Goal: Task Accomplishment & Management: Use online tool/utility

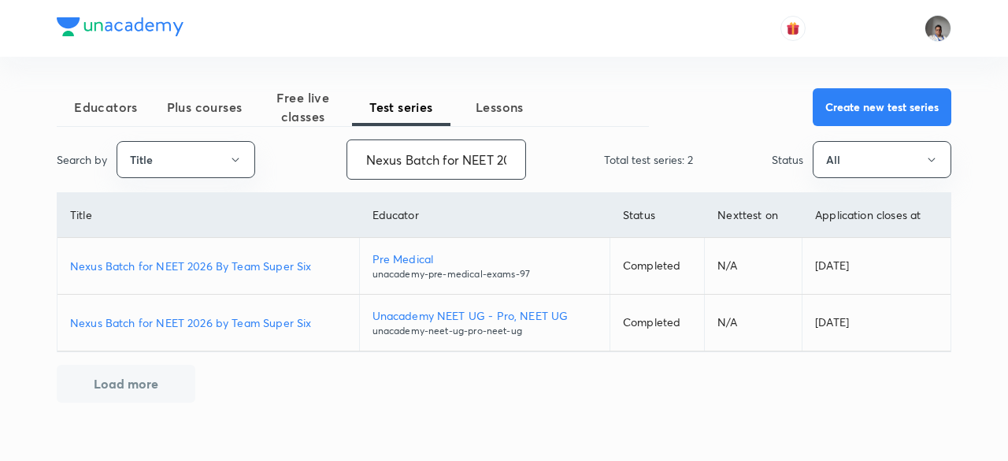
click at [487, 149] on input "Nexus Batch for NEET 2026 By Team Super Six" at bounding box center [436, 159] width 178 height 40
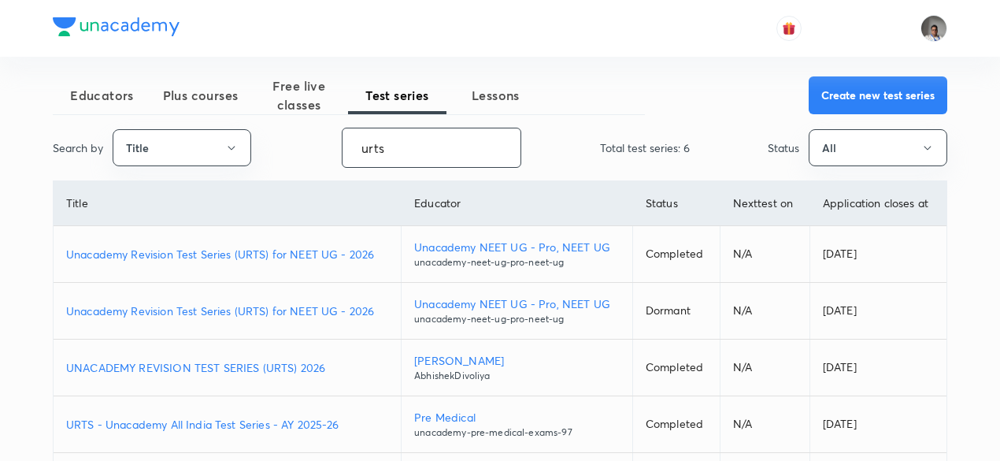
scroll to position [13, 0]
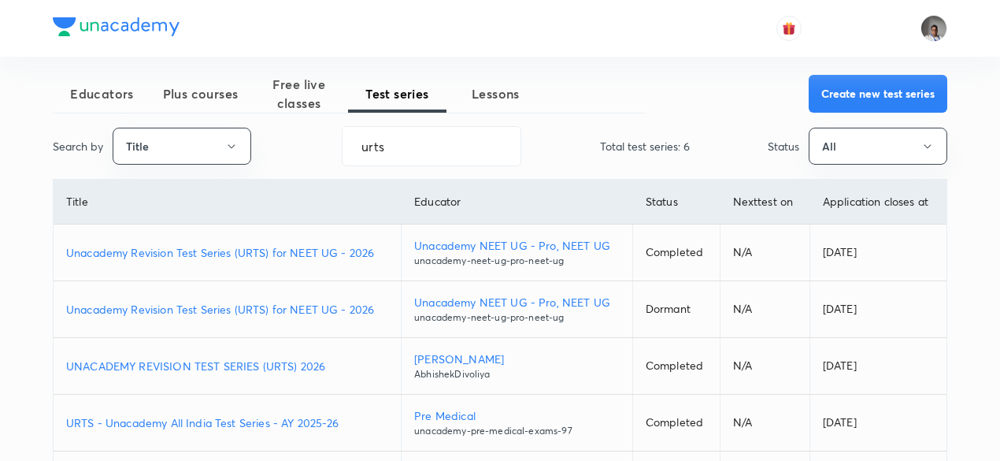
click at [365, 246] on p "Unacademy Revision Test Series (URTS) for NEET UG - 2026" at bounding box center [227, 252] width 322 height 17
click at [316, 306] on p "Unacademy Revision Test Series (URTS) for NEET UG - 2026" at bounding box center [227, 309] width 322 height 17
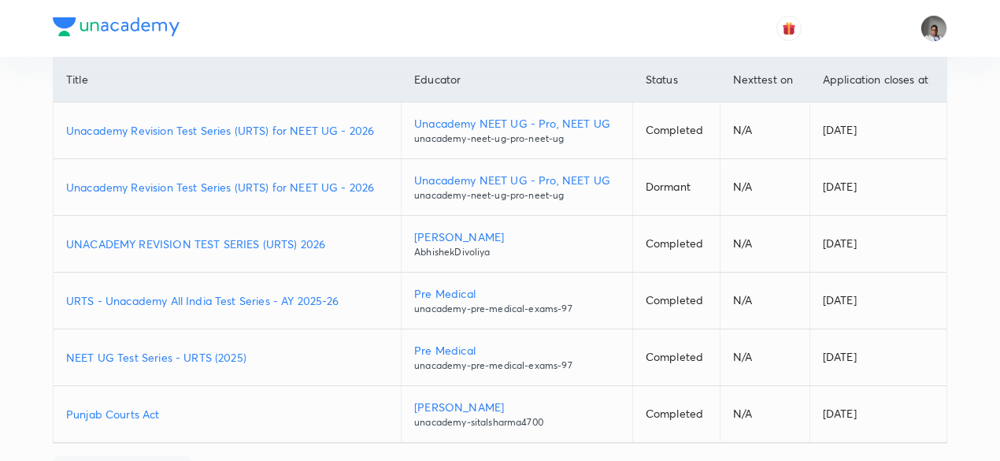
scroll to position [136, 0]
click at [310, 242] on p "UNACADEMY REVISION TEST SERIES (URTS) 2026" at bounding box center [227, 243] width 322 height 17
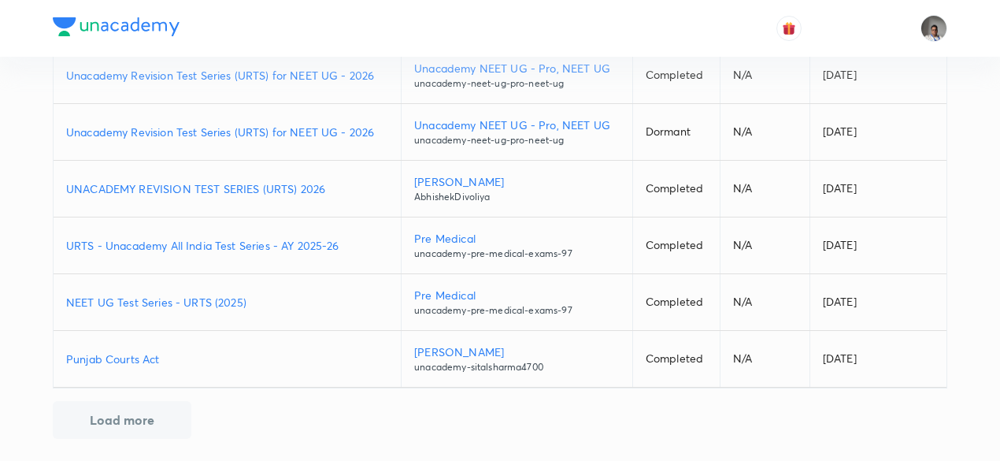
scroll to position [191, 0]
click at [317, 242] on p "URTS - Unacademy All India Test Series - AY 2025-26" at bounding box center [227, 244] width 322 height 17
click at [225, 295] on p "NEET UG Test Series - URTS (2025)" at bounding box center [227, 301] width 322 height 17
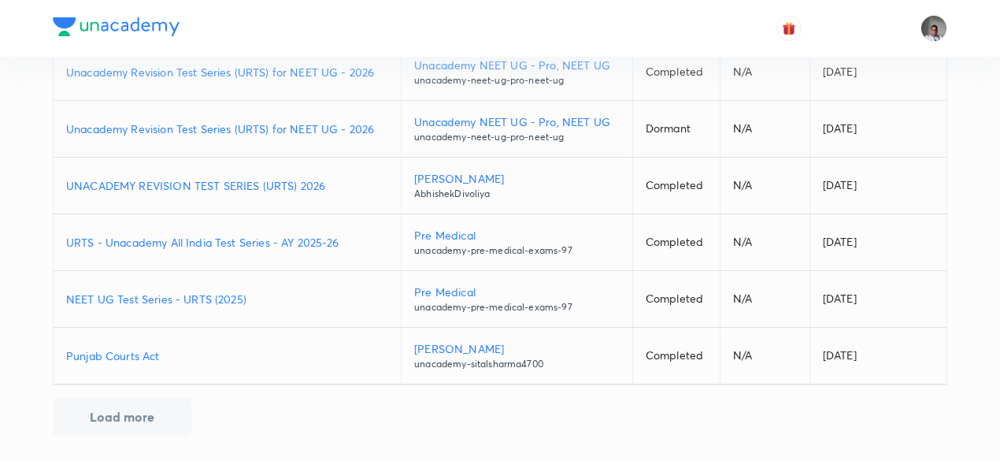
click at [146, 402] on button "Load more" at bounding box center [122, 417] width 139 height 38
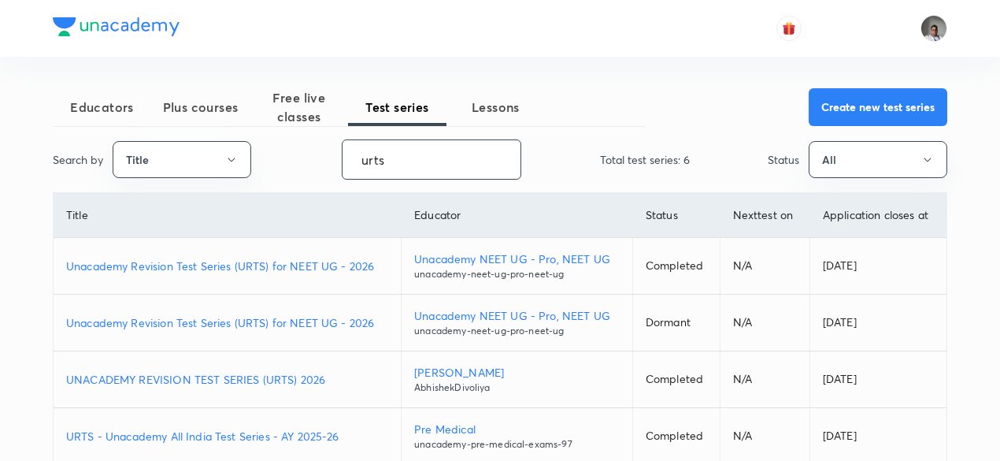
click at [409, 155] on input "urts" at bounding box center [432, 159] width 178 height 40
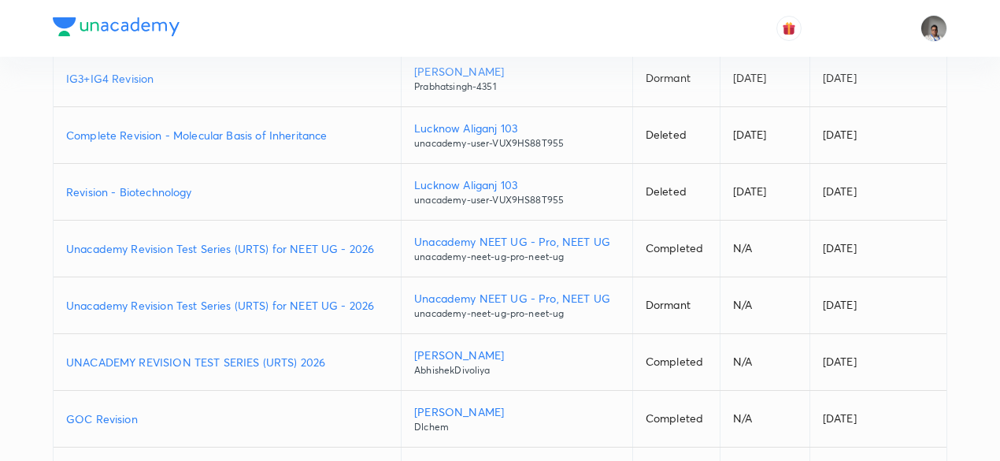
scroll to position [420, 0]
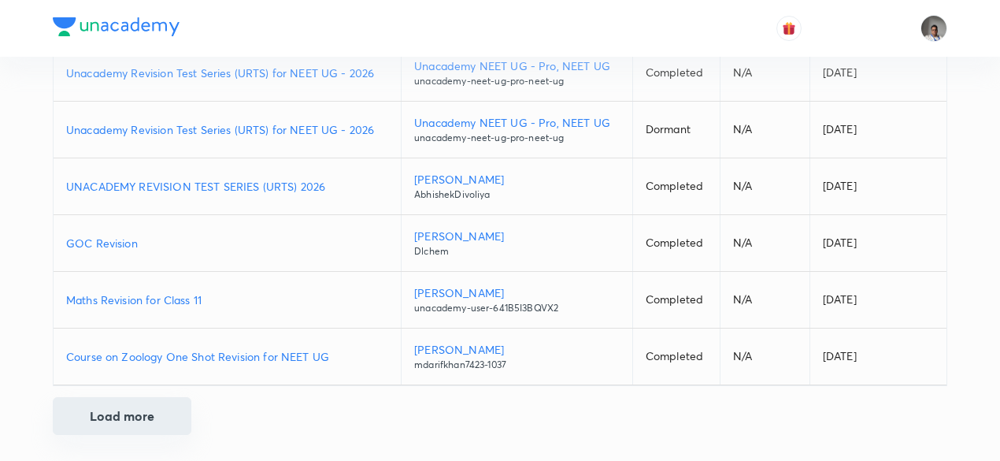
click at [159, 417] on button "Load more" at bounding box center [122, 416] width 139 height 38
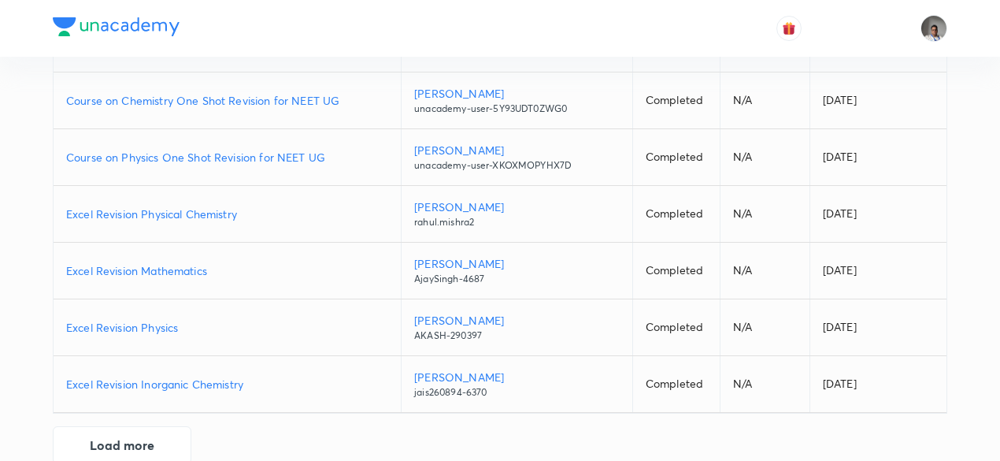
scroll to position [984, 0]
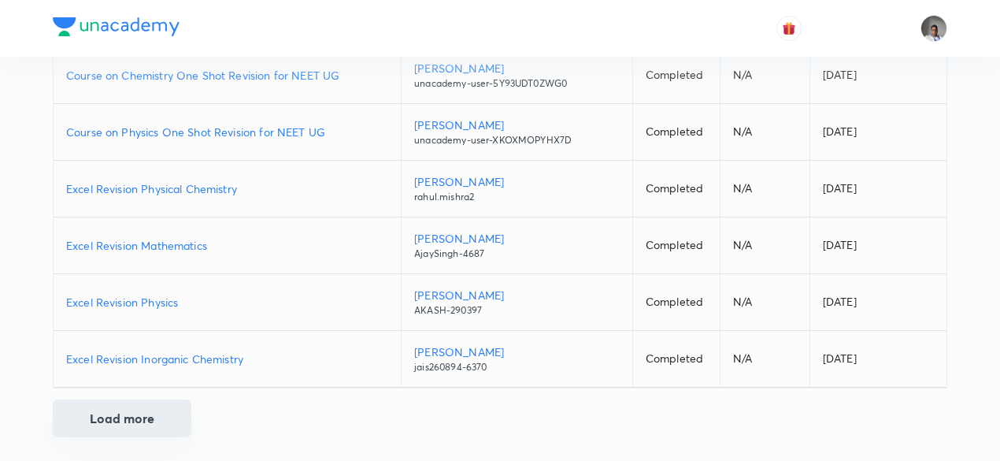
click at [166, 415] on button "Load more" at bounding box center [122, 418] width 139 height 38
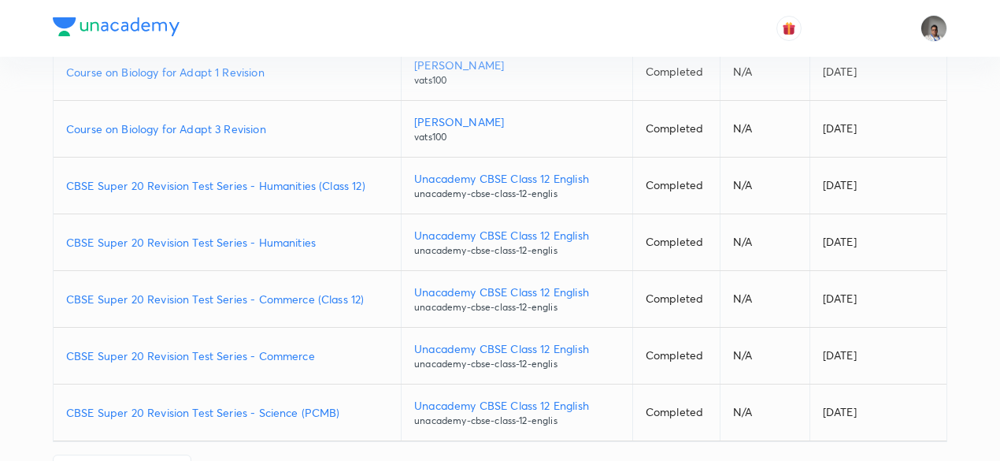
scroll to position [1548, 0]
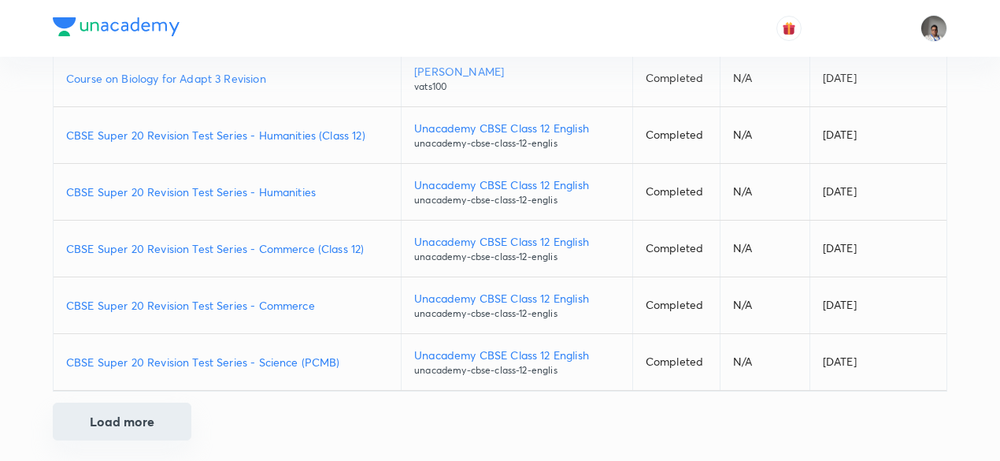
click at [143, 413] on button "Load more" at bounding box center [122, 421] width 139 height 38
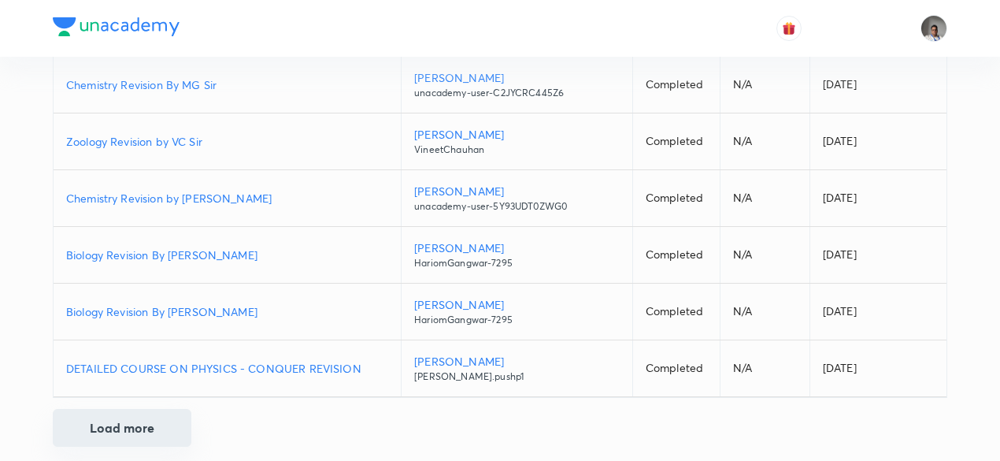
scroll to position [2112, 0]
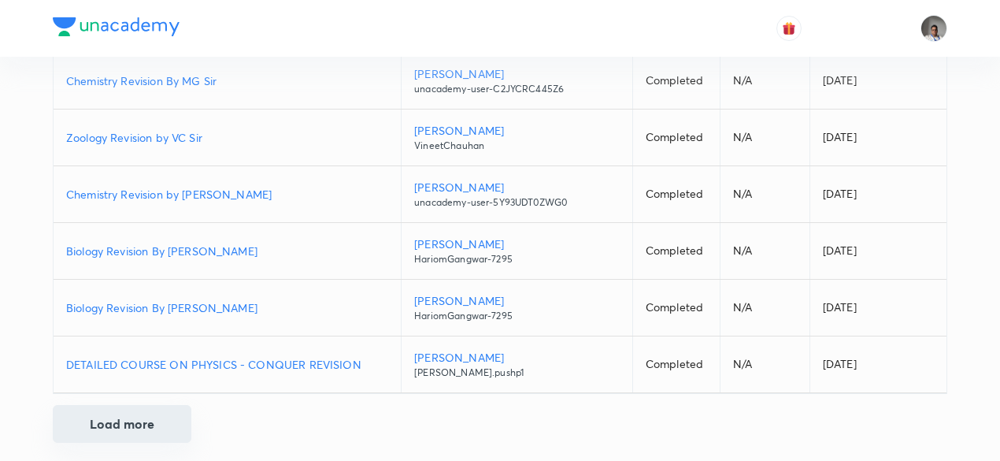
click at [143, 413] on button "Load more" at bounding box center [122, 424] width 139 height 38
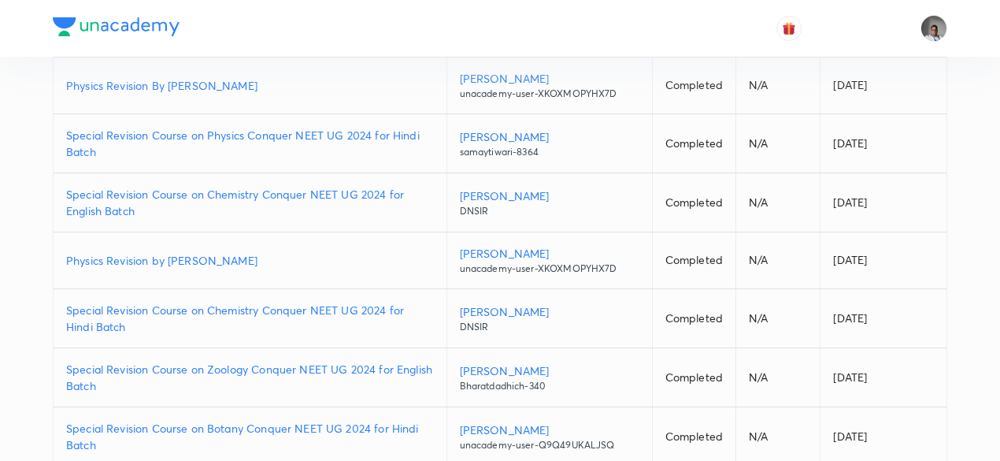
scroll to position [2745, 0]
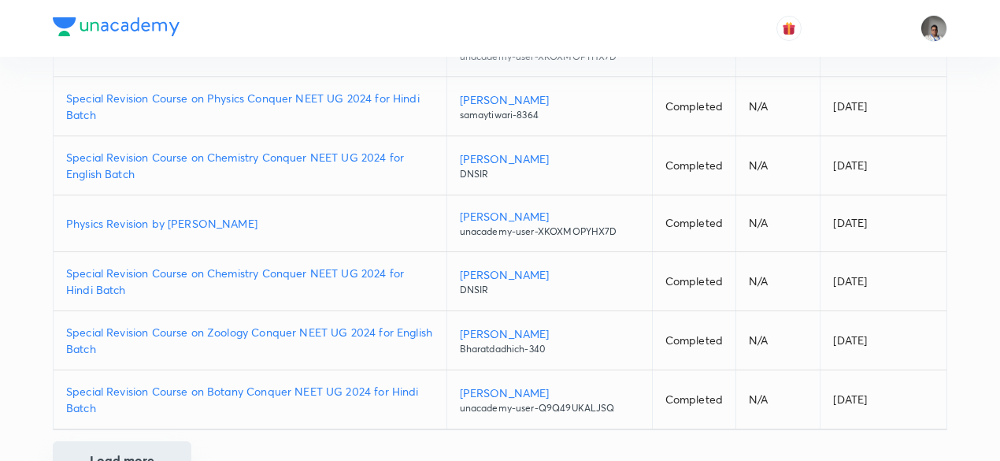
click at [140, 441] on button "Load more" at bounding box center [122, 460] width 139 height 38
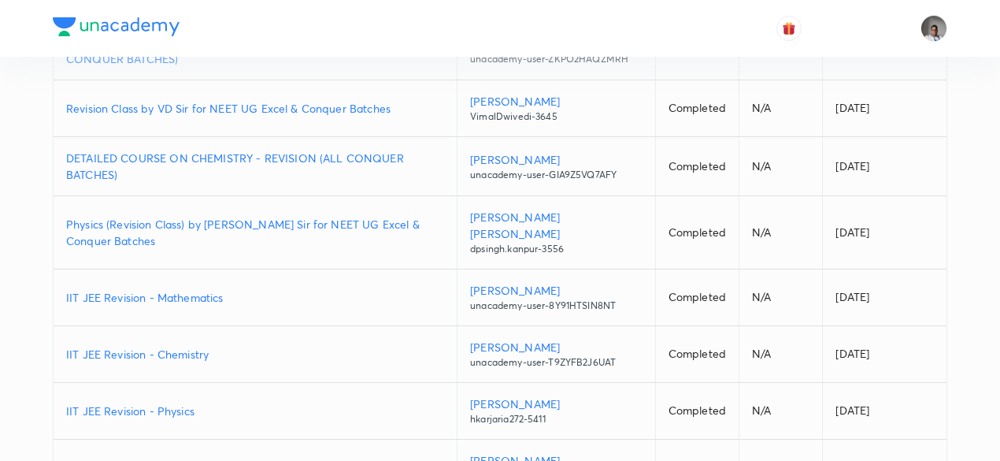
scroll to position [3419, 0]
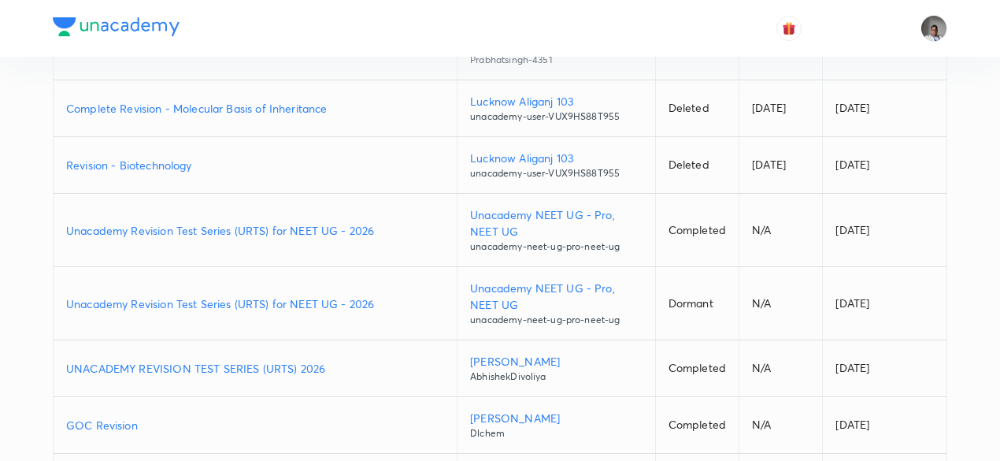
scroll to position [0, 0]
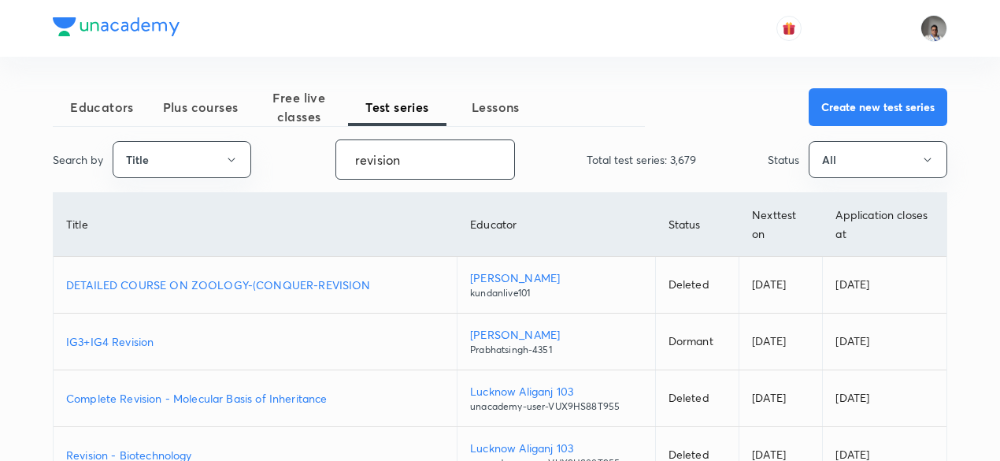
click at [426, 150] on input "revision" at bounding box center [425, 159] width 178 height 40
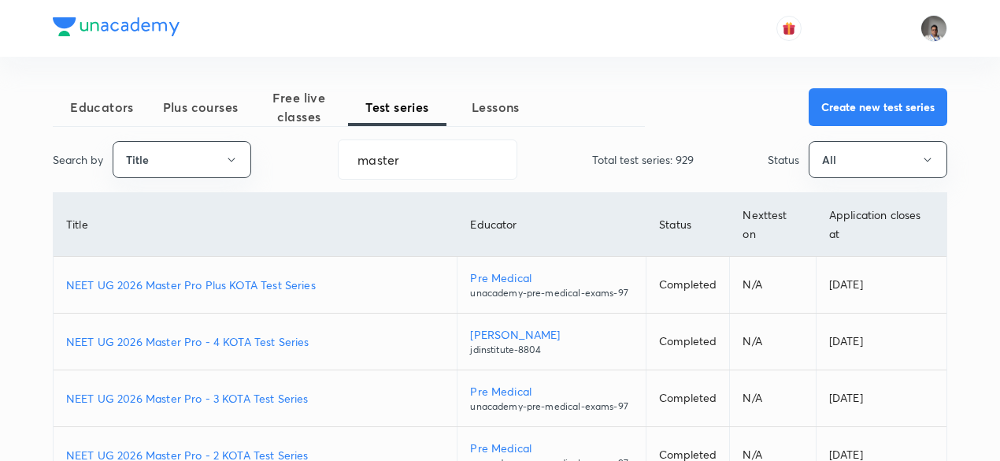
click at [293, 286] on p "NEET UG 2026 Master Pro Plus KOTA Test Series" at bounding box center [255, 284] width 378 height 17
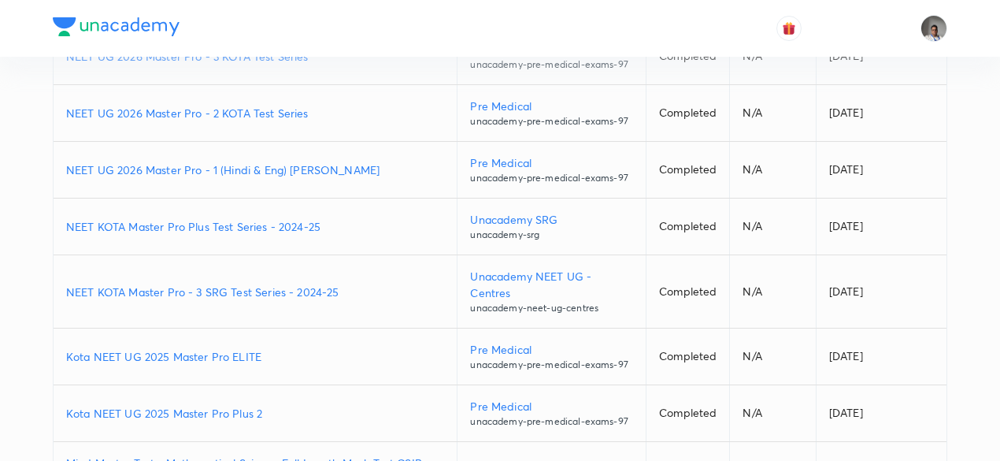
scroll to position [353, 0]
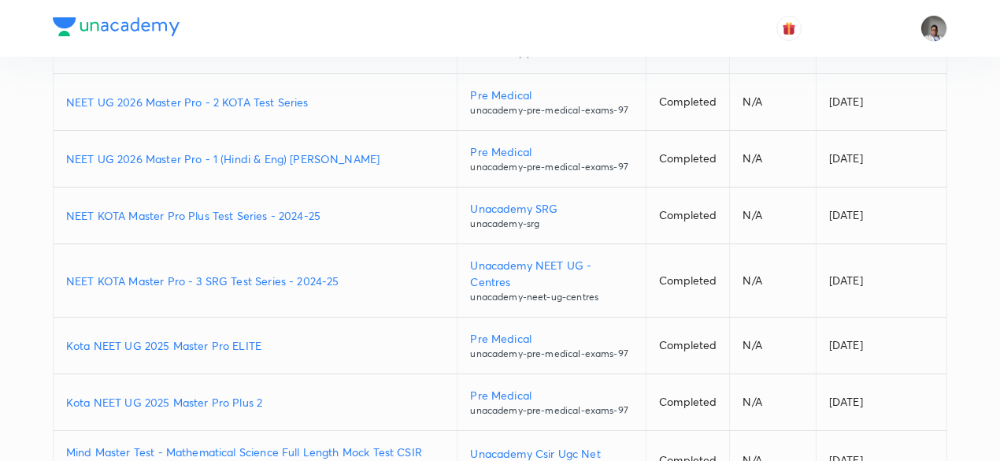
click at [266, 209] on p "NEET KOTA Master Pro Plus Test Series - 2024-25" at bounding box center [255, 215] width 378 height 17
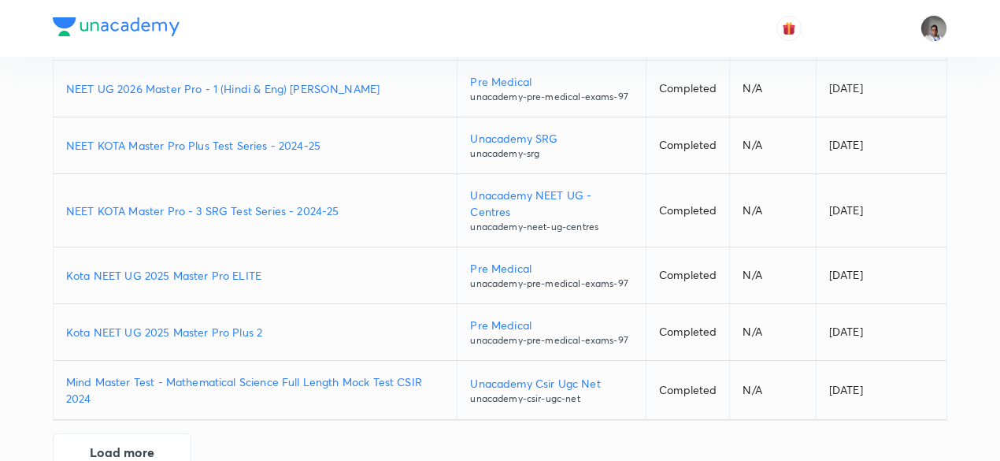
scroll to position [424, 0]
click at [327, 208] on p "NEET KOTA Master Pro - 3 SRG Test Series - 2024-25" at bounding box center [255, 210] width 378 height 17
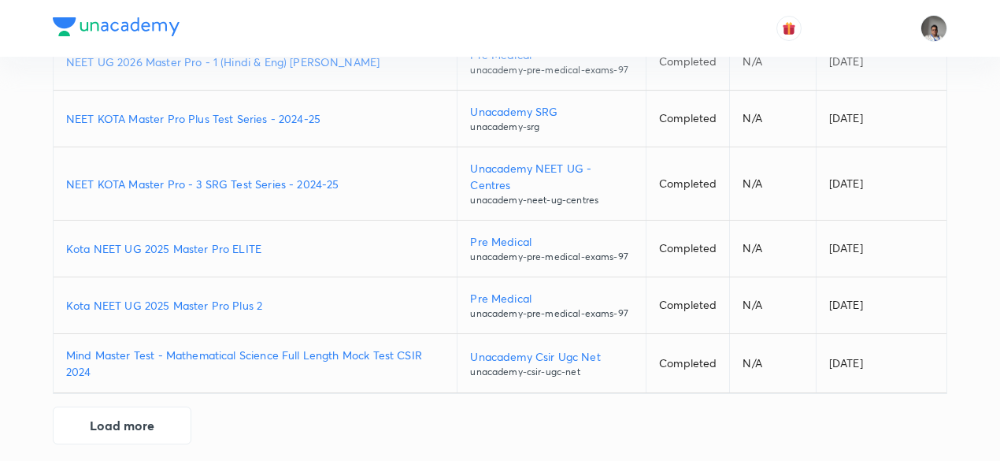
scroll to position [457, 0]
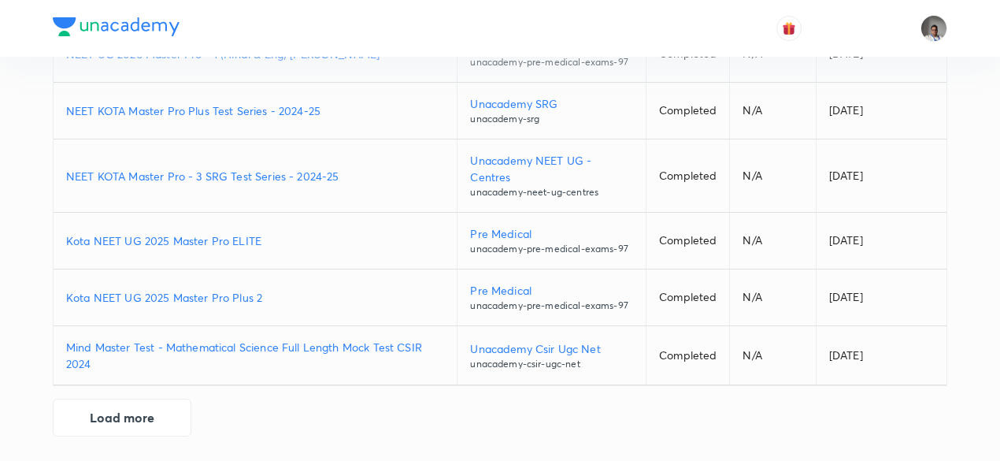
click at [241, 240] on p "Kota NEET UG 2025 Master Pro ELITE" at bounding box center [255, 240] width 378 height 17
click at [239, 294] on p "Kota NEET UG 2025 Master Pro Plus 2" at bounding box center [255, 297] width 378 height 17
click at [146, 408] on button "Load more" at bounding box center [122, 416] width 139 height 38
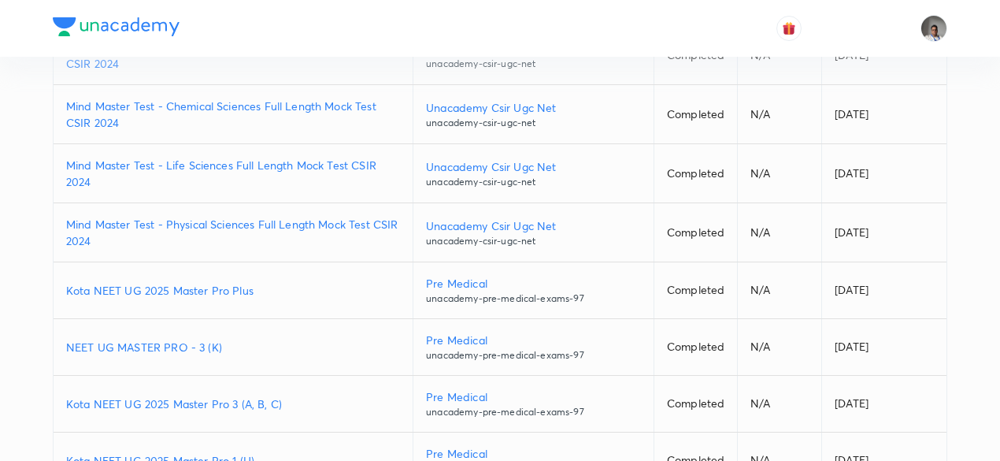
scroll to position [742, 0]
click at [181, 282] on p "Kota NEET UG 2025 Master Pro Plus" at bounding box center [233, 289] width 334 height 17
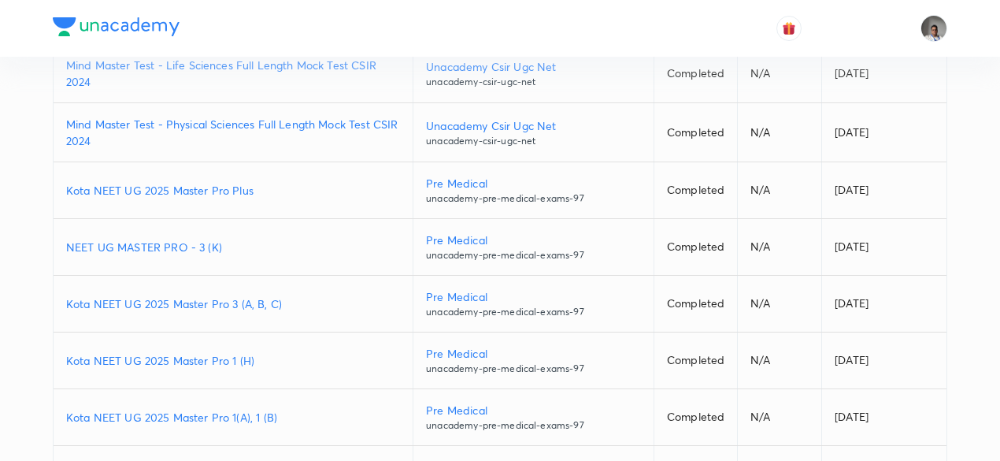
scroll to position [853, 0]
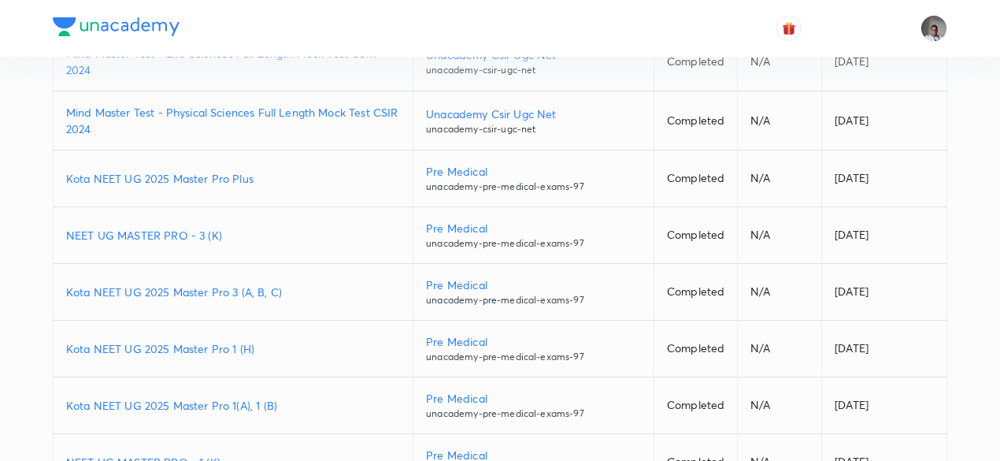
click at [198, 230] on p "NEET UG MASTER PRO - 3 (K)" at bounding box center [233, 235] width 334 height 17
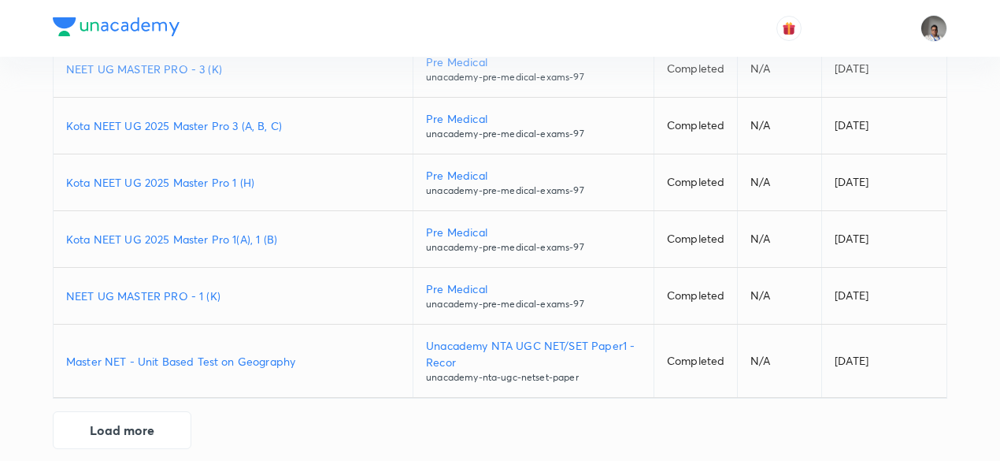
scroll to position [1028, 0]
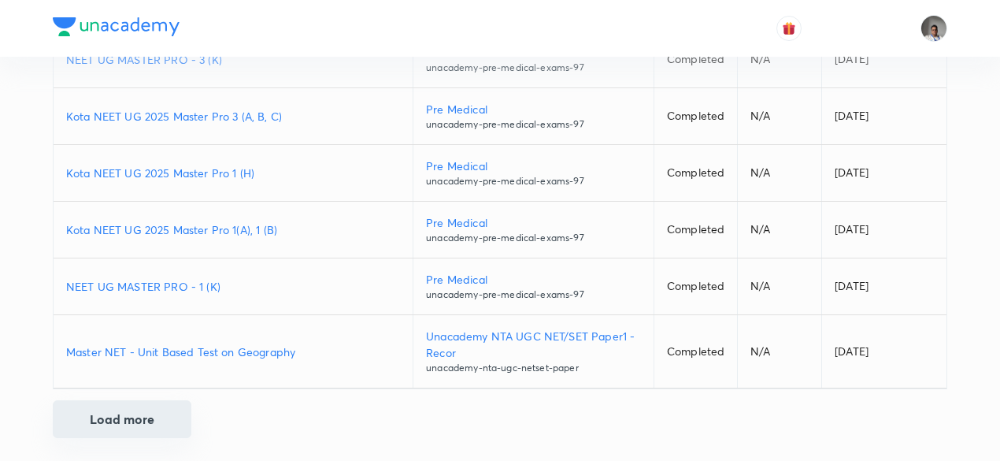
click at [149, 422] on button "Load more" at bounding box center [122, 419] width 139 height 38
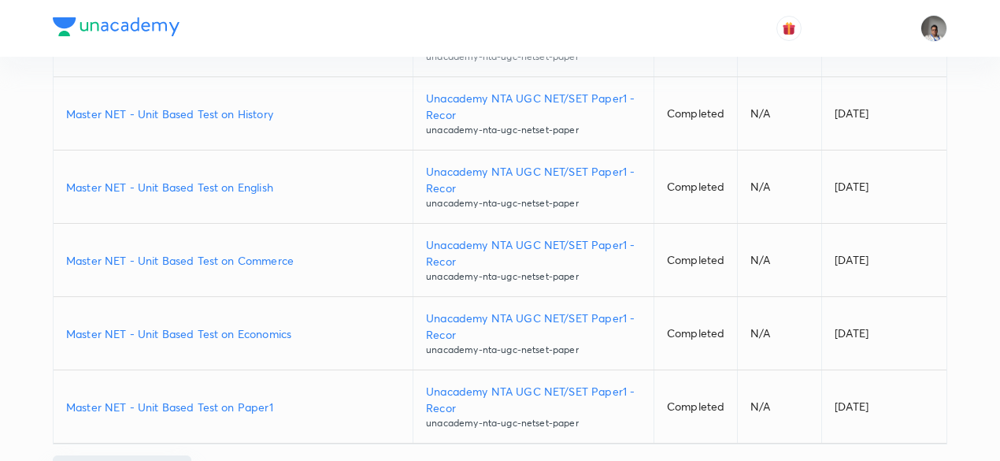
scroll to position [1758, 0]
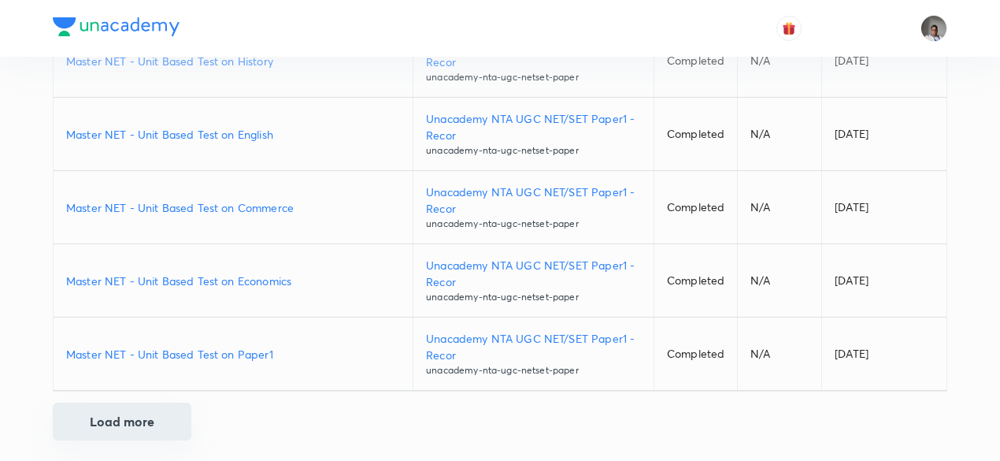
click at [150, 417] on button "Load more" at bounding box center [122, 421] width 139 height 38
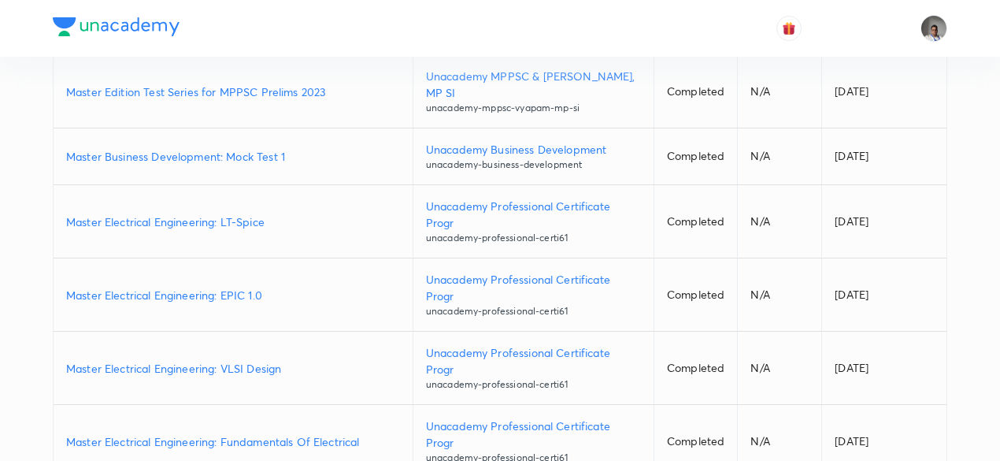
scroll to position [2438, 0]
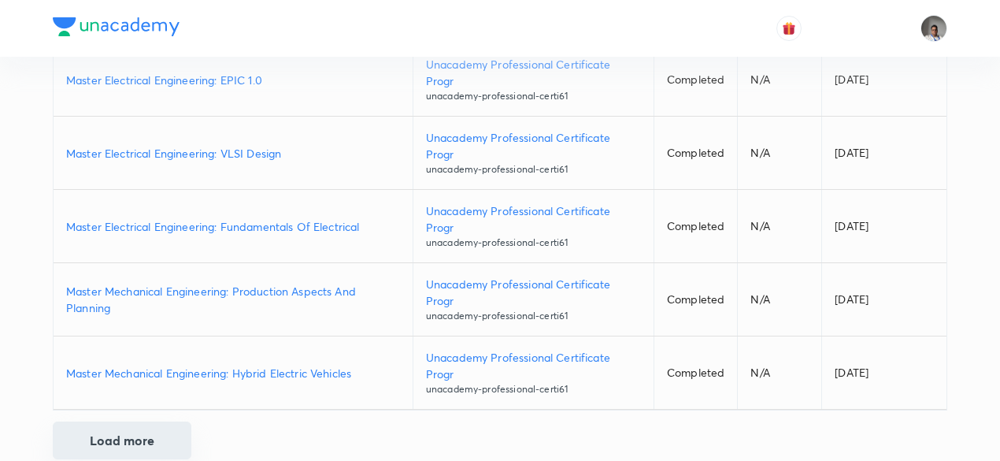
click at [137, 421] on button "Load more" at bounding box center [122, 440] width 139 height 38
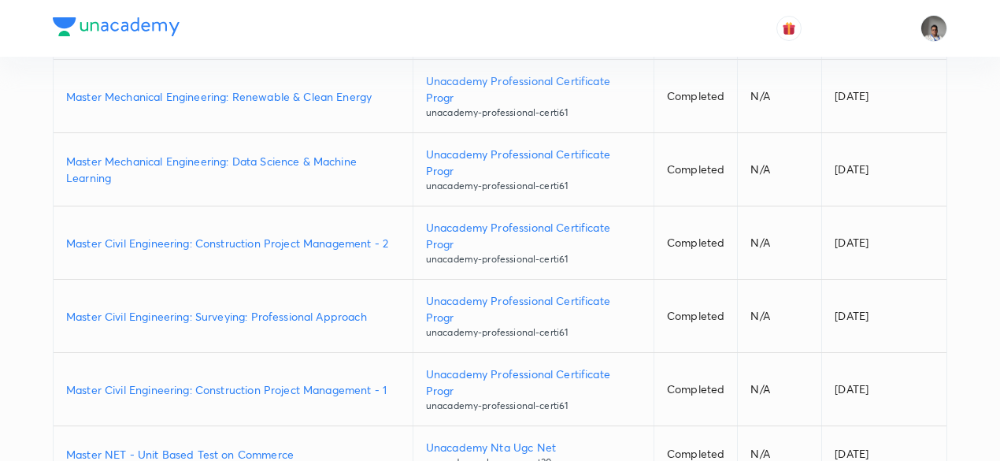
scroll to position [3118, 0]
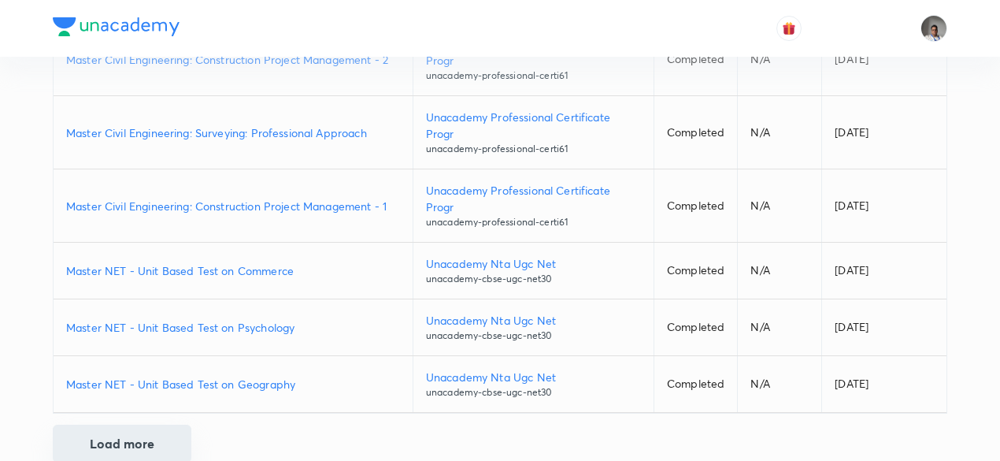
click at [135, 424] on button "Load more" at bounding box center [122, 443] width 139 height 38
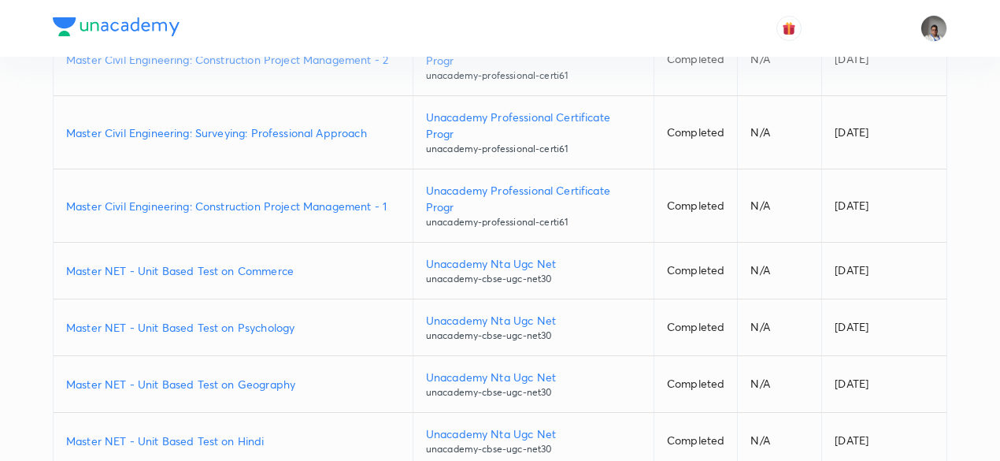
scroll to position [3716, 0]
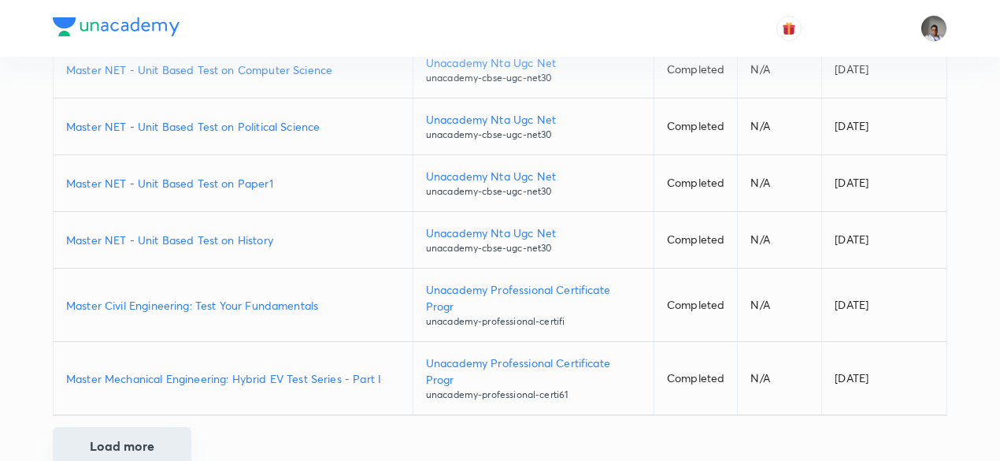
click at [135, 427] on button "Load more" at bounding box center [122, 446] width 139 height 38
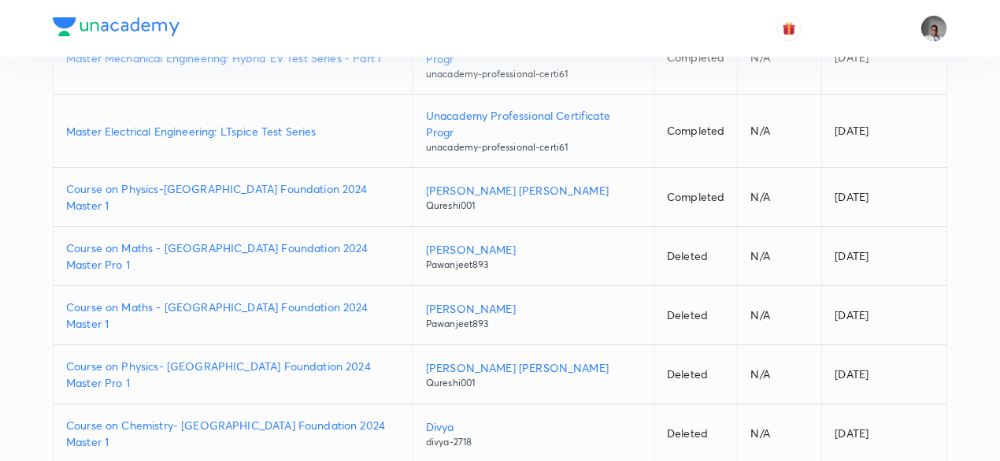
scroll to position [4297, 0]
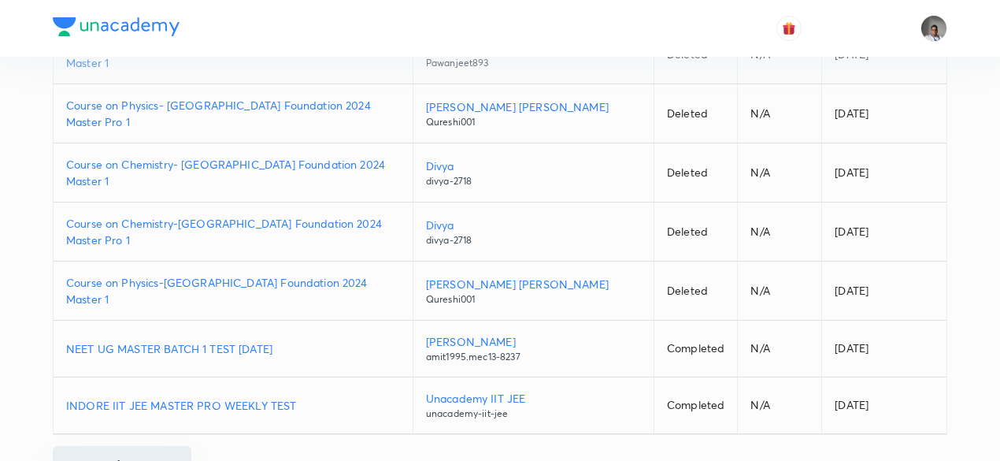
click at [139, 446] on button "Load more" at bounding box center [122, 465] width 139 height 38
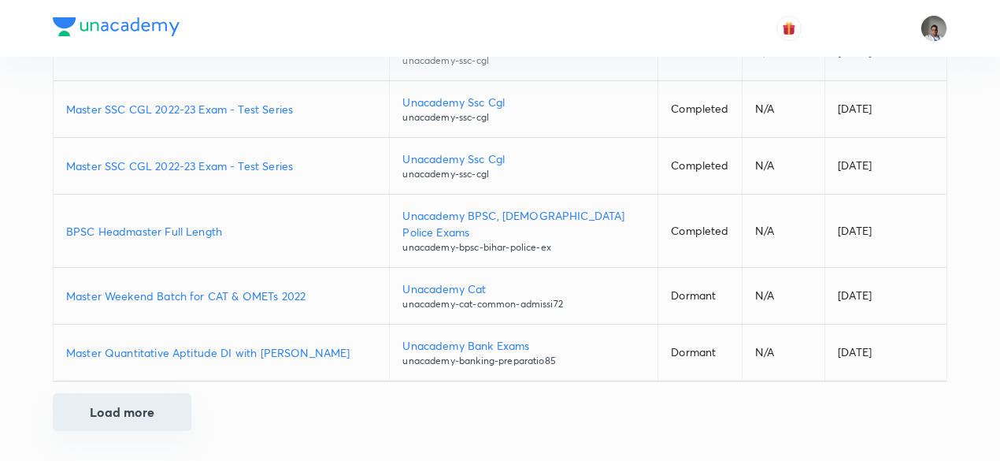
scroll to position [4877, 0]
click at [139, 411] on button "Load more" at bounding box center [122, 412] width 139 height 38
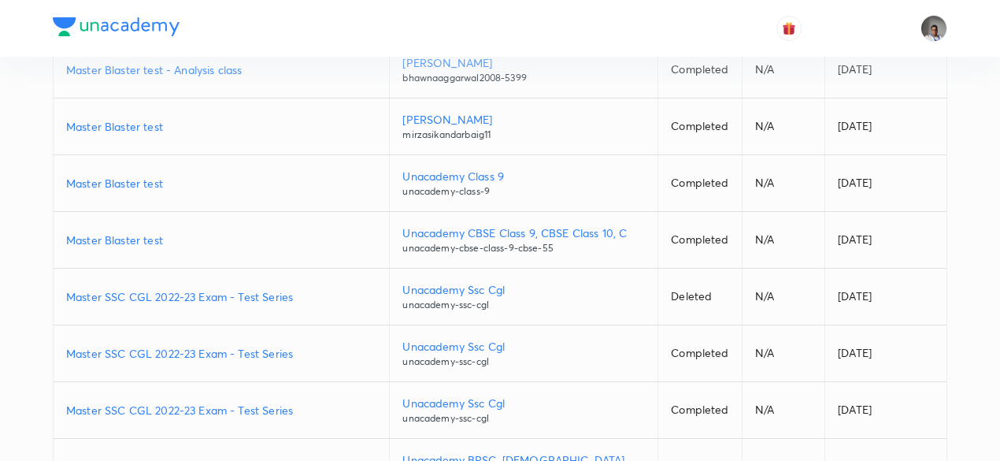
scroll to position [4220, 0]
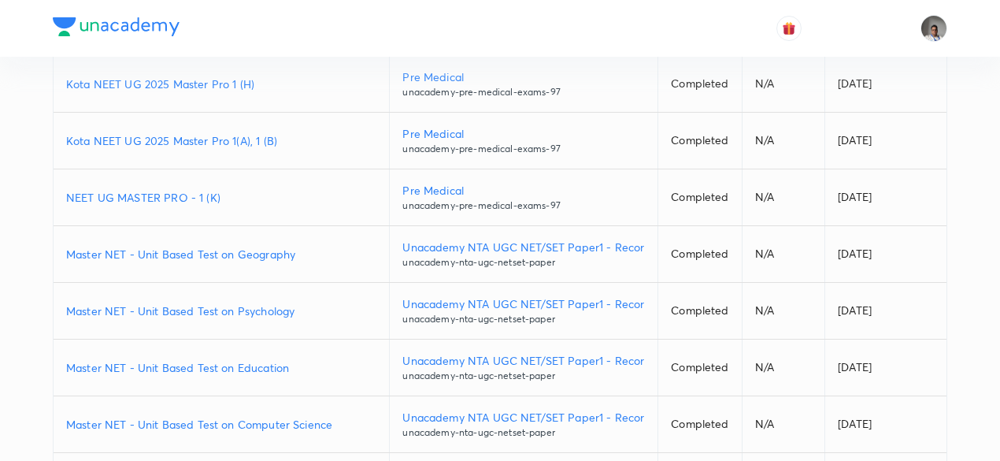
scroll to position [1118, 0]
click at [206, 194] on p "NEET UG MASTER PRO - 1 (K)" at bounding box center [221, 199] width 310 height 17
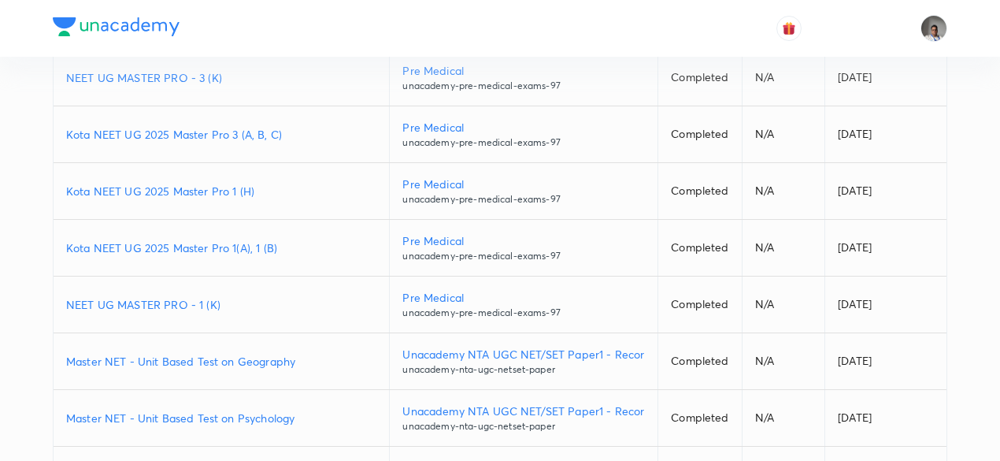
scroll to position [1008, 0]
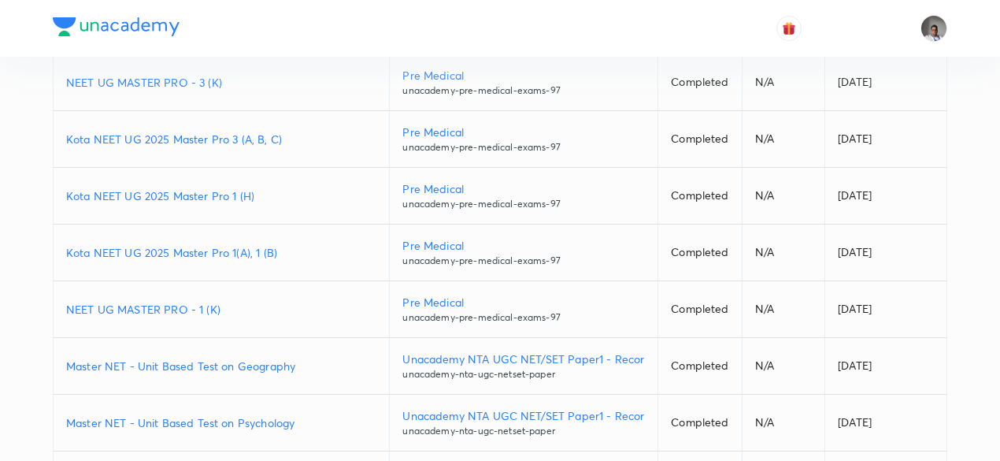
click at [250, 244] on p "Kota NEET UG 2025 Master Pro 1(A), 1 (B)" at bounding box center [221, 252] width 310 height 17
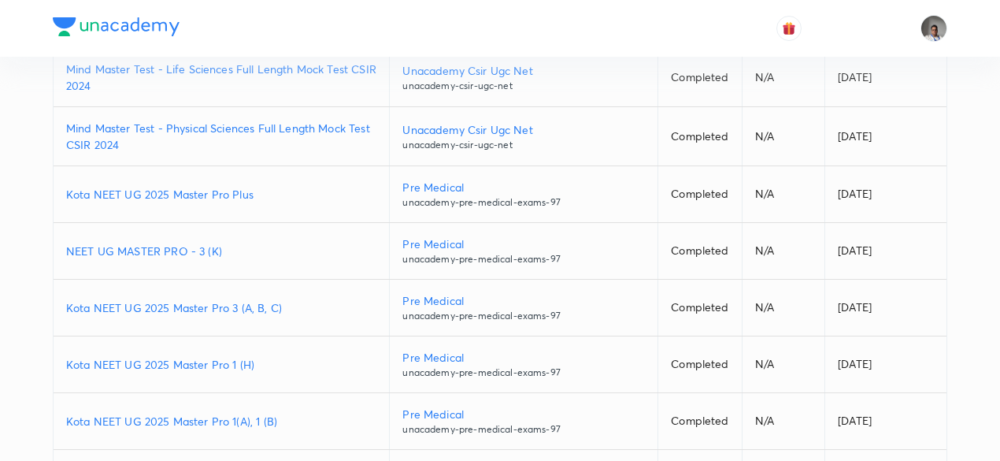
scroll to position [838, 0]
click at [230, 189] on p "Kota NEET UG 2025 Master Pro Plus" at bounding box center [221, 195] width 310 height 17
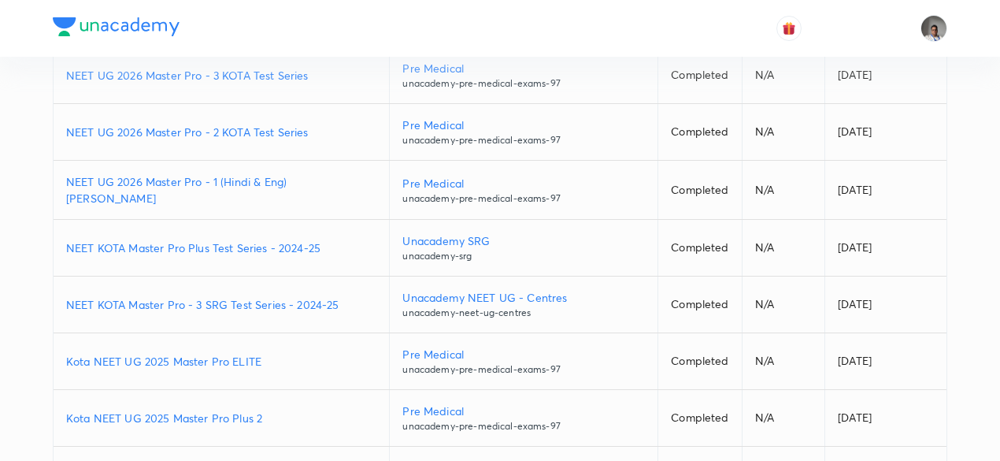
scroll to position [0, 0]
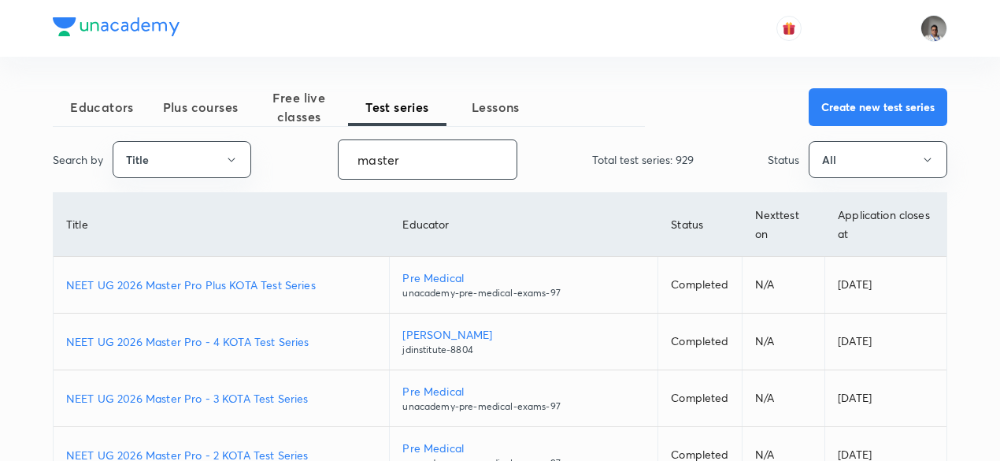
click at [468, 172] on input "master" at bounding box center [428, 159] width 178 height 40
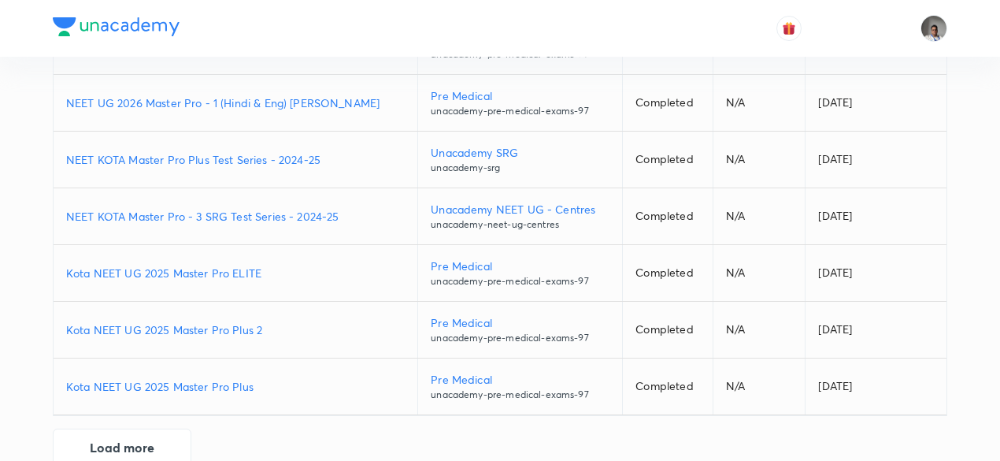
scroll to position [420, 0]
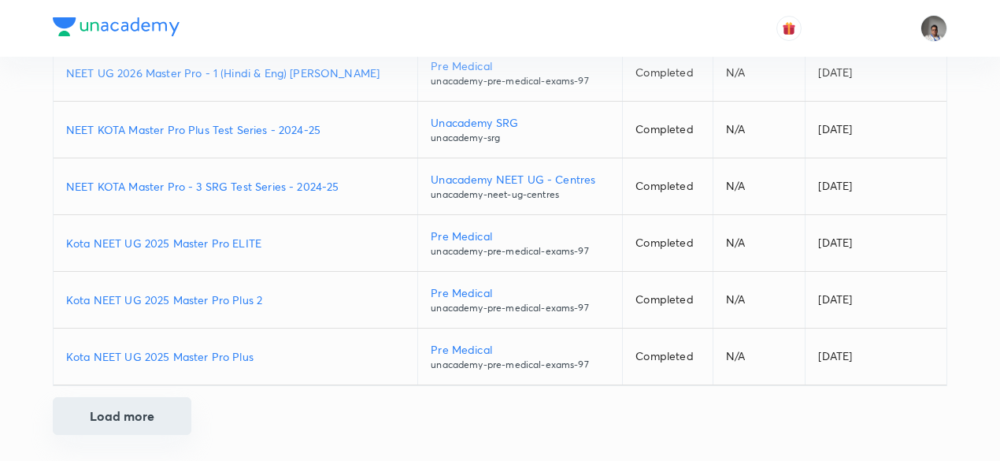
click at [161, 423] on button "Load more" at bounding box center [122, 416] width 139 height 38
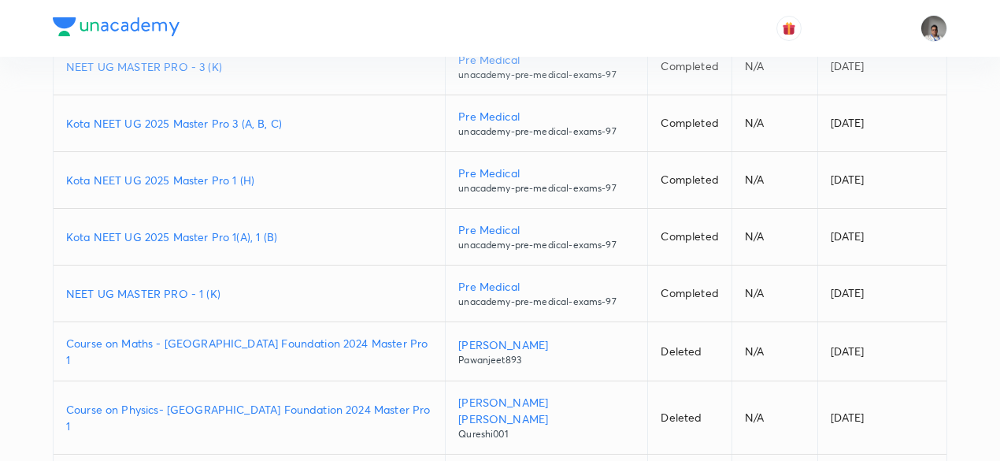
scroll to position [928, 0]
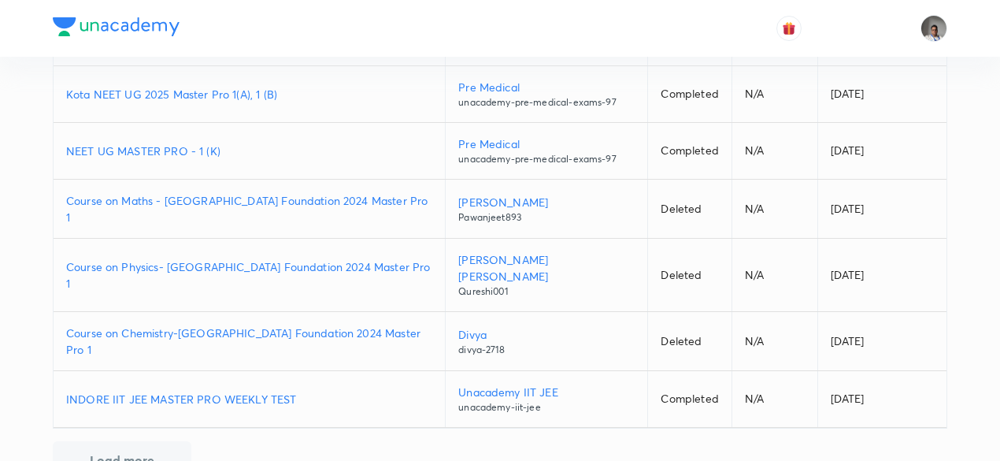
click at [143, 441] on button "Load more" at bounding box center [122, 460] width 139 height 38
click at [147, 441] on button "Load more" at bounding box center [122, 460] width 139 height 38
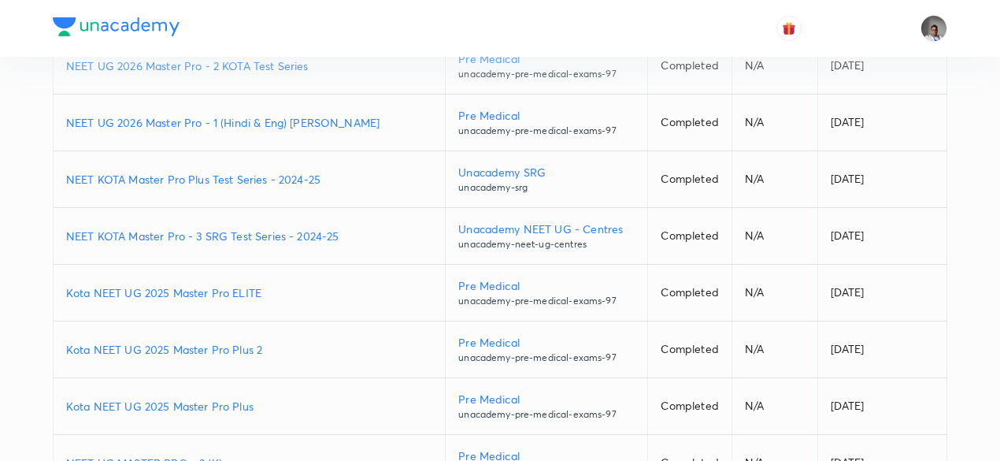
scroll to position [387, 0]
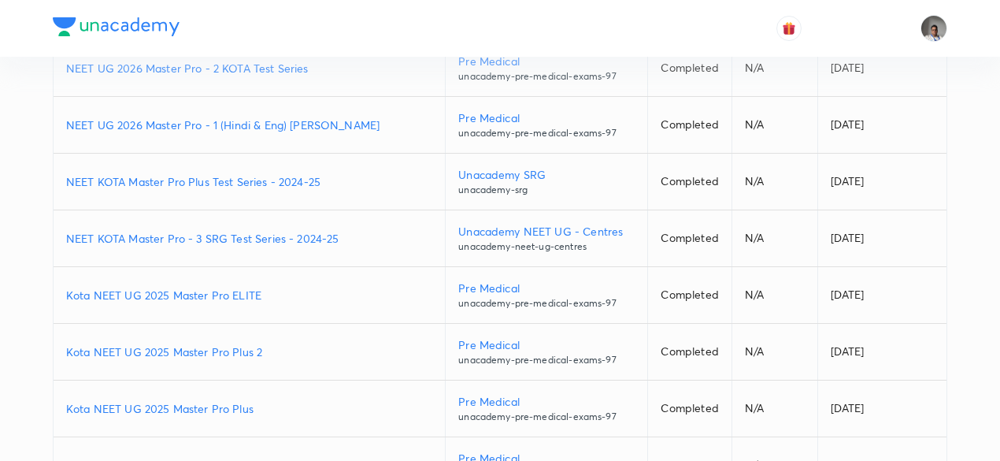
click at [150, 400] on p "Kota NEET UG 2025 Master Pro Plus" at bounding box center [249, 408] width 366 height 17
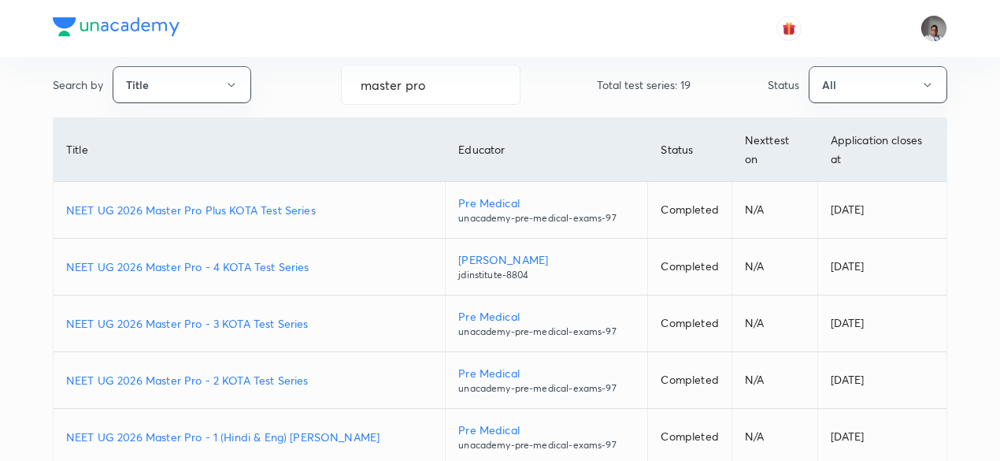
scroll to position [0, 0]
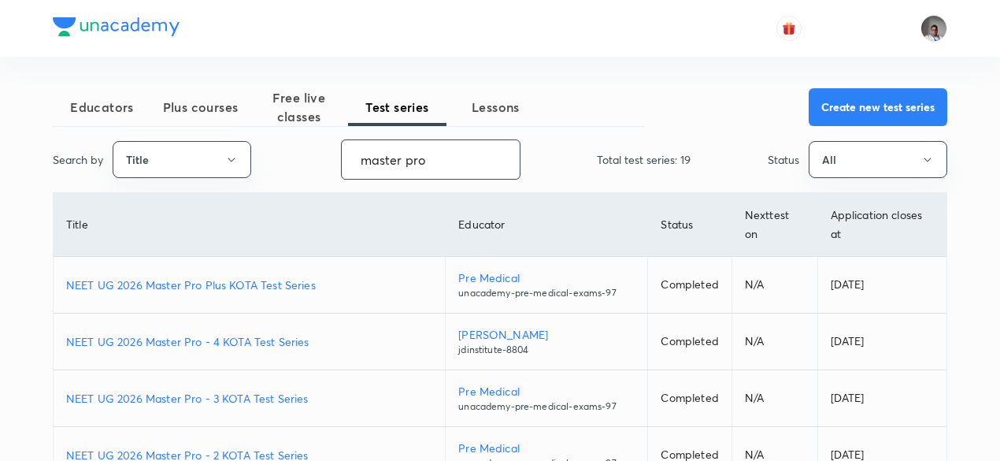
click at [452, 150] on input "master pro" at bounding box center [431, 159] width 178 height 40
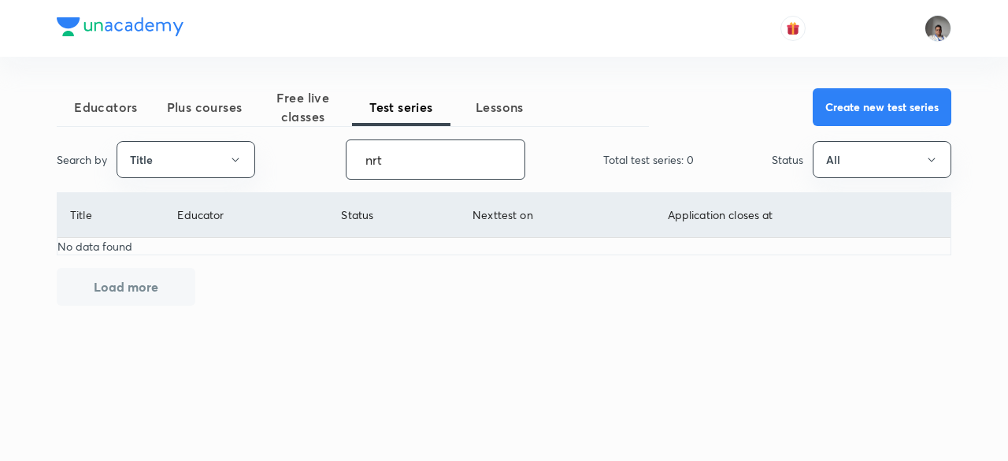
click at [452, 150] on input "nrt" at bounding box center [435, 159] width 178 height 40
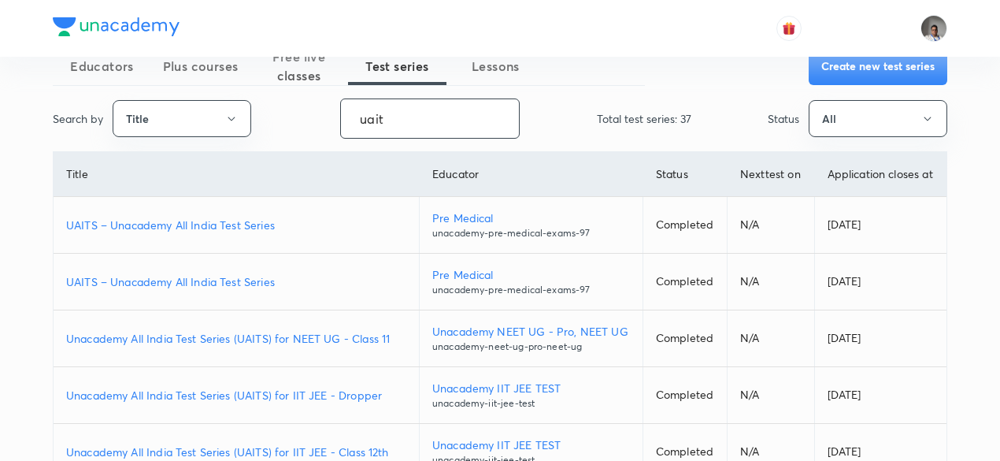
scroll to position [42, 0]
click at [258, 224] on p "UAITS – Unacademy All India Test Series" at bounding box center [236, 224] width 340 height 17
click at [252, 283] on p "UAITS – Unacademy All India Test Series" at bounding box center [236, 280] width 340 height 17
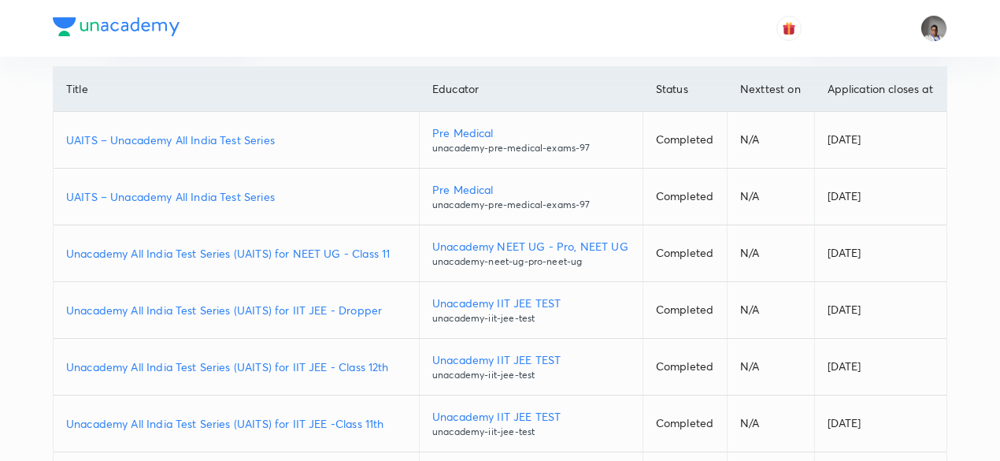
scroll to position [127, 0]
click at [313, 256] on p "Unacademy All India Test Series (UAITS) for NEET UG - Class 11" at bounding box center [236, 252] width 340 height 17
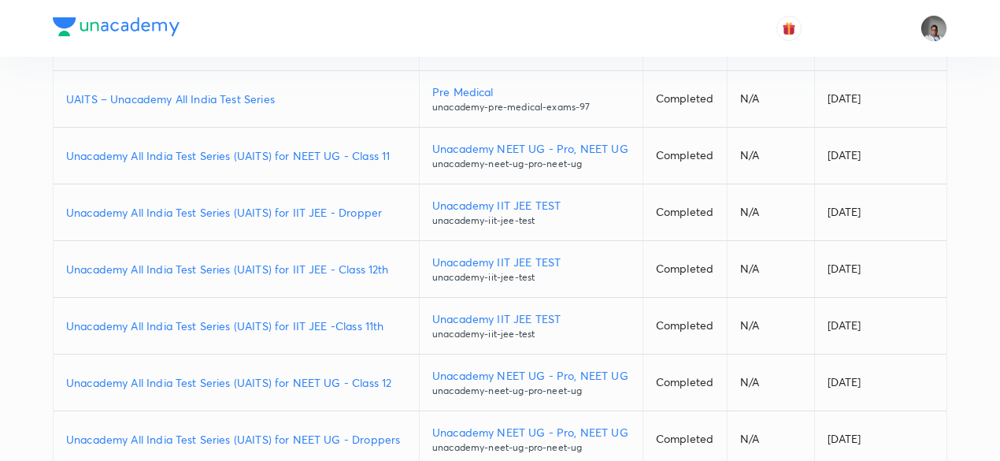
scroll to position [247, 0]
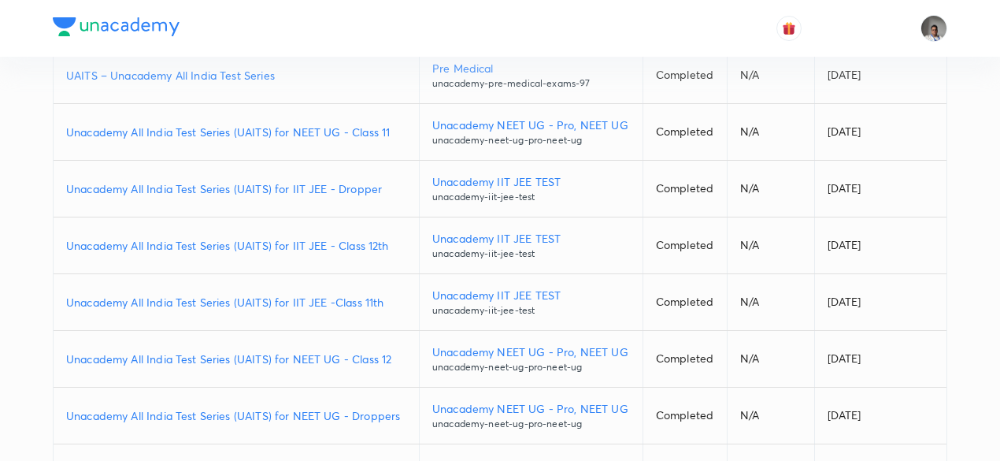
click at [356, 187] on p "Unacademy All India Test Series (UAITS) for IIT JEE - Dropper" at bounding box center [236, 188] width 340 height 17
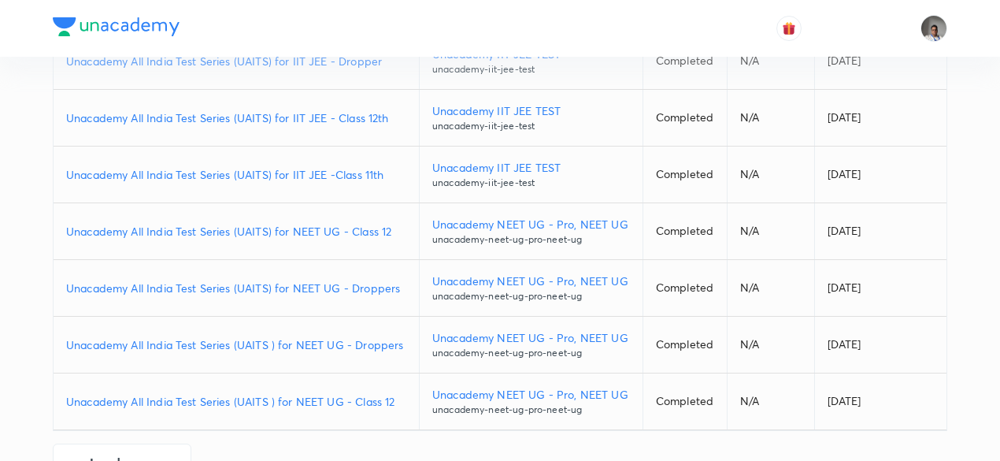
scroll to position [420, 0]
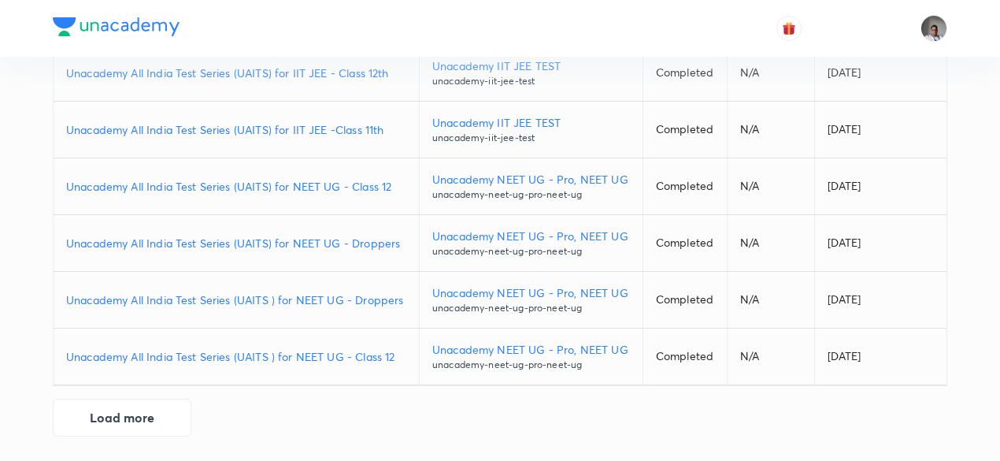
click at [376, 188] on p "Unacademy All India Test Series (UAITS) for NEET UG - Class 12" at bounding box center [236, 186] width 340 height 17
click at [154, 417] on button "Load more" at bounding box center [122, 416] width 139 height 38
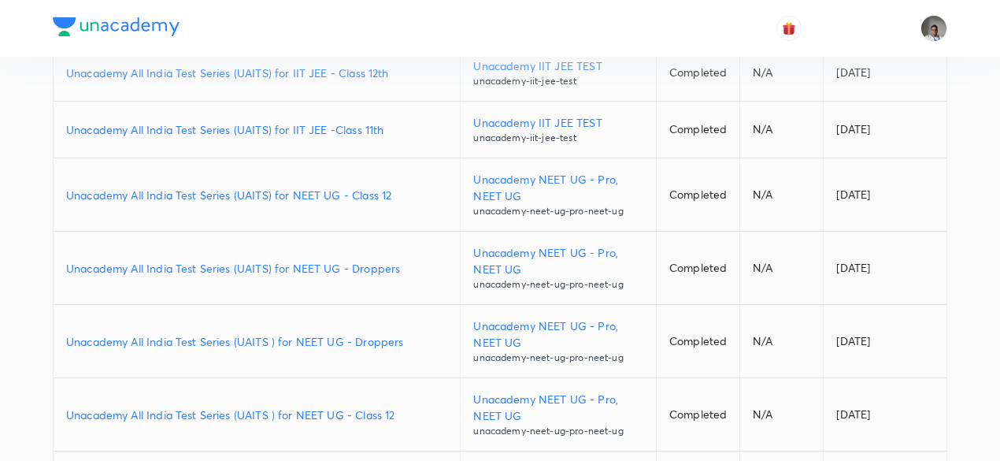
scroll to position [1154, 0]
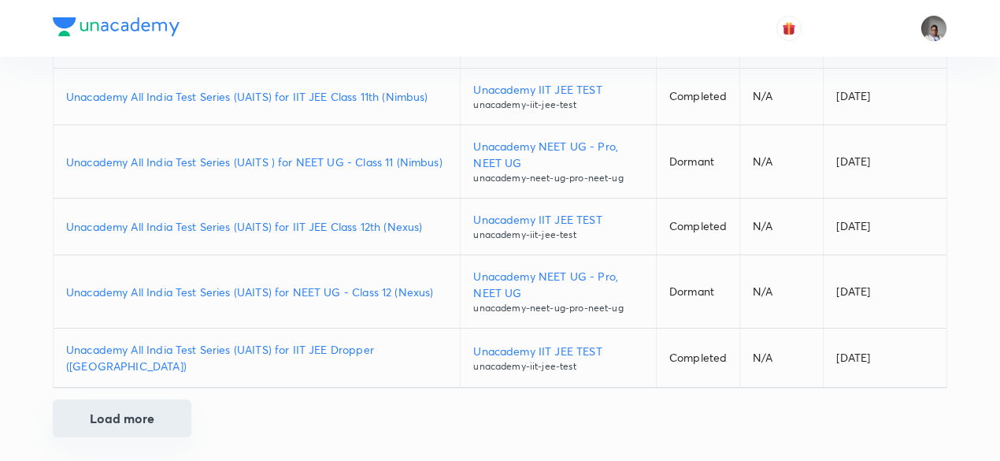
click at [140, 418] on button "Load more" at bounding box center [122, 418] width 139 height 38
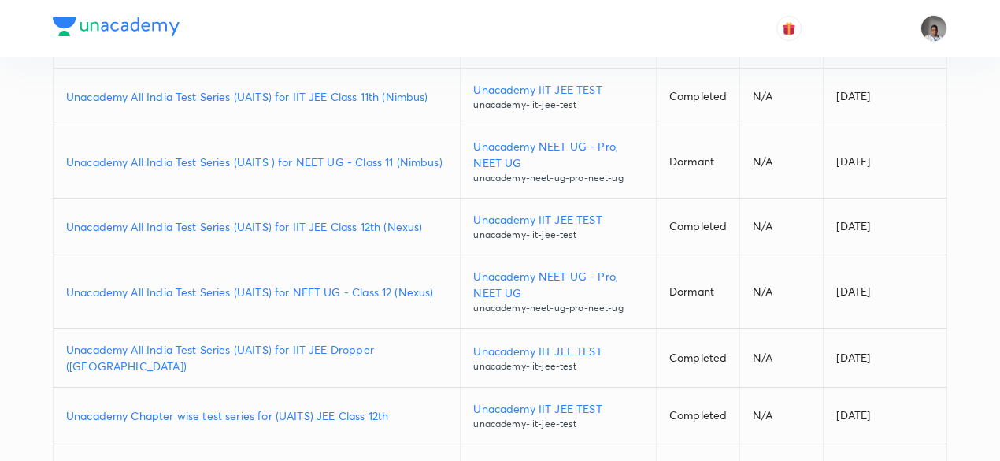
click at [217, 226] on p "Unacademy All India Test Series (UAITS) for IIT JEE Class 12th (Nexus)" at bounding box center [256, 226] width 381 height 17
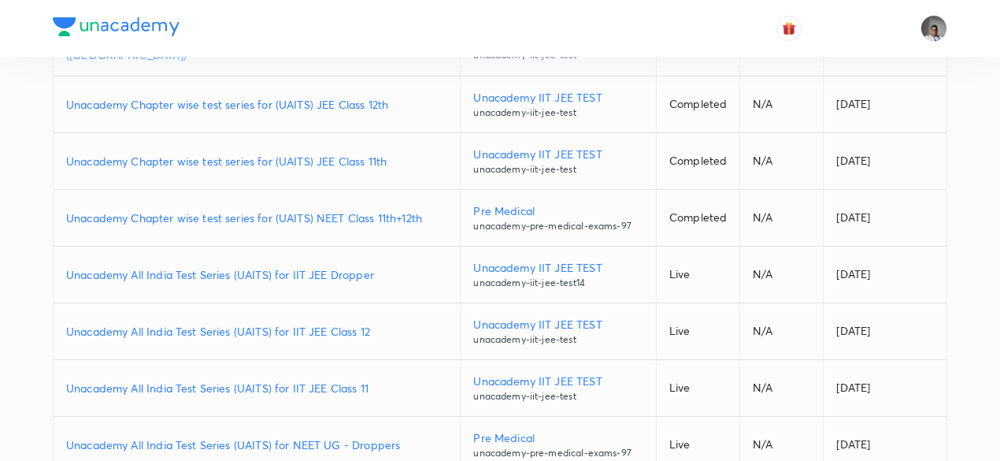
scroll to position [1466, 0]
click at [380, 209] on p "Unacademy Chapter wise test series for (UAITS) NEET Class 11th+12th" at bounding box center [256, 217] width 381 height 17
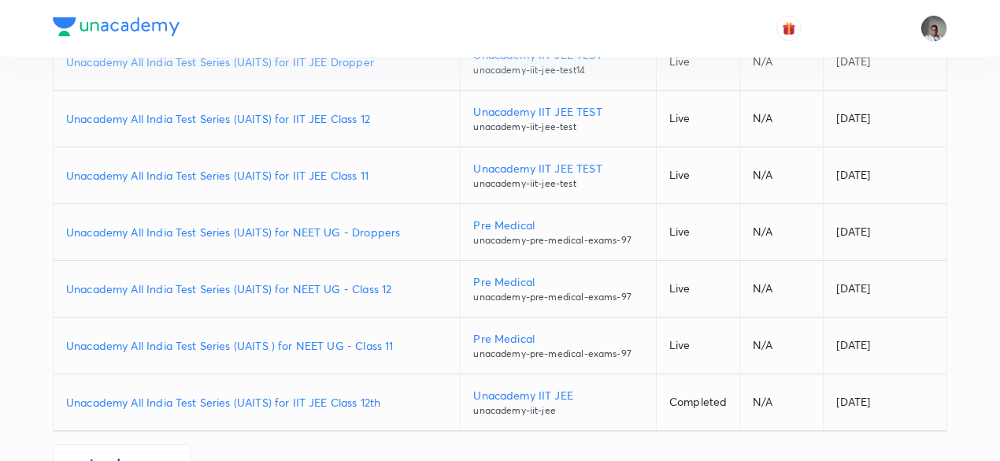
scroll to position [1682, 0]
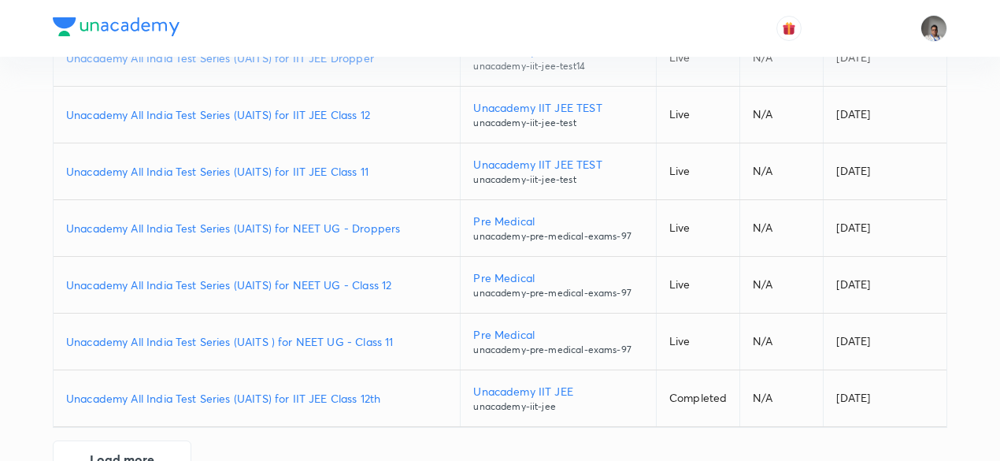
click at [303, 220] on p "Unacademy All India Test Series (UAITS) for NEET UG - Droppers" at bounding box center [256, 228] width 381 height 17
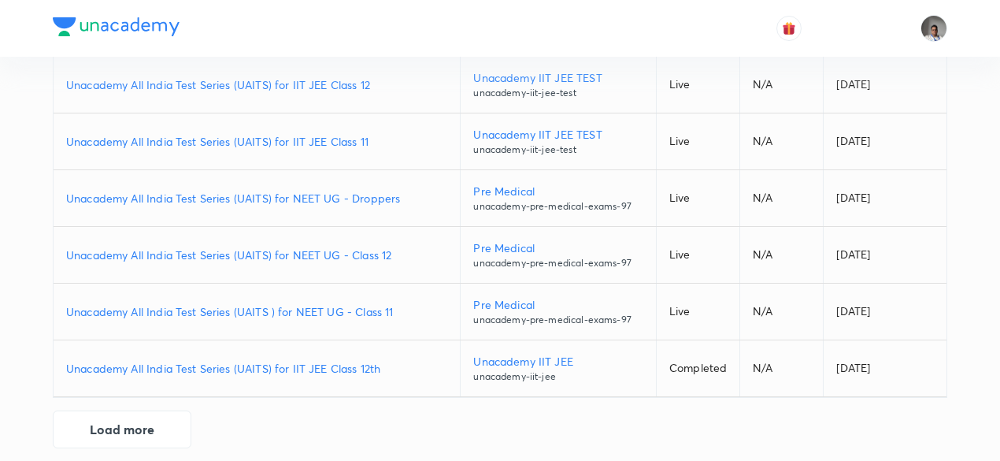
scroll to position [1718, 0]
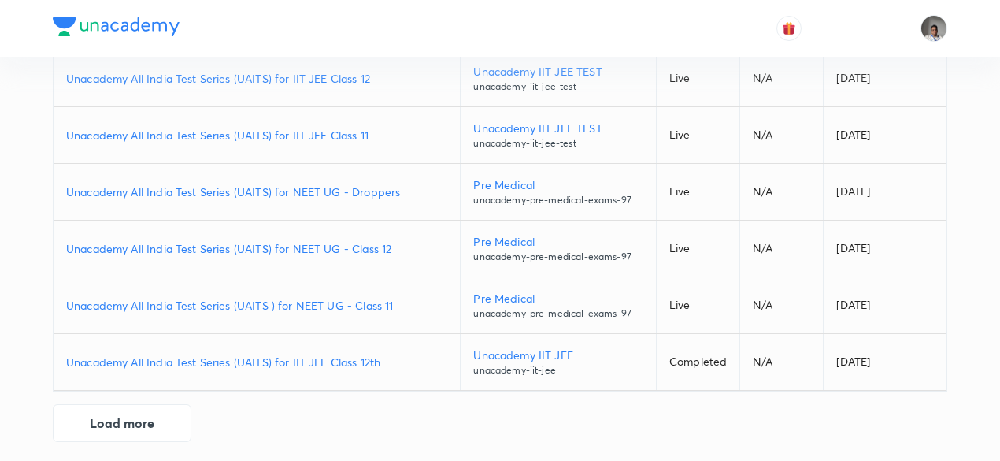
click at [343, 240] on p "Unacademy All India Test Series (UAITS) for NEET UG - Class 12" at bounding box center [256, 248] width 381 height 17
click at [302, 360] on p "Unacademy All India Test Series (UAITS) for IIT JEE Class 12th" at bounding box center [256, 362] width 381 height 17
click at [162, 411] on button "Load more" at bounding box center [122, 421] width 139 height 38
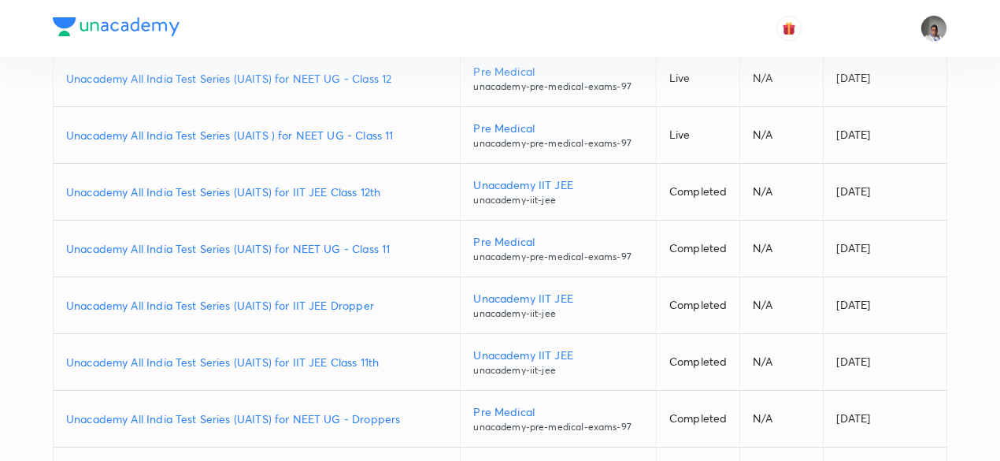
scroll to position [1890, 0]
click at [220, 239] on p "Unacademy All India Test Series (UAITS) for NEET UG - Class 11" at bounding box center [256, 247] width 381 height 17
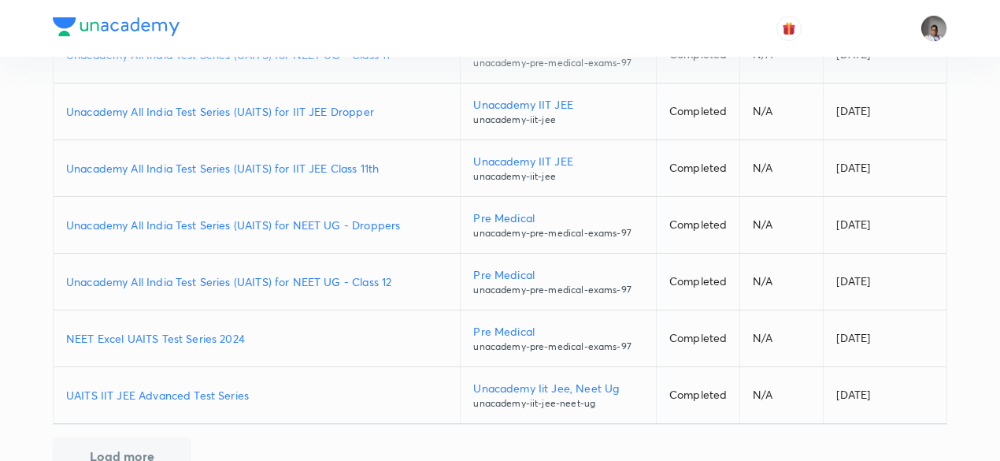
scroll to position [2090, 0]
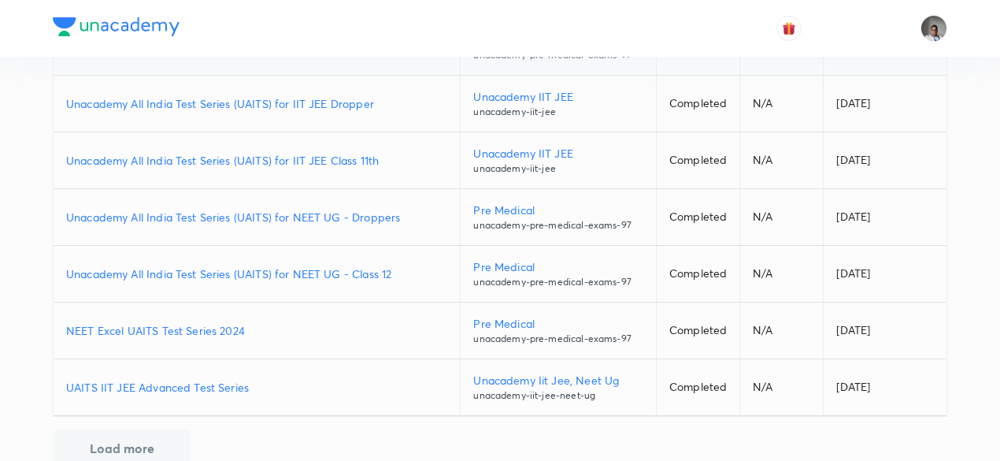
click at [307, 265] on p "Unacademy All India Test Series (UAITS) for NEET UG - Class 12" at bounding box center [256, 273] width 381 height 17
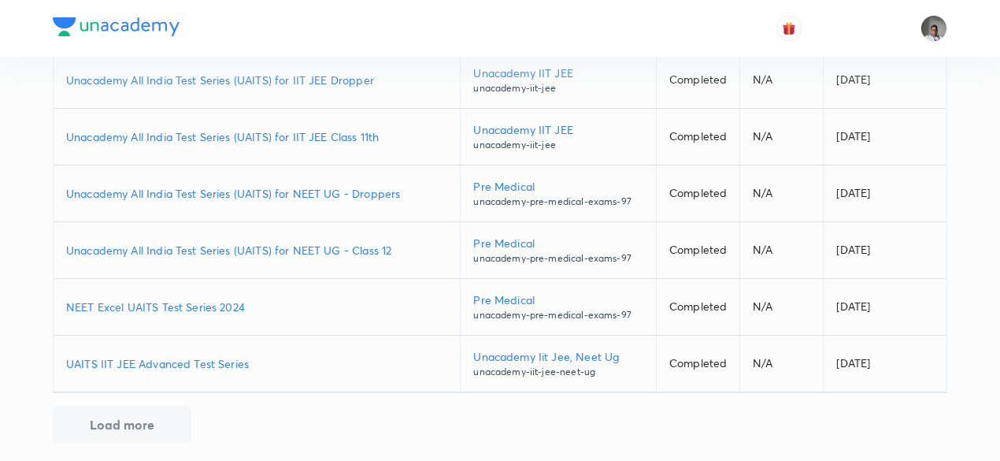
click at [211, 302] on p "NEET Excel UAITS Test Series 2024" at bounding box center [256, 306] width 381 height 17
click at [148, 412] on button "Load more" at bounding box center [122, 424] width 139 height 38
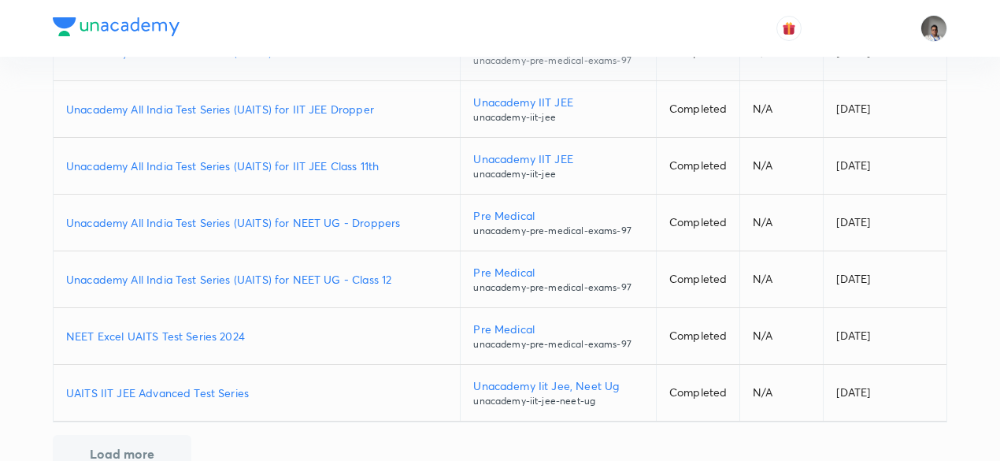
scroll to position [2087, 0]
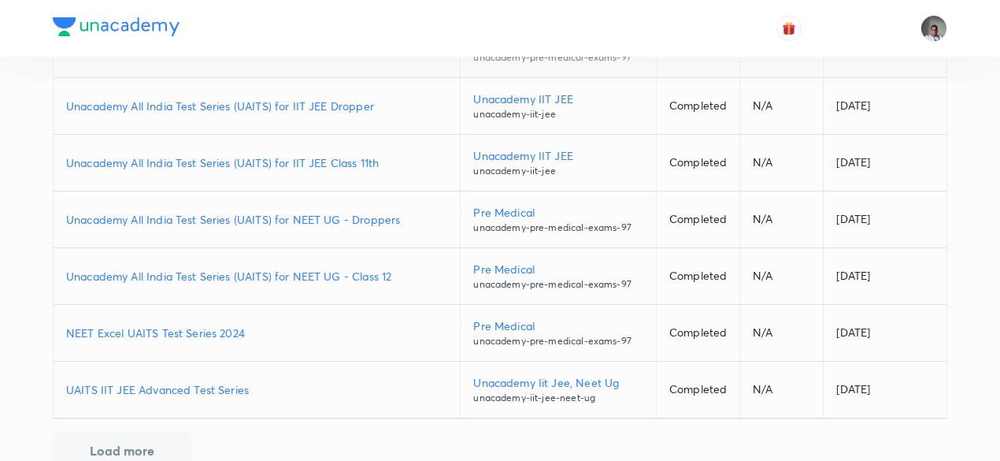
click at [156, 381] on p "UAITS IIT JEE Advanced Test Series" at bounding box center [256, 389] width 381 height 17
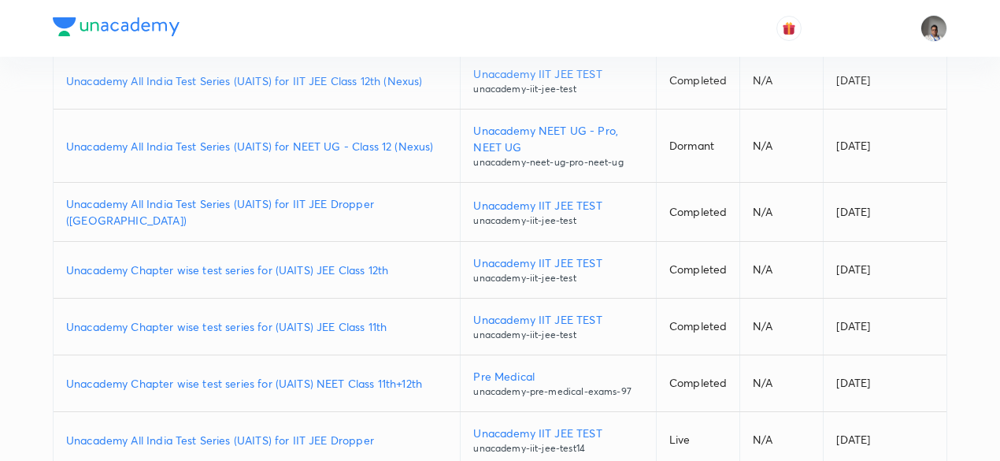
scroll to position [1302, 0]
click at [320, 379] on p "Unacademy Chapter wise test series for (UAITS) NEET Class 11th+12th" at bounding box center [256, 381] width 381 height 17
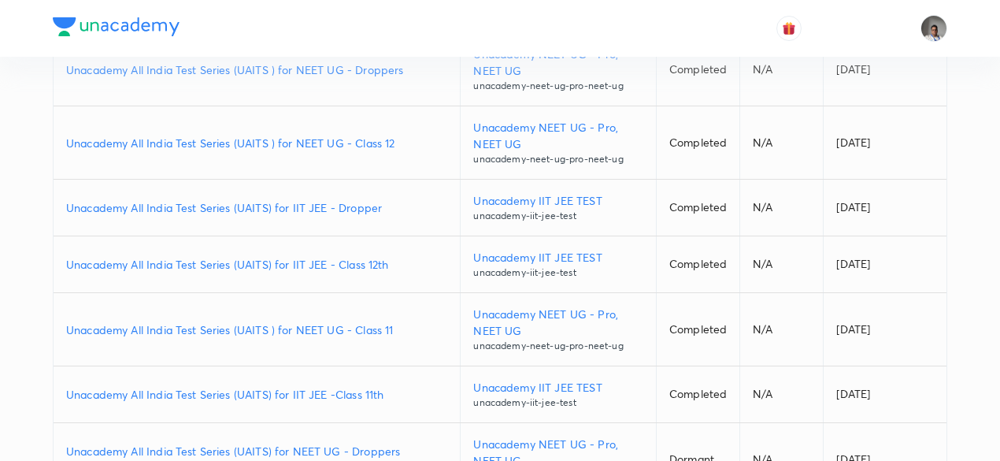
scroll to position [0, 0]
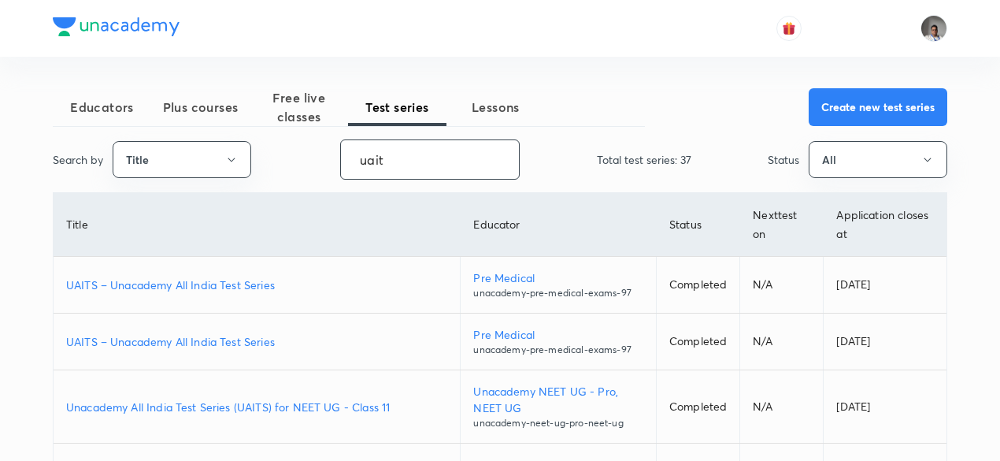
click at [446, 156] on input "uait" at bounding box center [430, 159] width 178 height 40
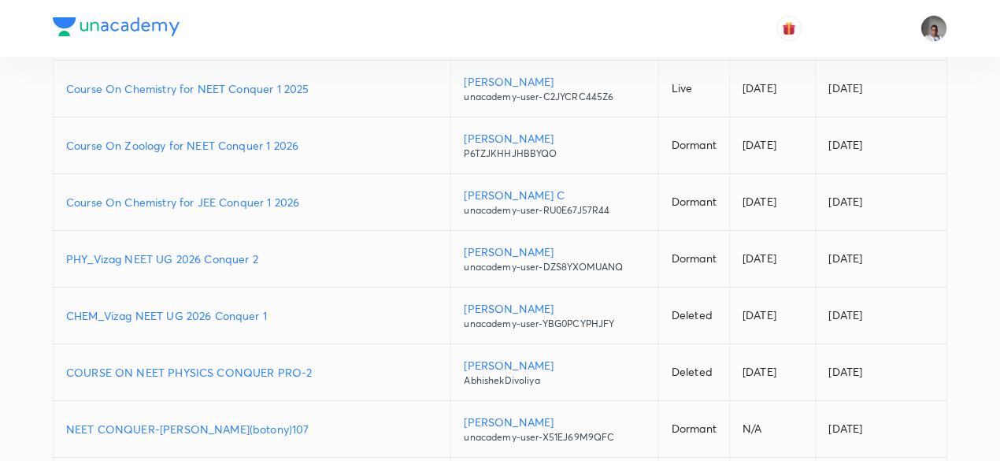
scroll to position [254, 0]
type input "conq"
click at [243, 249] on p "PHY_Vizag NEET UG 2026 Conquer 2" at bounding box center [252, 257] width 372 height 17
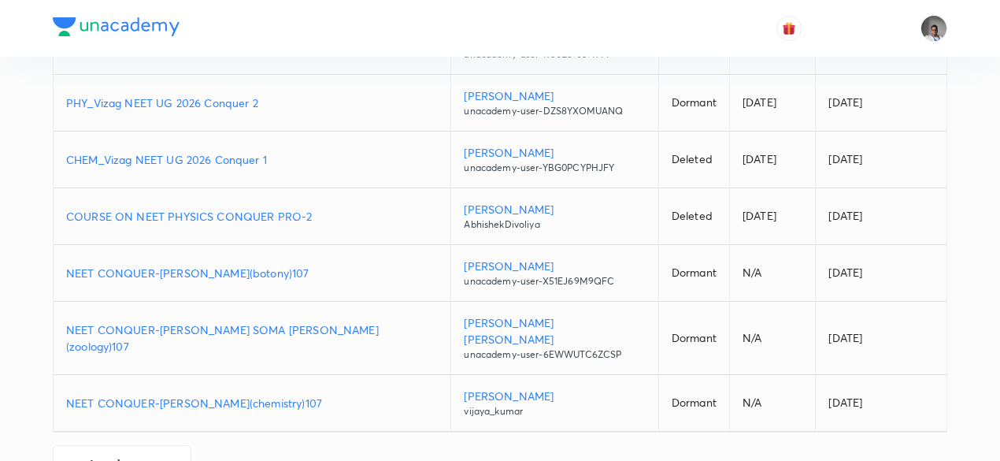
scroll to position [420, 0]
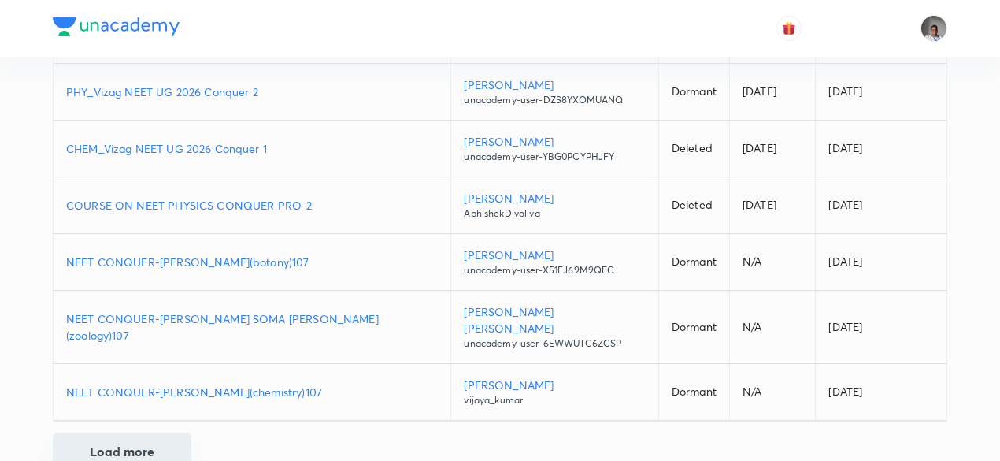
click at [143, 432] on button "Load more" at bounding box center [122, 451] width 139 height 38
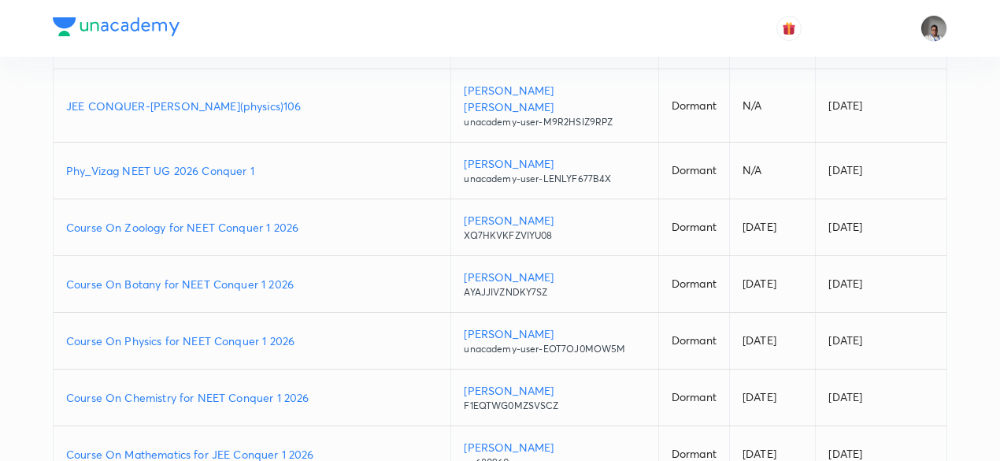
scroll to position [984, 0]
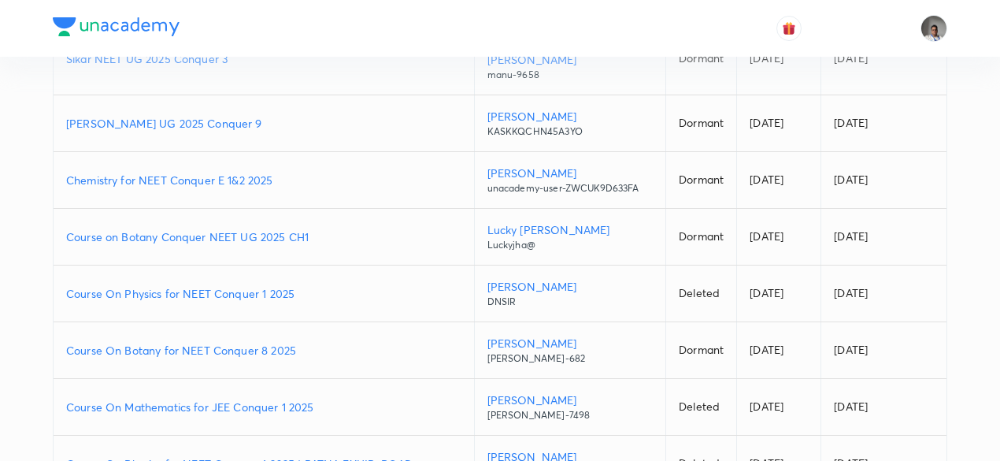
scroll to position [1548, 0]
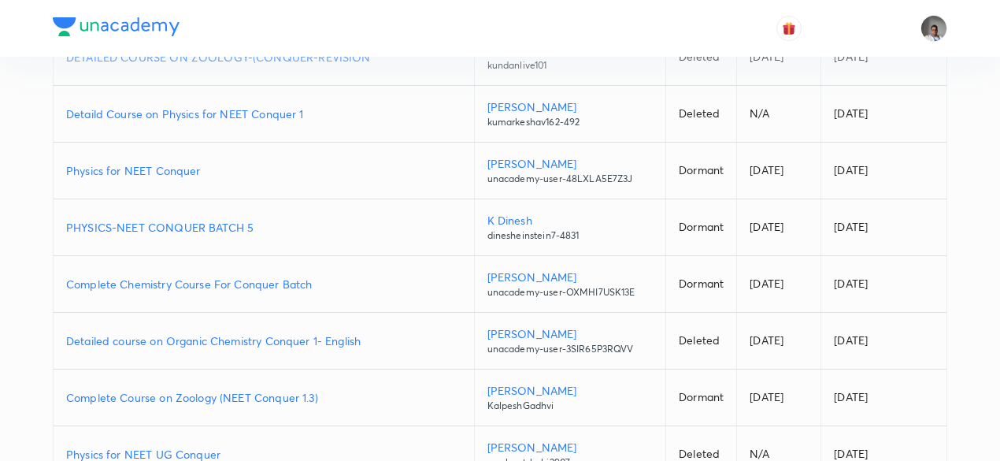
scroll to position [2112, 0]
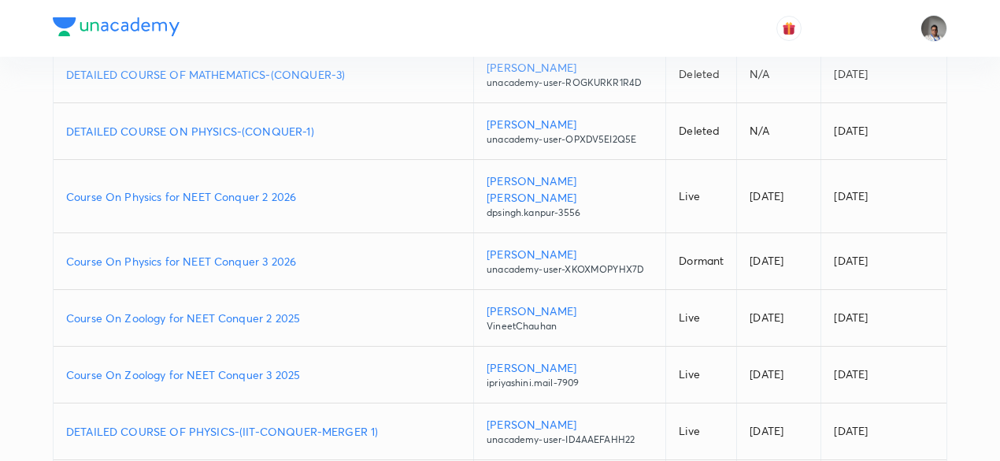
scroll to position [2677, 0]
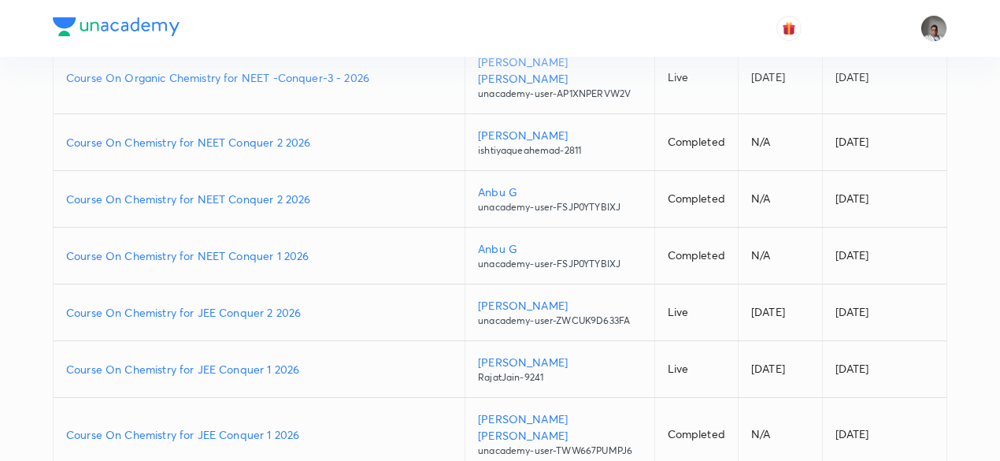
scroll to position [3277, 0]
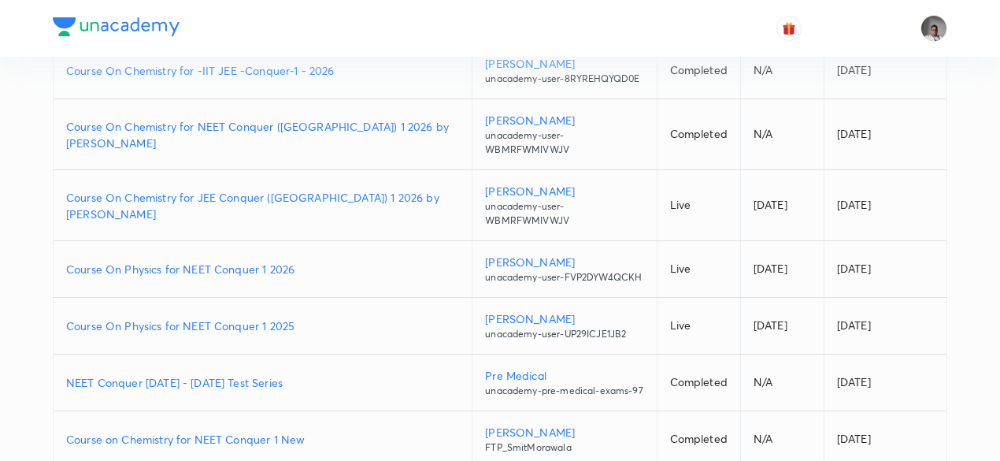
scroll to position [3767, 0]
click at [243, 374] on p "NEET Conquer September 2025 - 2026 Test Series" at bounding box center [262, 382] width 393 height 17
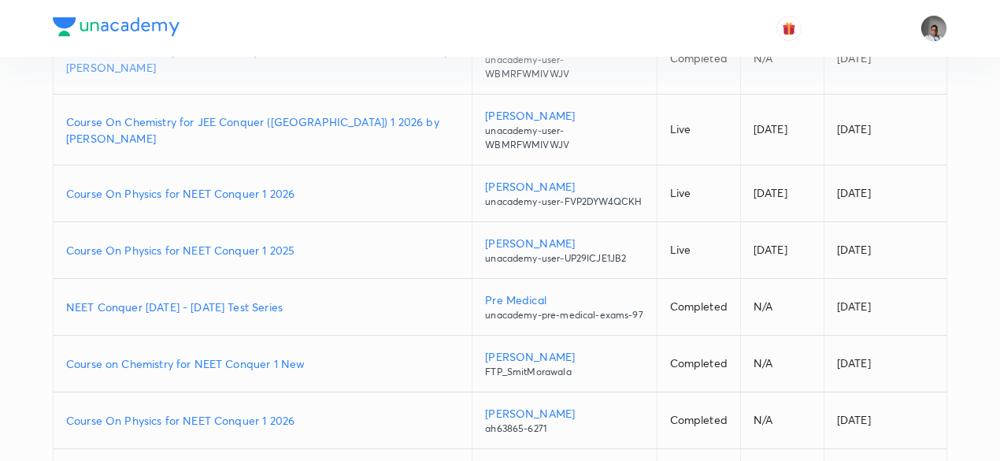
scroll to position [3870, 0]
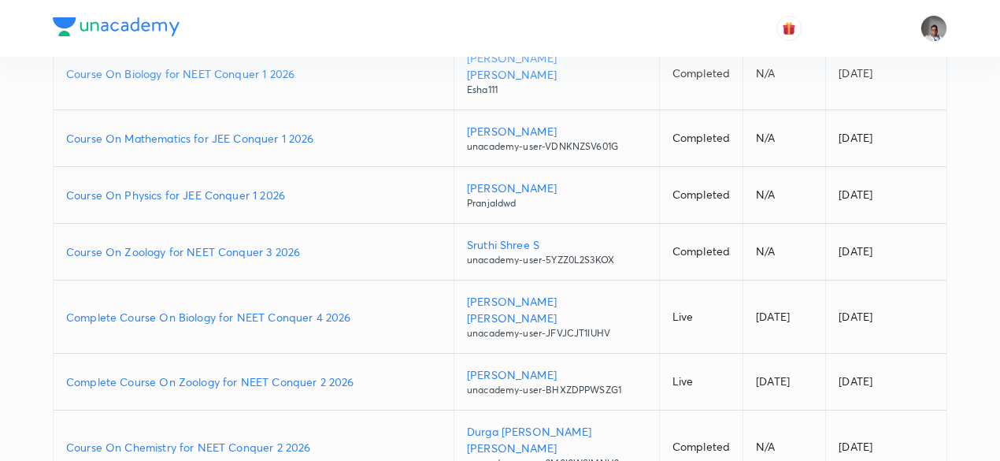
scroll to position [4409, 0]
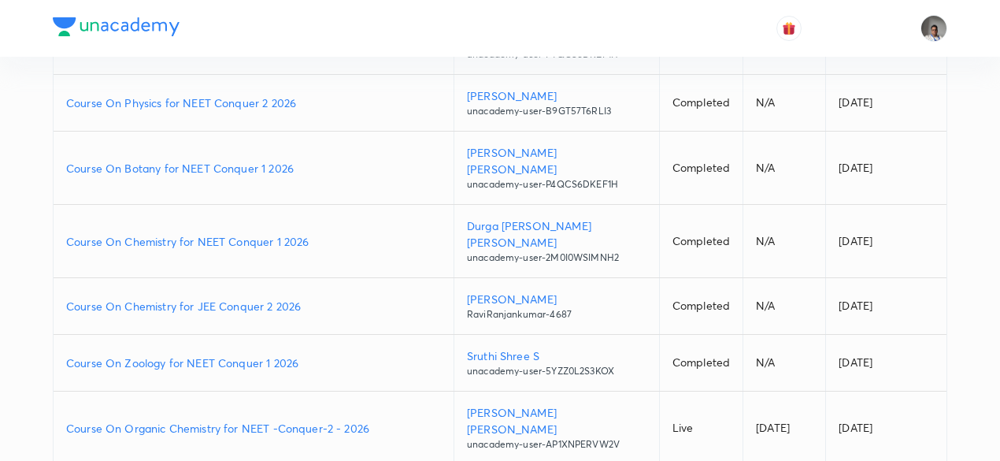
scroll to position [4974, 0]
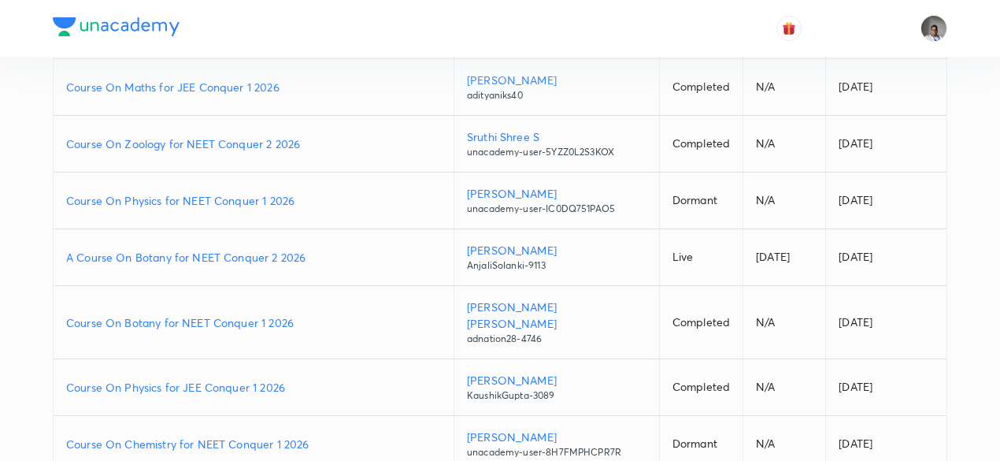
scroll to position [5541, 0]
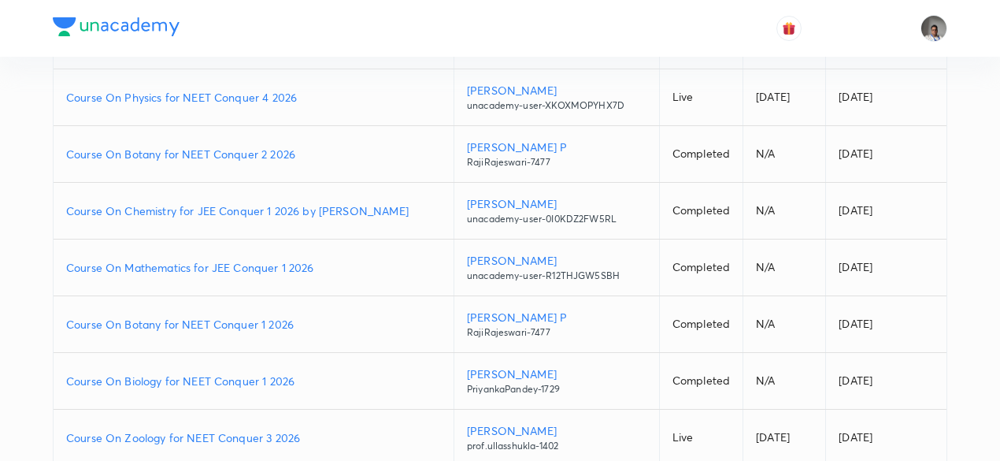
scroll to position [6105, 0]
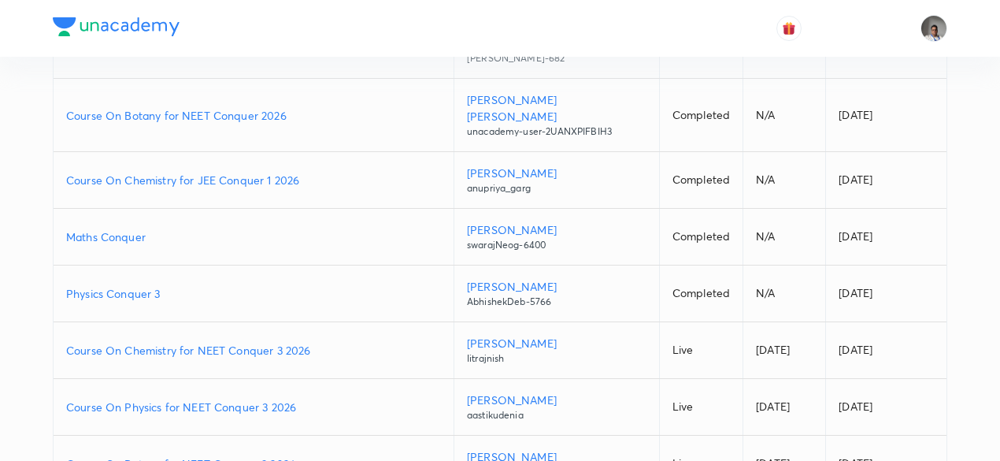
scroll to position [6669, 0]
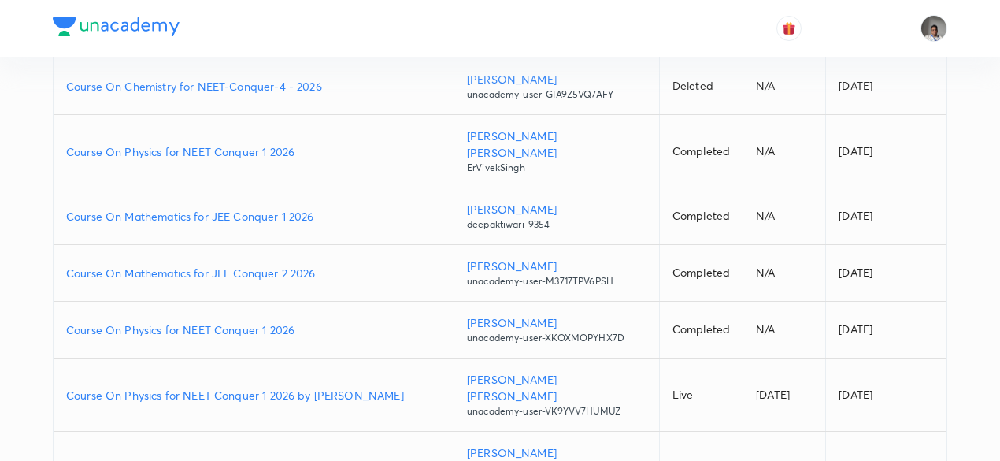
scroll to position [7233, 0]
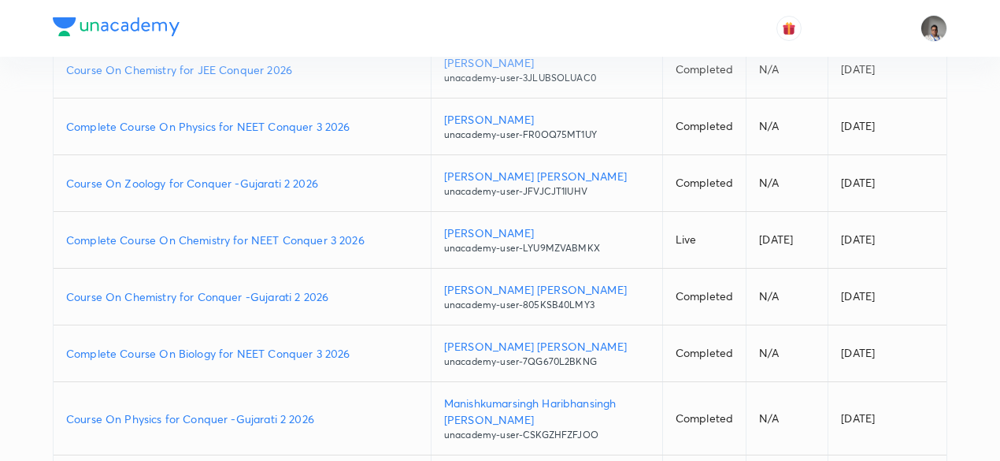
scroll to position [7806, 0]
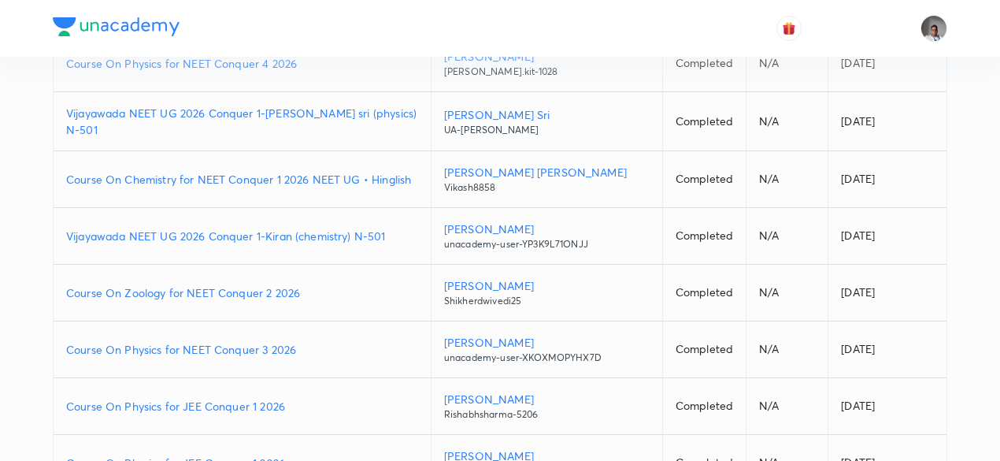
scroll to position [8373, 0]
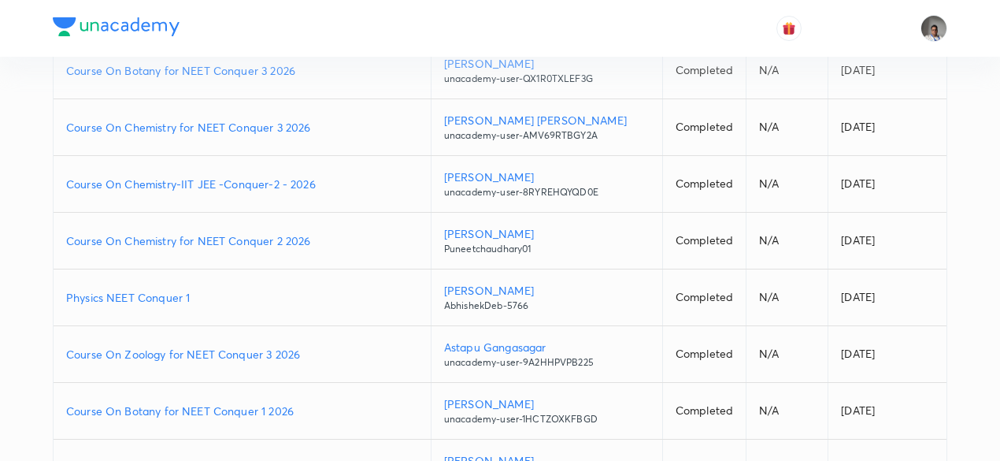
scroll to position [8937, 0]
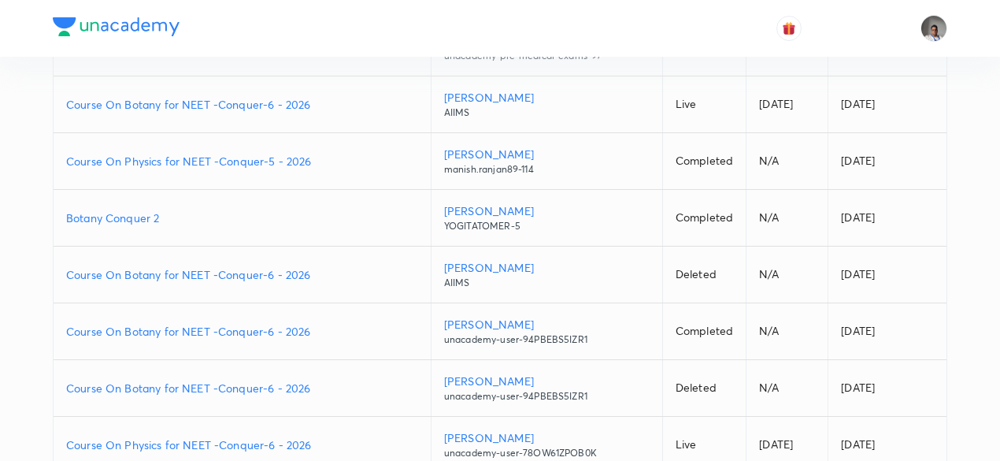
scroll to position [9502, 0]
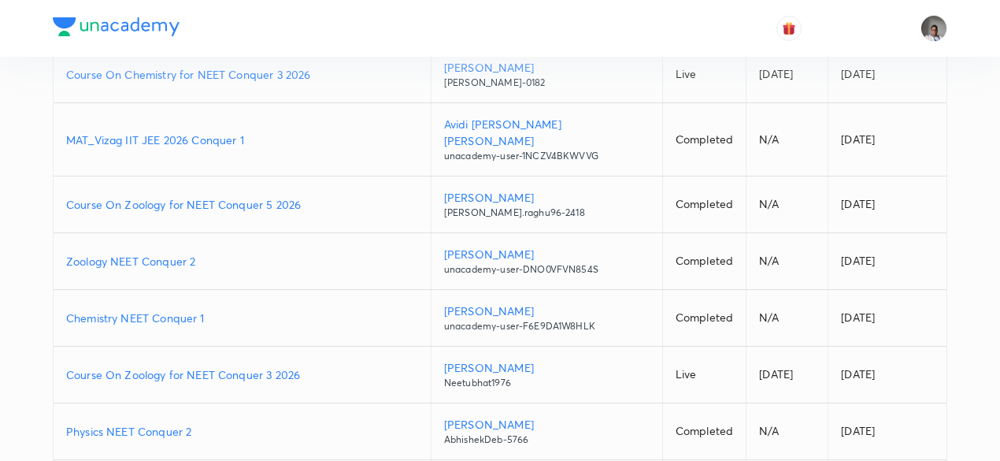
scroll to position [10066, 0]
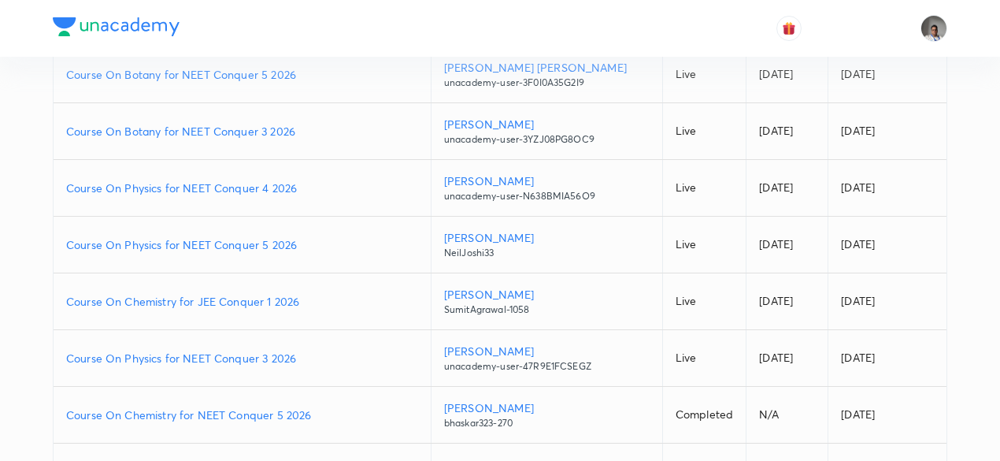
scroll to position [10630, 0]
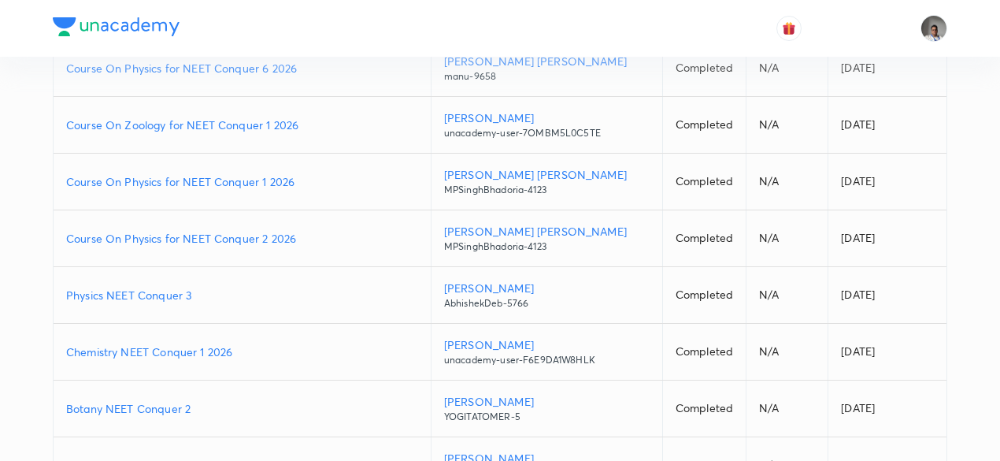
scroll to position [11195, 0]
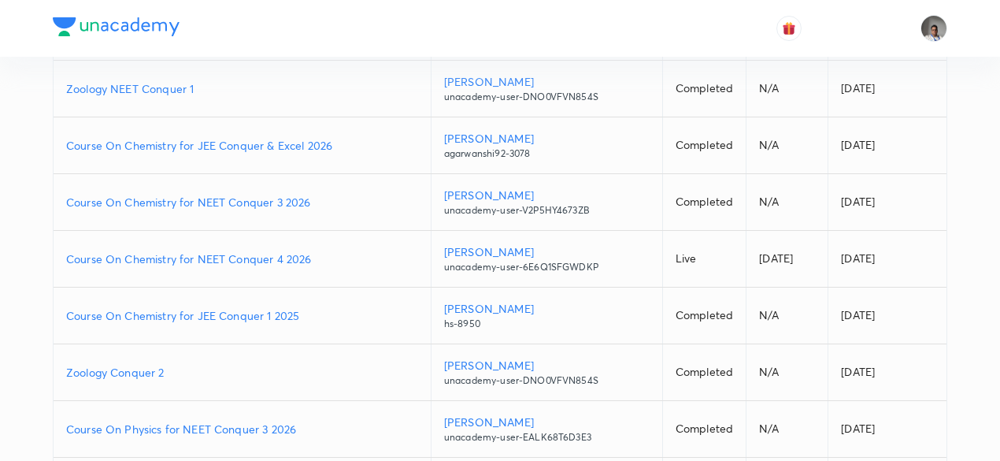
scroll to position [11758, 0]
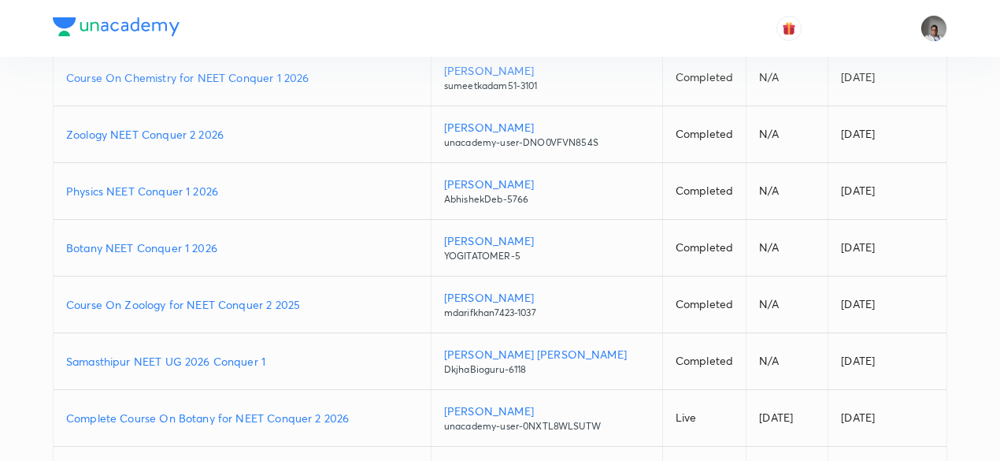
scroll to position [12323, 0]
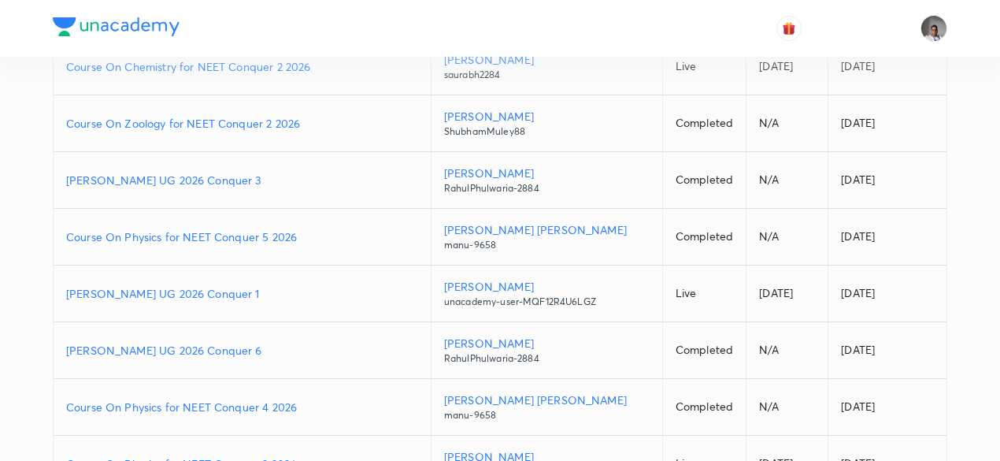
scroll to position [12887, 0]
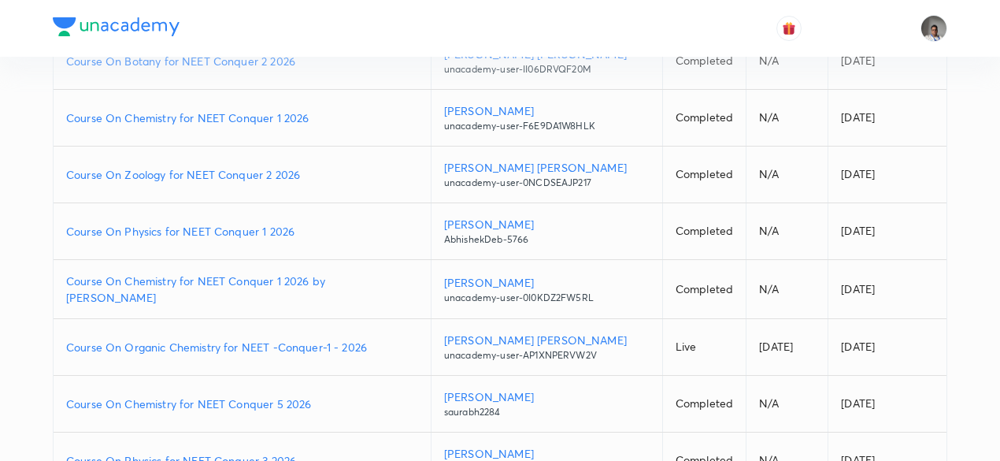
scroll to position [13451, 0]
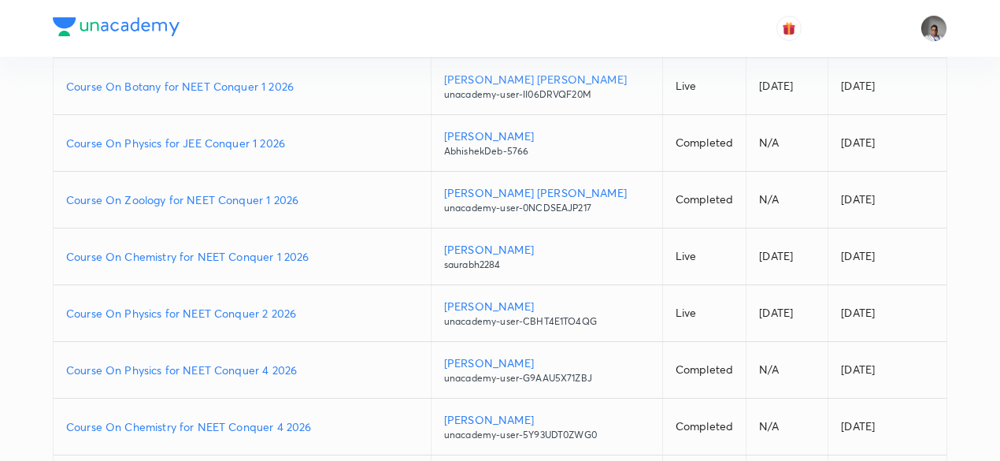
scroll to position [14016, 0]
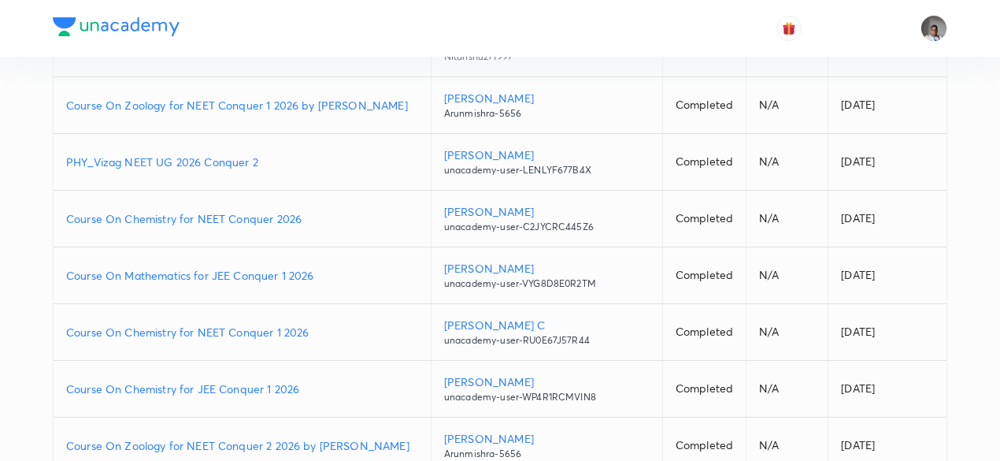
scroll to position [14580, 0]
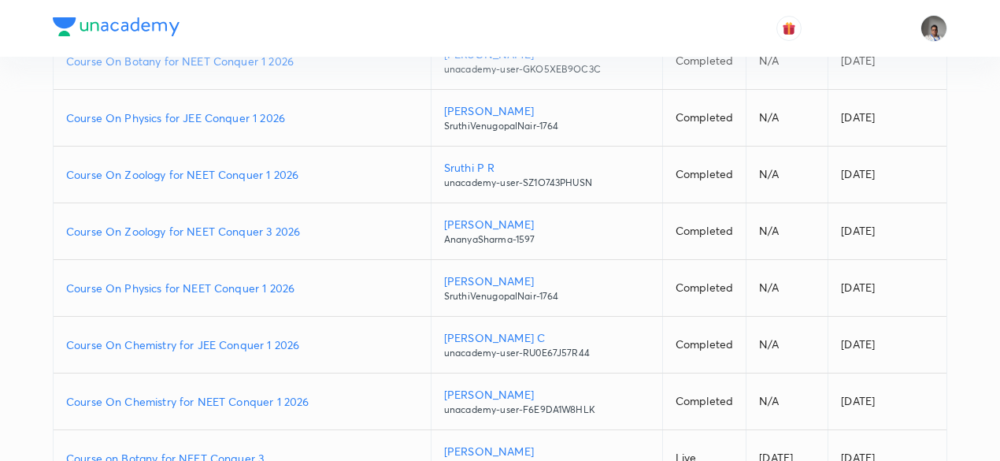
scroll to position [15144, 0]
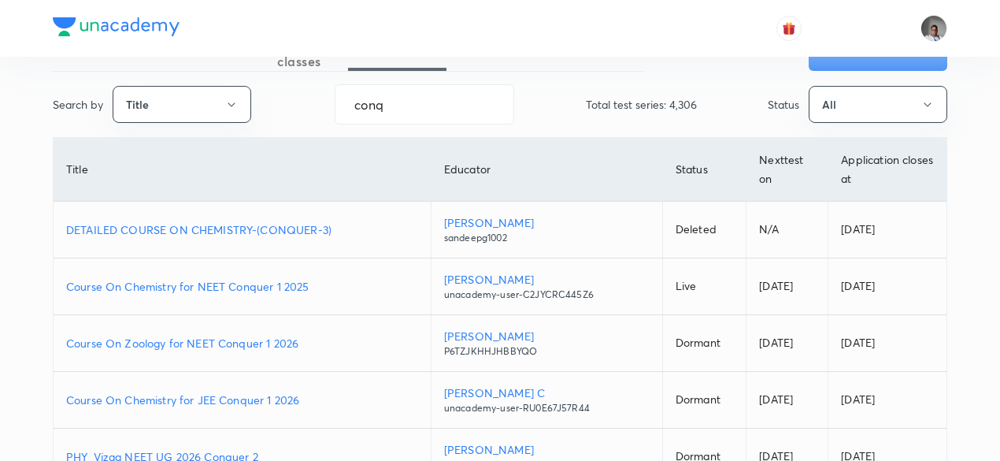
scroll to position [0, 0]
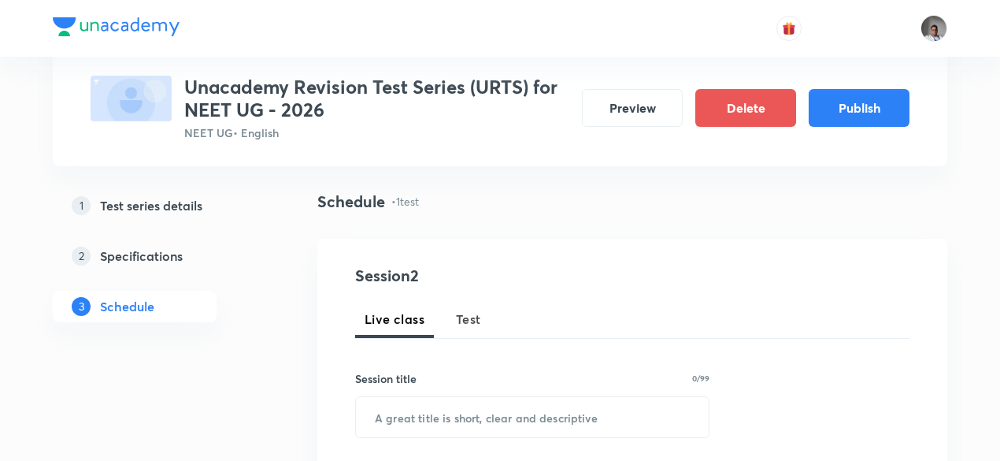
scroll to position [98, 0]
click at [479, 331] on button "Test" at bounding box center [468, 317] width 44 height 38
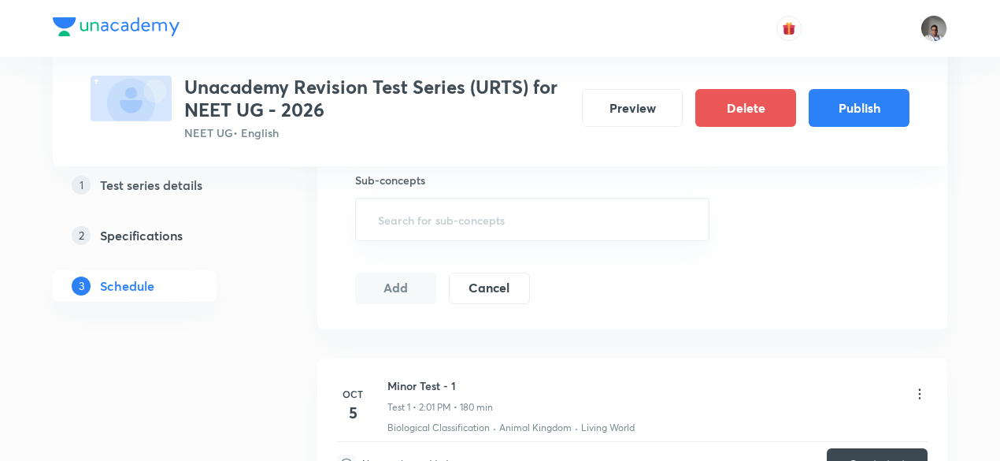
scroll to position [876, 0]
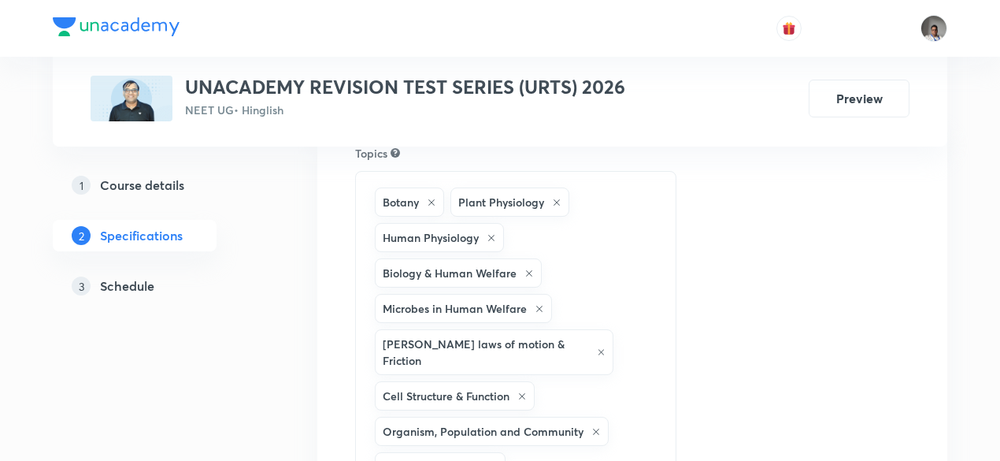
scroll to position [159, 0]
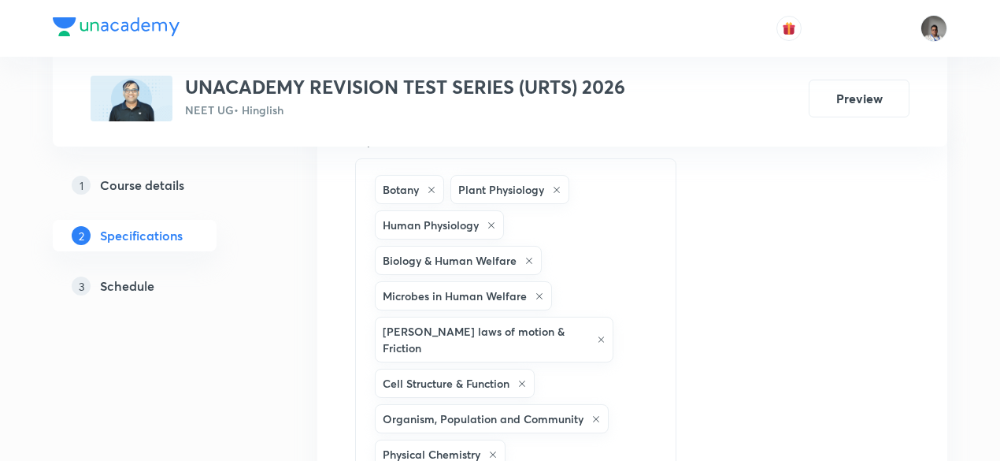
click at [142, 280] on h5 "Schedule" at bounding box center [127, 285] width 54 height 19
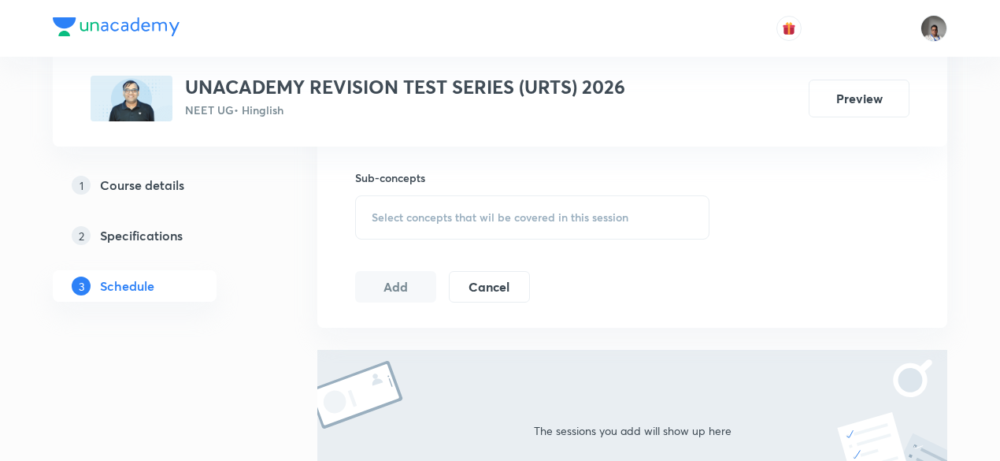
scroll to position [1057, 0]
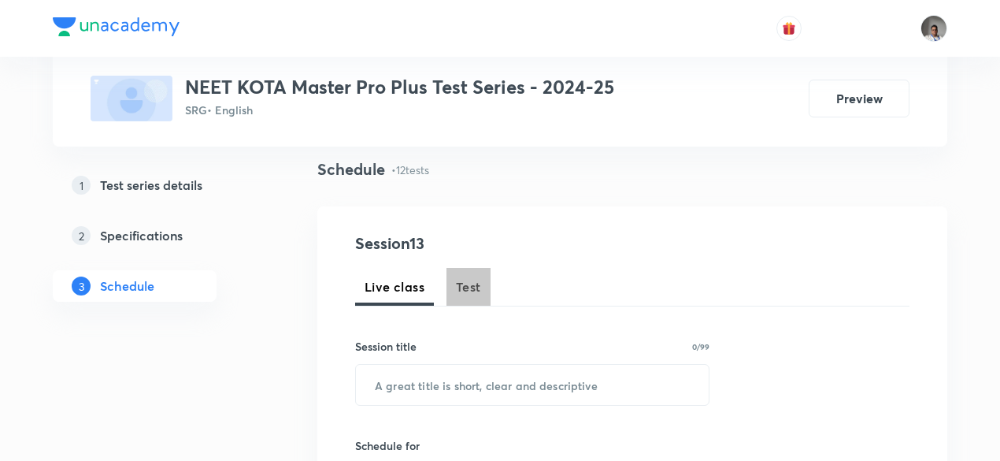
click at [475, 295] on span "Test" at bounding box center [468, 286] width 25 height 19
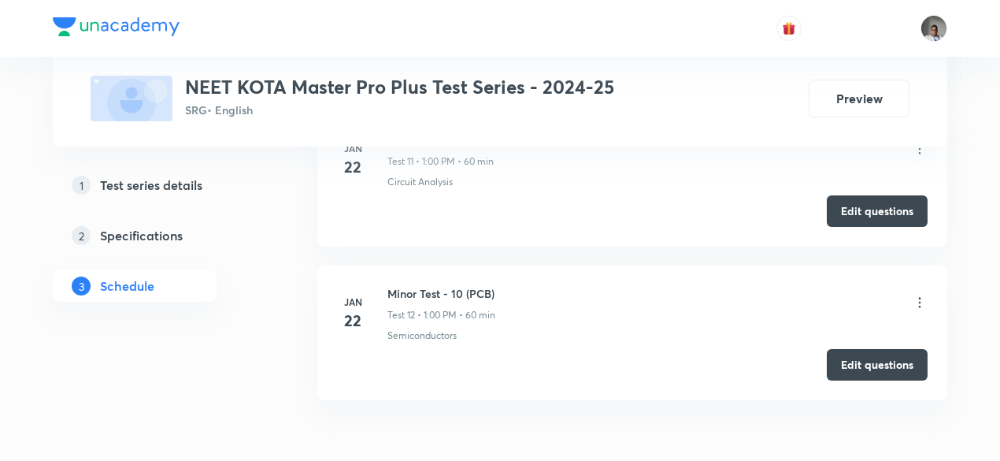
scroll to position [2532, 0]
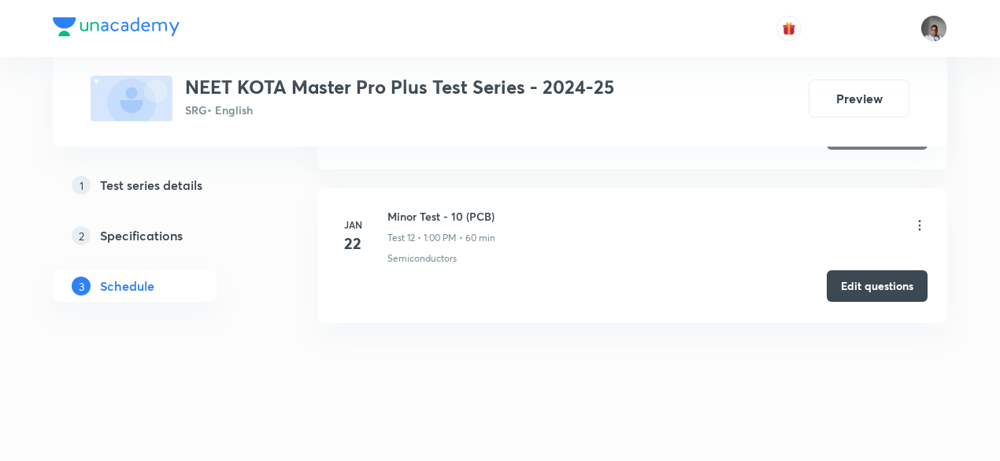
click at [841, 282] on button "Edit questions" at bounding box center [877, 285] width 101 height 31
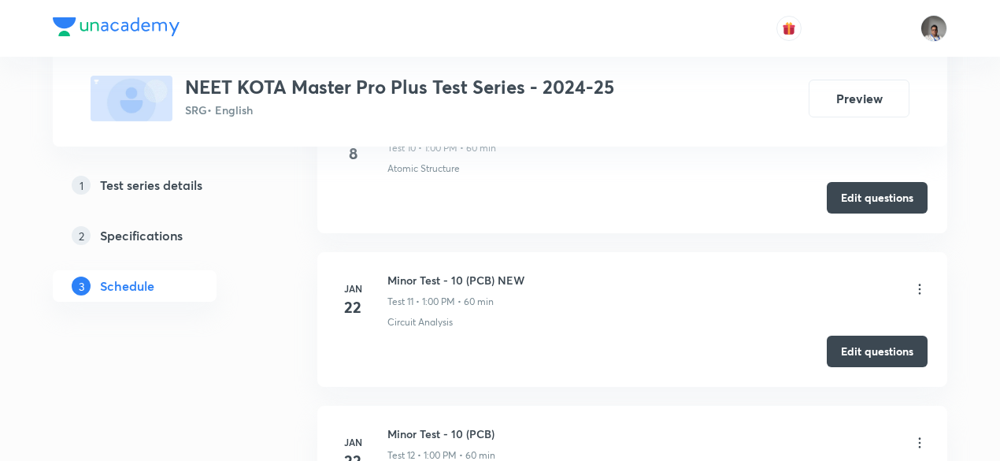
scroll to position [2309, 0]
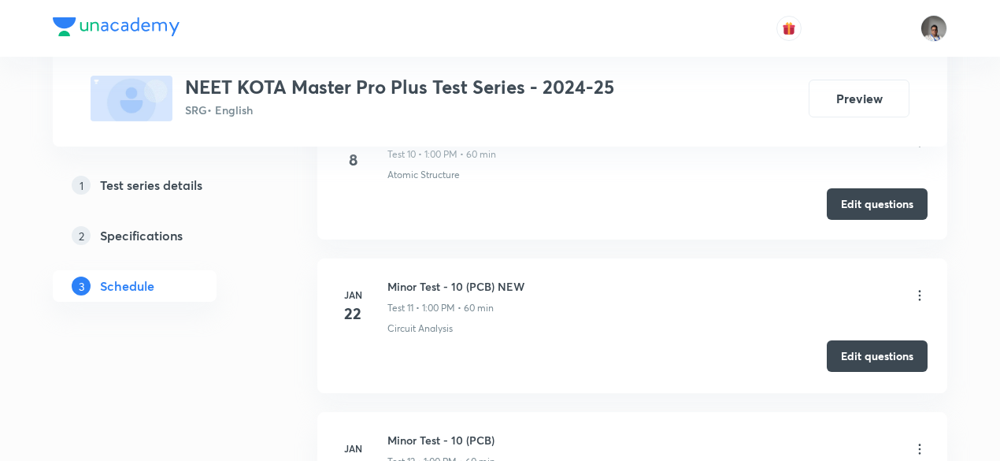
click at [846, 343] on button "Edit questions" at bounding box center [877, 355] width 101 height 31
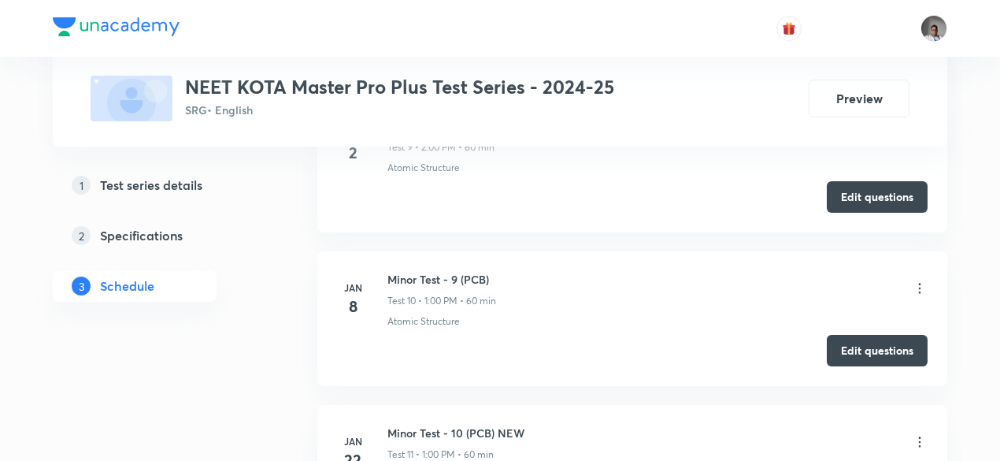
scroll to position [2161, 0]
click at [847, 339] on button "Edit questions" at bounding box center [877, 350] width 101 height 31
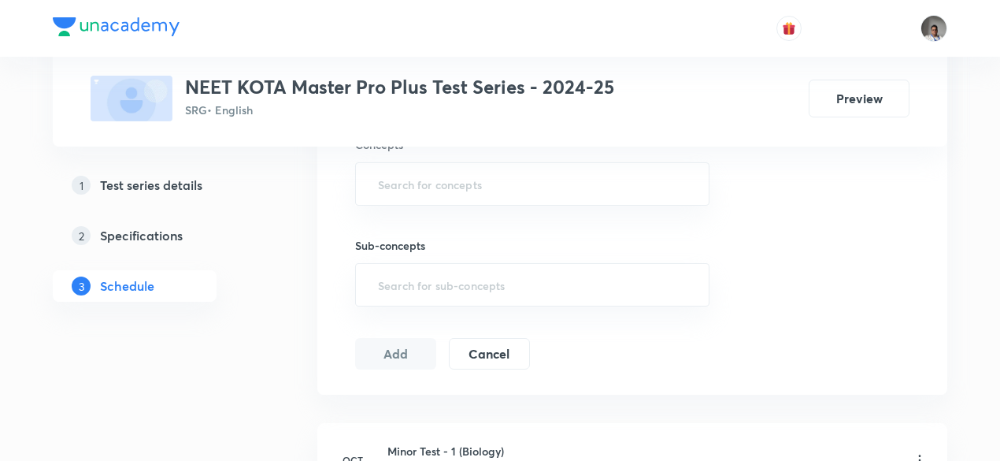
scroll to position [606, 0]
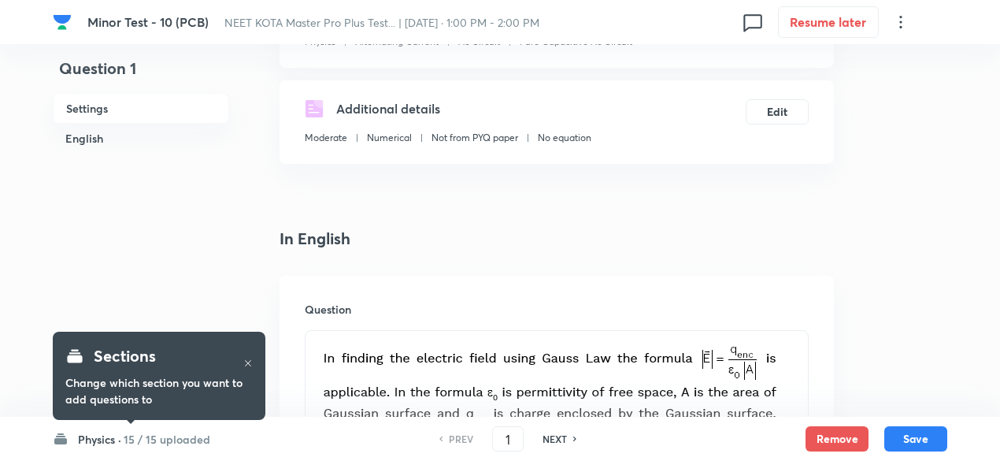
scroll to position [237, 0]
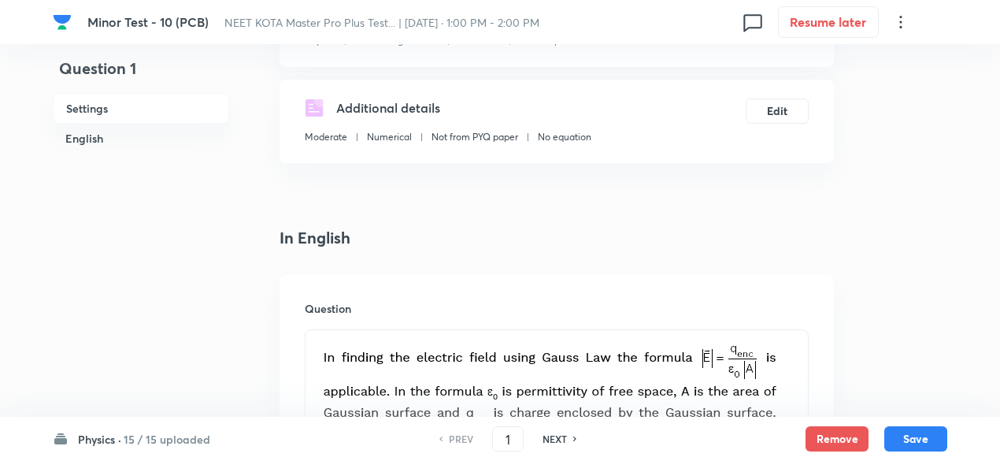
click at [184, 439] on h6 "15 / 15 uploaded" at bounding box center [167, 439] width 87 height 17
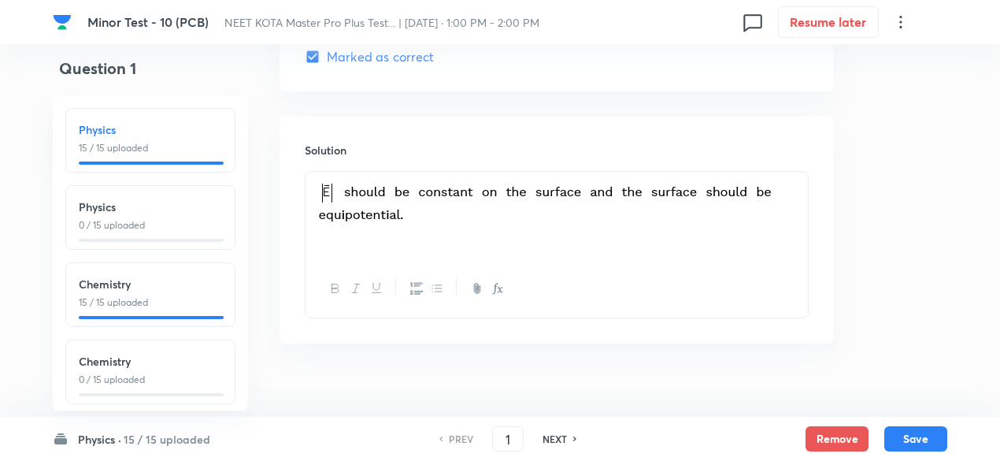
scroll to position [1709, 0]
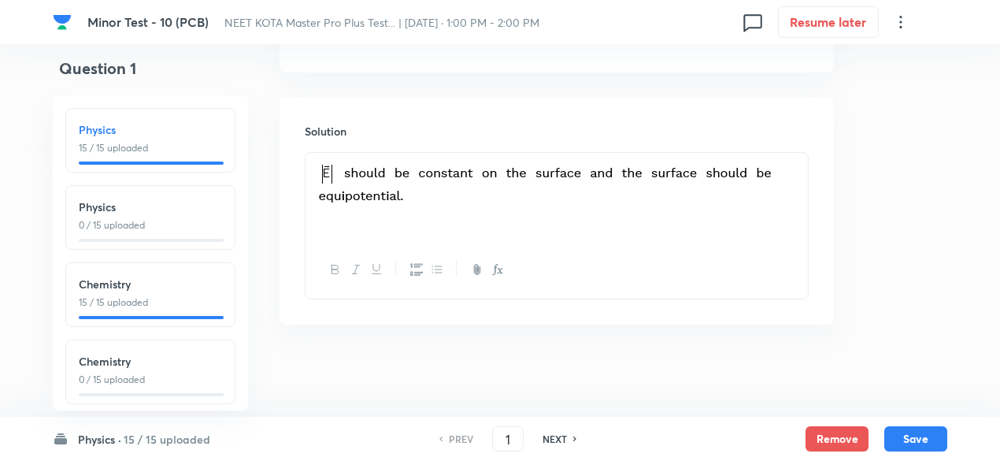
click at [559, 440] on h6 "NEXT" at bounding box center [554, 438] width 24 height 14
type input "2"
checkbox input "true"
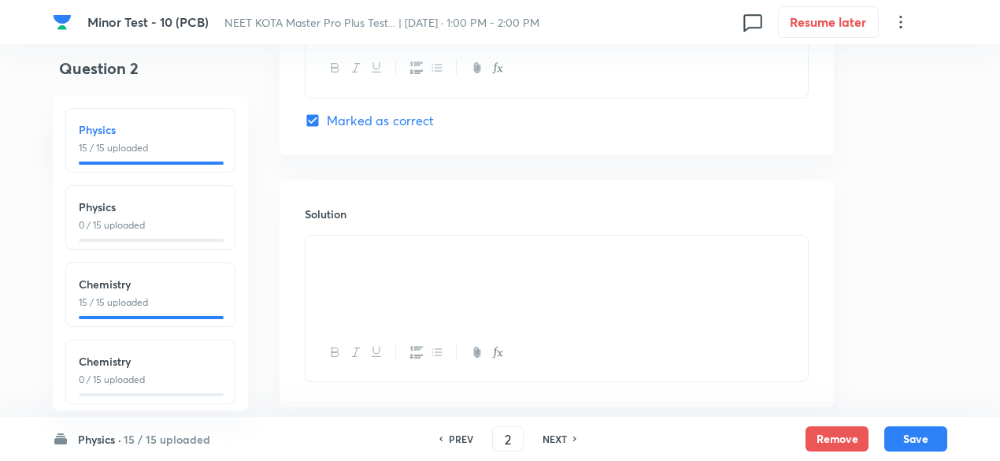
click at [559, 440] on h6 "NEXT" at bounding box center [554, 438] width 24 height 14
type input "3"
checkbox input "false"
checkbox input "true"
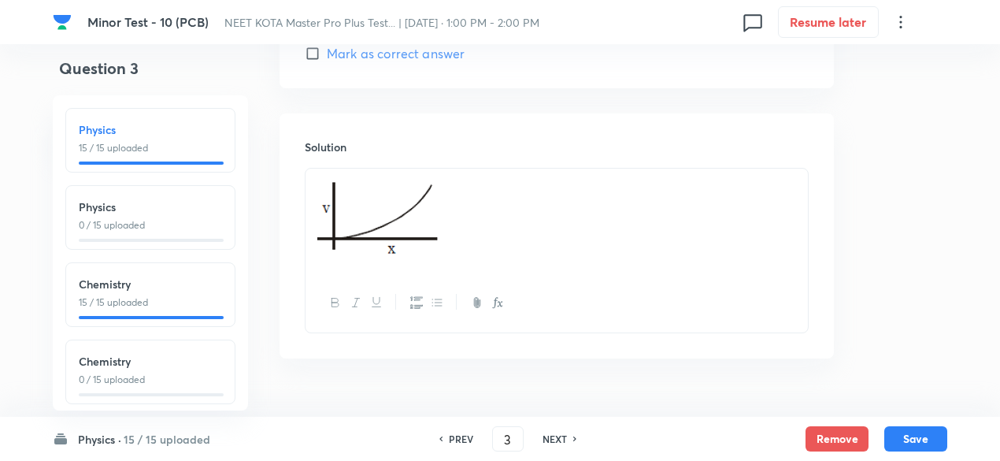
click at [559, 440] on h6 "NEXT" at bounding box center [554, 438] width 24 height 14
type input "4"
checkbox input "false"
checkbox input "true"
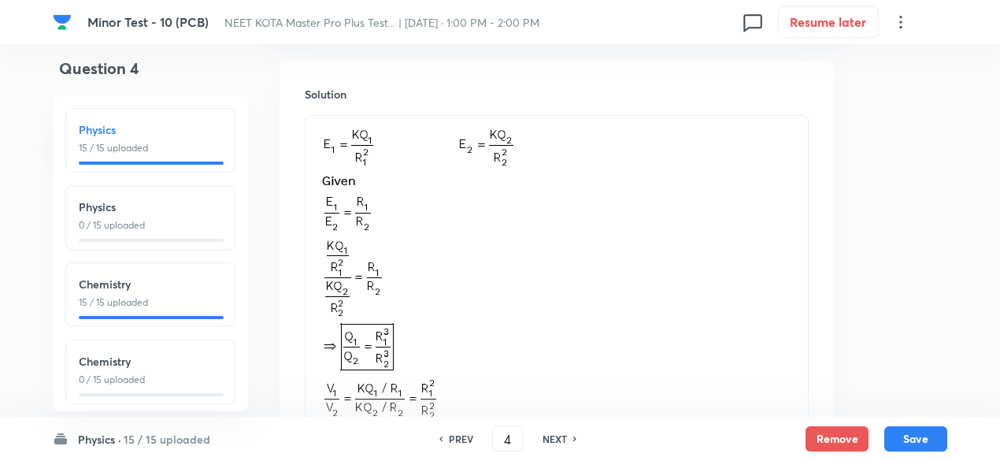
click at [559, 440] on h6 "NEXT" at bounding box center [554, 438] width 24 height 14
type input "5"
checkbox input "false"
checkbox input "true"
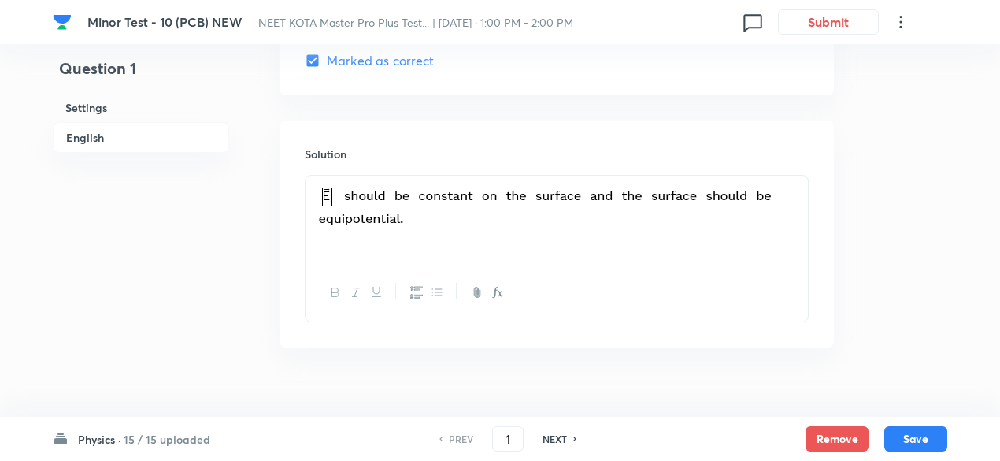
scroll to position [1709, 0]
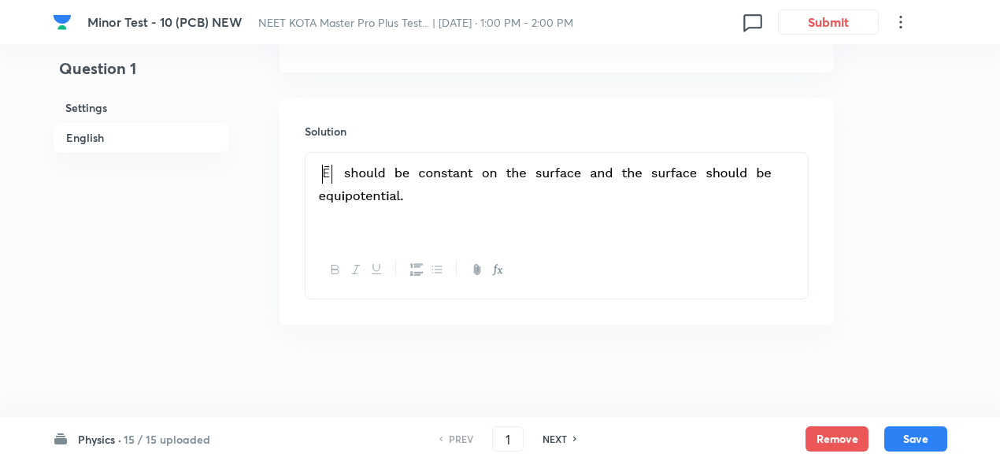
click at [187, 437] on h6 "15 / 15 uploaded" at bounding box center [167, 439] width 87 height 17
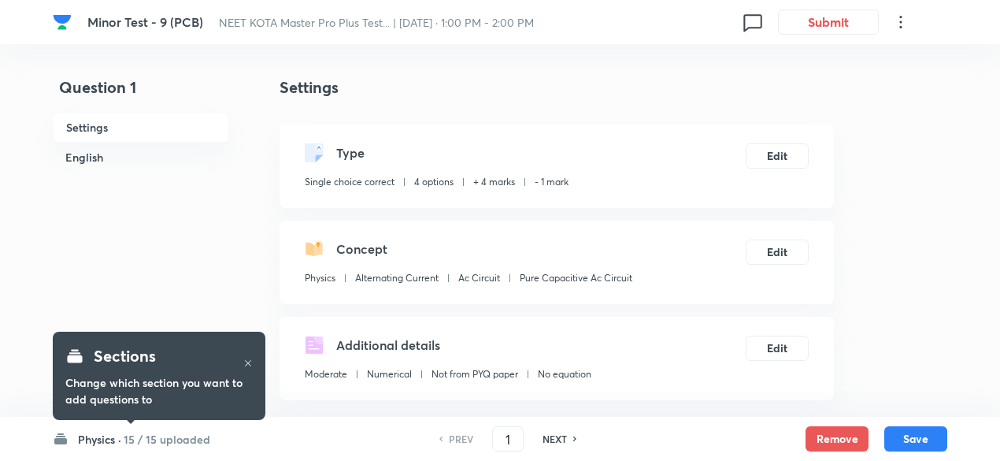
checkbox input "true"
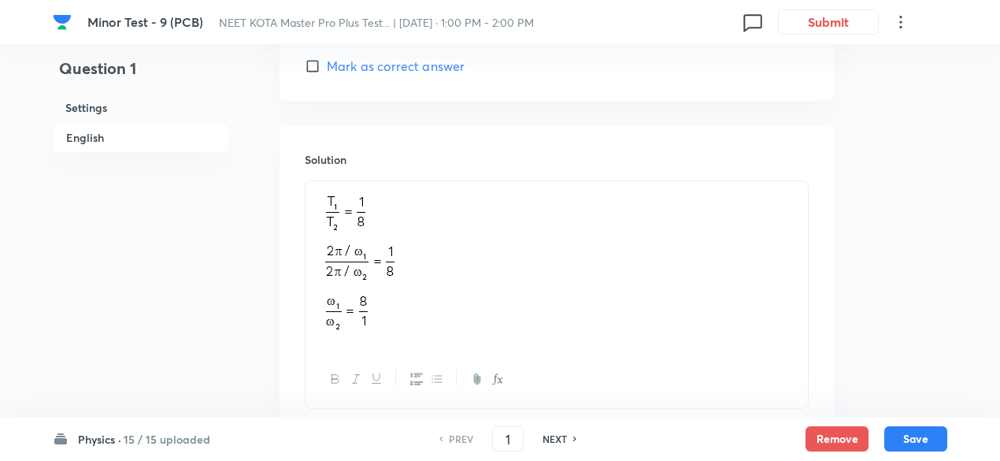
scroll to position [1750, 0]
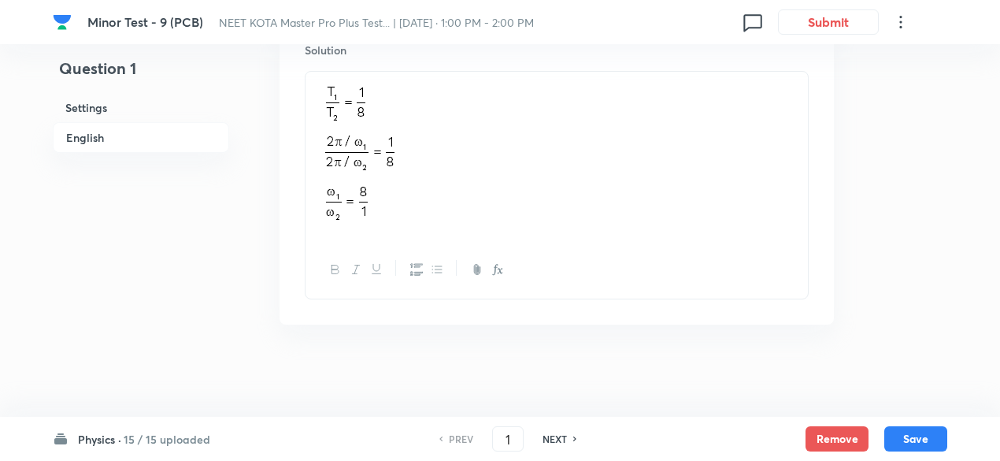
click at [562, 439] on h6 "NEXT" at bounding box center [554, 438] width 24 height 14
type input "2"
checkbox input "false"
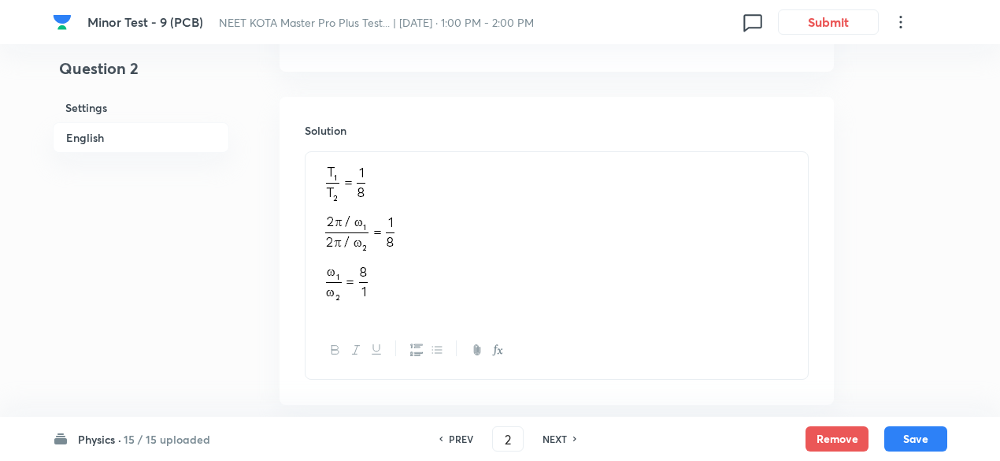
checkbox input "true"
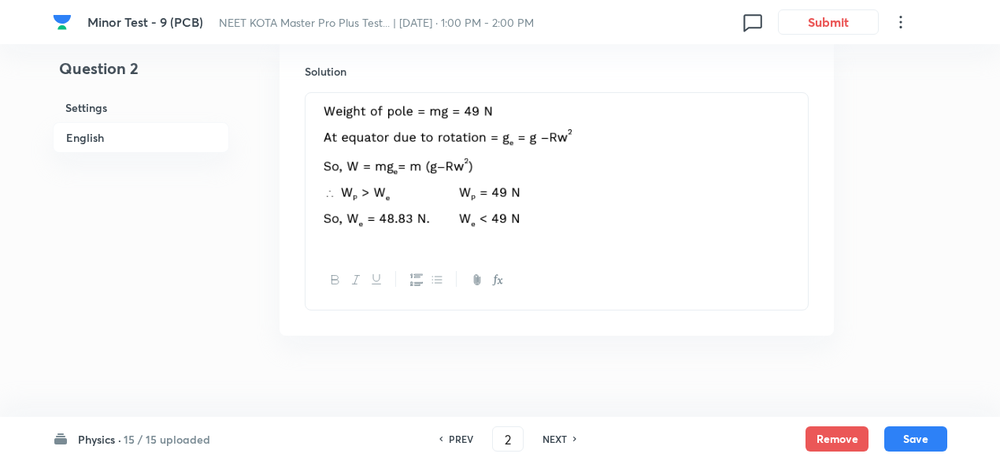
click at [562, 439] on h6 "NEXT" at bounding box center [554, 438] width 24 height 14
type input "3"
checkbox input "true"
checkbox input "false"
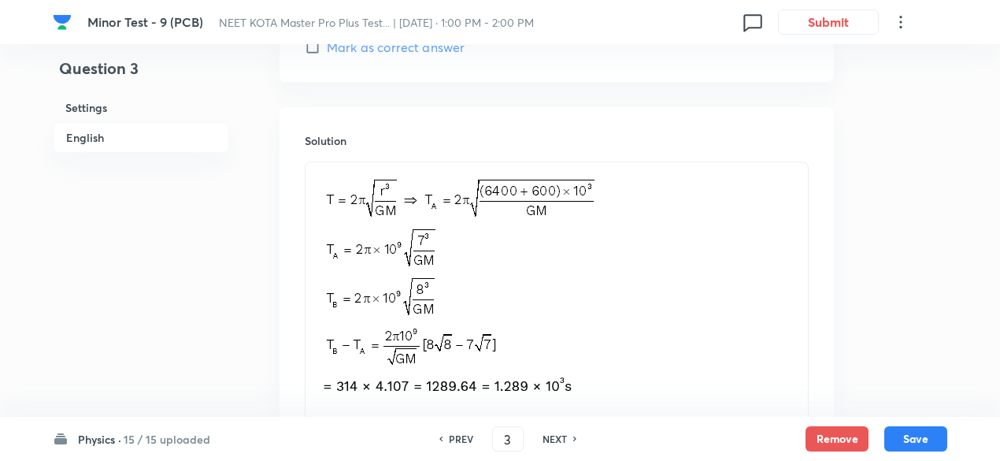
click at [562, 439] on h6 "NEXT" at bounding box center [554, 438] width 24 height 14
type input "4"
checkbox input "false"
checkbox input "true"
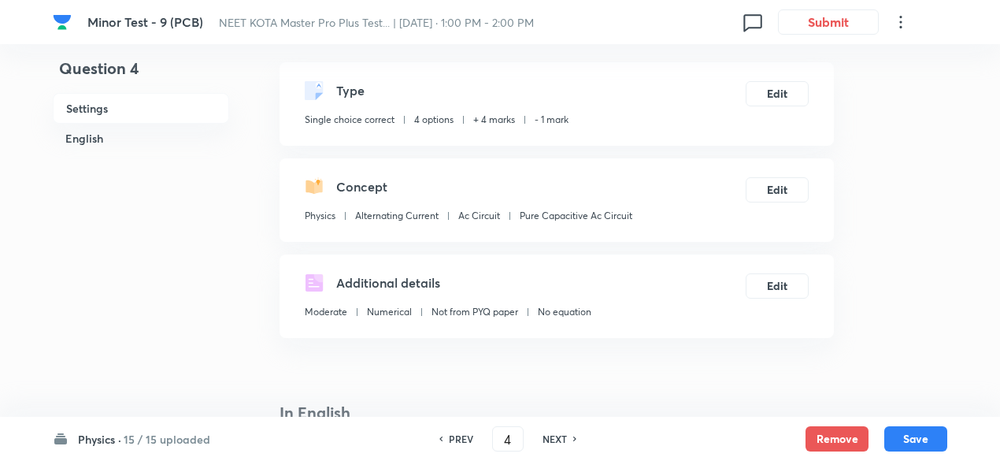
scroll to position [0, 0]
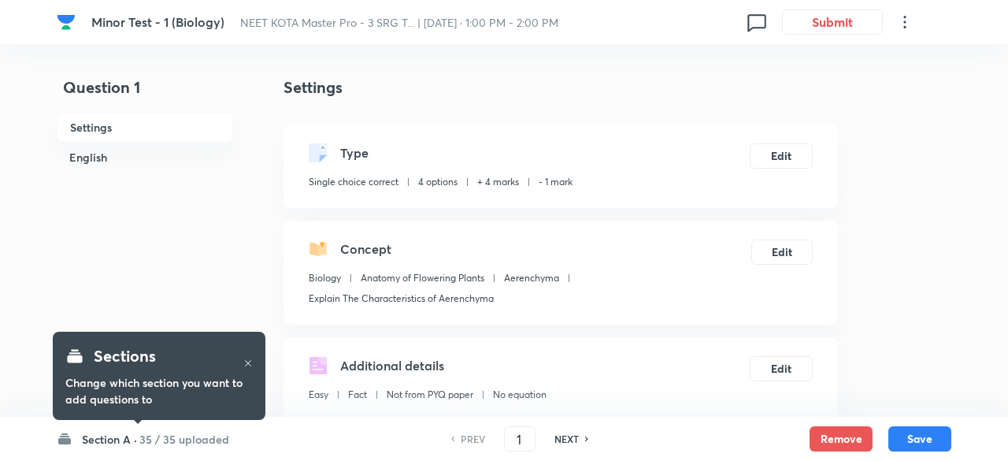
checkbox input "true"
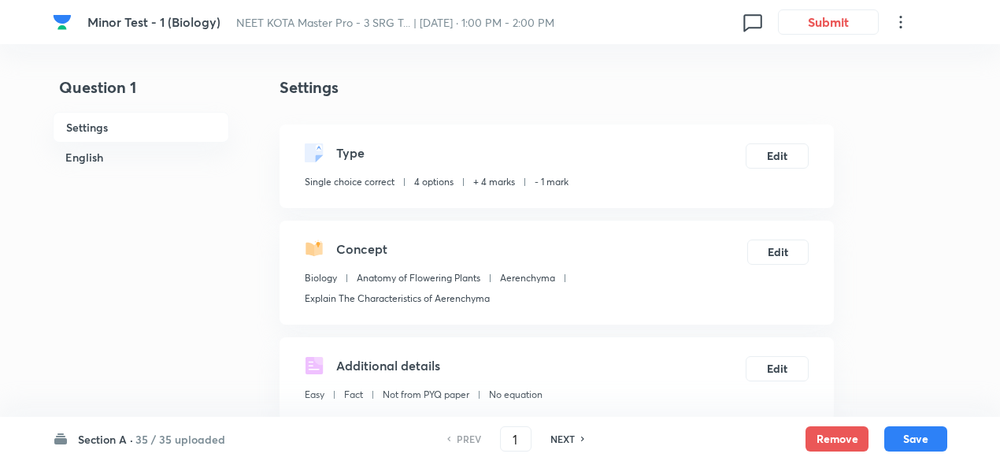
click at [563, 442] on h6 "NEXT" at bounding box center [562, 438] width 24 height 14
type input "2"
checkbox input "false"
checkbox input "true"
click at [563, 442] on h6 "NEXT" at bounding box center [562, 438] width 24 height 14
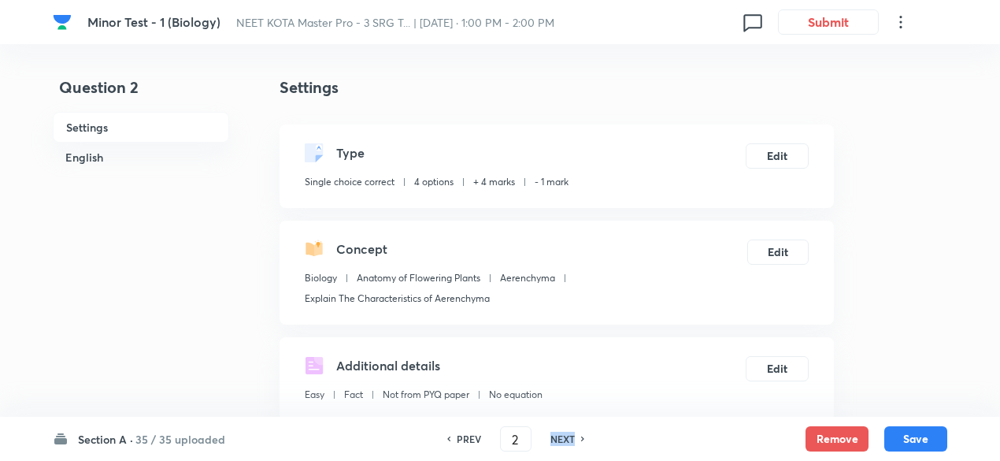
type input "3"
checkbox input "true"
click at [563, 442] on h6 "NEXT" at bounding box center [562, 438] width 24 height 14
type input "4"
checkbox input "true"
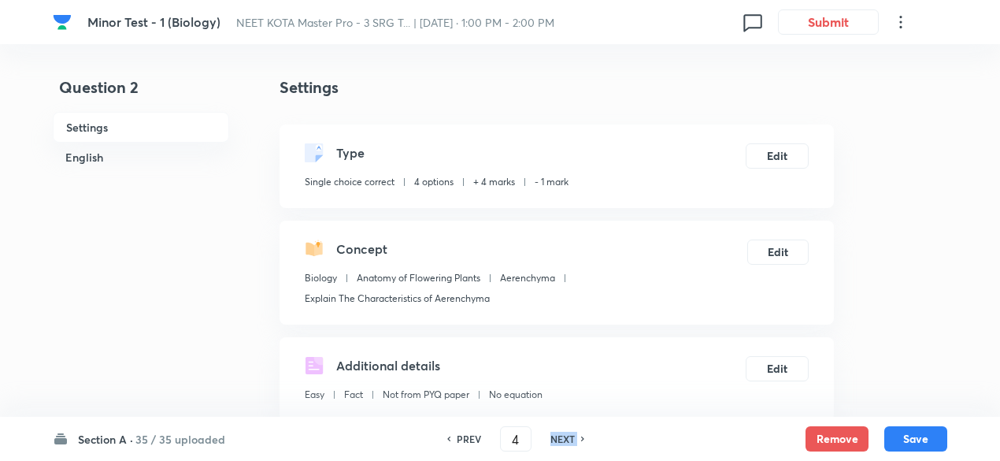
checkbox input "false"
click at [563, 442] on h6 "NEXT" at bounding box center [562, 438] width 24 height 14
type input "5"
checkbox input "false"
checkbox input "true"
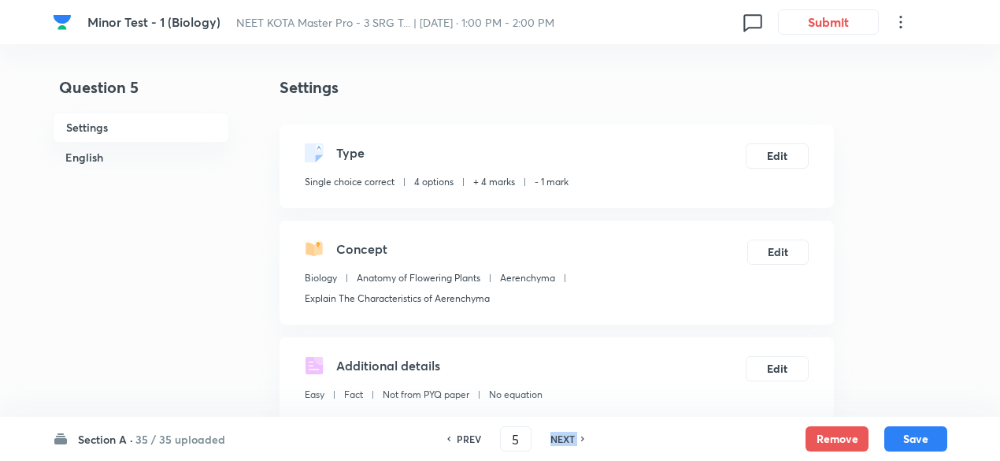
click at [563, 442] on h6 "NEXT" at bounding box center [562, 438] width 24 height 14
type input "6"
checkbox input "false"
checkbox input "true"
click at [563, 442] on h6 "NEXT" at bounding box center [562, 438] width 24 height 14
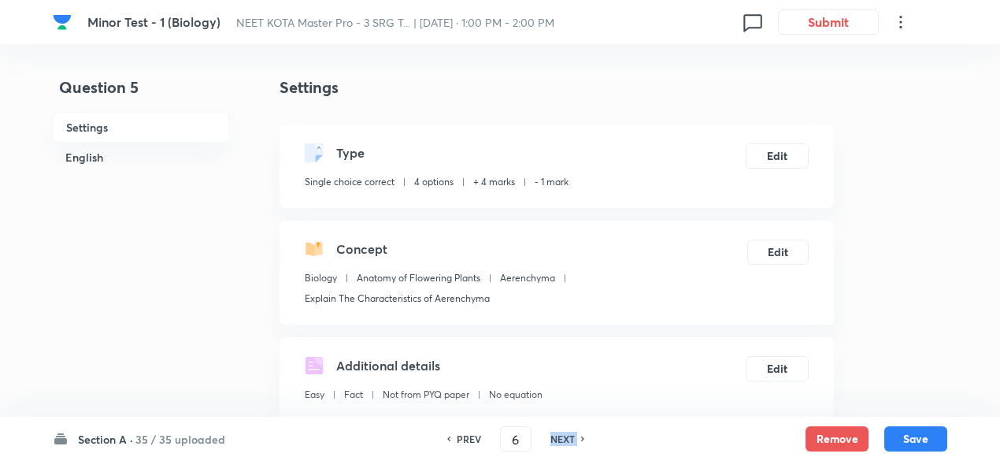
type input "7"
checkbox input "true"
checkbox input "false"
click at [563, 442] on h6 "NEXT" at bounding box center [562, 438] width 24 height 14
type input "8"
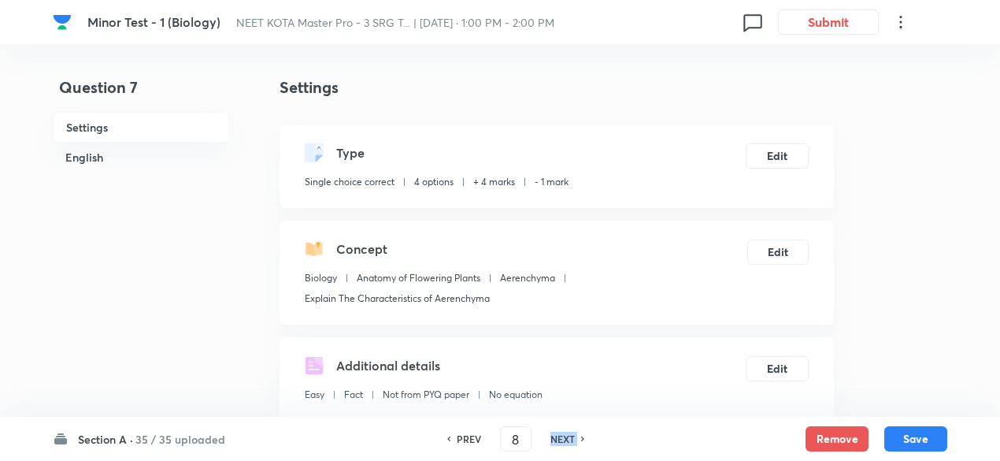
checkbox input "false"
checkbox input "true"
click at [563, 442] on h6 "NEXT" at bounding box center [562, 438] width 24 height 14
type input "9"
checkbox input "false"
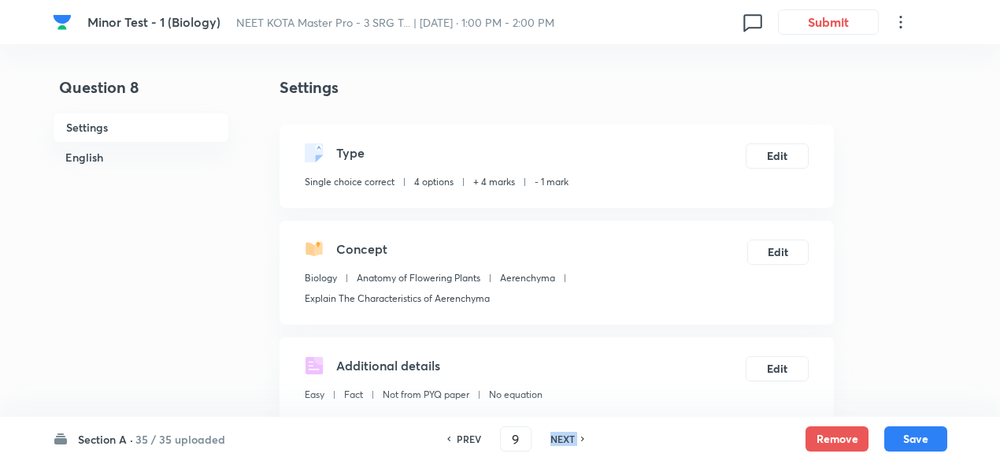
checkbox input "true"
click at [563, 442] on h6 "NEXT" at bounding box center [562, 438] width 24 height 14
type input "10"
checkbox input "true"
checkbox input "false"
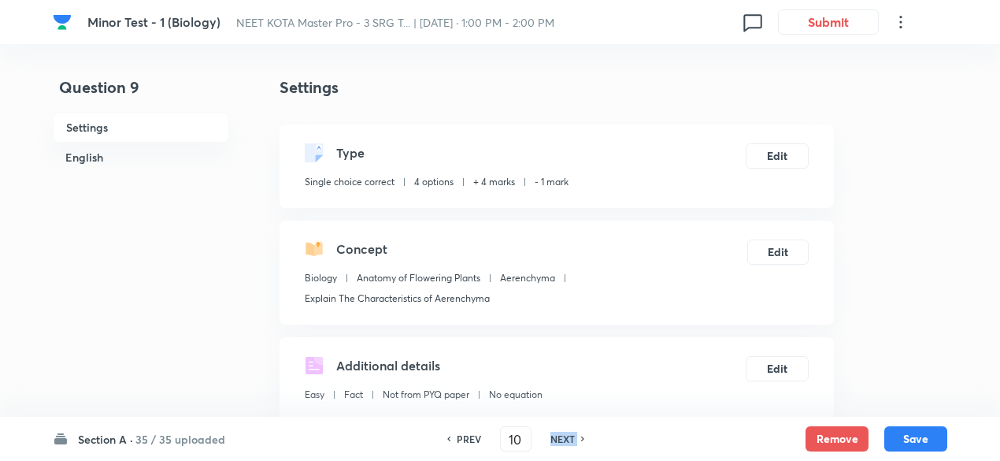
click at [563, 442] on h6 "NEXT" at bounding box center [562, 438] width 24 height 14
type input "11"
checkbox input "false"
checkbox input "true"
click at [563, 442] on h6 "NEXT" at bounding box center [562, 438] width 24 height 14
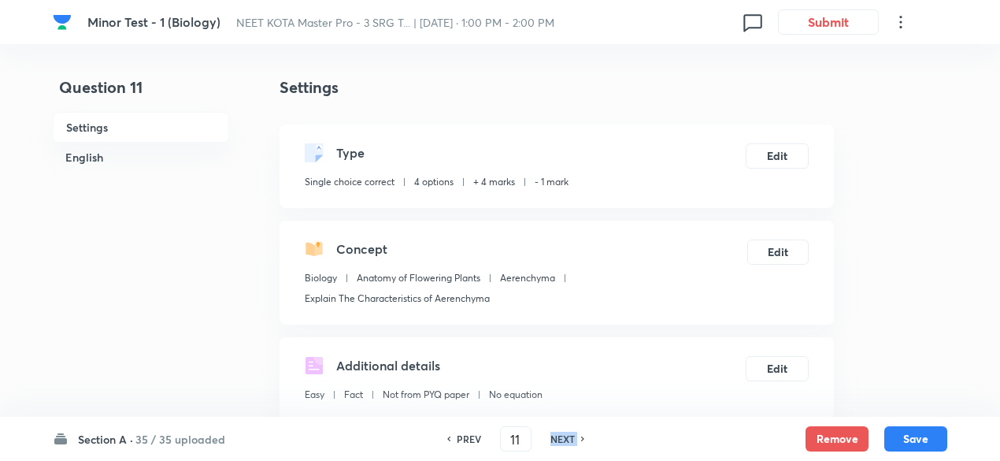
type input "12"
checkbox input "true"
checkbox input "false"
click at [563, 442] on h6 "NEXT" at bounding box center [562, 438] width 24 height 14
type input "13"
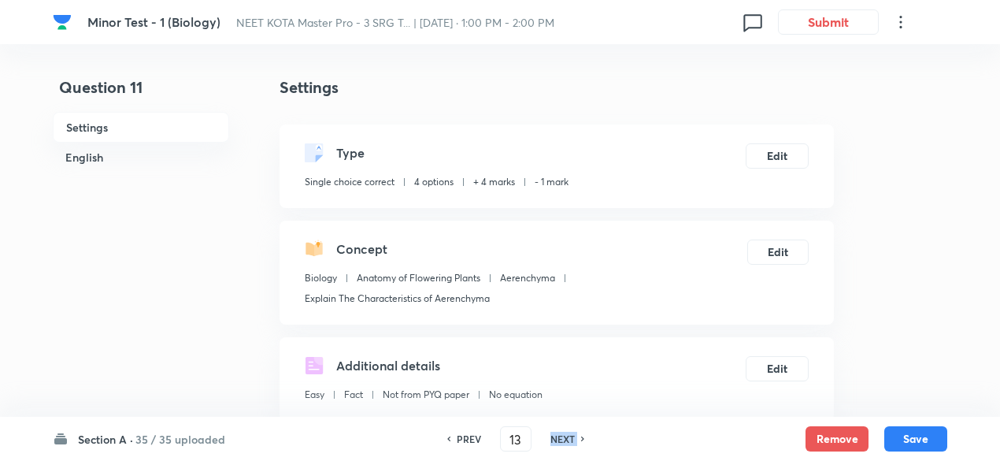
checkbox input "false"
checkbox input "true"
click at [563, 442] on h6 "NEXT" at bounding box center [562, 438] width 24 height 14
type input "14"
checkbox input "true"
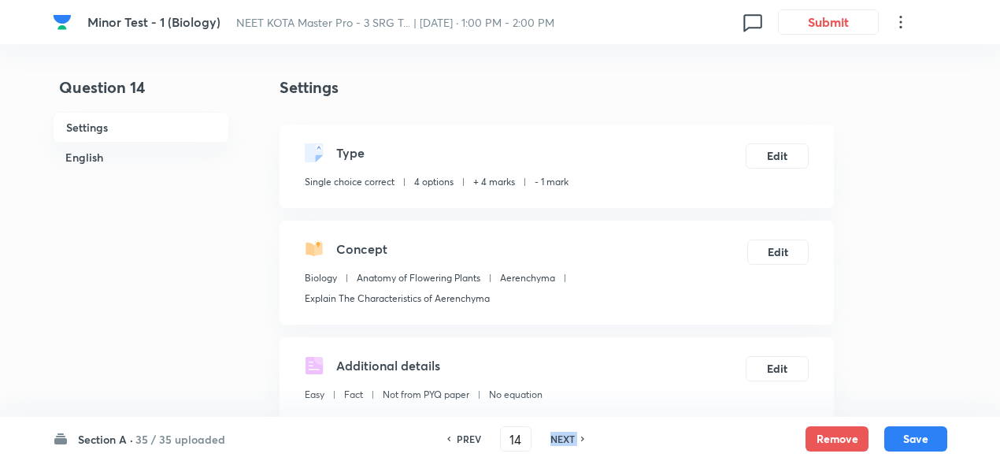
click at [563, 442] on h6 "NEXT" at bounding box center [562, 438] width 24 height 14
type input "15"
checkbox input "false"
checkbox input "true"
click at [563, 442] on h6 "NEXT" at bounding box center [562, 438] width 24 height 14
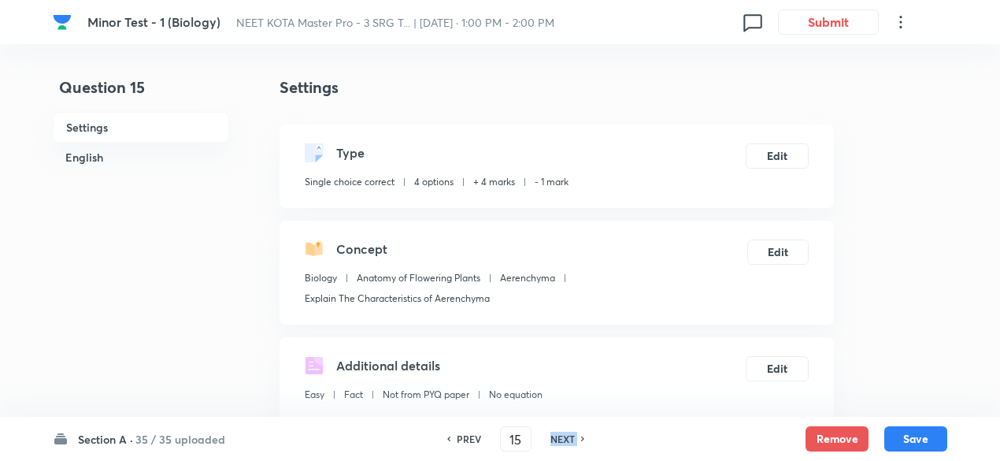
type input "16"
checkbox input "true"
checkbox input "false"
click at [563, 442] on h6 "NEXT" at bounding box center [562, 438] width 24 height 14
type input "17"
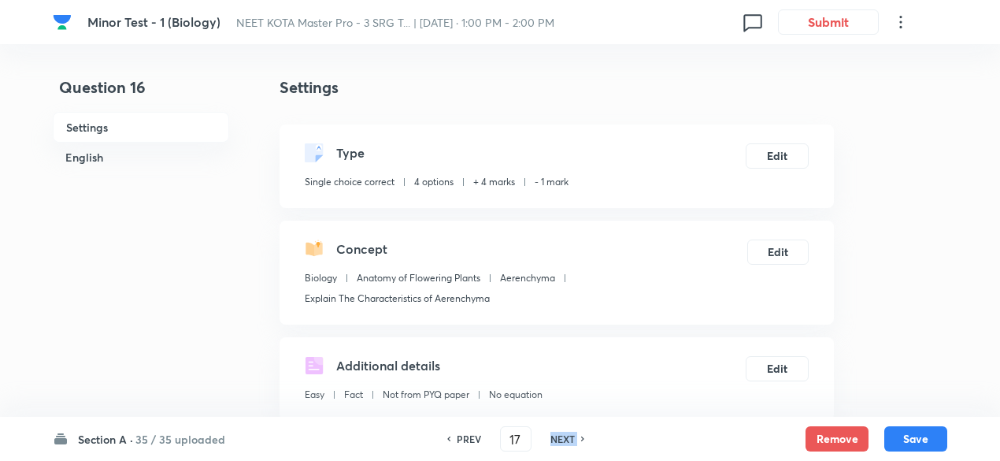
checkbox input "false"
checkbox input "true"
click at [563, 442] on h6 "NEXT" at bounding box center [562, 438] width 24 height 14
type input "18"
checkbox input "true"
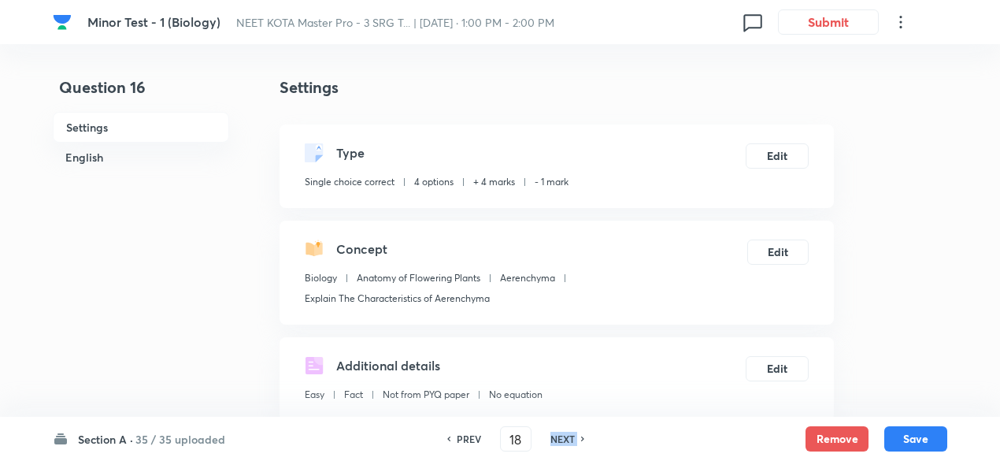
checkbox input "false"
click at [563, 442] on h6 "NEXT" at bounding box center [562, 438] width 24 height 14
type input "19"
checkbox input "false"
checkbox input "true"
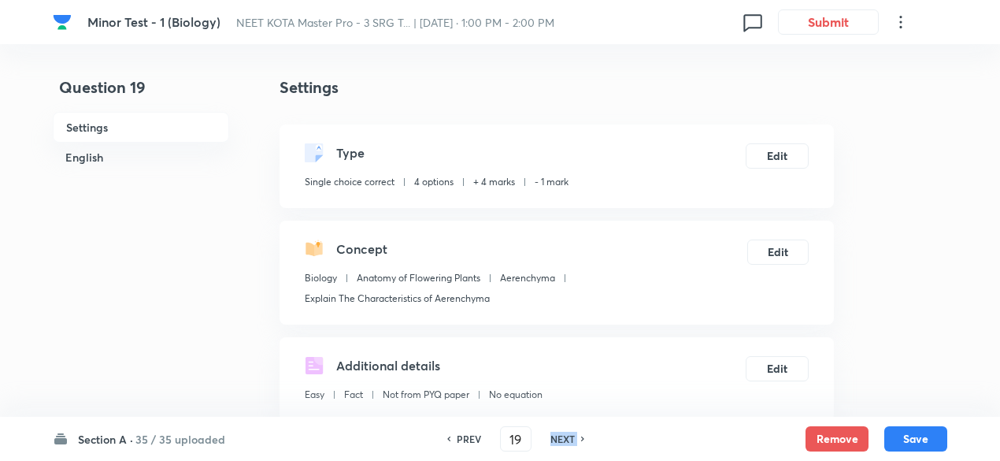
click at [563, 442] on h6 "NEXT" at bounding box center [562, 438] width 24 height 14
type input "20"
checkbox input "false"
click at [563, 442] on h6 "NEXT" at bounding box center [562, 438] width 24 height 14
checkbox input "false"
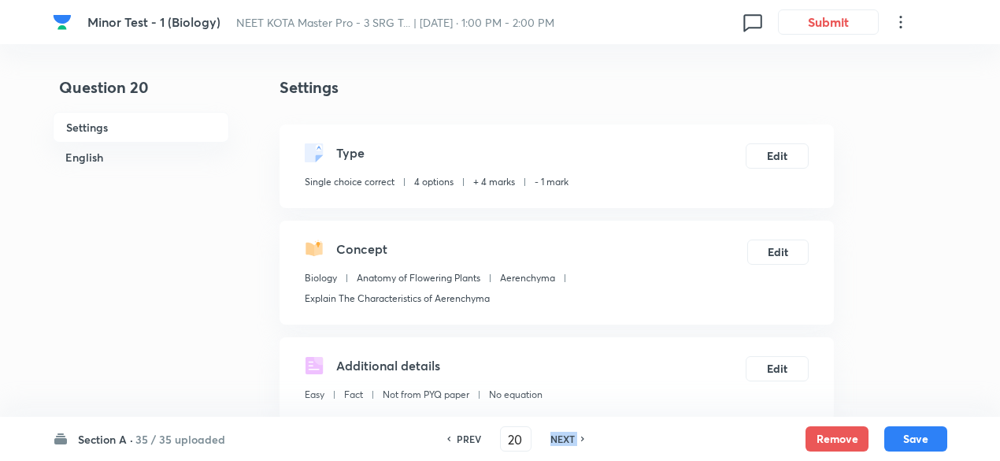
type input "21"
click at [563, 442] on h6 "NEXT" at bounding box center [562, 438] width 24 height 14
checkbox input "false"
type input "22"
checkbox input "true"
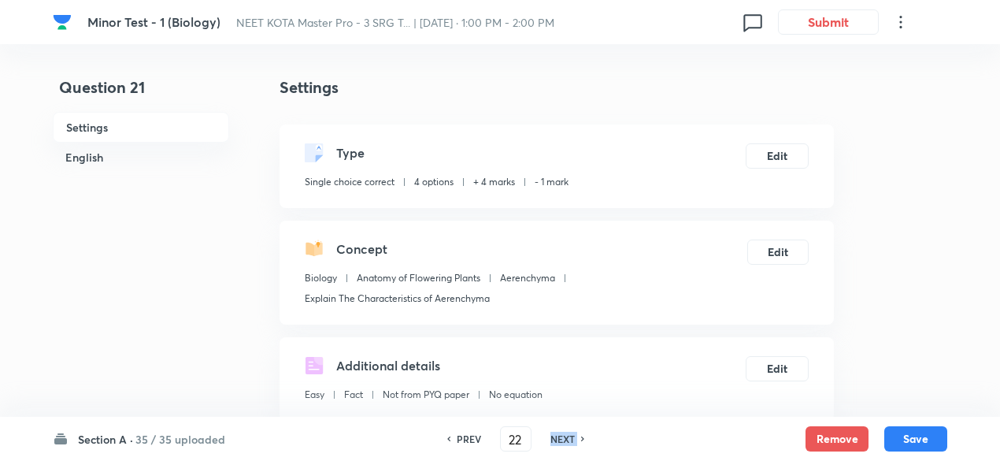
click at [563, 442] on h6 "NEXT" at bounding box center [562, 438] width 24 height 14
type input "23"
checkbox input "false"
click at [563, 442] on h6 "NEXT" at bounding box center [562, 438] width 24 height 14
checkbox input "false"
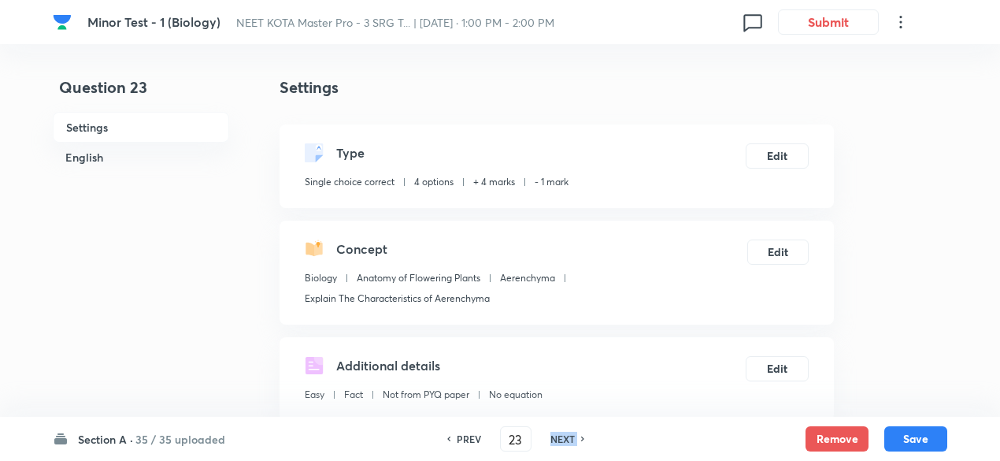
type input "24"
checkbox input "true"
click at [563, 442] on h6 "NEXT" at bounding box center [562, 438] width 24 height 14
type input "25"
checkbox input "true"
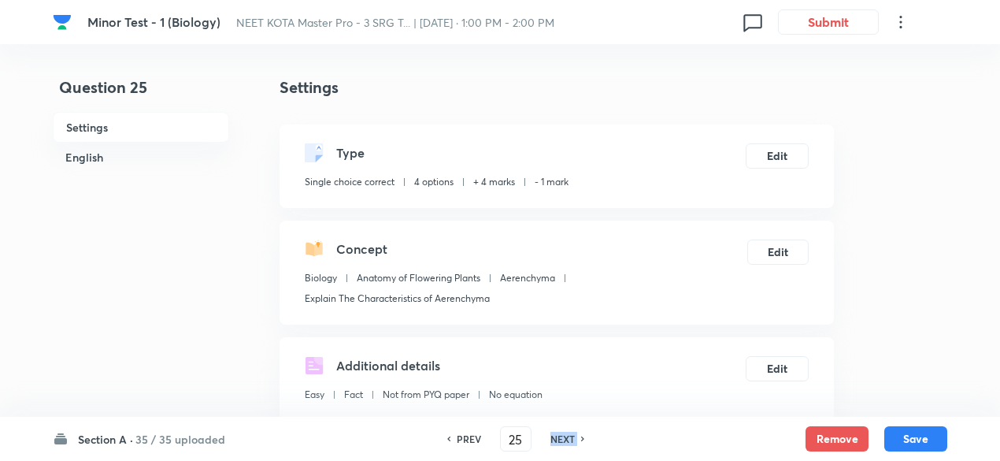
click at [563, 442] on h6 "NEXT" at bounding box center [562, 438] width 24 height 14
type input "26"
checkbox input "false"
checkbox input "true"
click at [563, 442] on h6 "NEXT" at bounding box center [562, 438] width 24 height 14
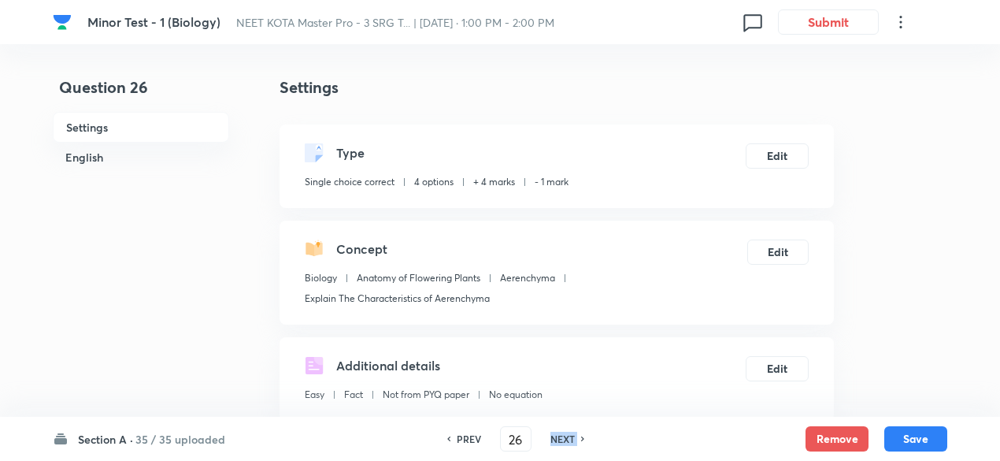
type input "27"
checkbox input "true"
click at [563, 442] on h6 "NEXT" at bounding box center [562, 438] width 24 height 14
type input "28"
checkbox input "false"
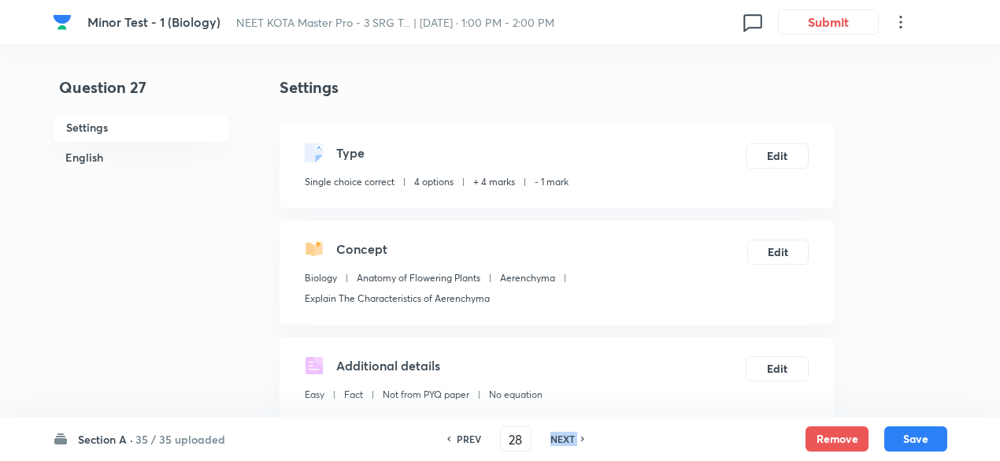
checkbox input "true"
click at [563, 442] on h6 "NEXT" at bounding box center [562, 438] width 24 height 14
type input "29"
checkbox input "false"
checkbox input "true"
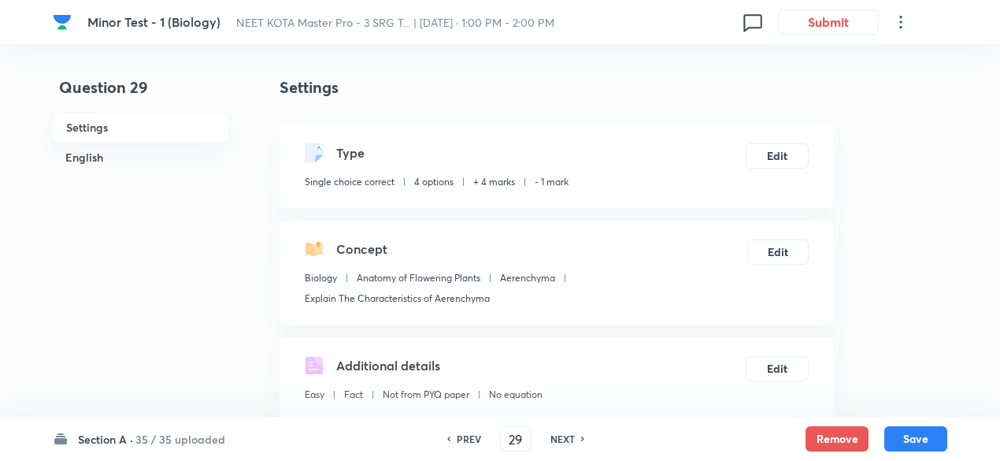
click at [148, 438] on h6 "35 / 35 uploaded" at bounding box center [180, 439] width 90 height 17
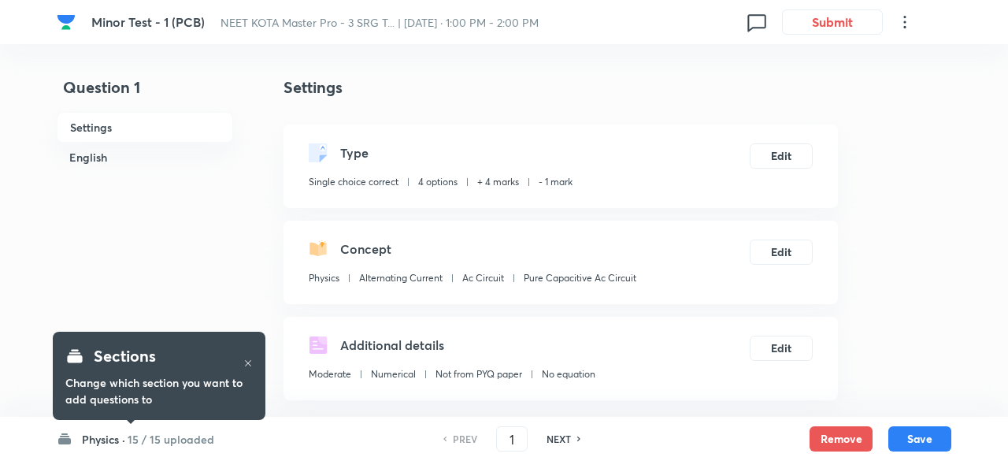
checkbox input "true"
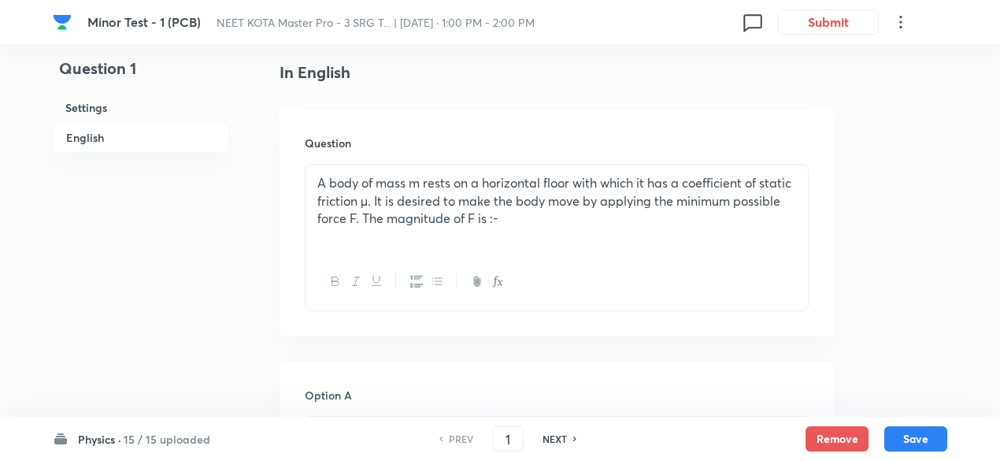
scroll to position [400, 0]
click at [552, 439] on h6 "NEXT" at bounding box center [554, 438] width 24 height 14
type input "2"
checkbox input "false"
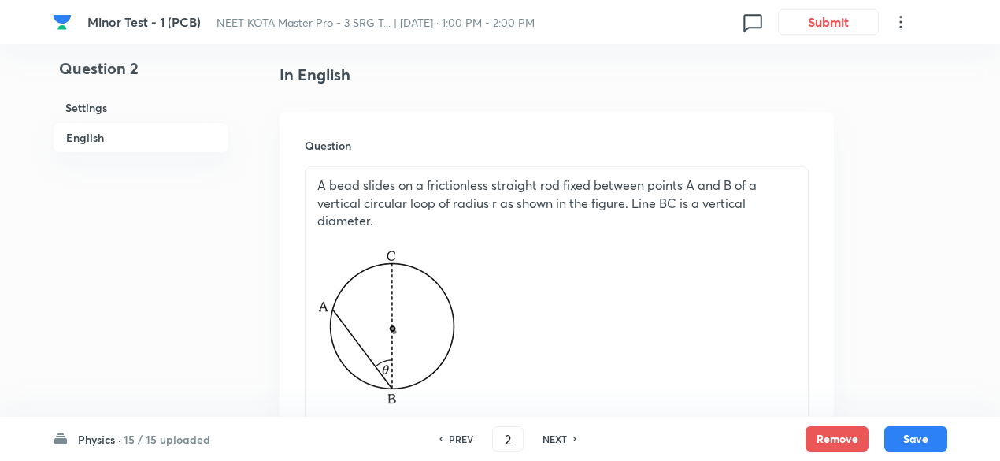
checkbox input "true"
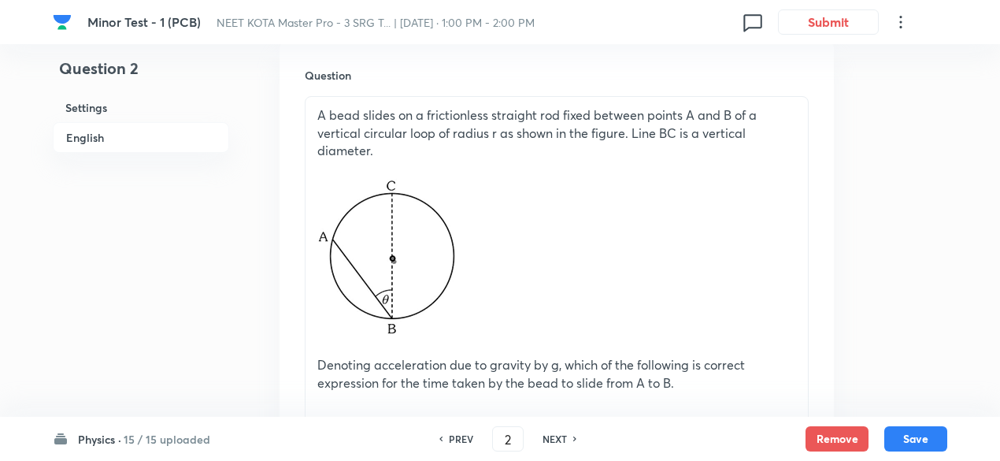
scroll to position [469, 0]
click at [552, 439] on h6 "NEXT" at bounding box center [554, 438] width 24 height 14
type input "3"
checkbox input "true"
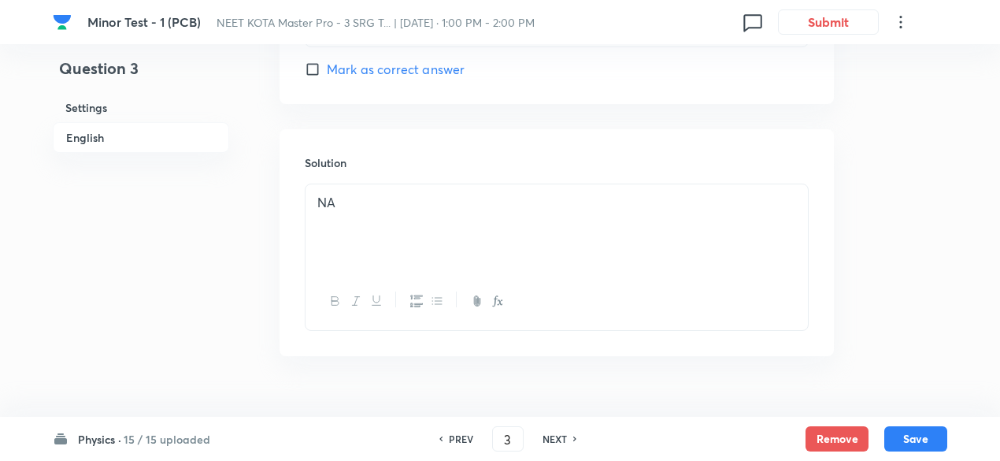
click at [552, 439] on h6 "NEXT" at bounding box center [554, 438] width 24 height 14
type input "4"
checkbox input "false"
checkbox input "true"
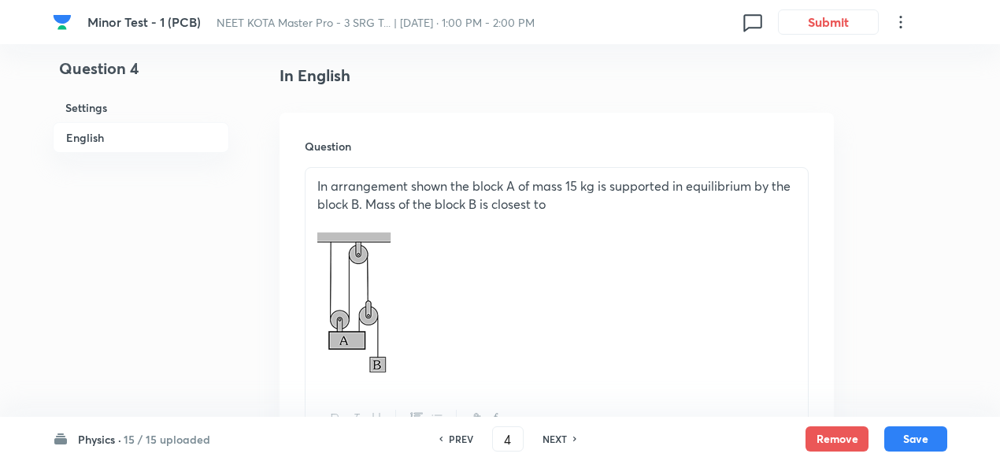
scroll to position [394, 0]
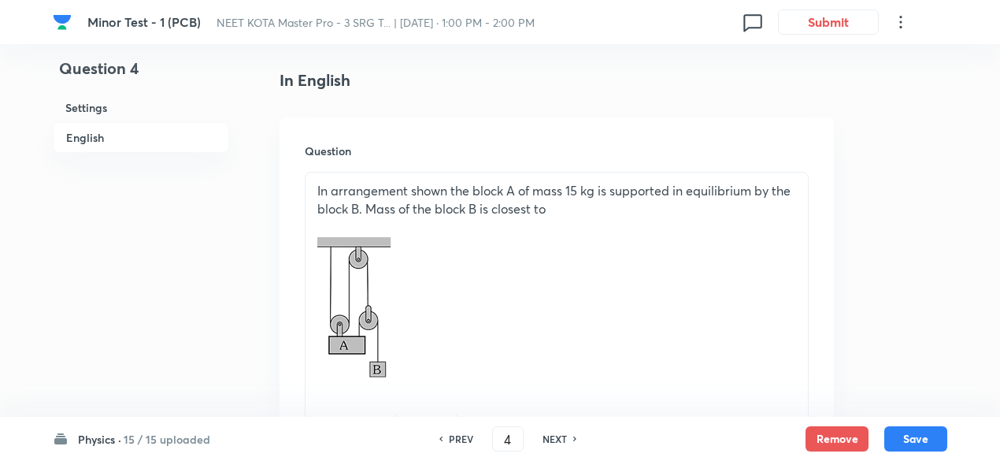
click at [552, 439] on h6 "NEXT" at bounding box center [554, 438] width 24 height 14
type input "5"
checkbox input "false"
checkbox input "true"
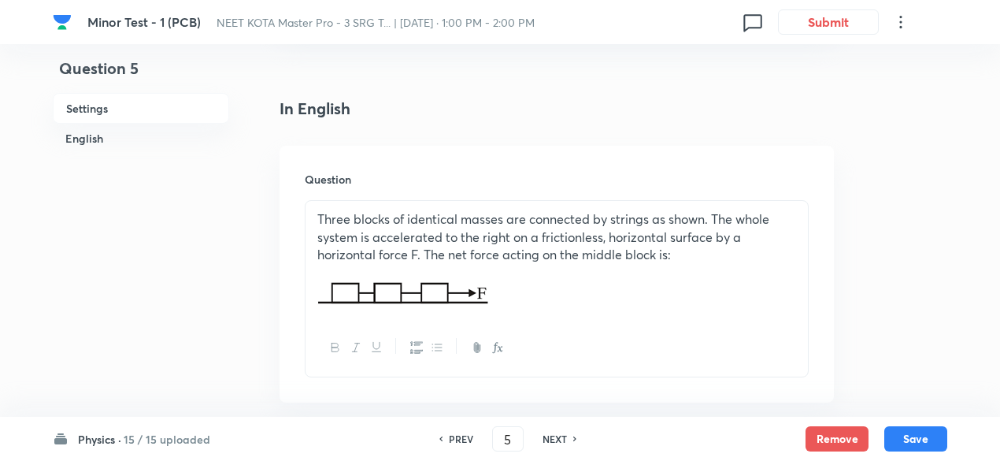
scroll to position [327, 0]
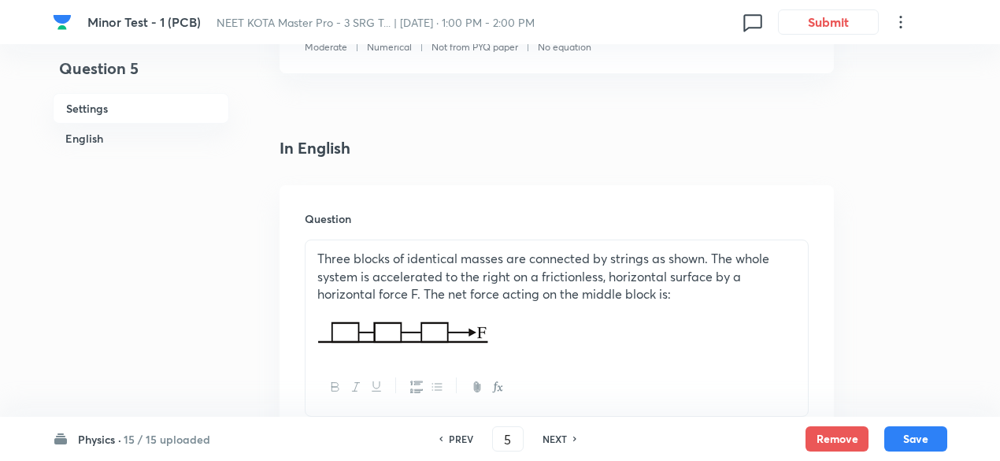
click at [552, 439] on h6 "NEXT" at bounding box center [554, 438] width 24 height 14
type input "6"
checkbox input "false"
checkbox input "true"
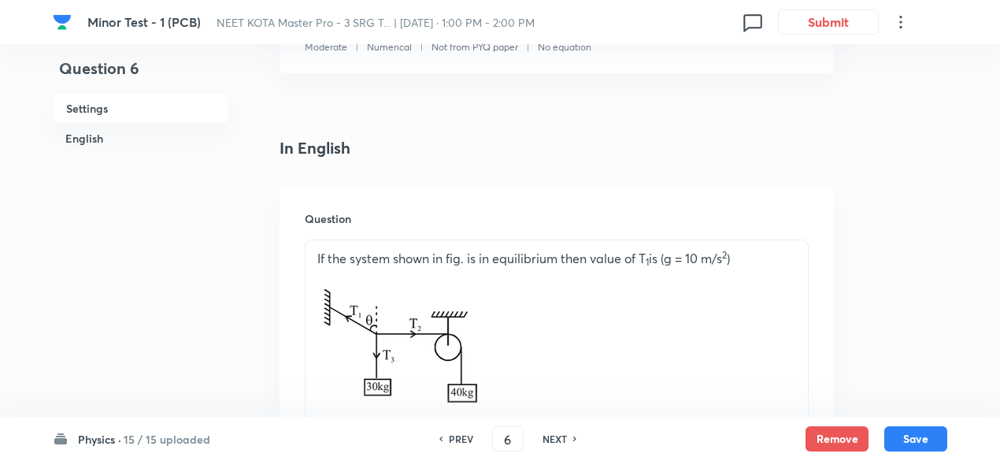
click at [552, 439] on h6 "NEXT" at bounding box center [554, 438] width 24 height 14
type input "7"
checkbox input "false"
checkbox input "true"
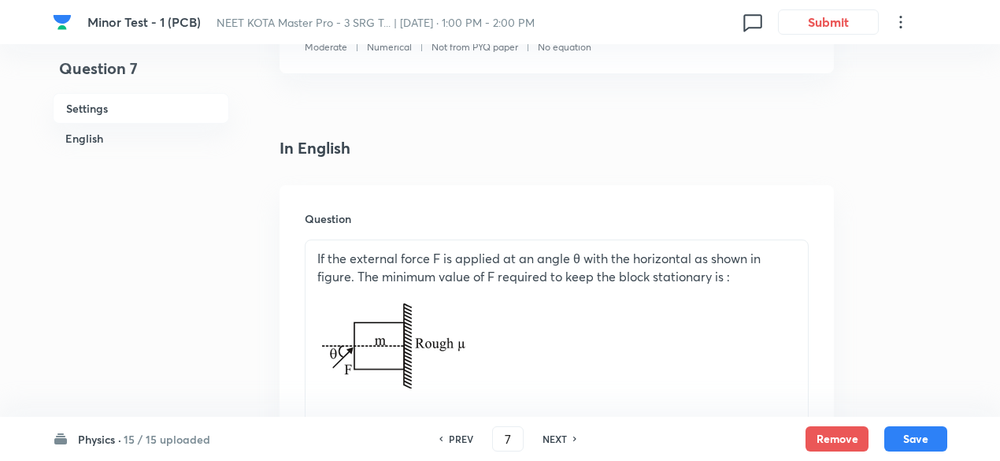
click at [552, 439] on h6 "NEXT" at bounding box center [554, 438] width 24 height 14
type input "8"
checkbox input "false"
checkbox input "true"
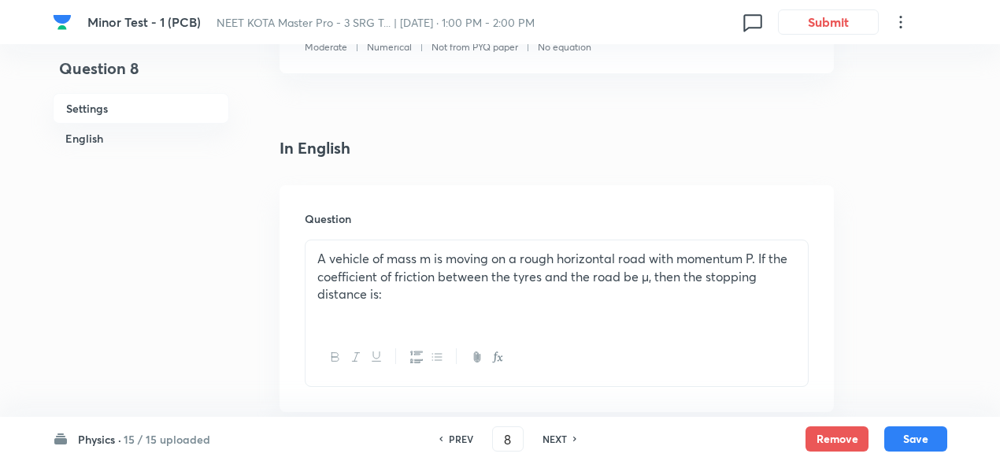
click at [552, 439] on h6 "NEXT" at bounding box center [554, 438] width 24 height 14
type input "9"
checkbox input "false"
checkbox input "true"
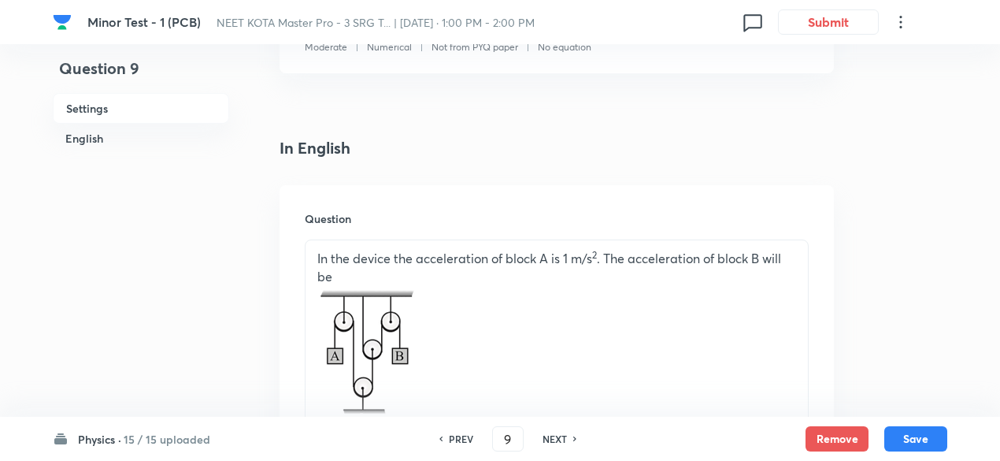
click at [552, 439] on h6 "NEXT" at bounding box center [554, 438] width 24 height 14
type input "10"
checkbox input "false"
checkbox input "true"
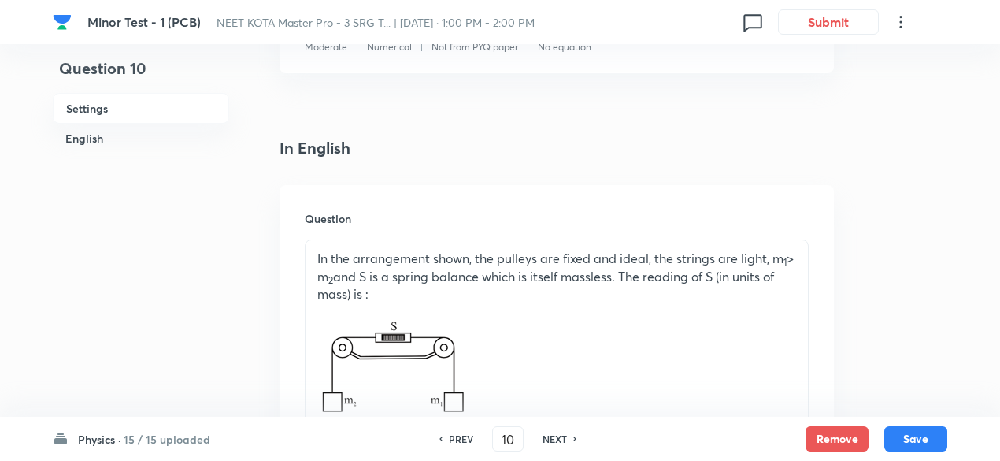
click at [552, 439] on h6 "NEXT" at bounding box center [554, 438] width 24 height 14
type input "11"
checkbox input "false"
checkbox input "true"
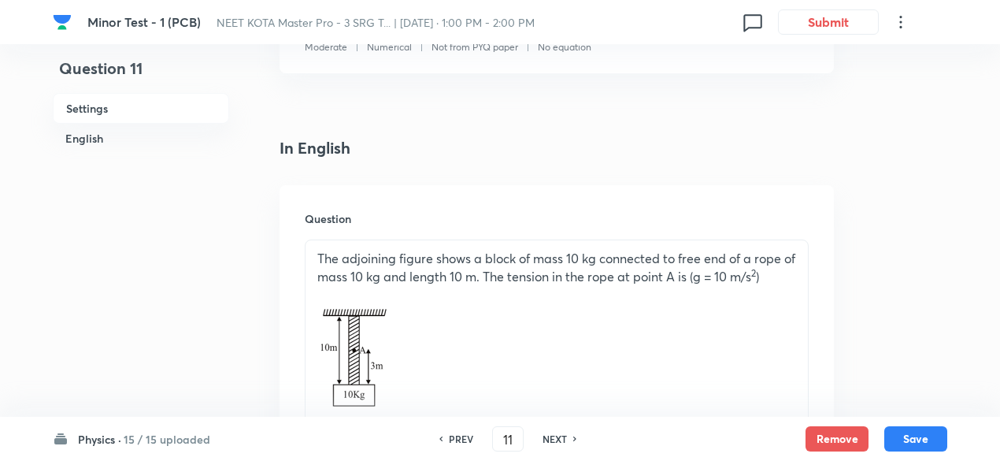
click at [552, 439] on h6 "NEXT" at bounding box center [554, 438] width 24 height 14
type input "12"
checkbox input "false"
checkbox input "true"
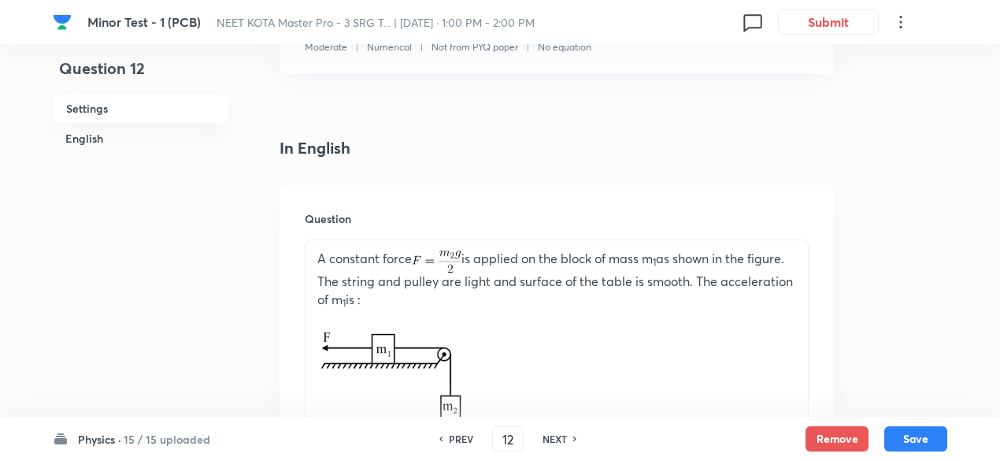
click at [552, 439] on h6 "NEXT" at bounding box center [554, 438] width 24 height 14
type input "13"
checkbox input "false"
checkbox input "true"
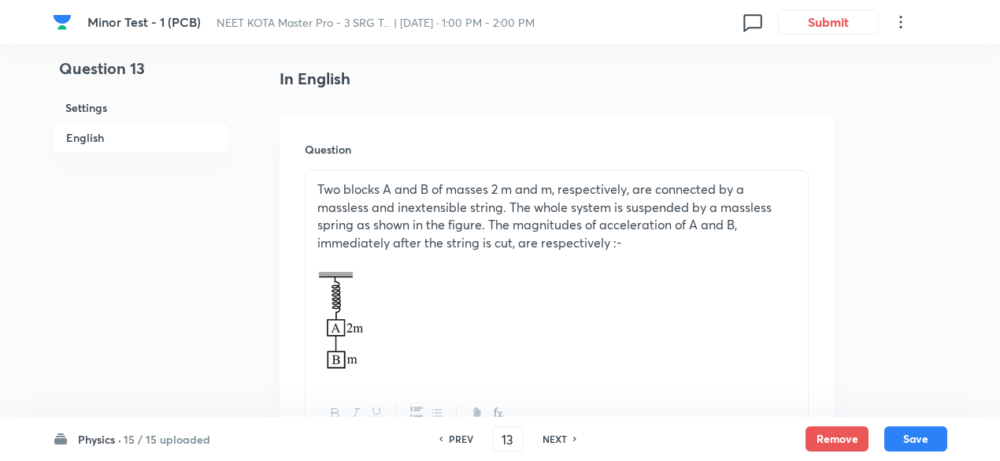
scroll to position [392, 0]
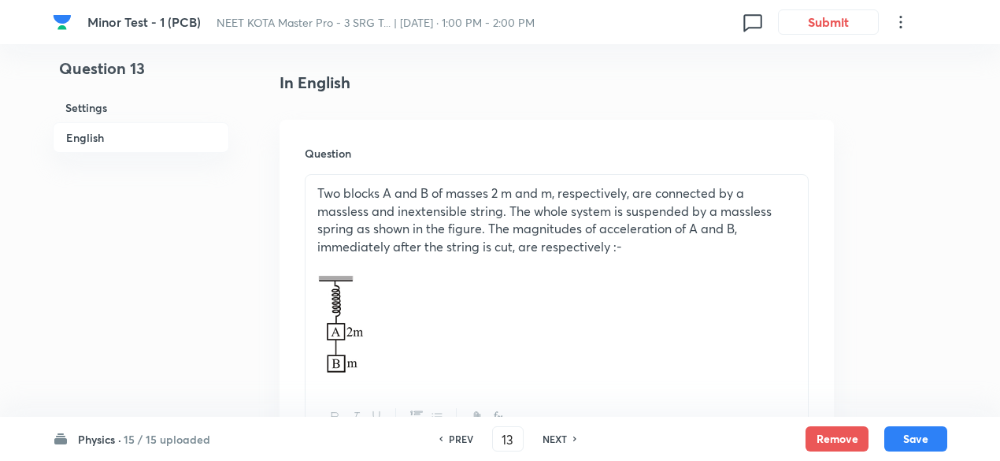
click at [552, 439] on h6 "NEXT" at bounding box center [554, 438] width 24 height 14
type input "14"
checkbox input "false"
checkbox input "true"
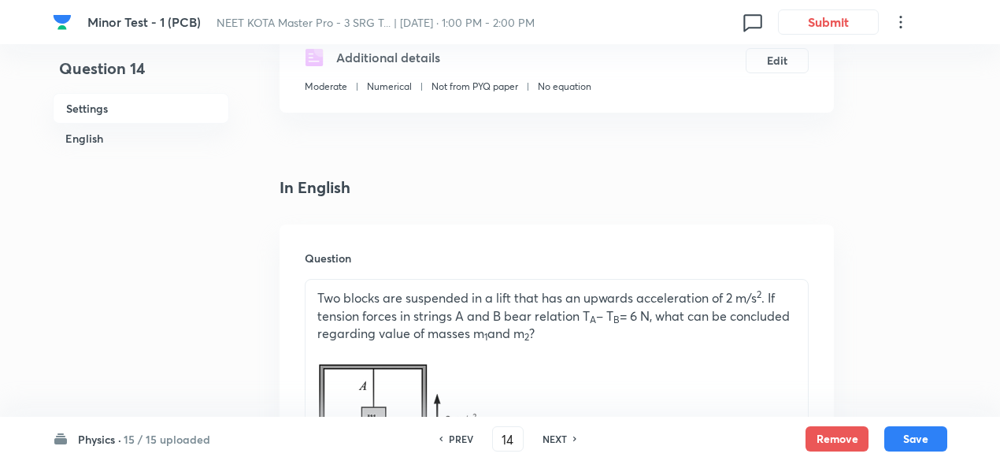
scroll to position [283, 0]
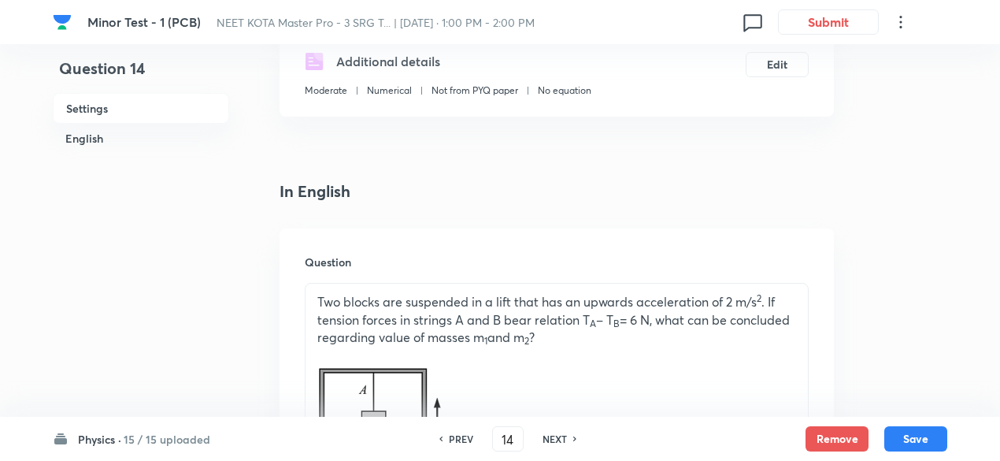
click at [552, 439] on h6 "NEXT" at bounding box center [554, 438] width 24 height 14
type input "15"
checkbox input "false"
checkbox input "true"
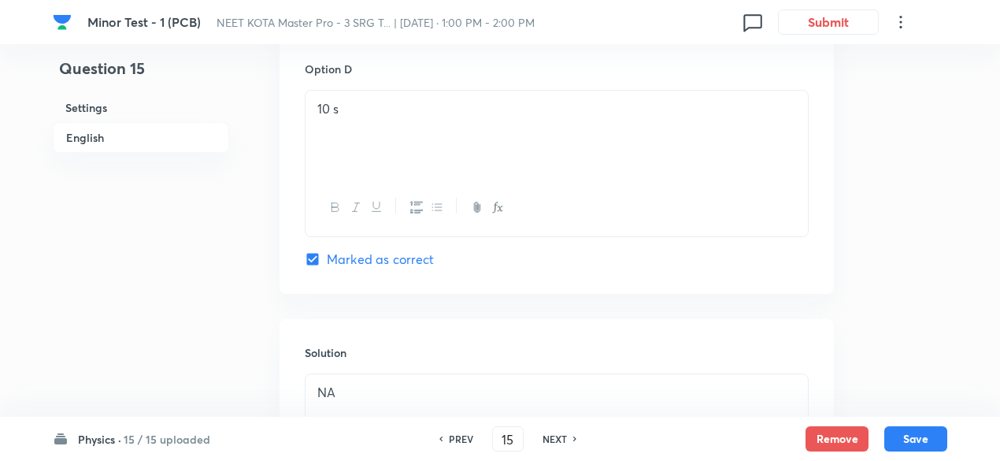
scroll to position [1800, 0]
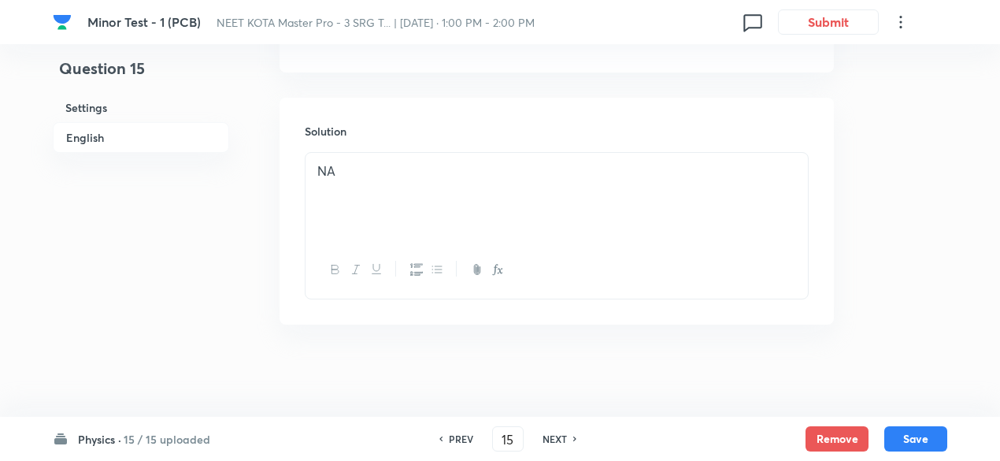
click at [559, 437] on h6 "NEXT" at bounding box center [554, 438] width 24 height 14
type input "16"
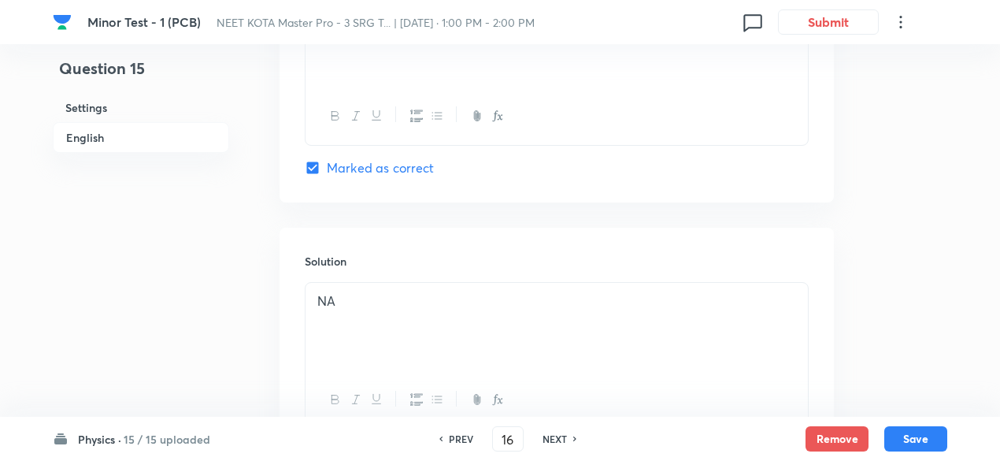
checkbox input "true"
checkbox input "false"
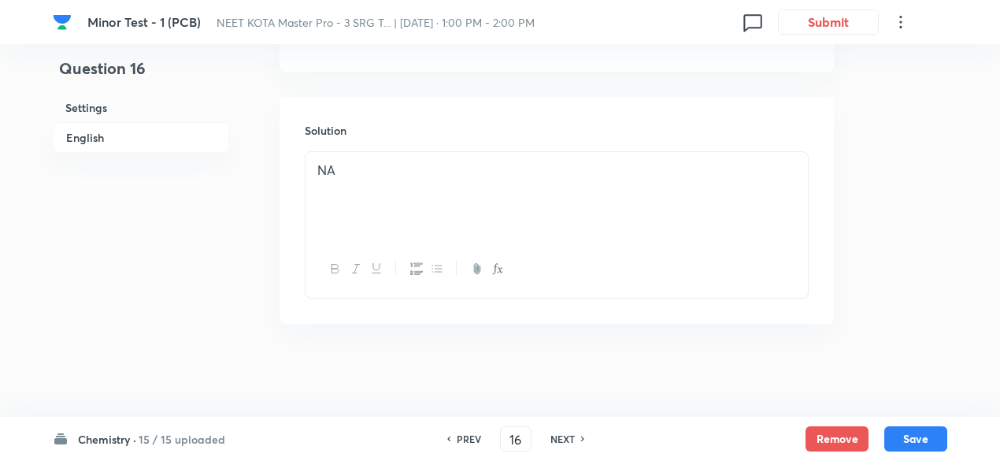
click at [559, 437] on h6 "NEXT" at bounding box center [562, 438] width 24 height 14
type input "17"
checkbox input "false"
checkbox input "true"
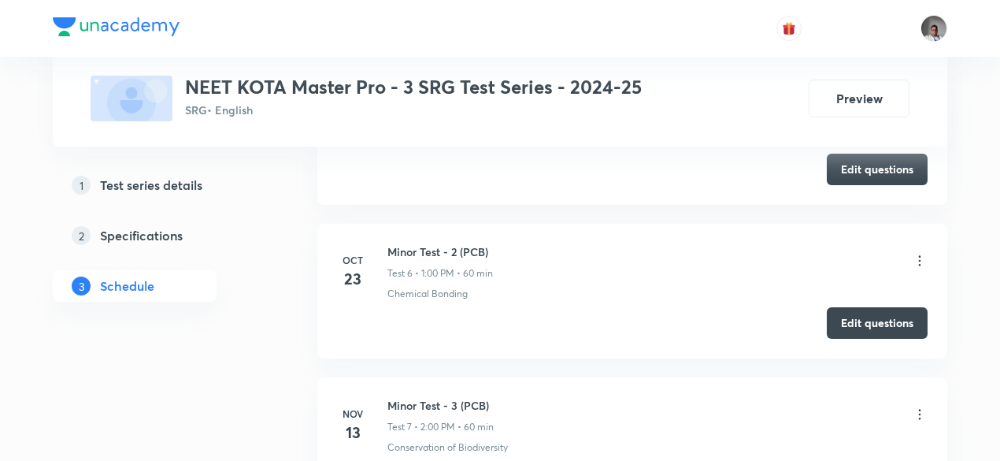
scroll to position [1576, 0]
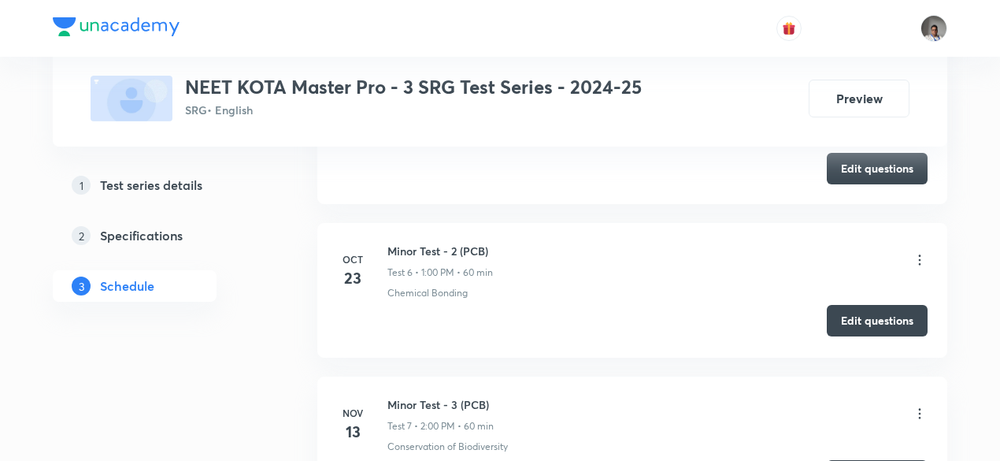
click at [839, 320] on button "Edit questions" at bounding box center [877, 320] width 101 height 31
click at [839, 314] on button "Edit questions" at bounding box center [877, 320] width 101 height 31
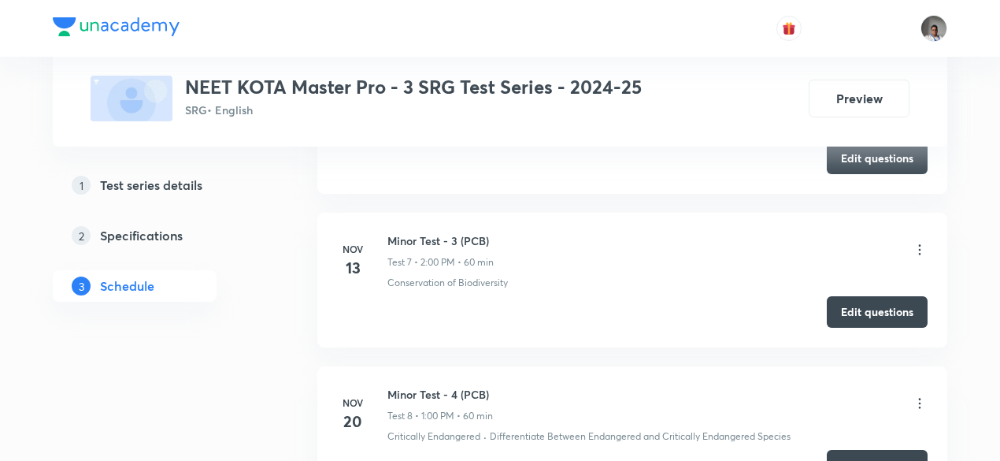
scroll to position [1742, 0]
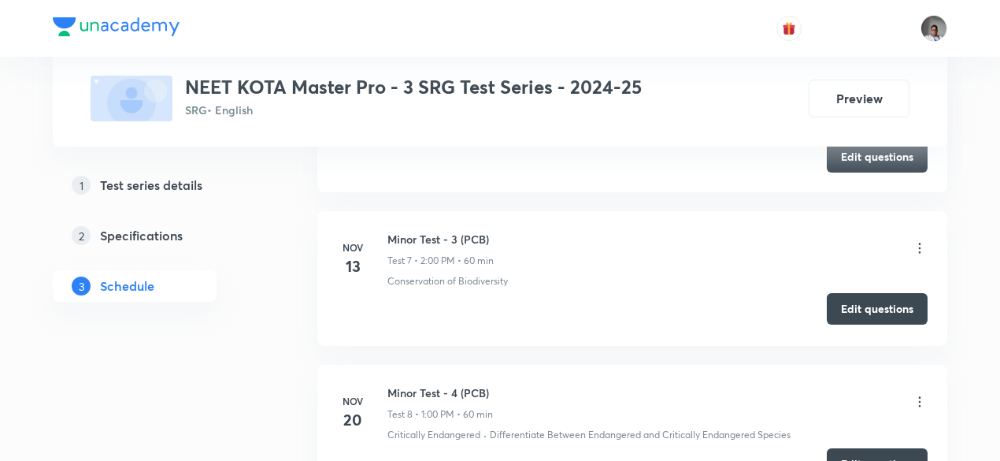
click at [896, 298] on button "Edit questions" at bounding box center [877, 308] width 101 height 31
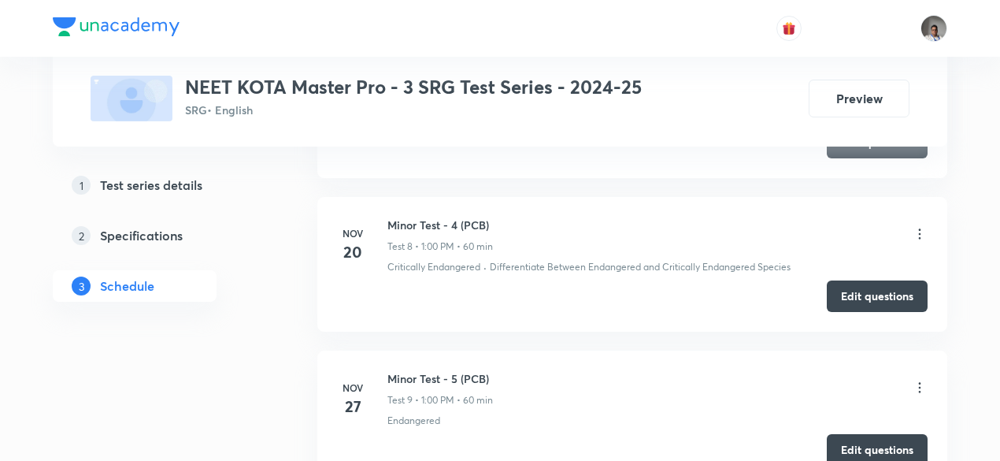
scroll to position [1910, 0]
click at [857, 283] on button "Edit questions" at bounding box center [877, 293] width 101 height 31
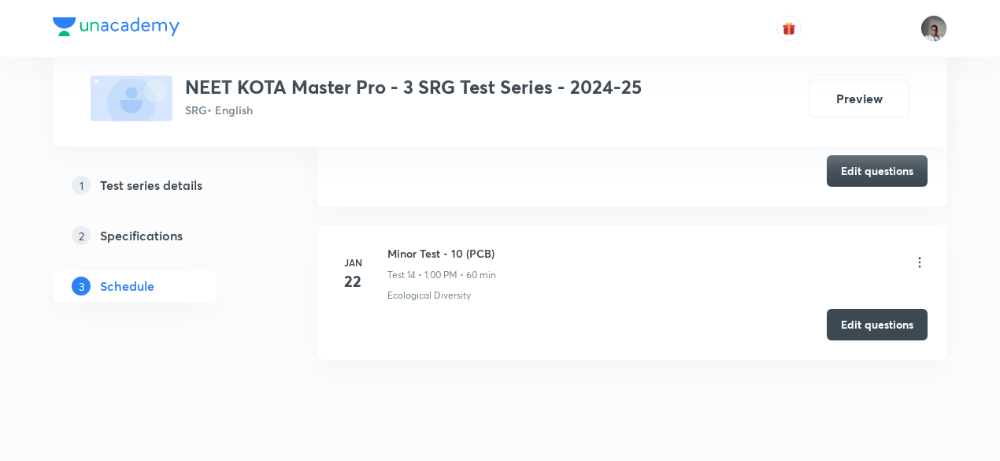
scroll to position [2839, 0]
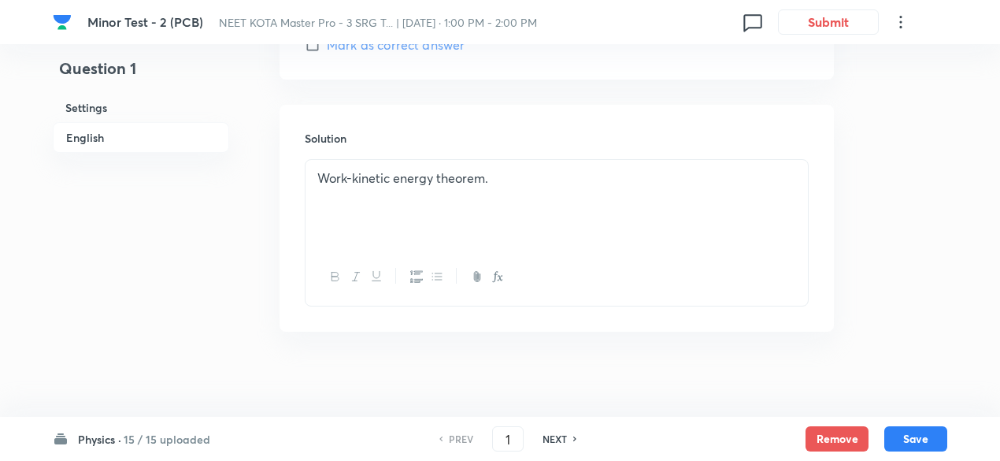
scroll to position [1670, 0]
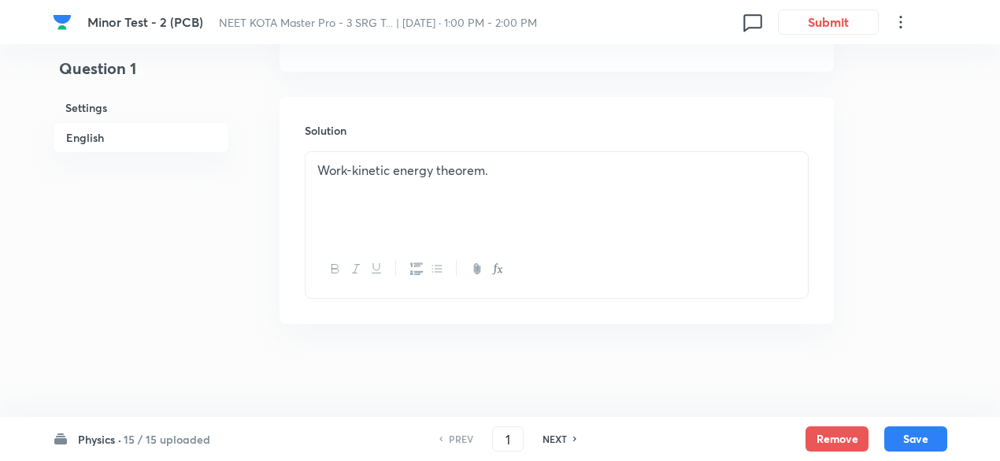
click at [562, 434] on h6 "NEXT" at bounding box center [554, 438] width 24 height 14
type input "2"
checkbox input "false"
checkbox input "true"
click at [562, 434] on h6 "NEXT" at bounding box center [554, 438] width 24 height 14
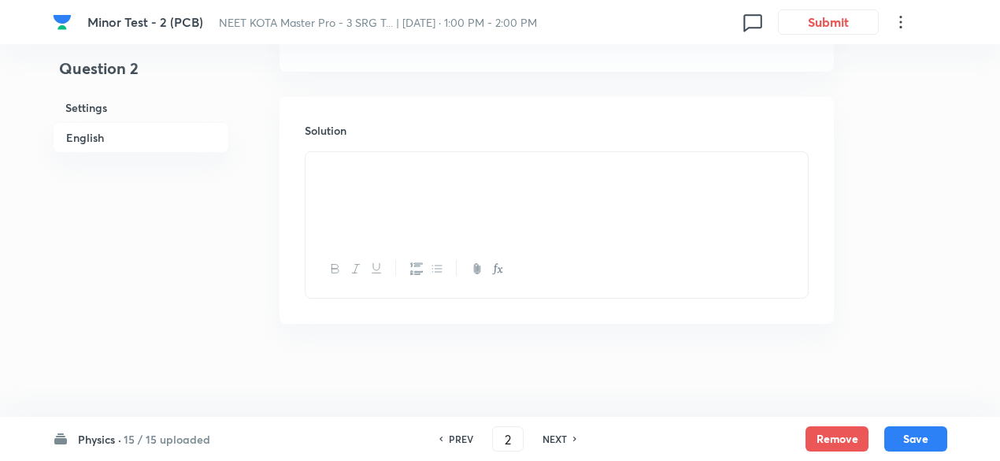
type input "3"
checkbox input "false"
checkbox input "true"
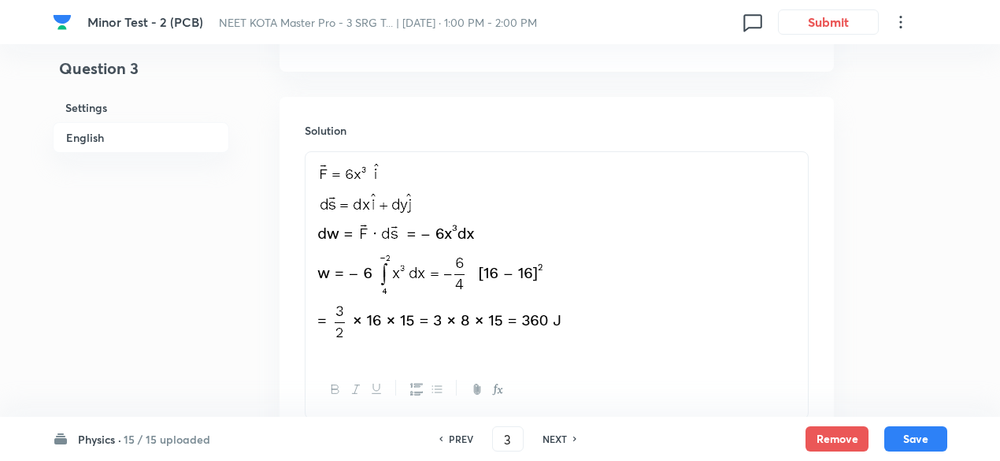
click at [562, 434] on h6 "NEXT" at bounding box center [554, 438] width 24 height 14
type input "4"
checkbox input "false"
checkbox input "true"
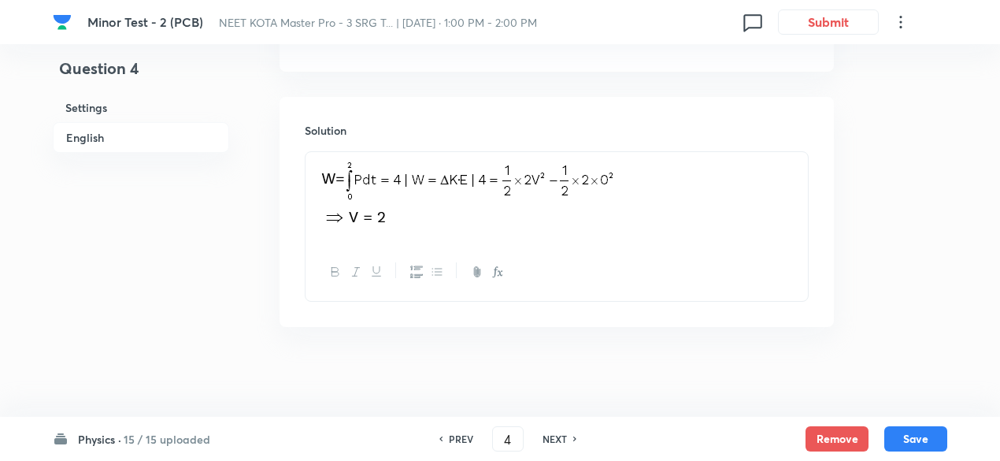
click at [562, 434] on h6 "NEXT" at bounding box center [554, 438] width 24 height 14
type input "5"
checkbox input "false"
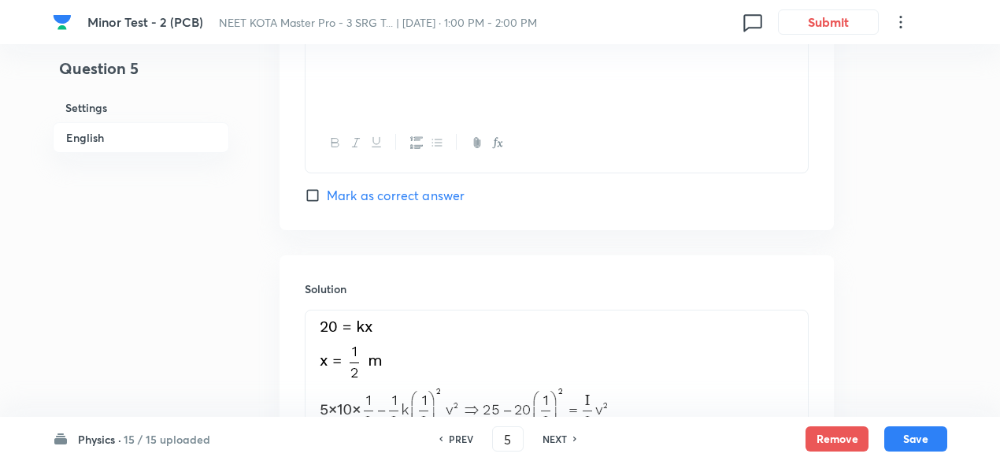
checkbox input "true"
click at [562, 434] on h6 "NEXT" at bounding box center [554, 438] width 24 height 14
type input "6"
checkbox input "true"
checkbox input "false"
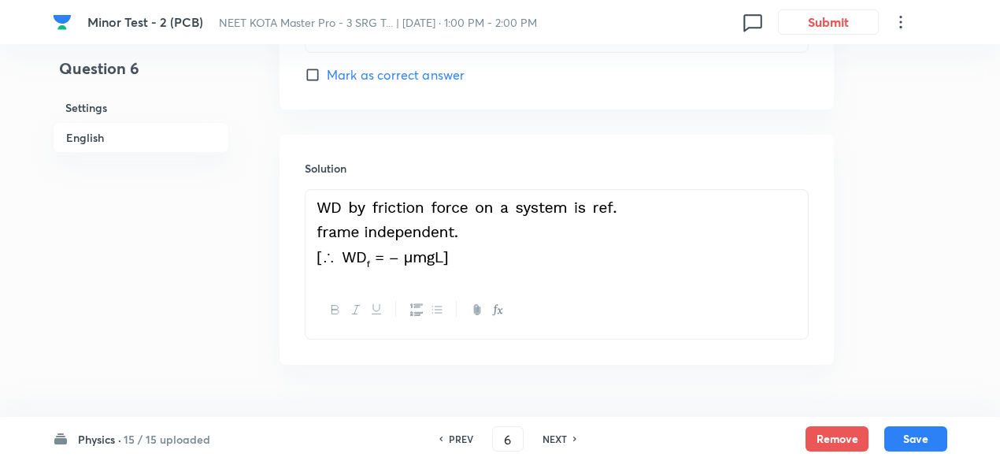
click at [562, 434] on h6 "NEXT" at bounding box center [554, 438] width 24 height 14
type input "7"
checkbox input "true"
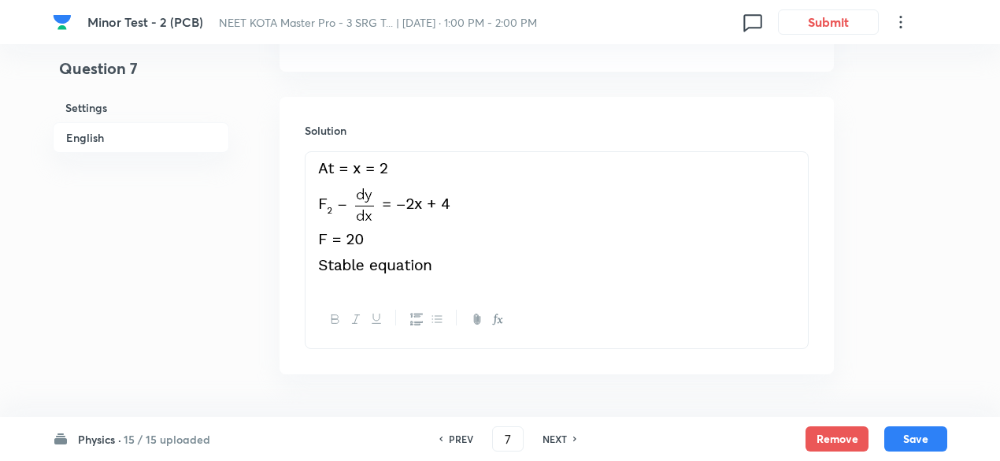
click at [562, 434] on h6 "NEXT" at bounding box center [554, 438] width 24 height 14
type input "8"
checkbox input "false"
checkbox input "true"
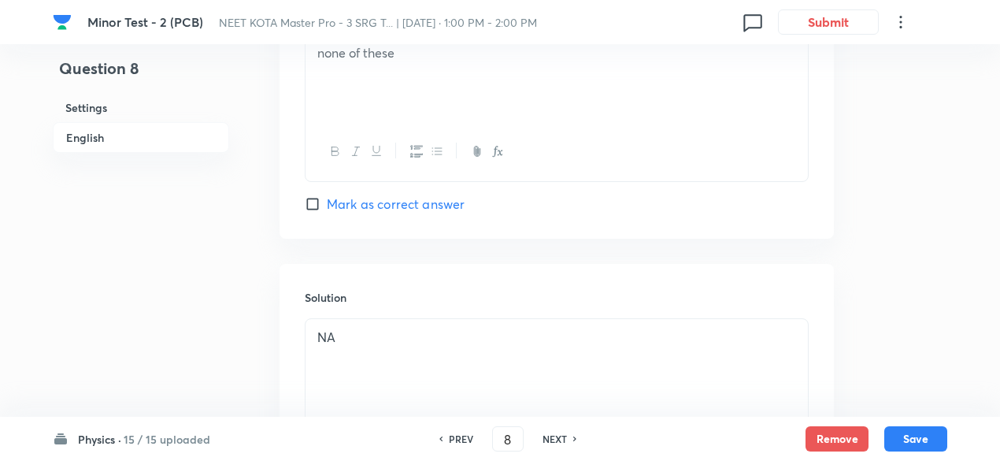
click at [562, 434] on h6 "NEXT" at bounding box center [554, 438] width 24 height 14
type input "9"
checkbox input "false"
checkbox input "true"
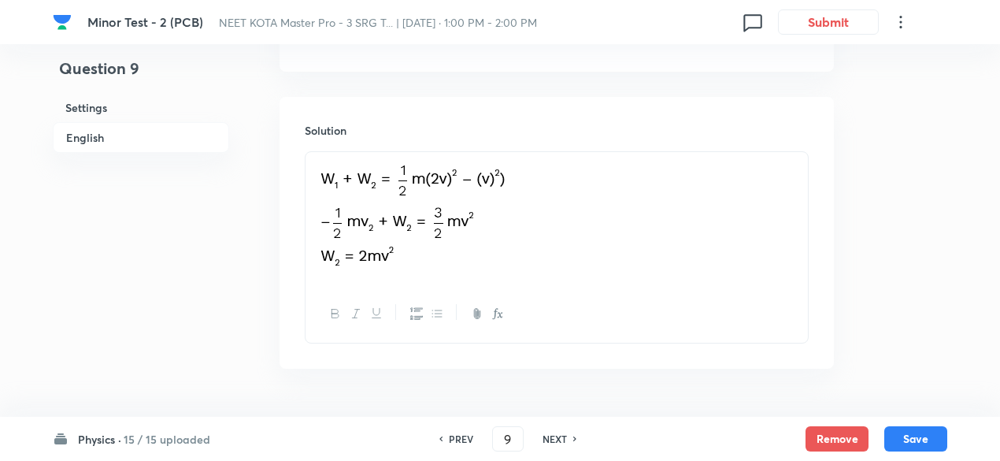
click at [562, 434] on h6 "NEXT" at bounding box center [554, 438] width 24 height 14
type input "10"
checkbox input "false"
checkbox input "true"
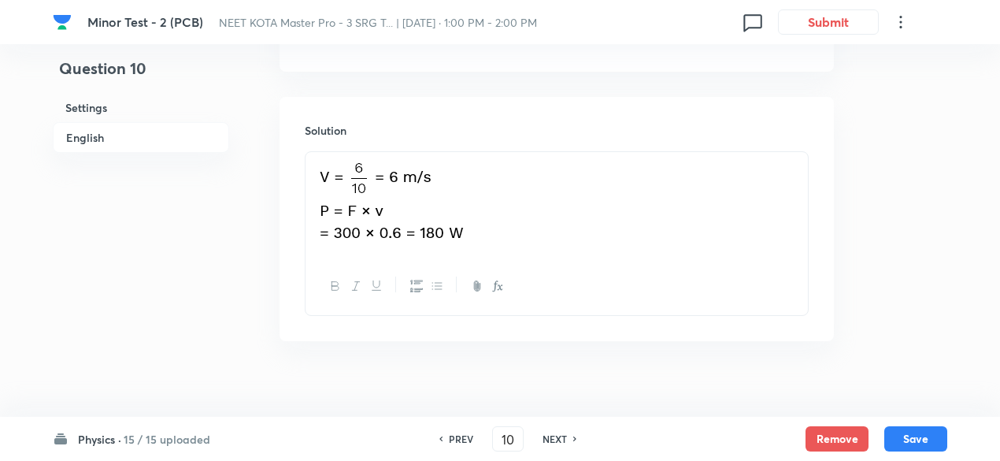
click at [562, 434] on h6 "NEXT" at bounding box center [554, 438] width 24 height 14
type input "11"
checkbox input "false"
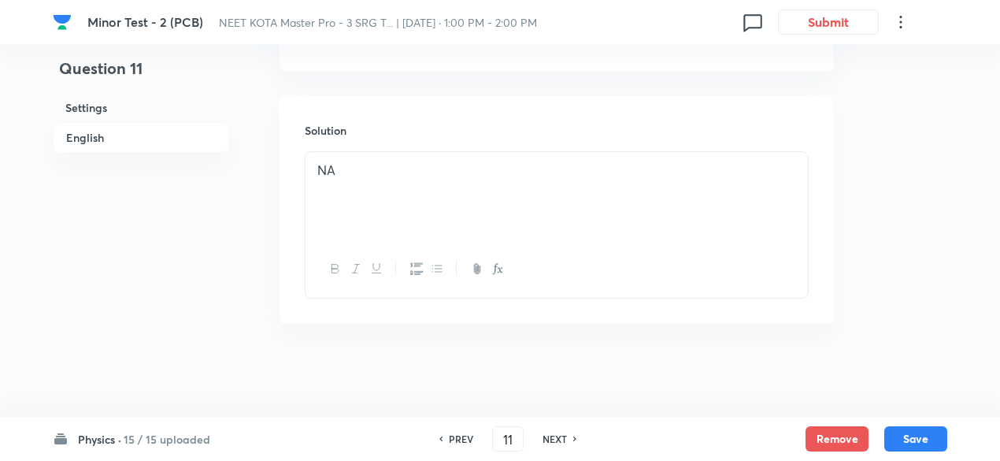
checkbox input "true"
click at [562, 434] on h6 "NEXT" at bounding box center [554, 438] width 24 height 14
type input "12"
checkbox input "true"
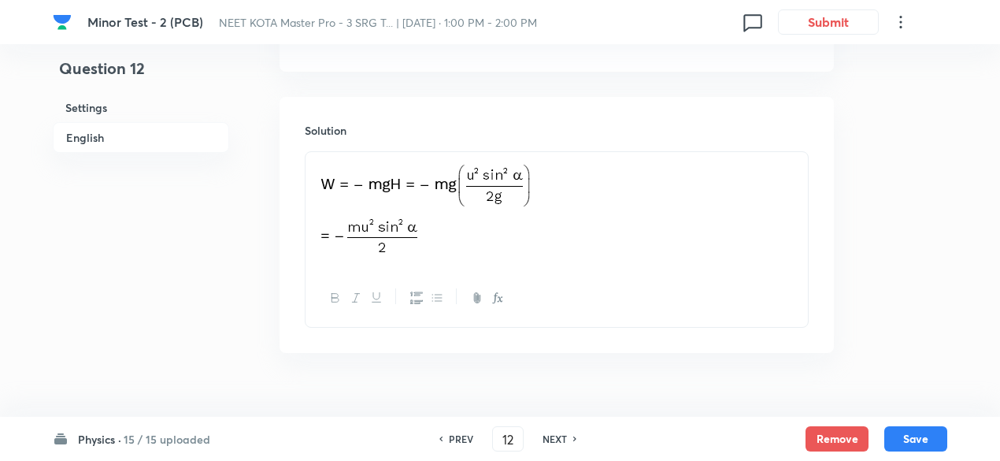
click at [562, 434] on h6 "NEXT" at bounding box center [554, 438] width 24 height 14
type input "13"
checkbox input "true"
checkbox input "false"
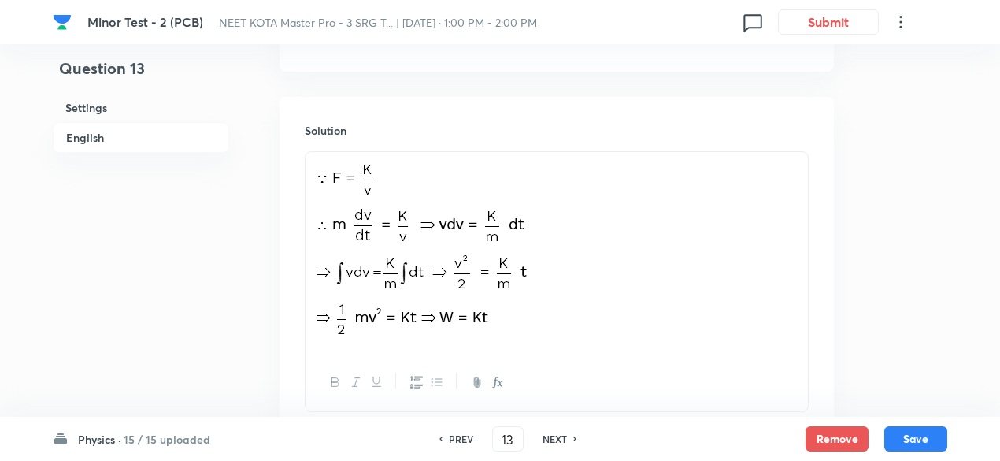
click at [562, 434] on h6 "NEXT" at bounding box center [554, 438] width 24 height 14
type input "14"
checkbox input "true"
checkbox input "false"
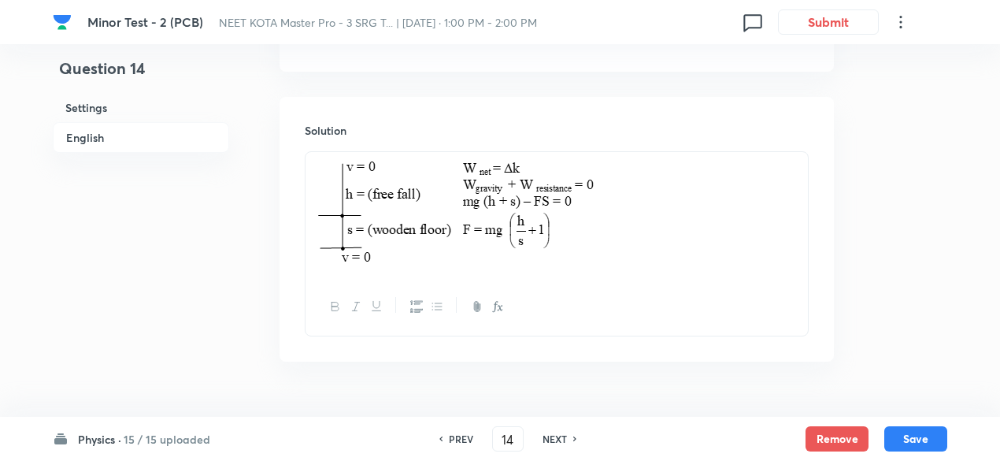
click at [562, 434] on h6 "NEXT" at bounding box center [554, 438] width 24 height 14
type input "15"
checkbox input "true"
checkbox input "false"
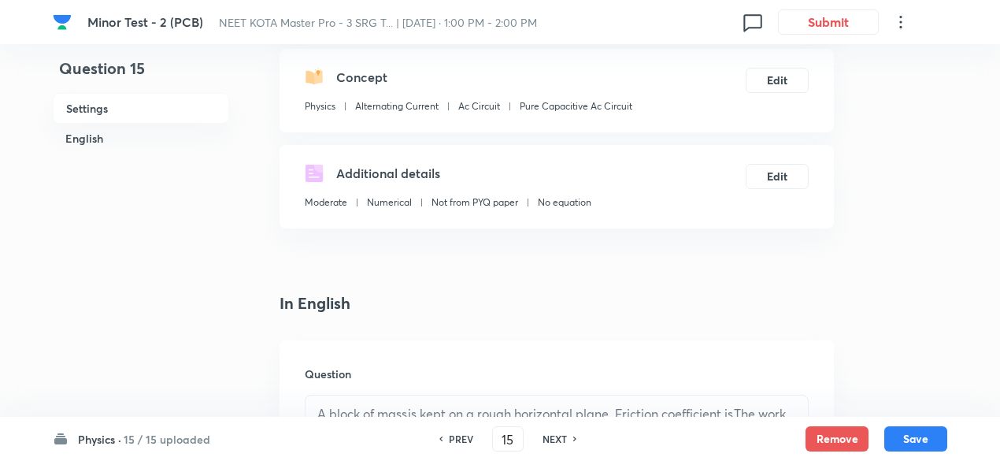
scroll to position [168, 0]
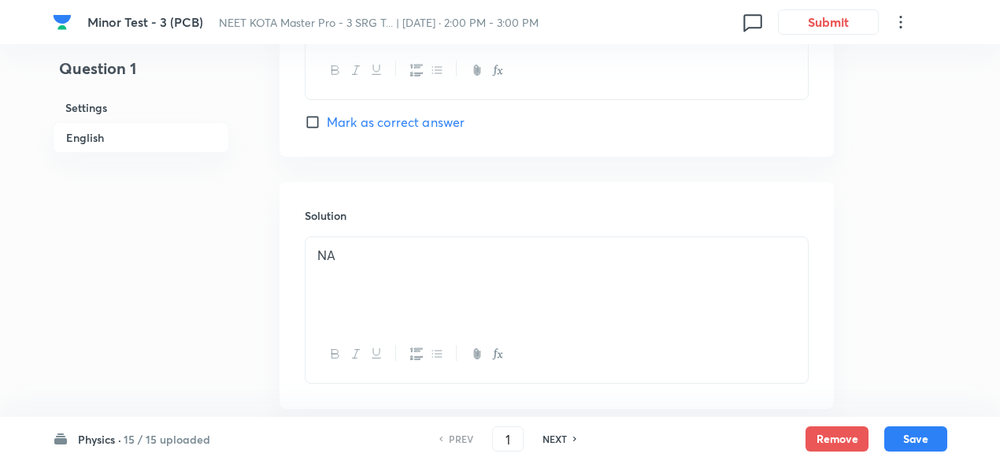
scroll to position [1670, 0]
click at [555, 441] on h6 "NEXT" at bounding box center [554, 438] width 24 height 14
type input "2"
checkbox input "false"
checkbox input "true"
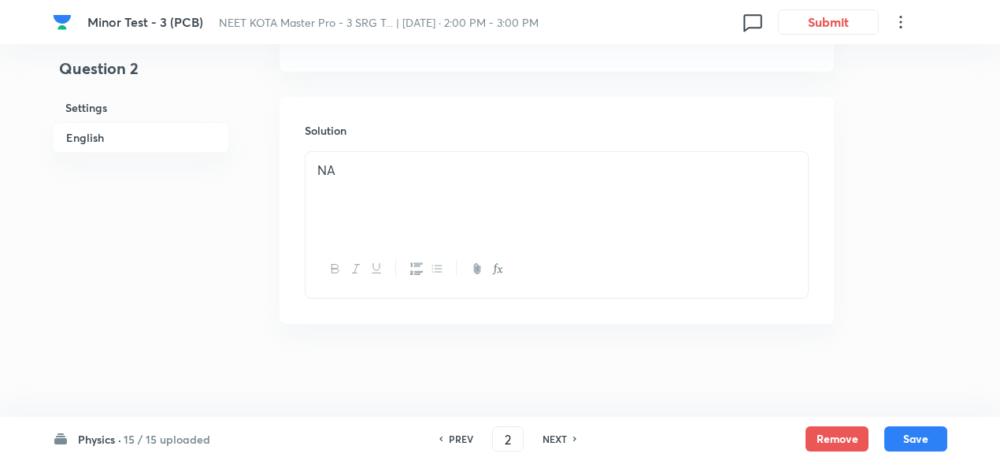
click at [555, 441] on h6 "NEXT" at bounding box center [554, 438] width 24 height 14
type input "3"
checkbox input "true"
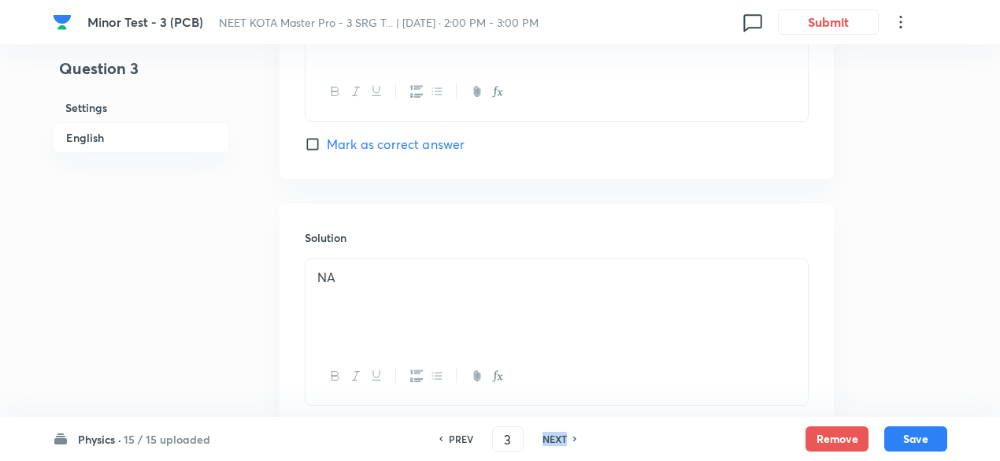
click at [555, 441] on h6 "NEXT" at bounding box center [554, 438] width 24 height 14
type input "4"
checkbox input "false"
checkbox input "true"
click at [555, 441] on h6 "NEXT" at bounding box center [554, 438] width 24 height 14
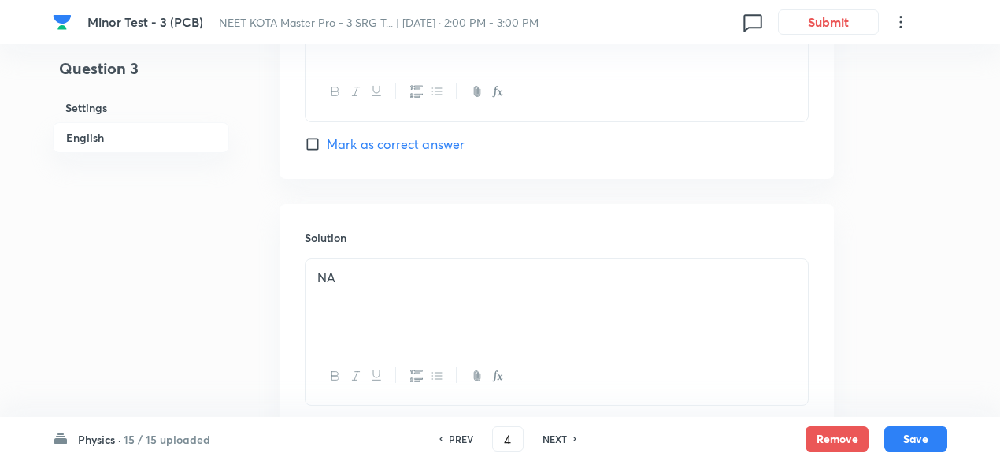
type input "5"
checkbox input "false"
checkbox input "true"
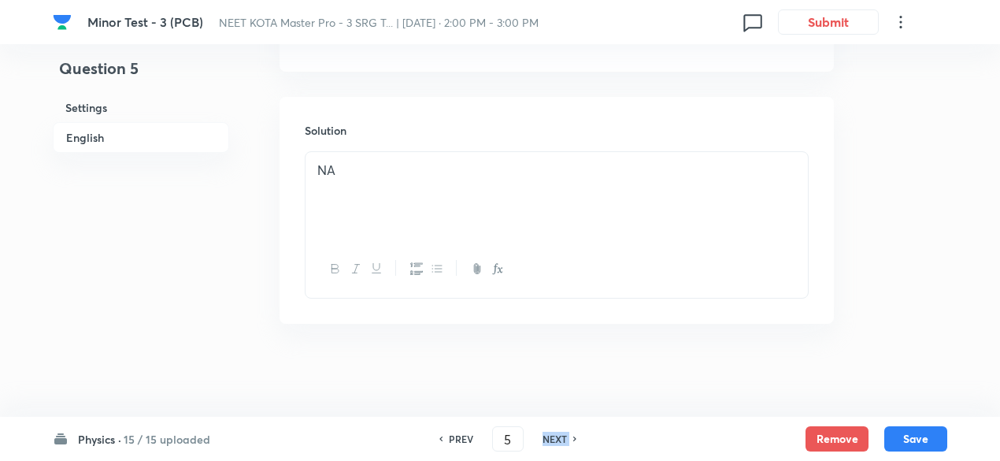
click at [555, 441] on h6 "NEXT" at bounding box center [554, 438] width 24 height 14
type input "6"
checkbox input "false"
checkbox input "true"
click at [555, 441] on h6 "NEXT" at bounding box center [554, 438] width 24 height 14
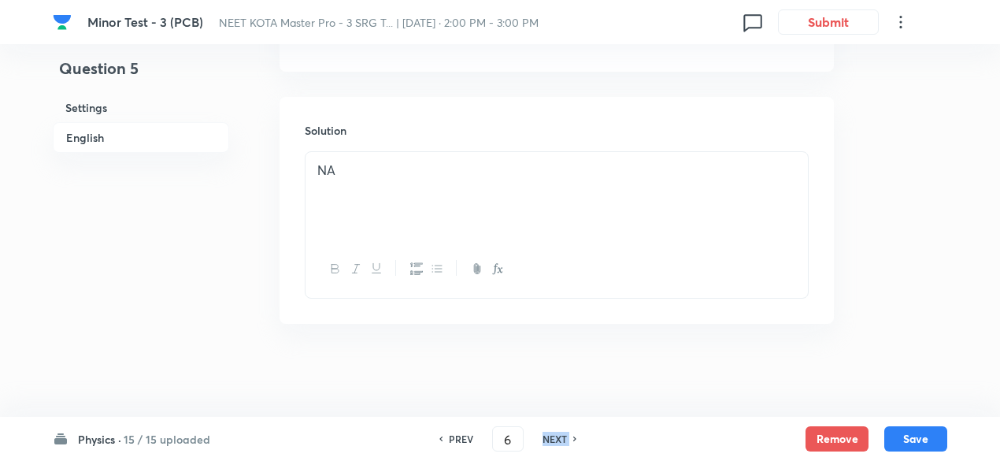
type input "7"
checkbox input "false"
checkbox input "true"
click at [555, 441] on h6 "NEXT" at bounding box center [554, 438] width 24 height 14
type input "8"
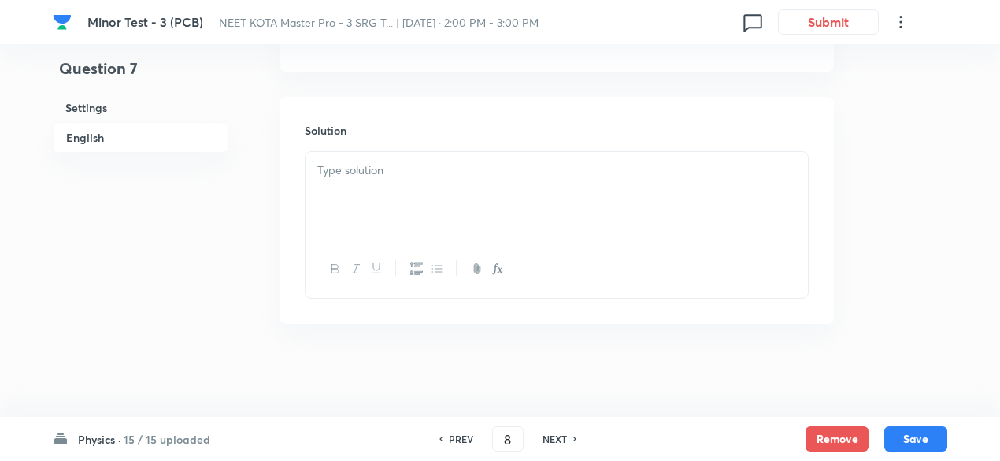
checkbox input "true"
click at [555, 441] on h6 "NEXT" at bounding box center [554, 438] width 24 height 14
type input "9"
checkbox input "false"
checkbox input "true"
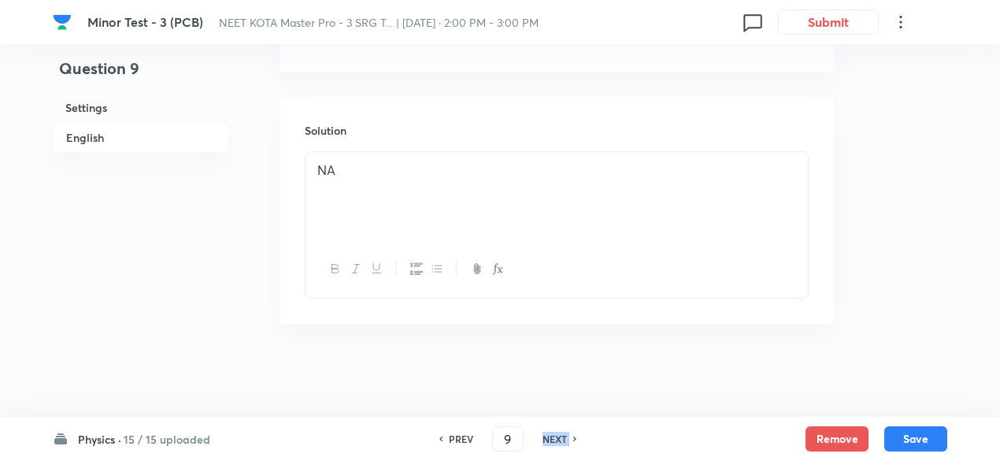
click at [555, 441] on h6 "NEXT" at bounding box center [554, 438] width 24 height 14
type input "10"
checkbox input "true"
checkbox input "false"
click at [555, 441] on h6 "NEXT" at bounding box center [554, 438] width 24 height 14
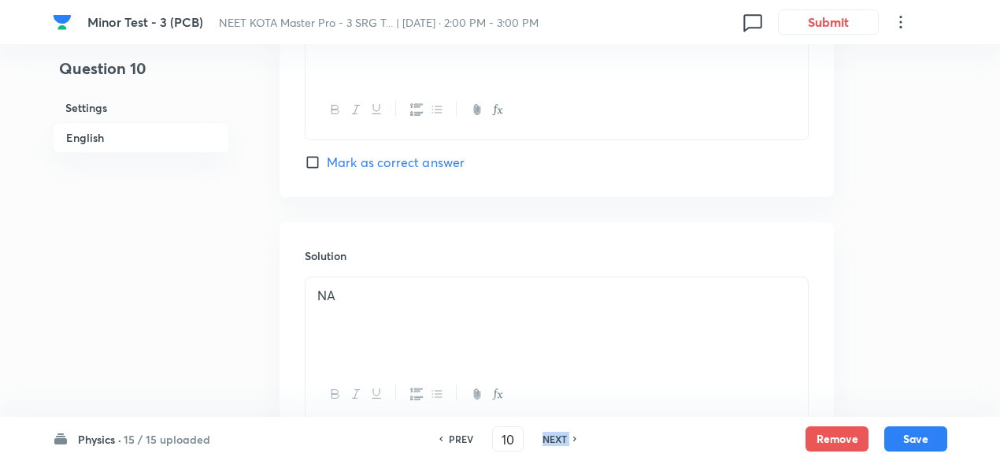
type input "11"
checkbox input "false"
checkbox input "true"
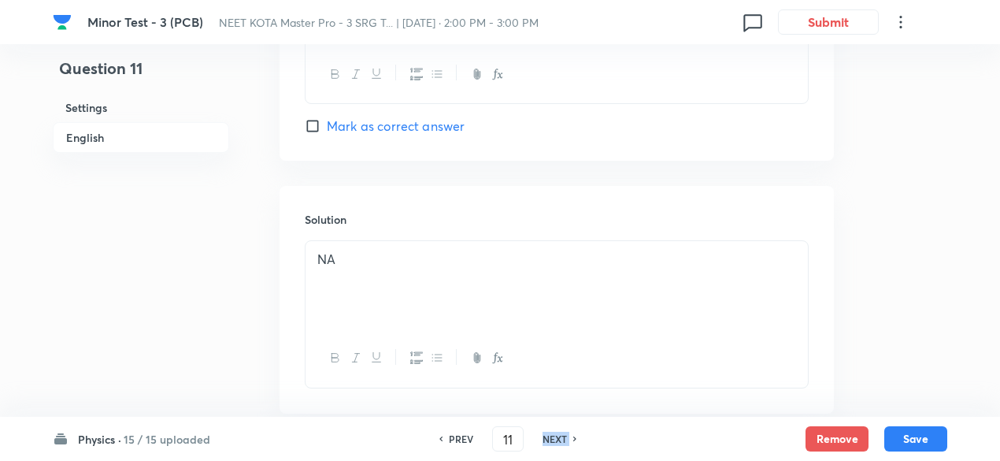
click at [555, 441] on h6 "NEXT" at bounding box center [554, 438] width 24 height 14
type input "12"
checkbox input "false"
checkbox input "true"
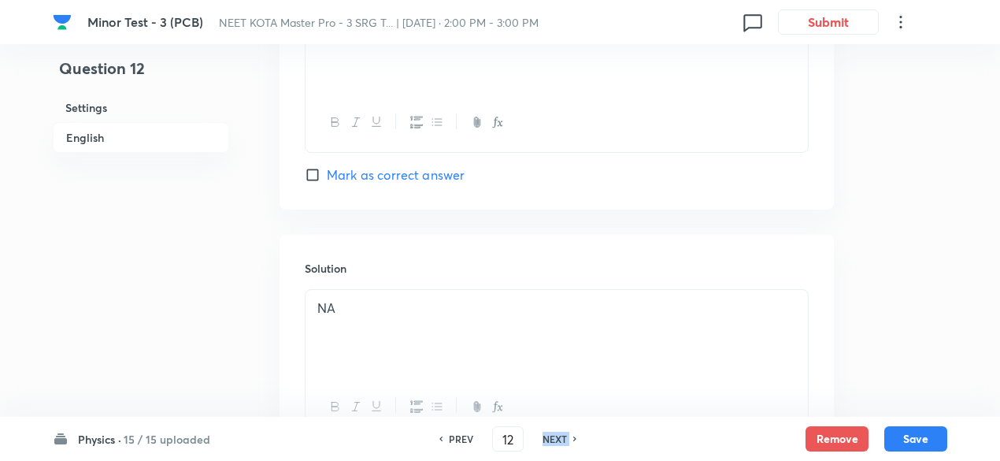
click at [555, 441] on h6 "NEXT" at bounding box center [554, 438] width 24 height 14
type input "13"
checkbox input "false"
checkbox input "true"
click at [555, 441] on h6 "NEXT" at bounding box center [554, 438] width 24 height 14
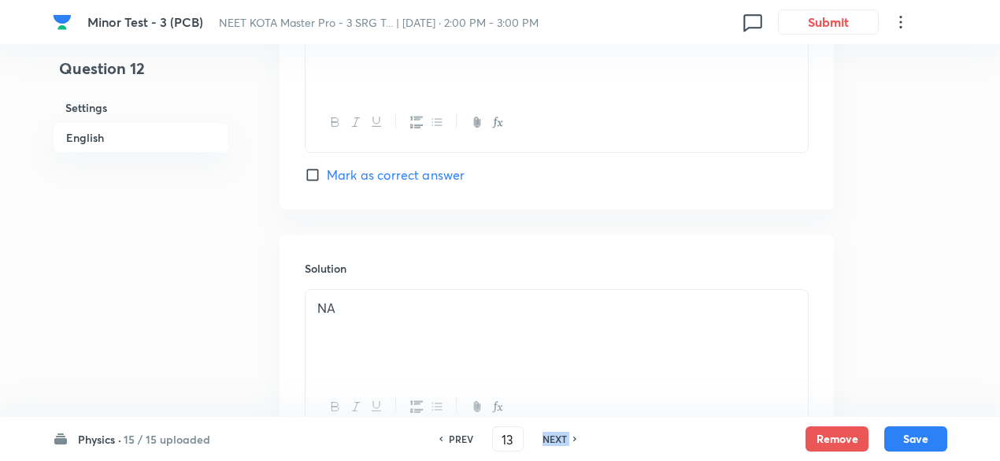
type input "14"
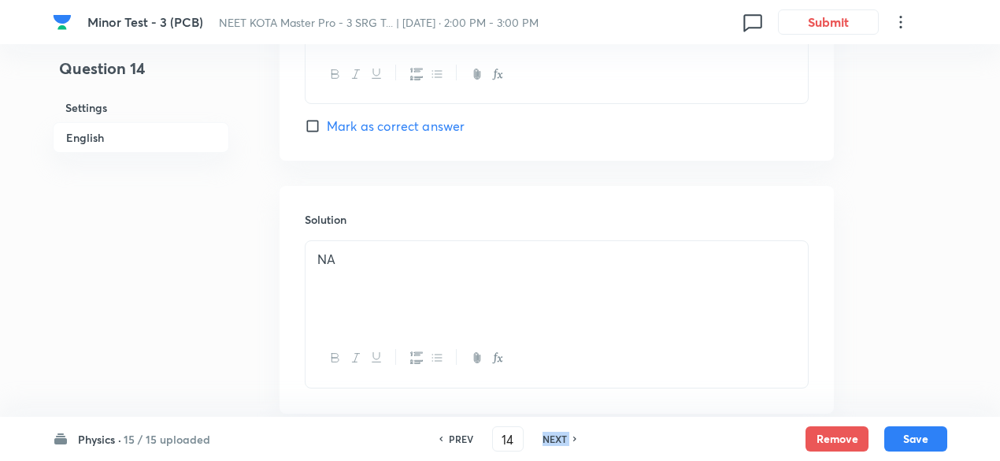
checkbox input "true"
click at [555, 441] on h6 "NEXT" at bounding box center [554, 438] width 24 height 14
type input "15"
checkbox input "false"
checkbox input "true"
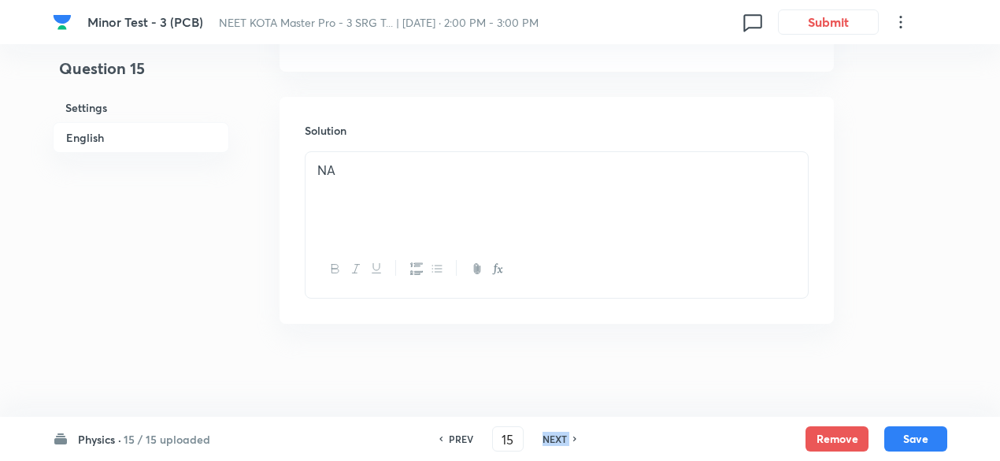
click at [555, 441] on h6 "NEXT" at bounding box center [554, 438] width 24 height 14
type input "16"
checkbox input "true"
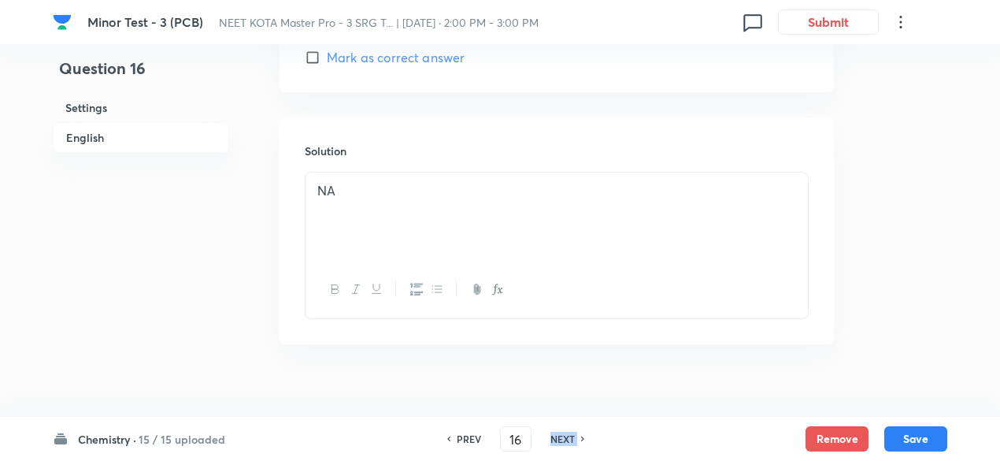
click at [555, 441] on h6 "NEXT" at bounding box center [562, 438] width 24 height 14
type input "17"
checkbox input "false"
checkbox input "true"
click at [555, 441] on h6 "NEXT" at bounding box center [562, 438] width 24 height 14
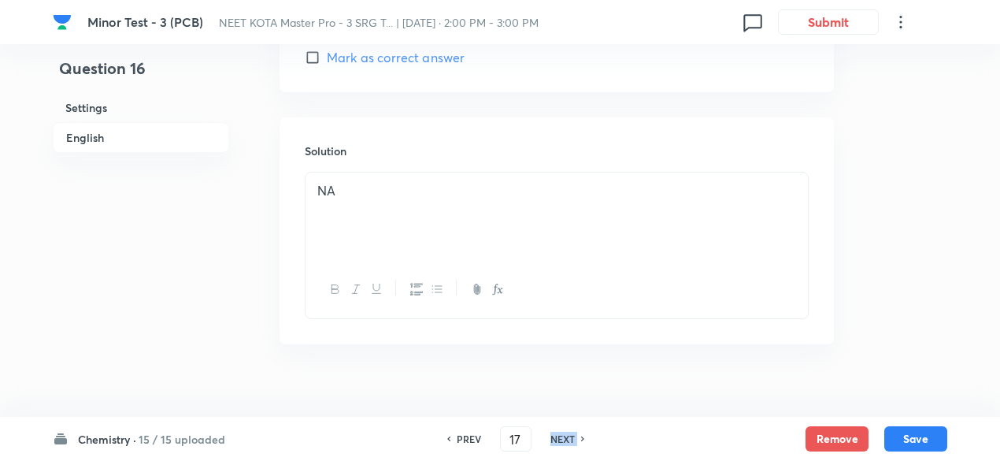
type input "18"
checkbox input "false"
checkbox input "true"
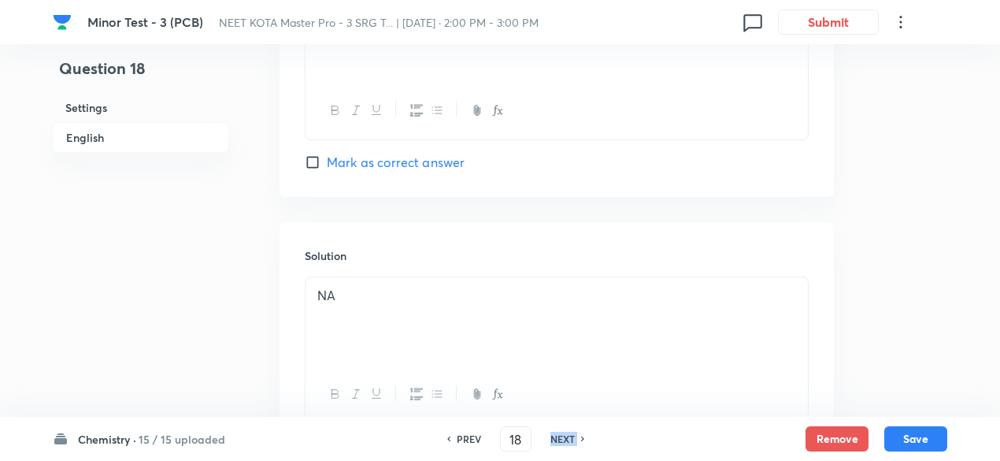
click at [555, 441] on h6 "NEXT" at bounding box center [562, 438] width 24 height 14
type input "19"
checkbox input "true"
checkbox input "false"
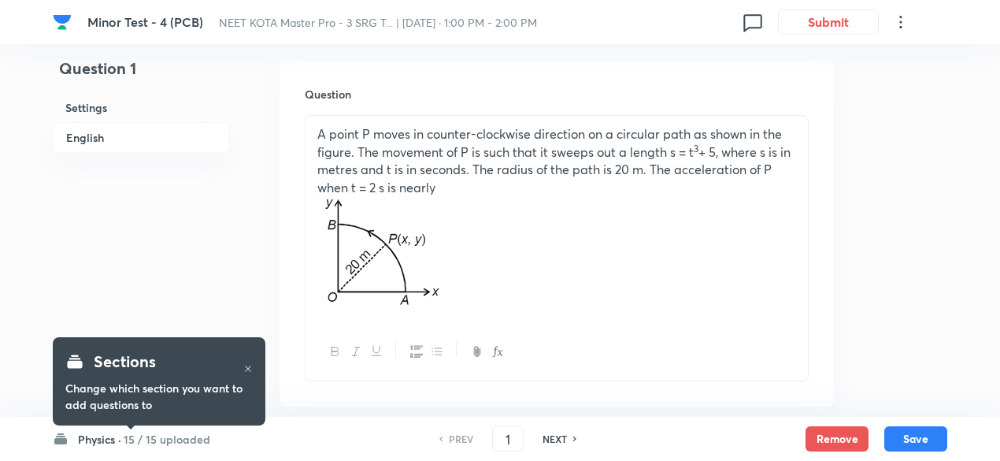
scroll to position [460, 0]
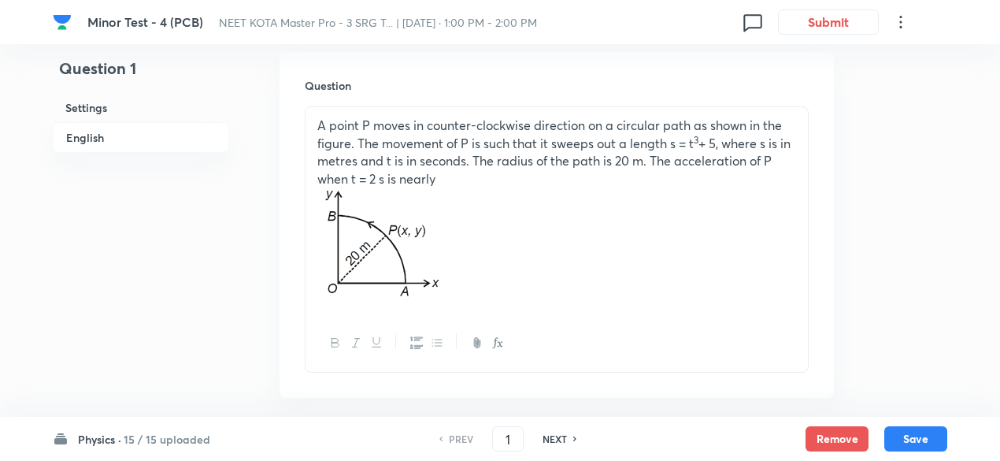
click at [558, 437] on h6 "NEXT" at bounding box center [554, 438] width 24 height 14
type input "2"
checkbox input "true"
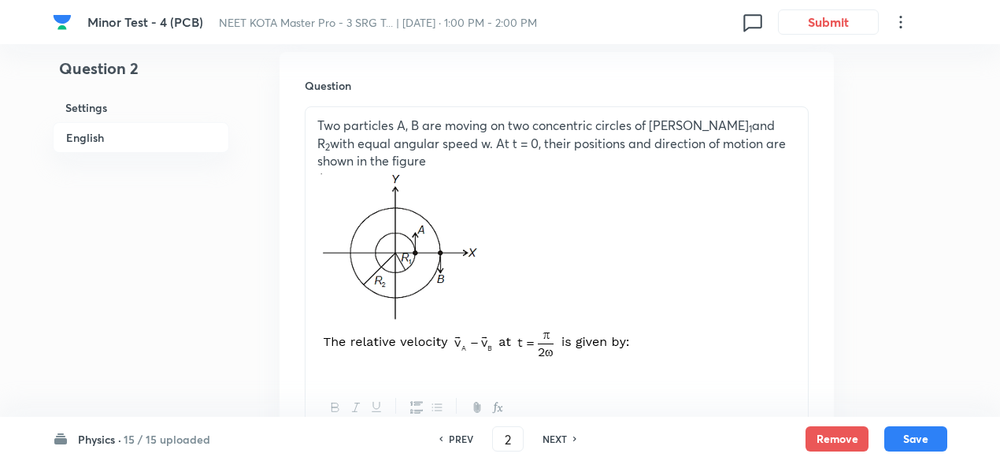
click at [558, 437] on h6 "NEXT" at bounding box center [554, 438] width 24 height 14
type input "3"
checkbox input "false"
checkbox input "true"
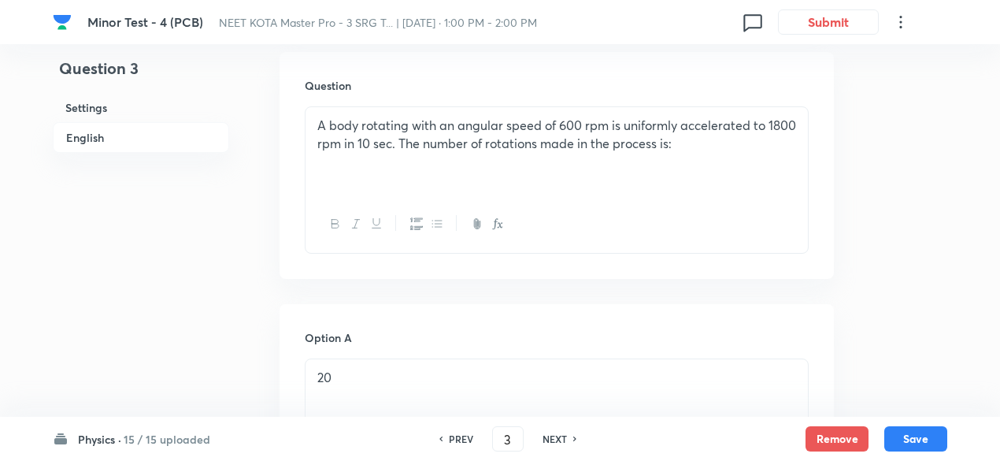
click at [558, 437] on h6 "NEXT" at bounding box center [554, 438] width 24 height 14
type input "4"
checkbox input "false"
checkbox input "true"
click at [558, 437] on h6 "NEXT" at bounding box center [554, 438] width 24 height 14
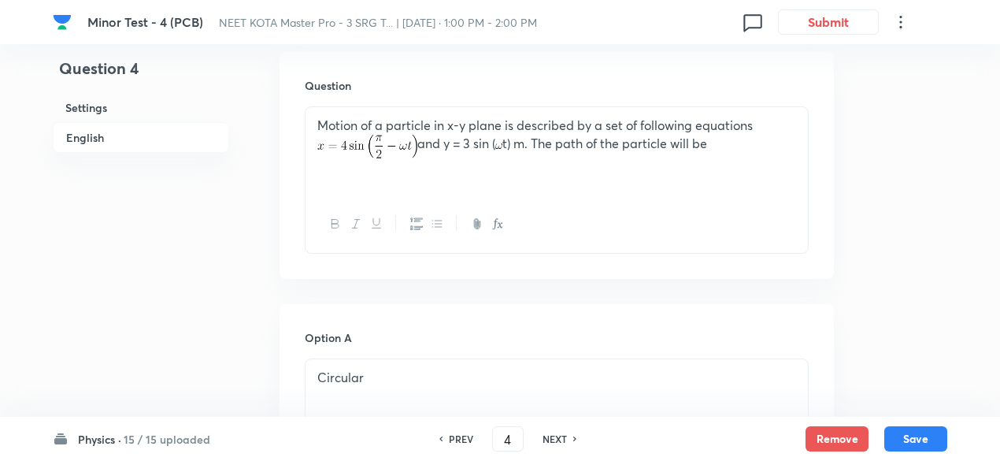
type input "5"
checkbox input "false"
checkbox input "true"
click at [558, 437] on h6 "NEXT" at bounding box center [554, 438] width 24 height 14
type input "6"
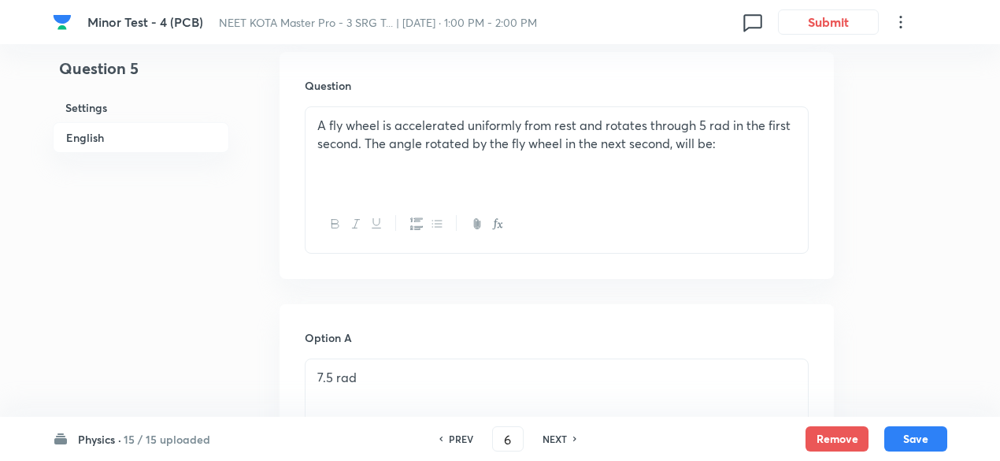
checkbox input "false"
checkbox input "true"
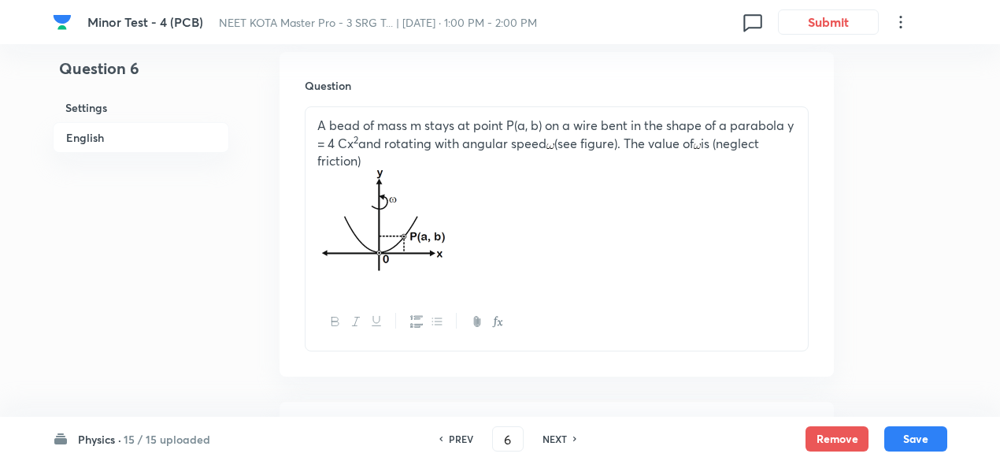
click at [558, 437] on h6 "NEXT" at bounding box center [554, 438] width 24 height 14
type input "7"
checkbox input "false"
checkbox input "true"
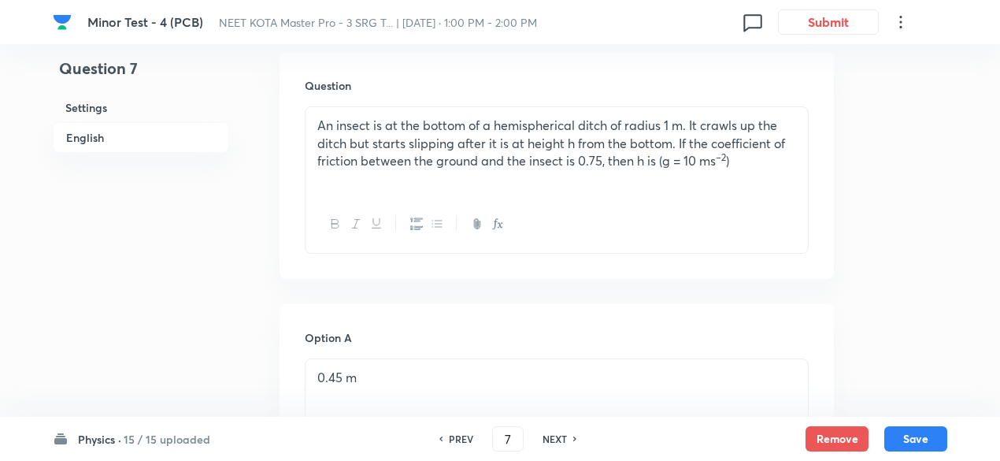
click at [454, 436] on h6 "PREV" at bounding box center [461, 438] width 24 height 14
type input "6"
checkbox input "false"
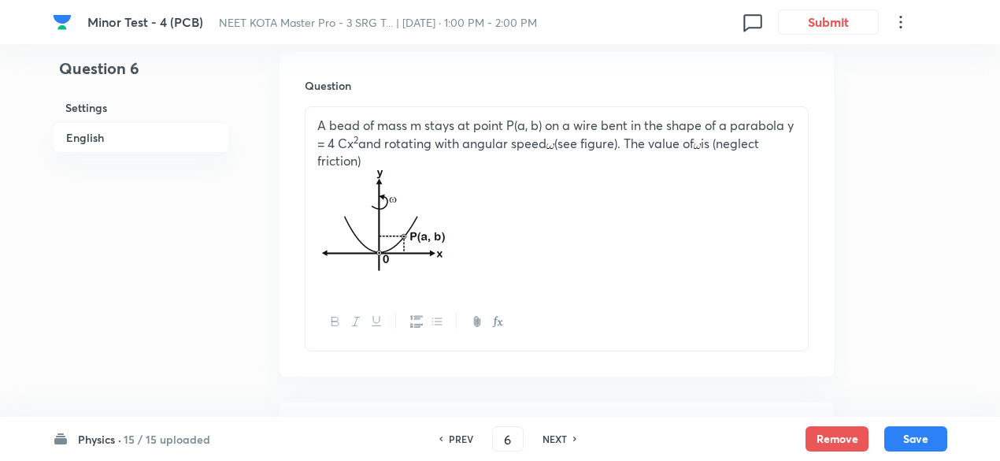
checkbox input "true"
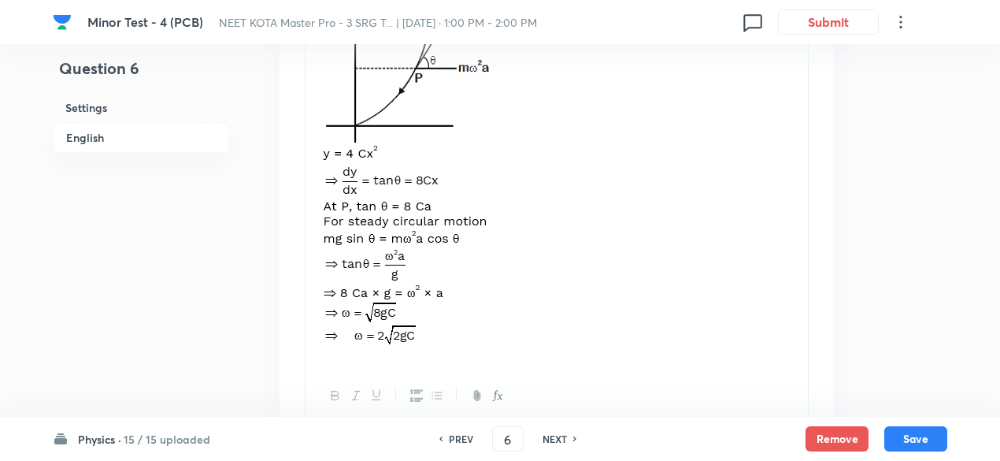
click at [454, 436] on h6 "PREV" at bounding box center [461, 438] width 24 height 14
type input "5"
checkbox input "false"
checkbox input "true"
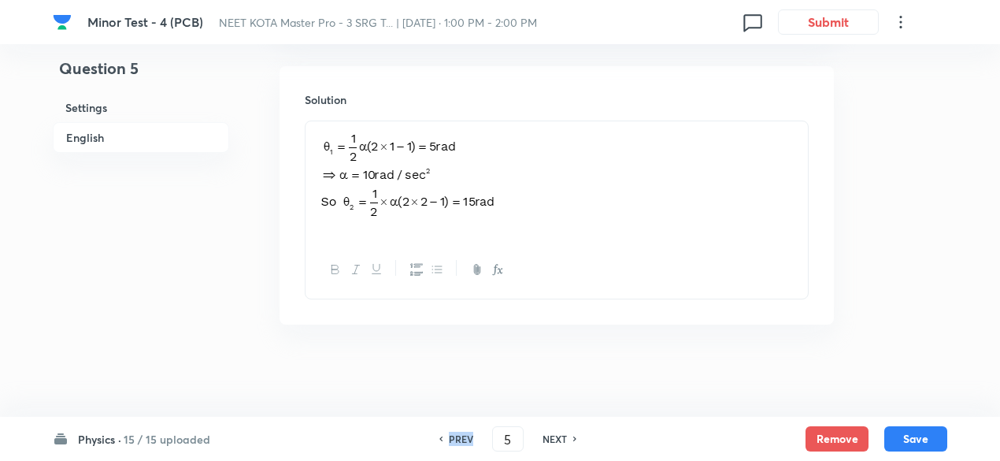
click at [454, 436] on h6 "PREV" at bounding box center [461, 438] width 24 height 14
type input "4"
checkbox input "false"
checkbox input "true"
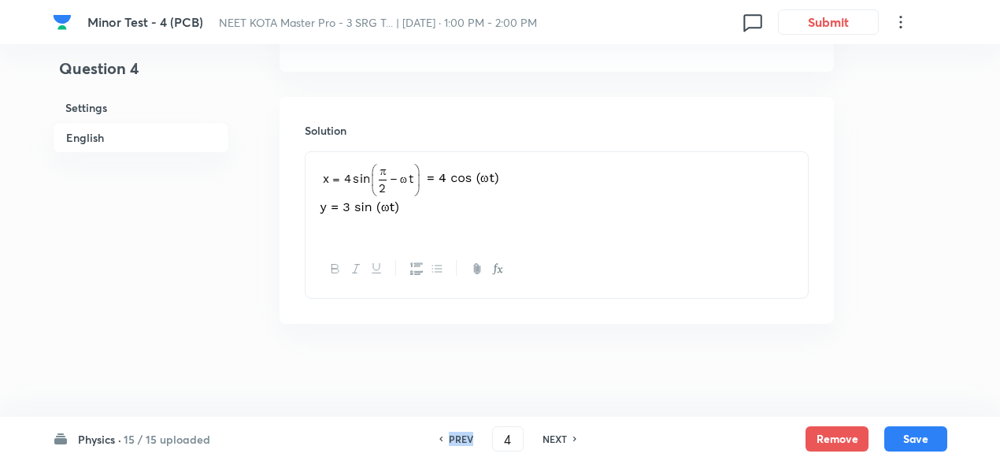
click at [454, 436] on h6 "PREV" at bounding box center [461, 438] width 24 height 14
type input "3"
checkbox input "false"
checkbox input "true"
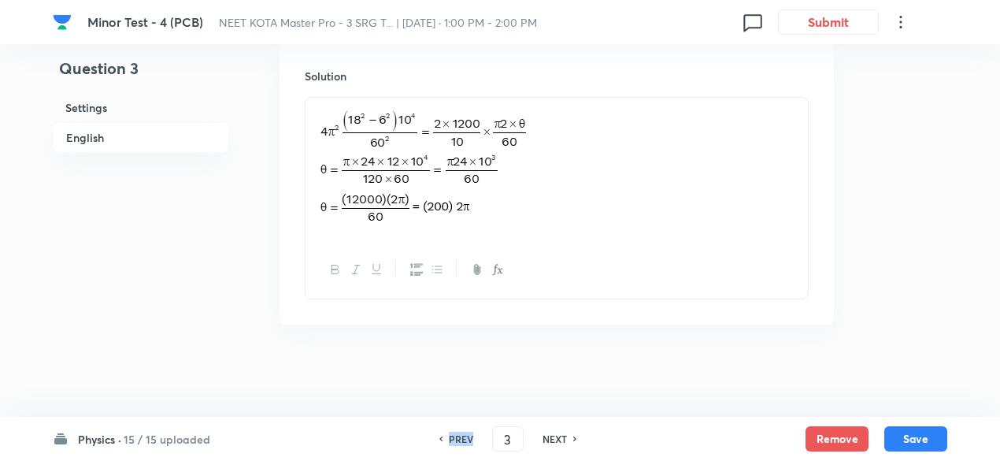
click at [454, 436] on h6 "PREV" at bounding box center [461, 438] width 24 height 14
type input "2"
checkbox input "false"
checkbox input "true"
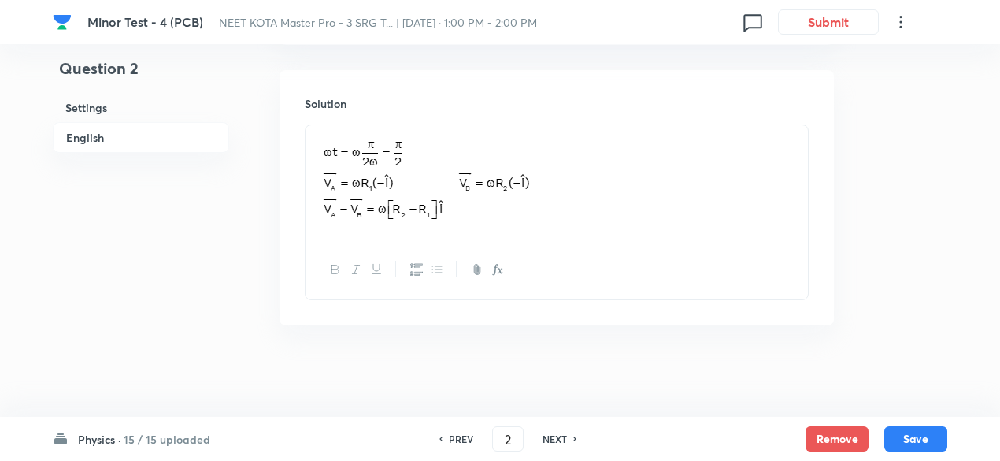
click at [454, 436] on h6 "PREV" at bounding box center [461, 438] width 24 height 14
type input "1"
checkbox input "true"
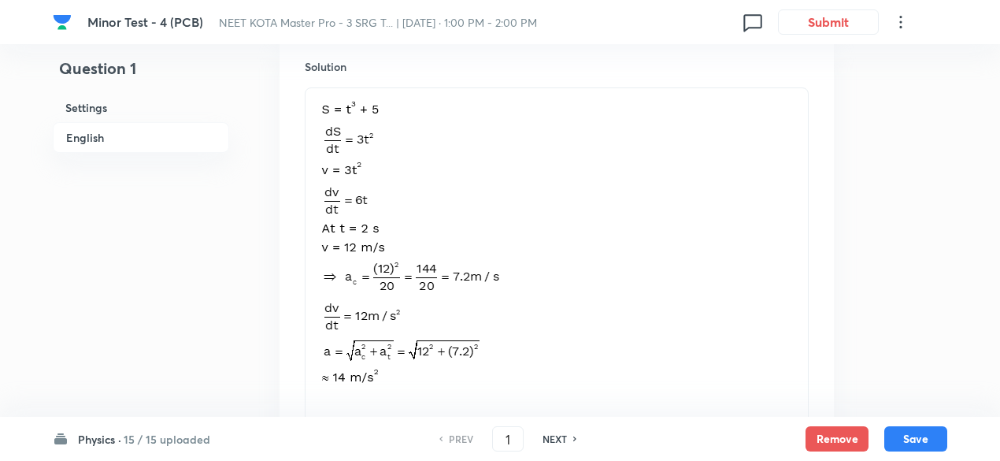
scroll to position [1850, 0]
click at [565, 435] on h6 "NEXT" at bounding box center [554, 438] width 24 height 14
type input "2"
checkbox input "true"
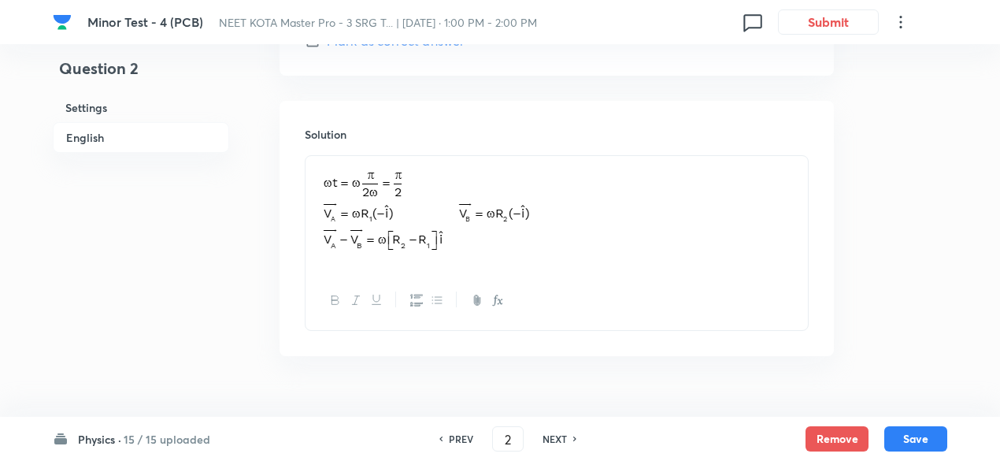
click at [565, 435] on h6 "NEXT" at bounding box center [554, 438] width 24 height 14
type input "3"
checkbox input "false"
checkbox input "true"
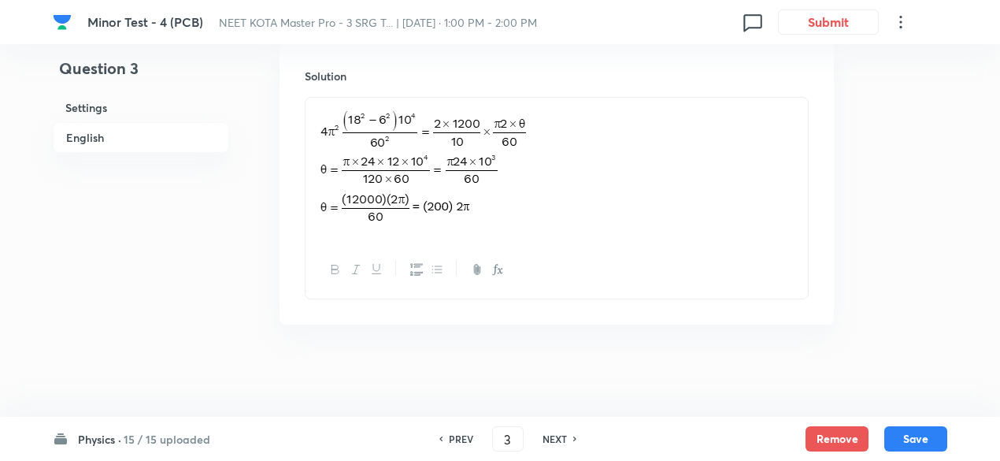
click at [565, 435] on h6 "NEXT" at bounding box center [554, 438] width 24 height 14
type input "4"
checkbox input "false"
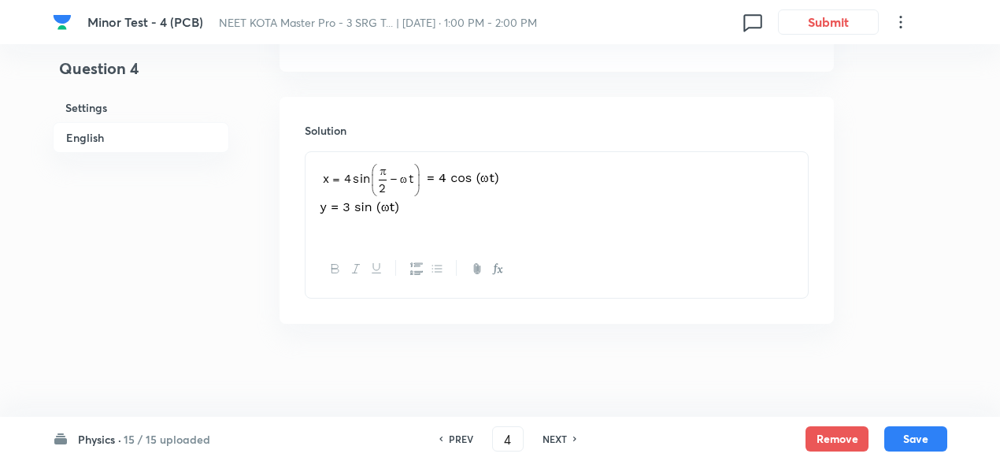
checkbox input "true"
click at [565, 435] on h6 "NEXT" at bounding box center [554, 438] width 24 height 14
type input "5"
checkbox input "false"
checkbox input "true"
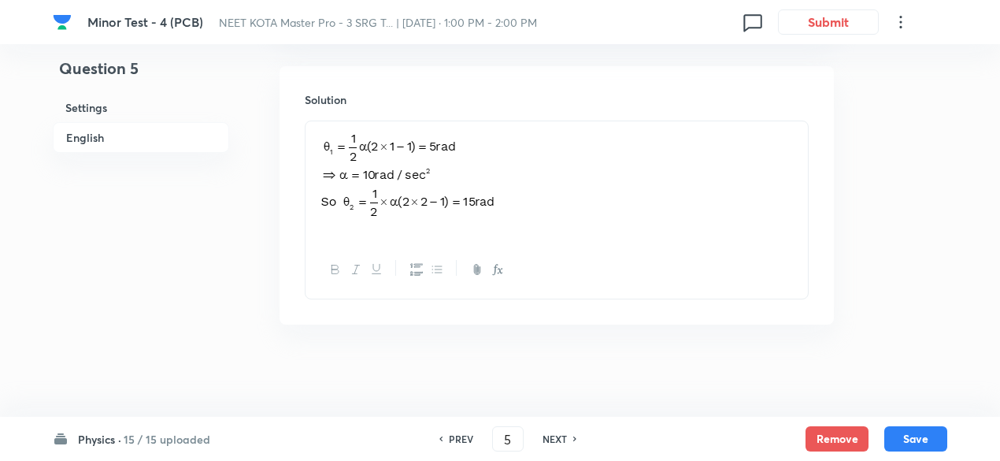
click at [565, 435] on h6 "NEXT" at bounding box center [554, 438] width 24 height 14
type input "6"
checkbox input "true"
checkbox input "false"
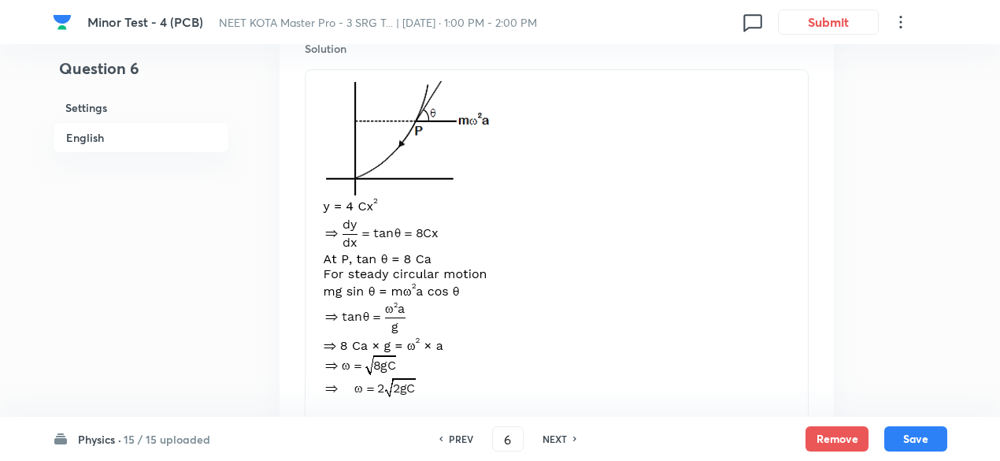
click at [565, 435] on h6 "NEXT" at bounding box center [554, 438] width 24 height 14
type input "7"
checkbox input "false"
checkbox input "true"
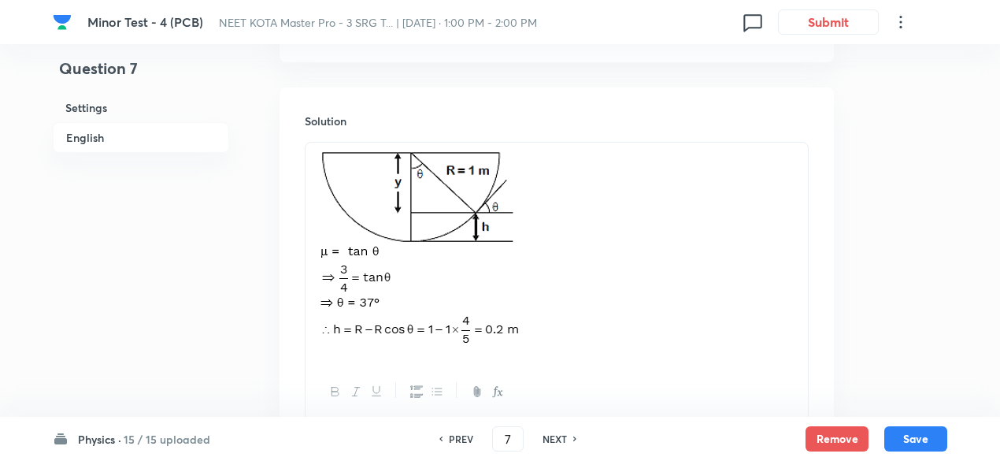
click at [565, 435] on h6 "NEXT" at bounding box center [554, 438] width 24 height 14
type input "8"
checkbox input "false"
checkbox input "true"
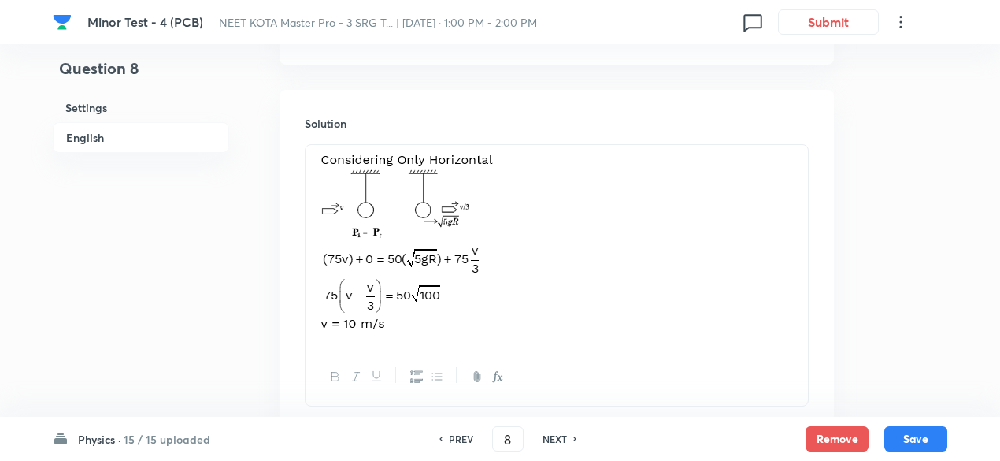
click at [565, 435] on h6 "NEXT" at bounding box center [554, 438] width 24 height 14
type input "9"
checkbox input "true"
checkbox input "false"
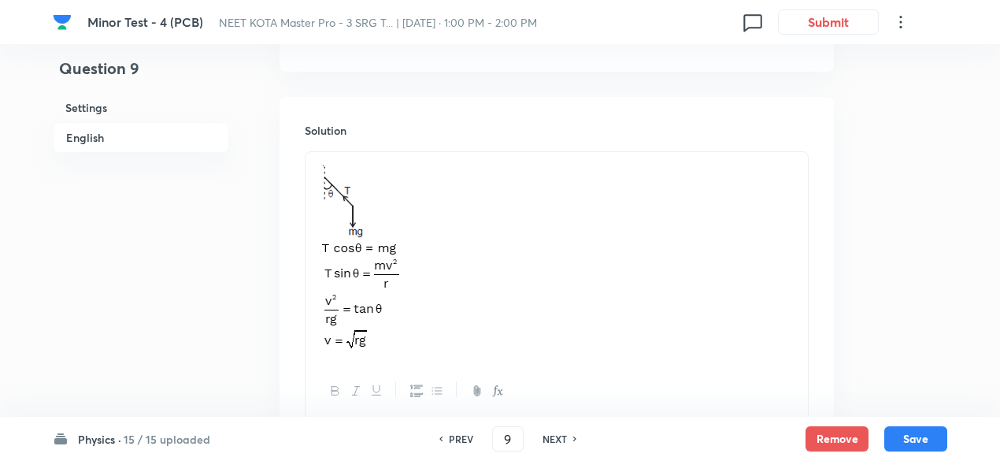
scroll to position [1679, 0]
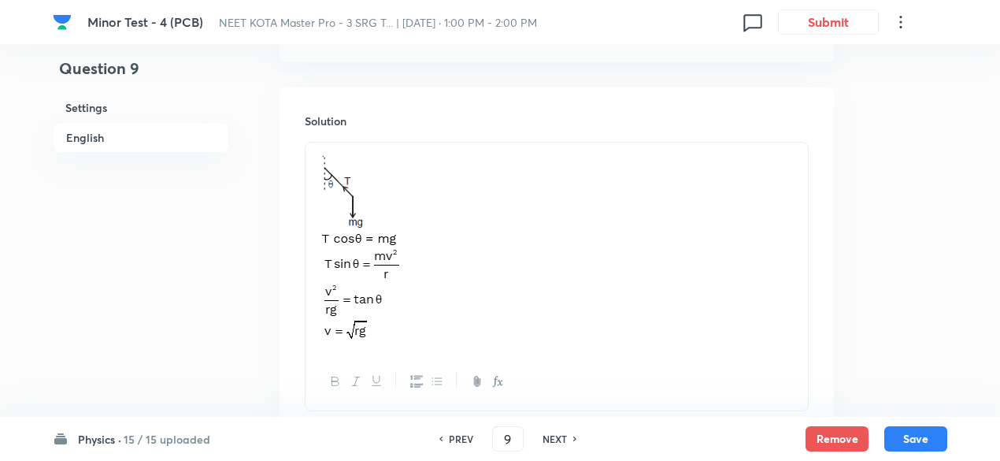
click at [565, 435] on h6 "NEXT" at bounding box center [554, 438] width 24 height 14
type input "10"
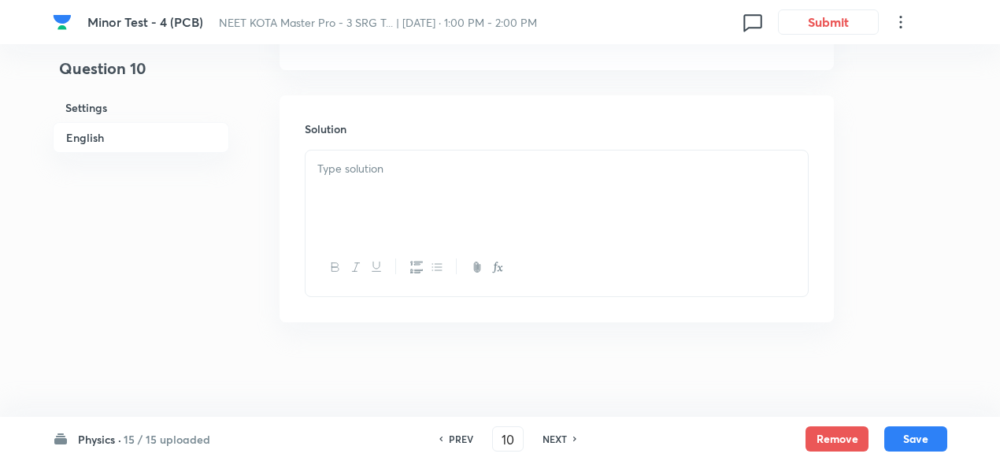
checkbox input "false"
checkbox input "true"
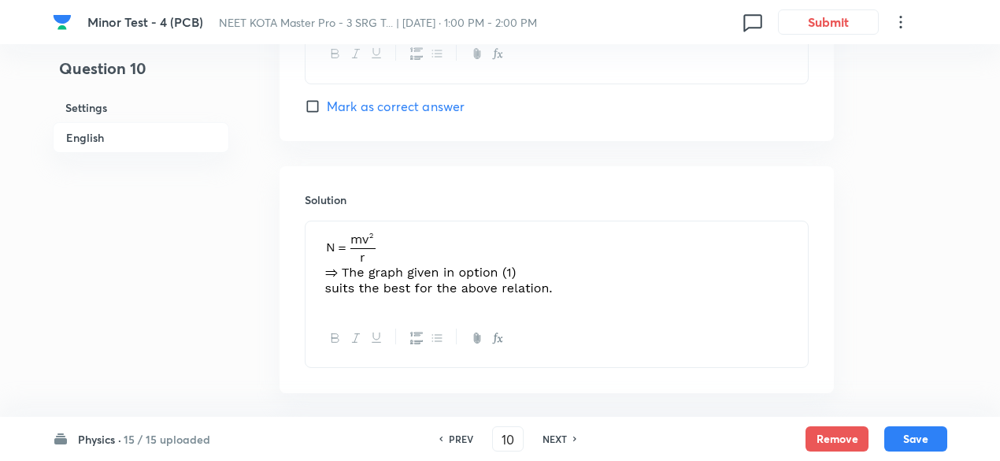
click at [565, 435] on h6 "NEXT" at bounding box center [554, 438] width 24 height 14
type input "11"
checkbox input "false"
checkbox input "true"
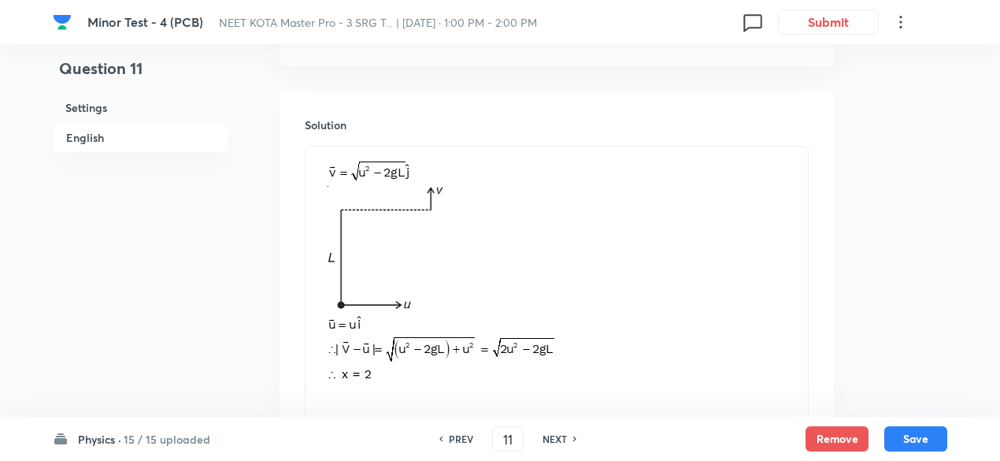
click at [565, 435] on h6 "NEXT" at bounding box center [554, 438] width 24 height 14
type input "12"
checkbox input "true"
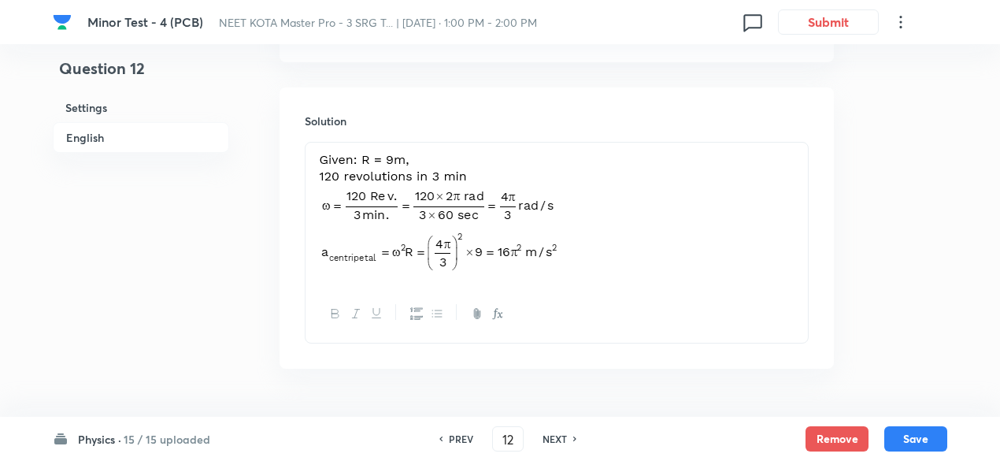
click at [565, 435] on h6 "NEXT" at bounding box center [554, 438] width 24 height 14
type input "13"
checkbox input "false"
checkbox input "true"
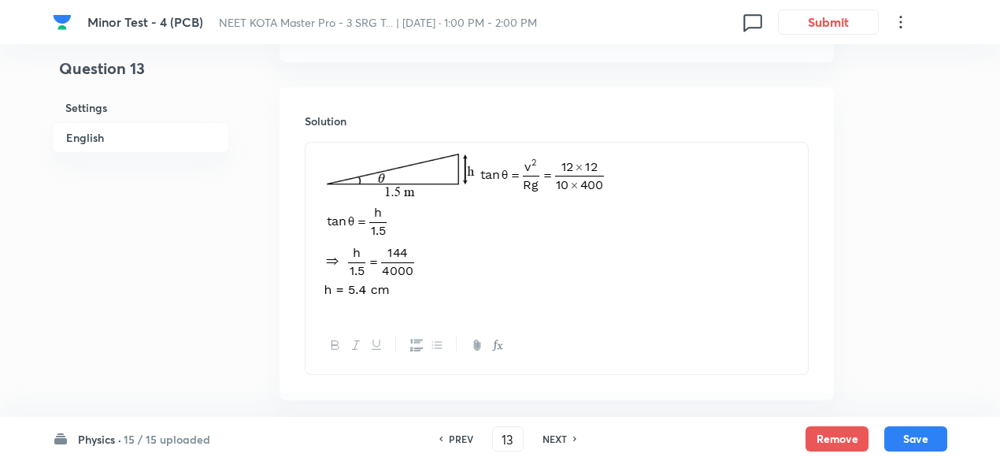
click at [565, 435] on h6 "NEXT" at bounding box center [554, 438] width 24 height 14
type input "14"
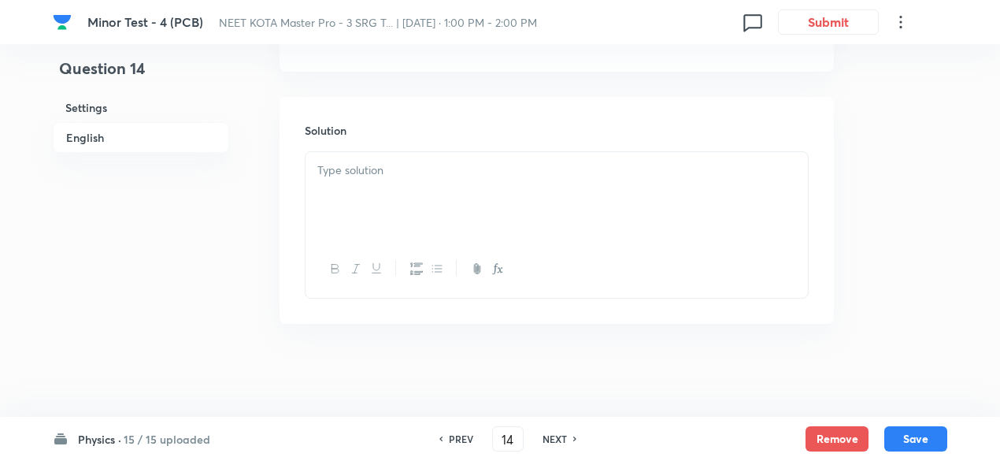
checkbox input "true"
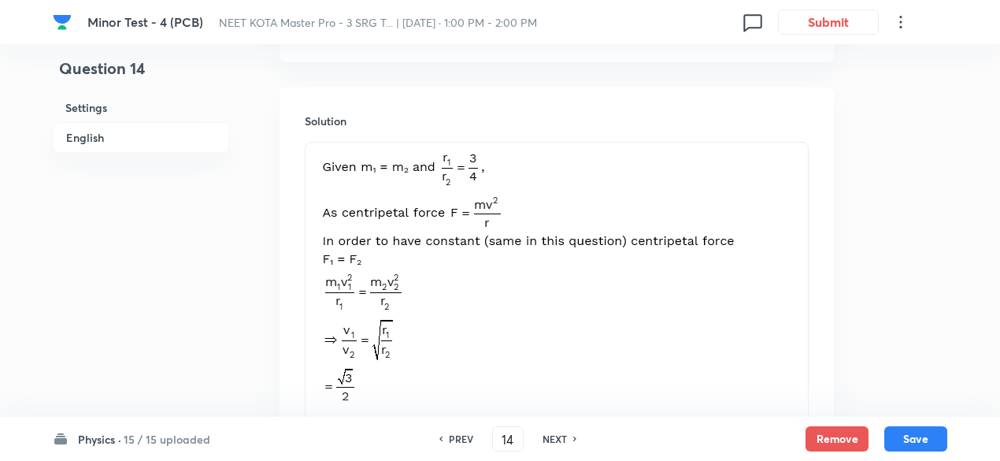
click at [565, 435] on h6 "NEXT" at bounding box center [554, 438] width 24 height 14
type input "15"
checkbox input "false"
checkbox input "true"
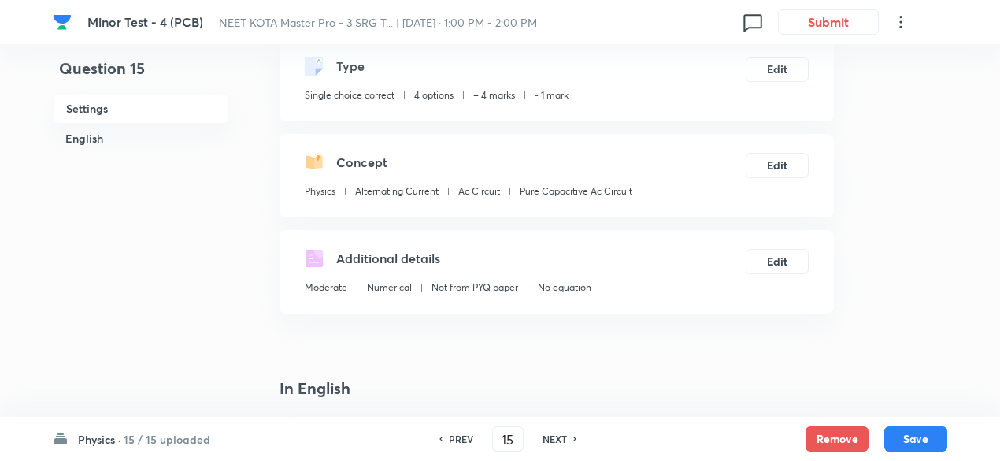
scroll to position [0, 0]
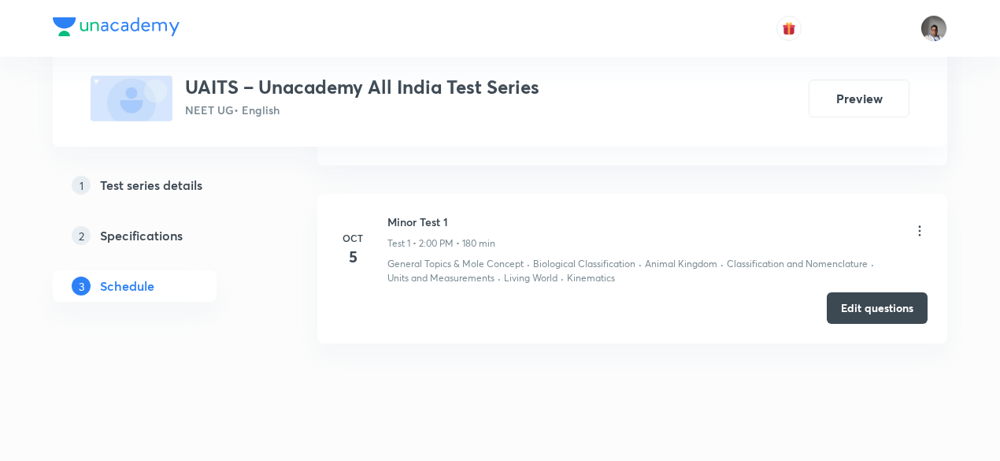
scroll to position [864, 0]
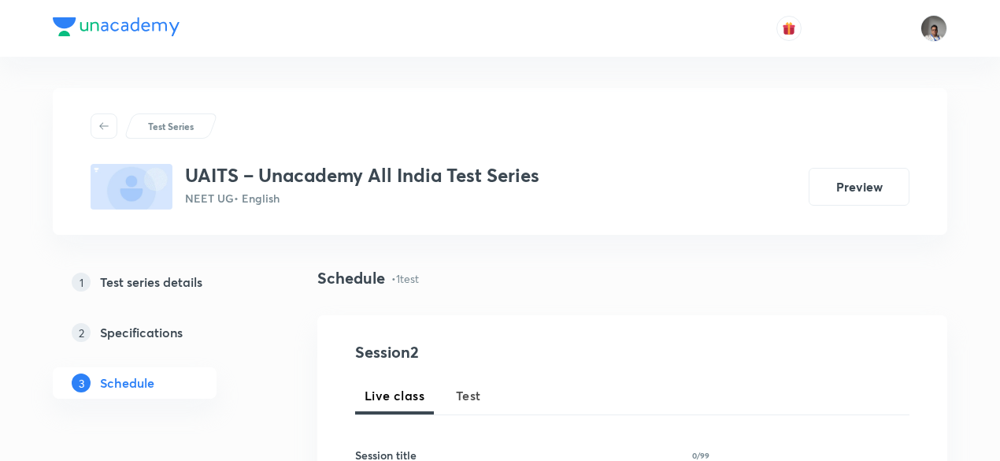
drag, startPoint x: 0, startPoint y: 0, endPoint x: 468, endPoint y: 396, distance: 612.8
click at [468, 396] on span "Test" at bounding box center [468, 395] width 25 height 19
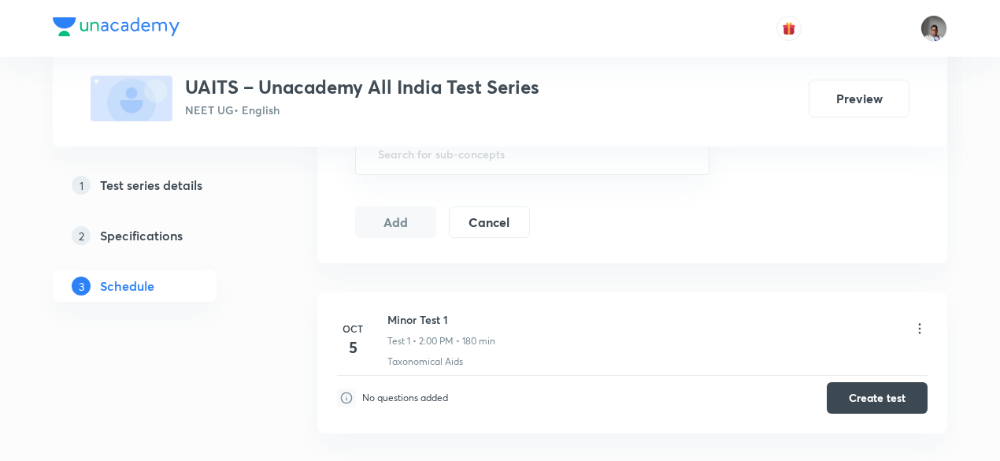
scroll to position [856, 0]
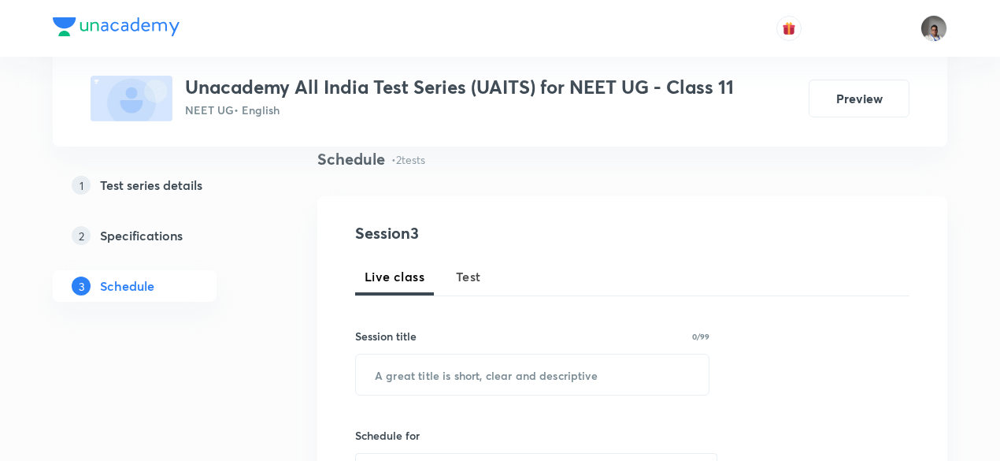
scroll to position [122, 0]
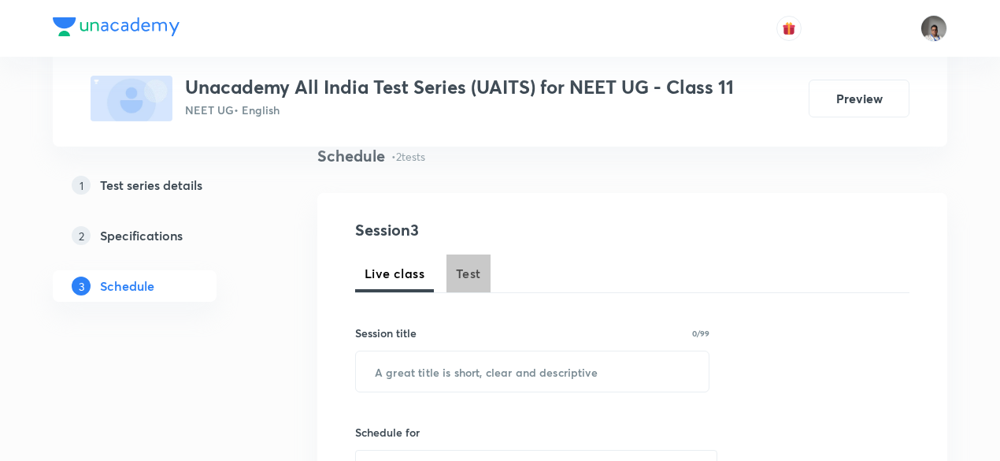
click at [482, 284] on button "Test" at bounding box center [468, 273] width 44 height 38
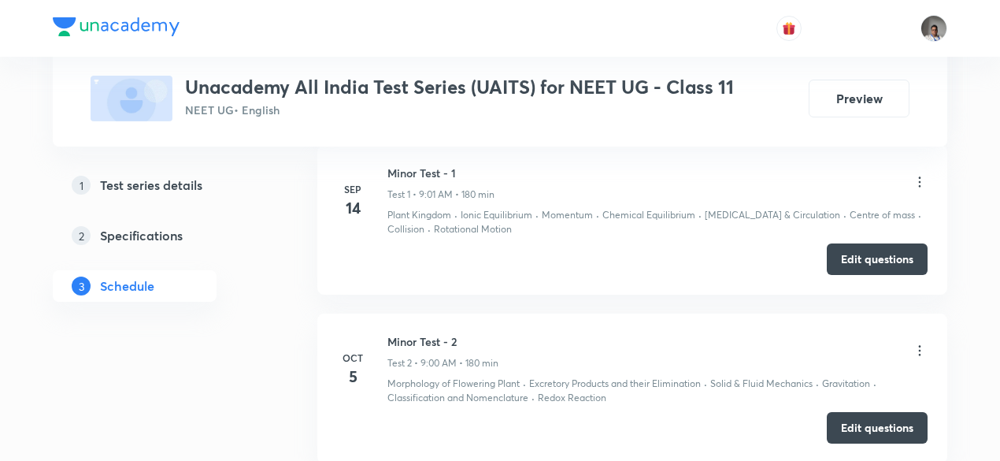
scroll to position [885, 0]
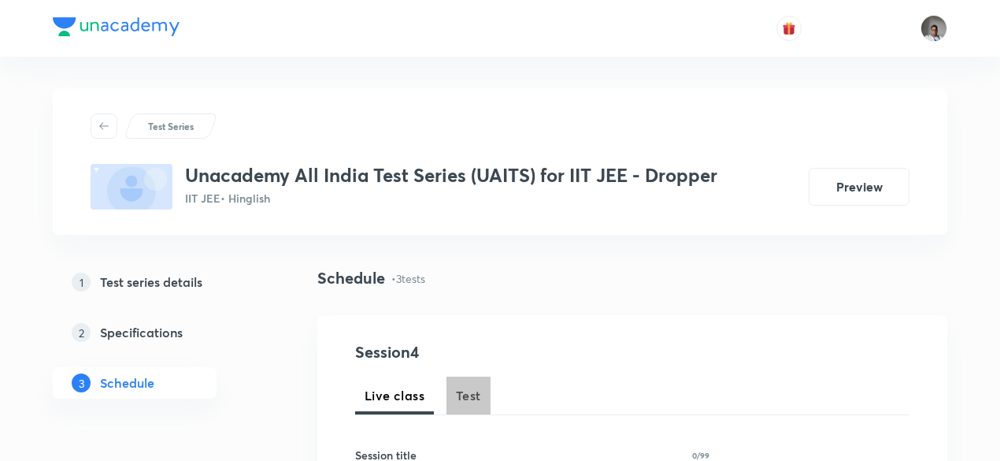
click at [476, 379] on button "Test" at bounding box center [468, 395] width 44 height 38
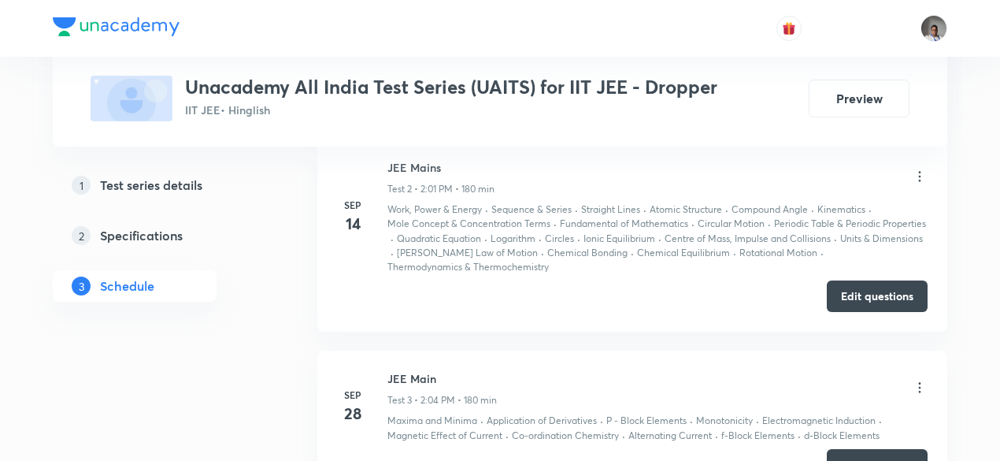
scroll to position [1242, 0]
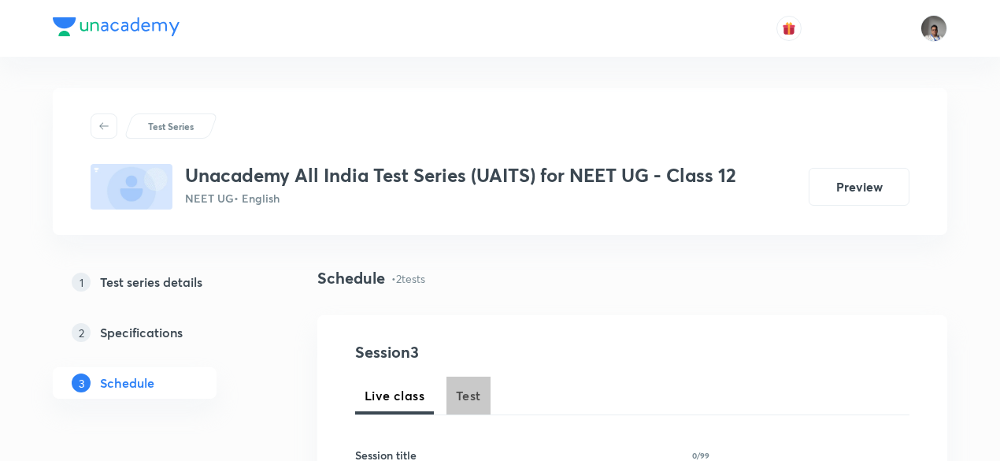
click at [463, 387] on span "Test" at bounding box center [468, 395] width 25 height 19
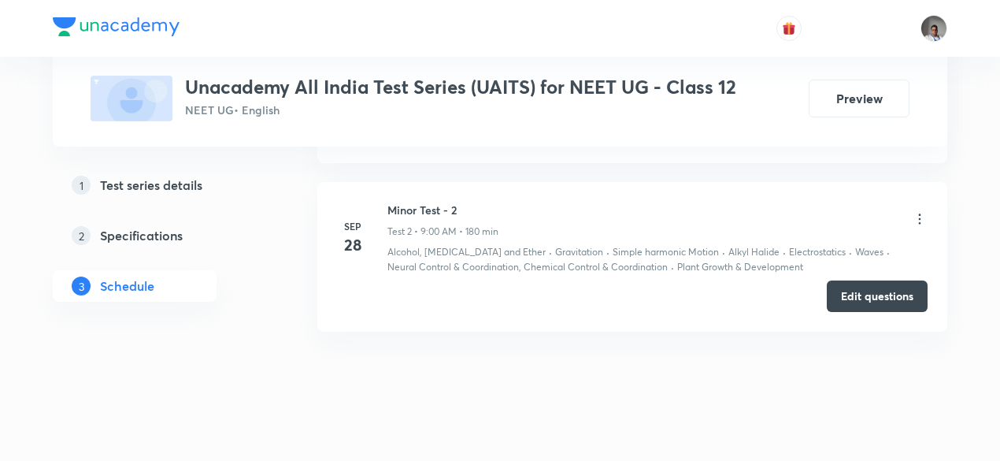
scroll to position [1018, 0]
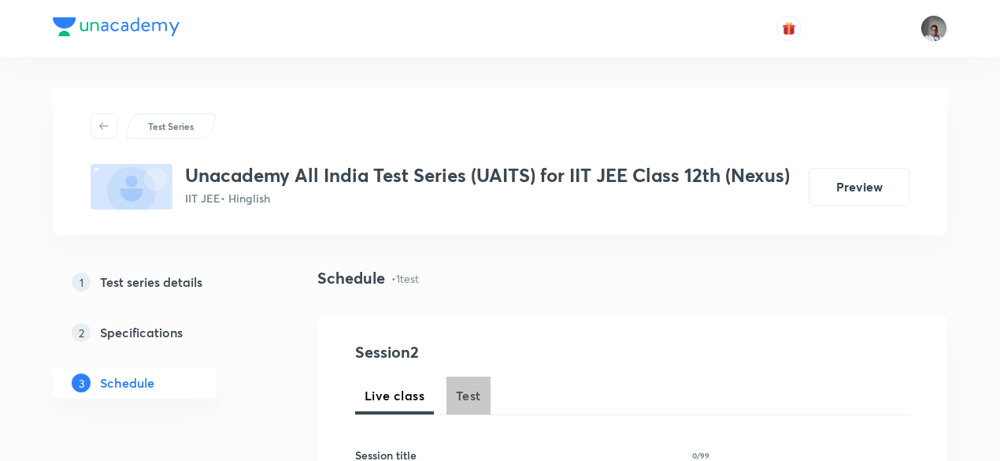
click at [471, 406] on button "Test" at bounding box center [468, 395] width 44 height 38
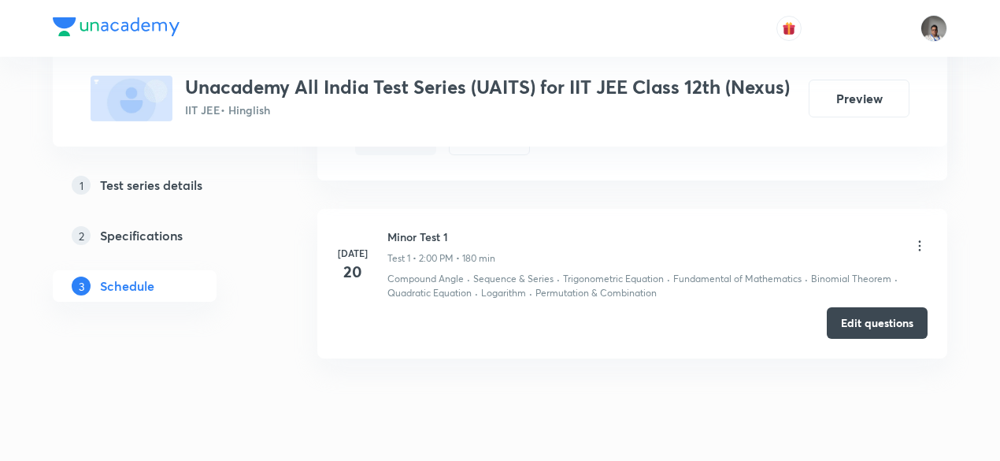
scroll to position [821, 0]
click at [834, 322] on button "Edit questions" at bounding box center [877, 321] width 101 height 31
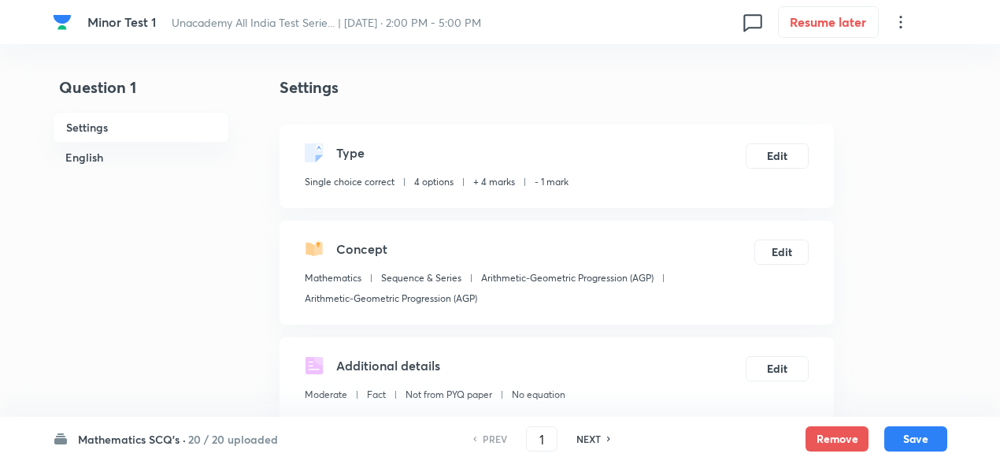
click at [247, 440] on h6 "20 / 20 uploaded" at bounding box center [233, 439] width 90 height 17
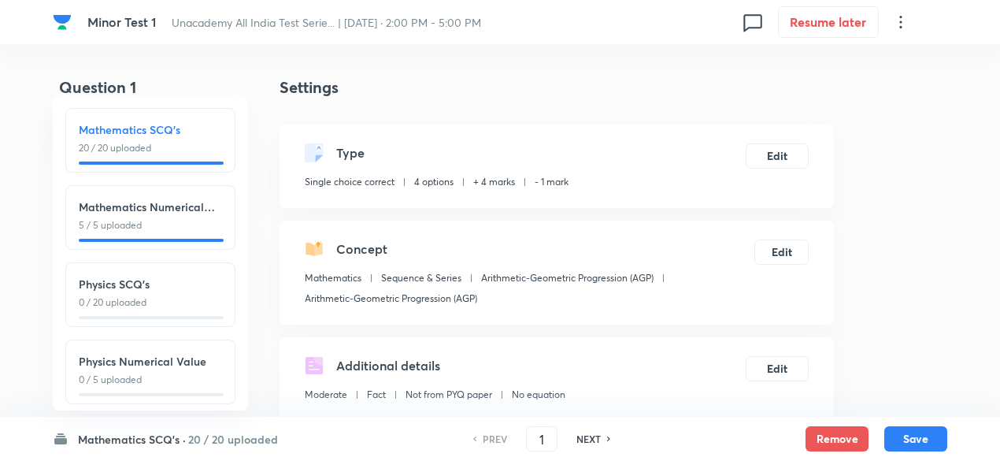
click at [192, 308] on p "0 / 20 uploaded" at bounding box center [150, 302] width 143 height 14
type input "26"
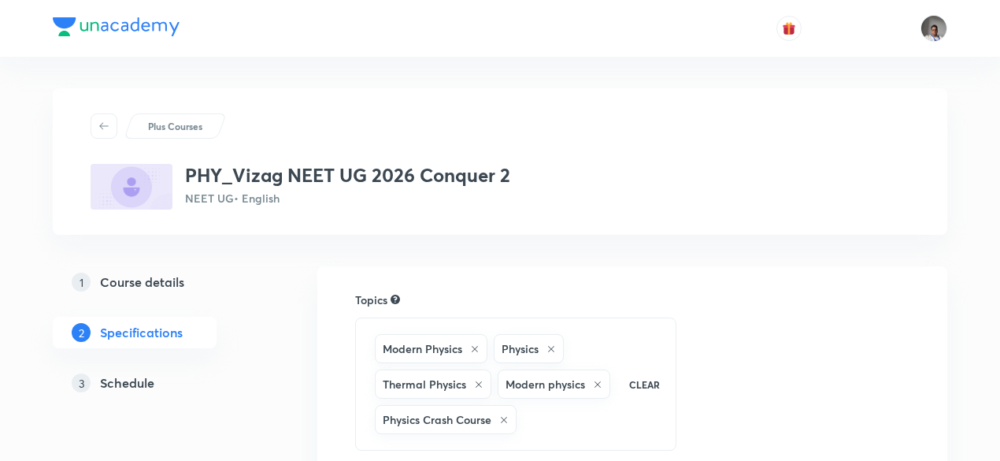
click at [146, 374] on h5 "Schedule" at bounding box center [127, 382] width 54 height 19
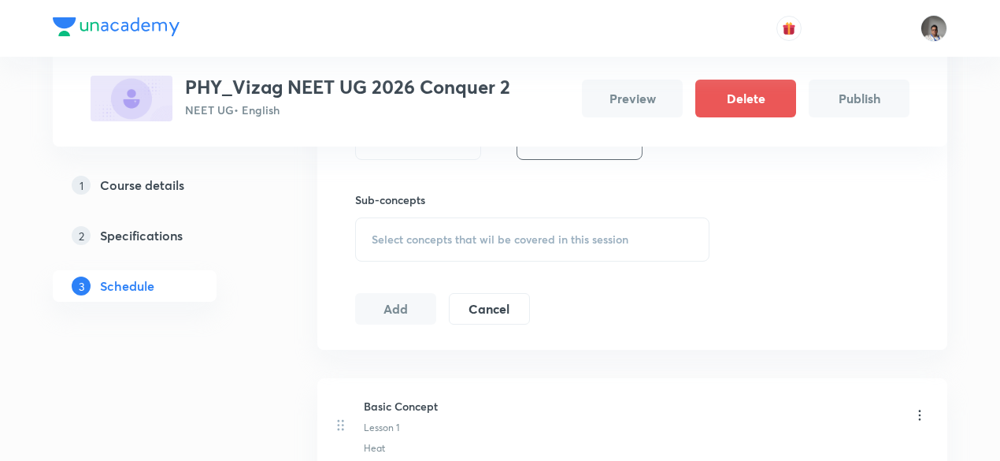
scroll to position [637, 0]
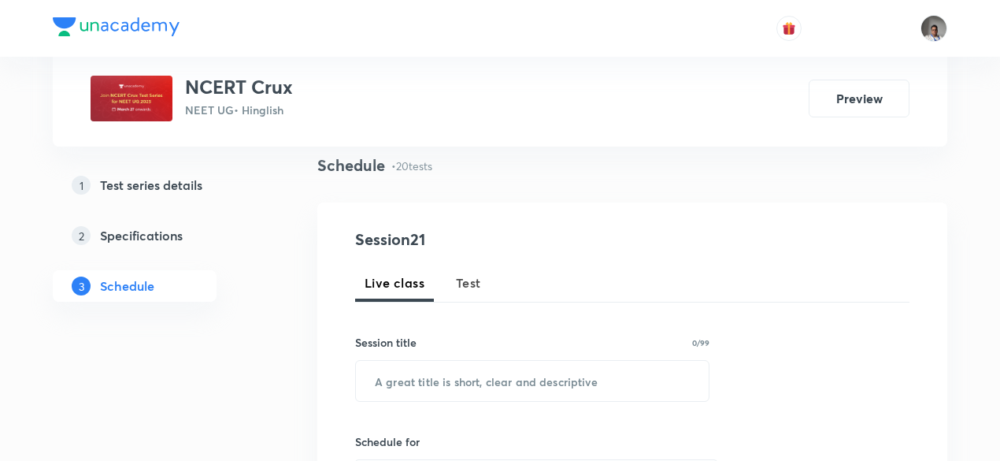
scroll to position [118, 0]
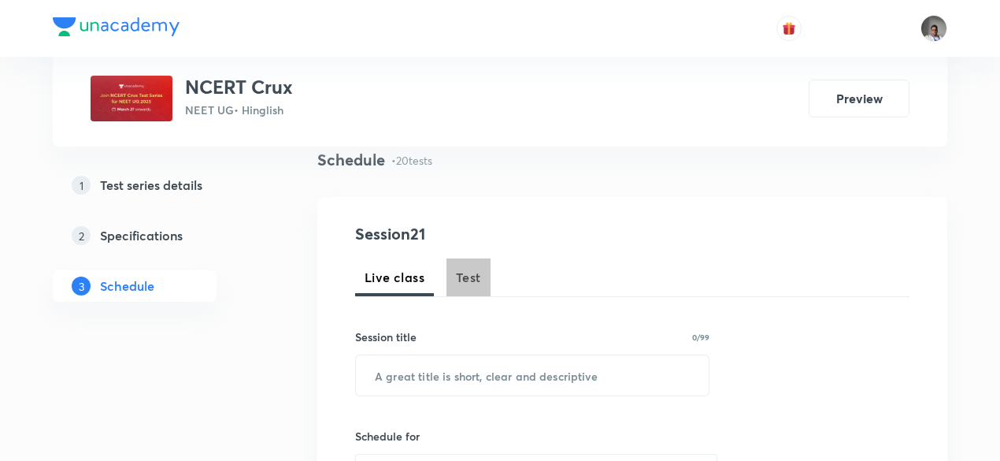
click at [487, 289] on button "Test" at bounding box center [468, 277] width 44 height 38
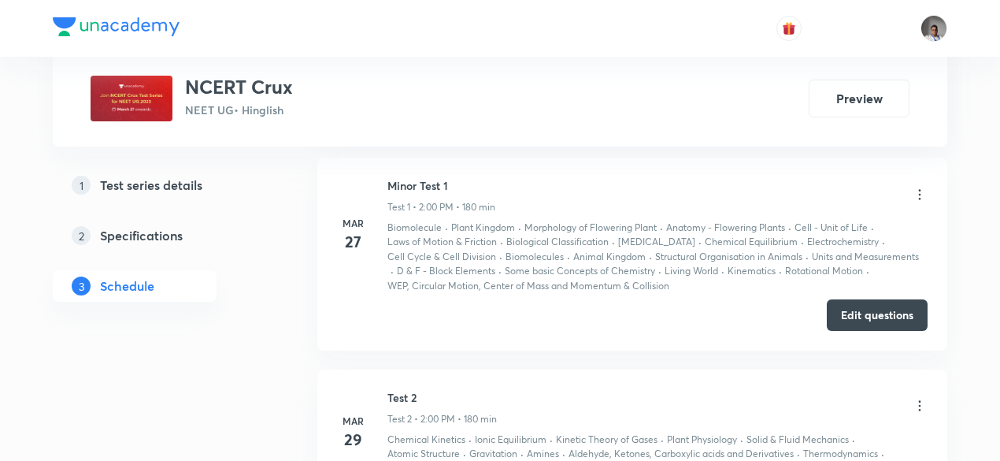
scroll to position [887, 0]
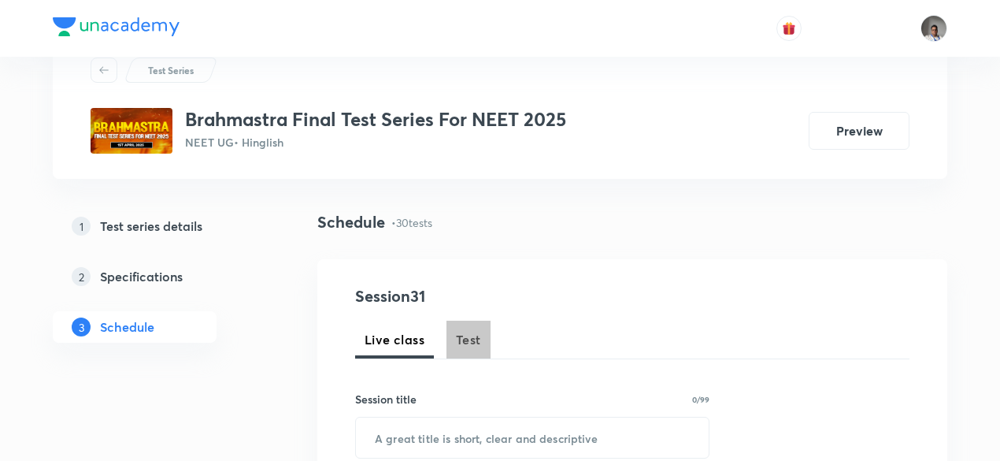
click at [468, 336] on span "Test" at bounding box center [468, 339] width 25 height 19
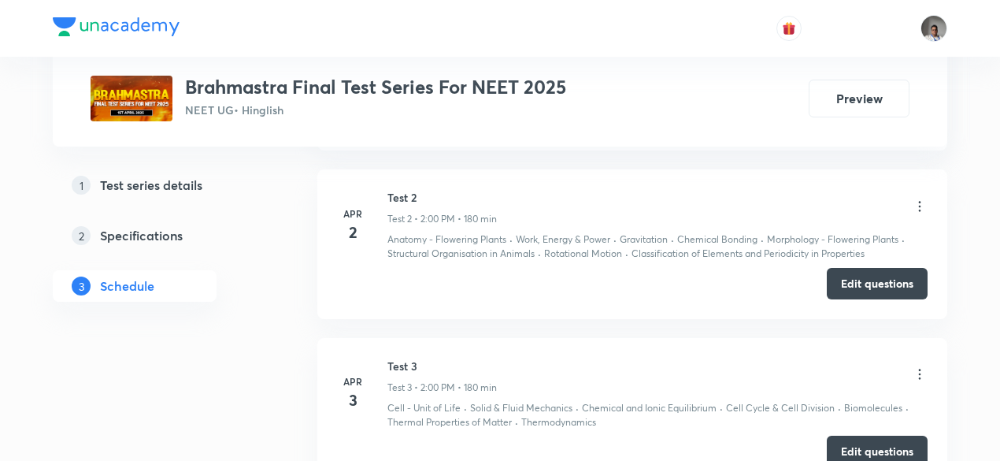
scroll to position [1035, 0]
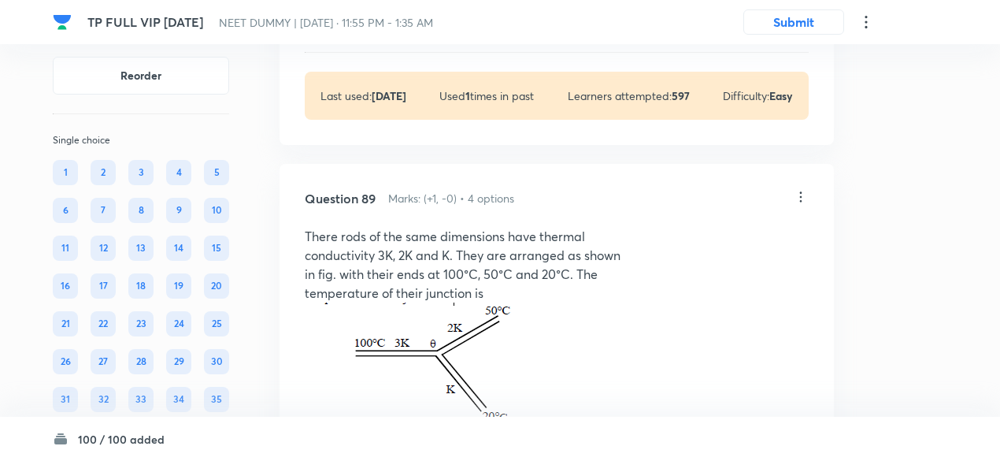
scroll to position [40738, 0]
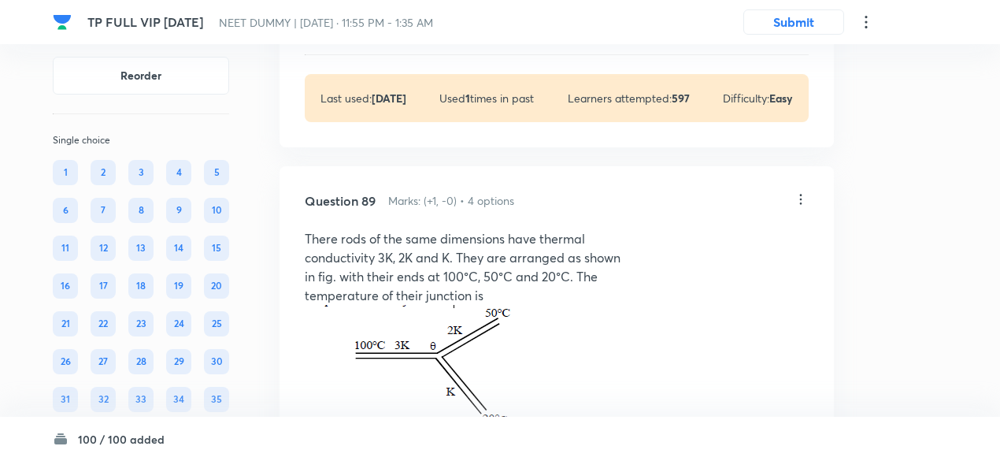
click at [393, 35] on div "Solution View" at bounding box center [557, 27] width 504 height 17
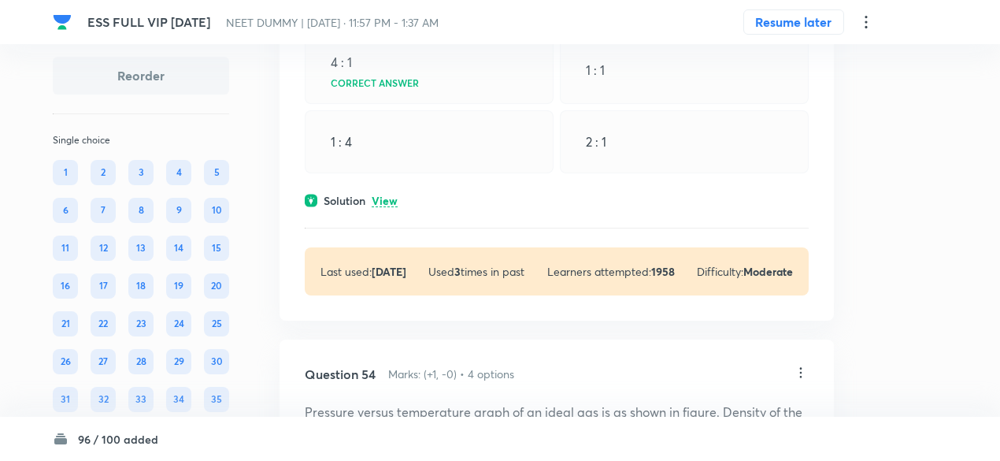
scroll to position [24198, 0]
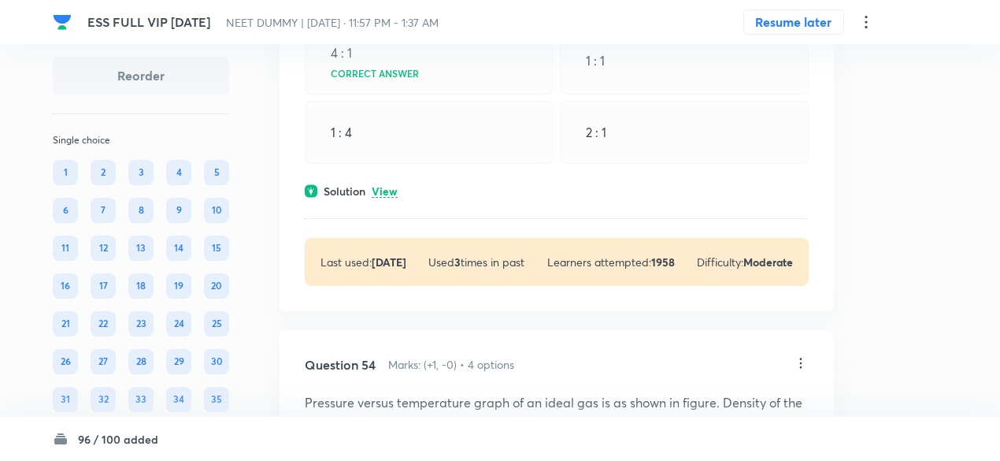
click at [391, 198] on p "View" at bounding box center [385, 192] width 26 height 12
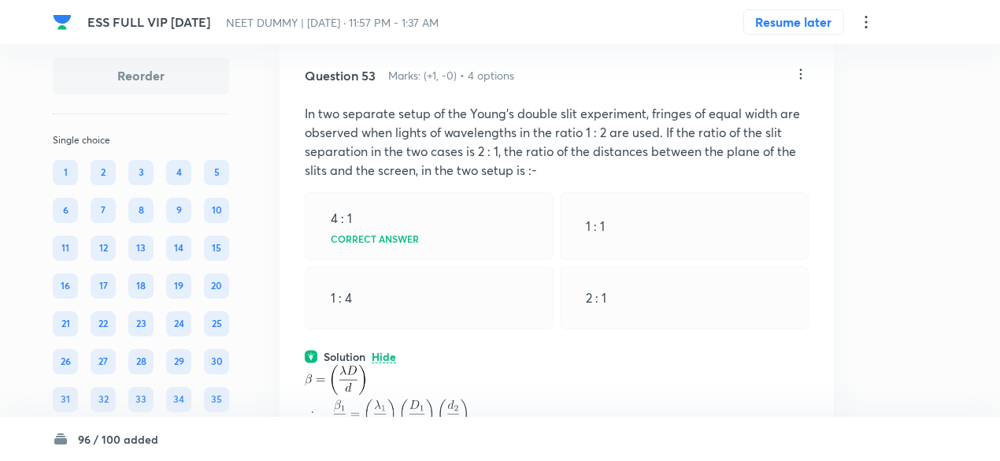
scroll to position [24010, 0]
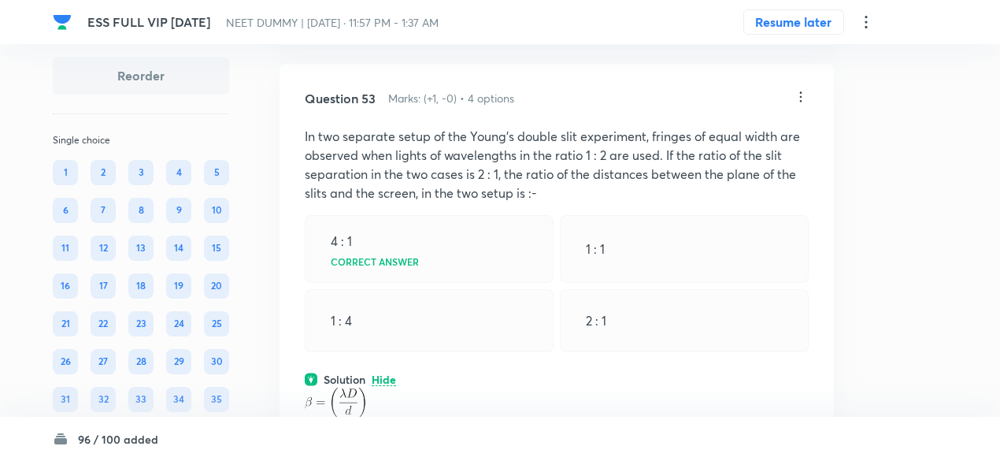
click at [798, 105] on icon at bounding box center [801, 97] width 16 height 16
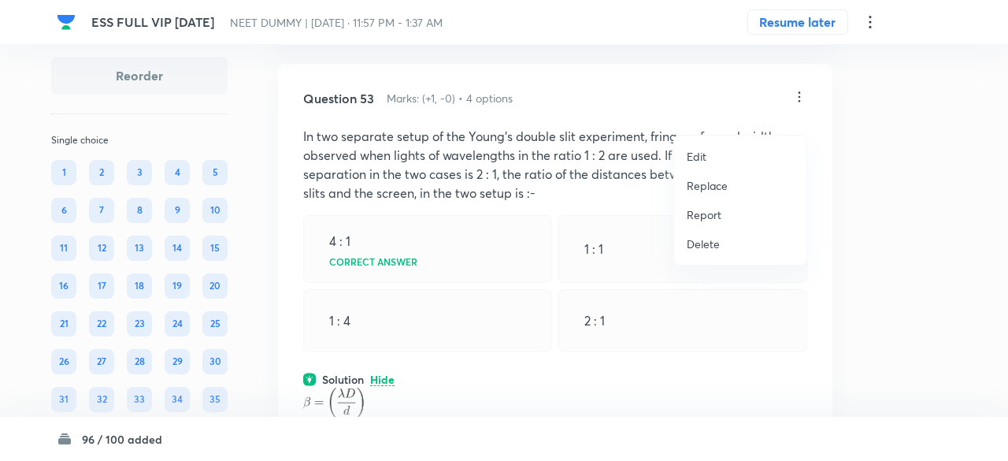
click at [707, 185] on p "Replace" at bounding box center [707, 185] width 41 height 17
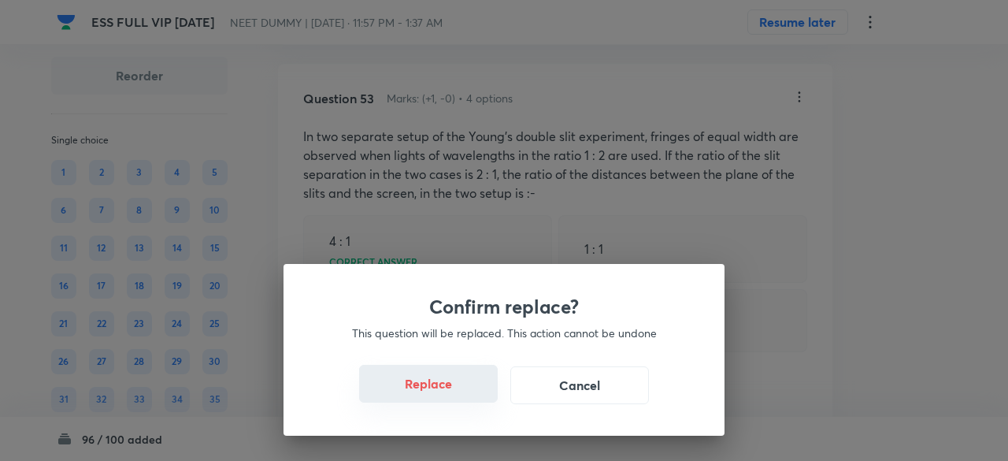
click at [444, 379] on button "Replace" at bounding box center [428, 384] width 139 height 38
click at [450, 394] on button "Replace" at bounding box center [428, 384] width 139 height 38
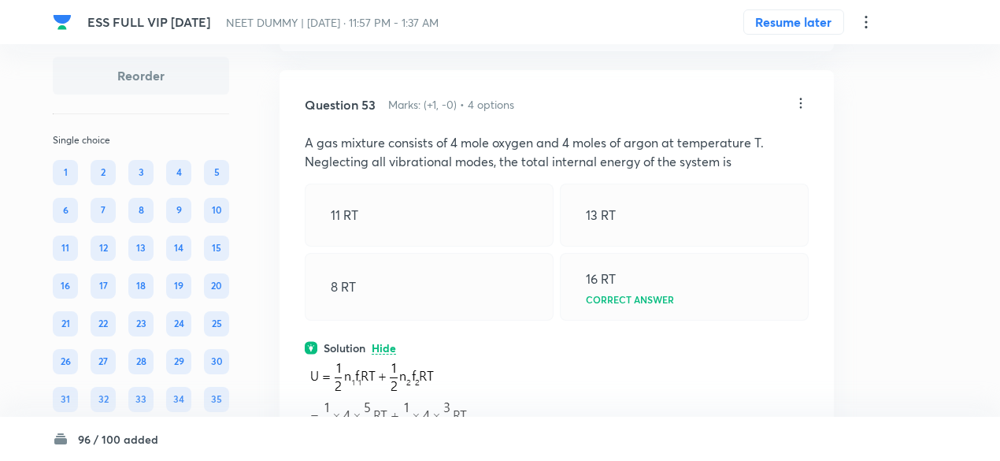
scroll to position [24002, 0]
click at [802, 113] on icon at bounding box center [801, 105] width 16 height 16
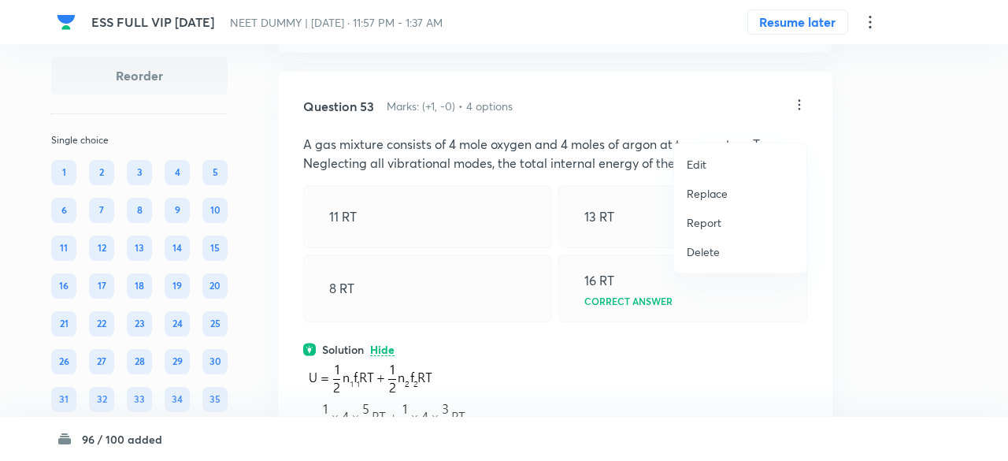
click at [707, 193] on p "Replace" at bounding box center [707, 193] width 41 height 17
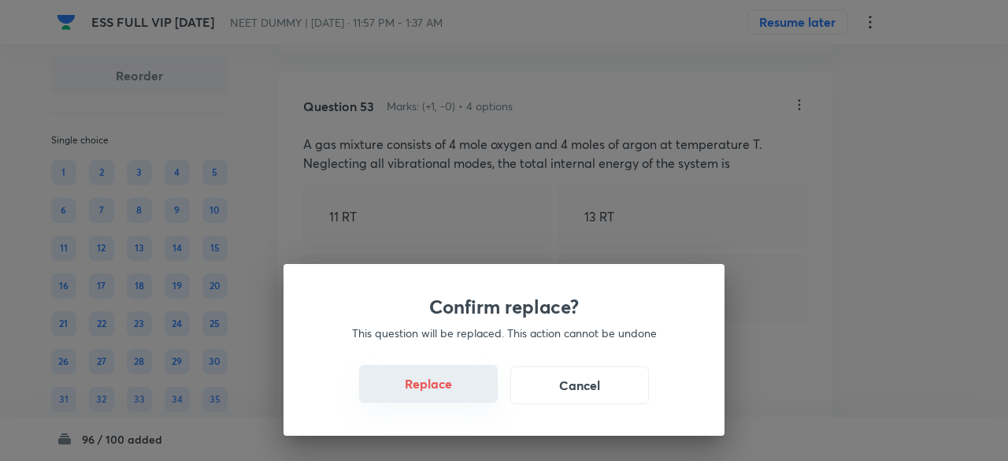
click at [438, 392] on button "Replace" at bounding box center [428, 384] width 139 height 38
click at [438, 392] on button "Replace" at bounding box center [428, 385] width 139 height 38
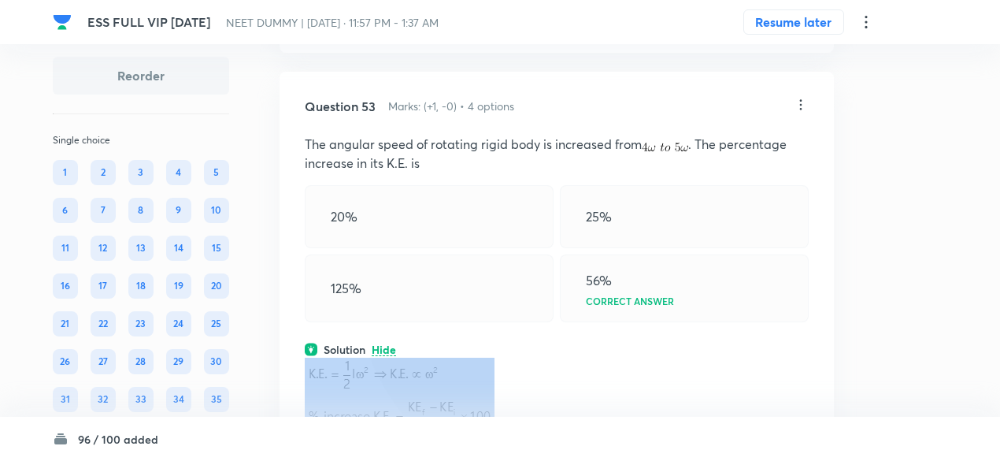
click at [438, 392] on p at bounding box center [557, 443] width 504 height 173
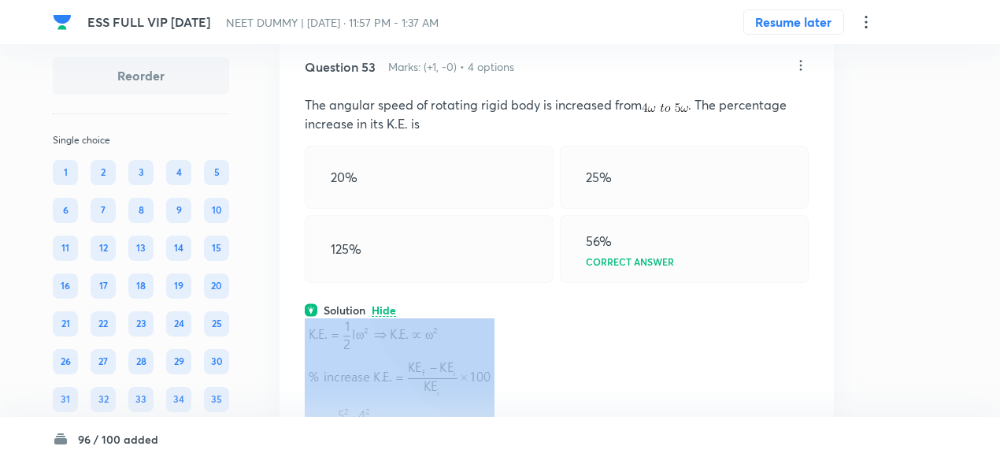
scroll to position [24038, 0]
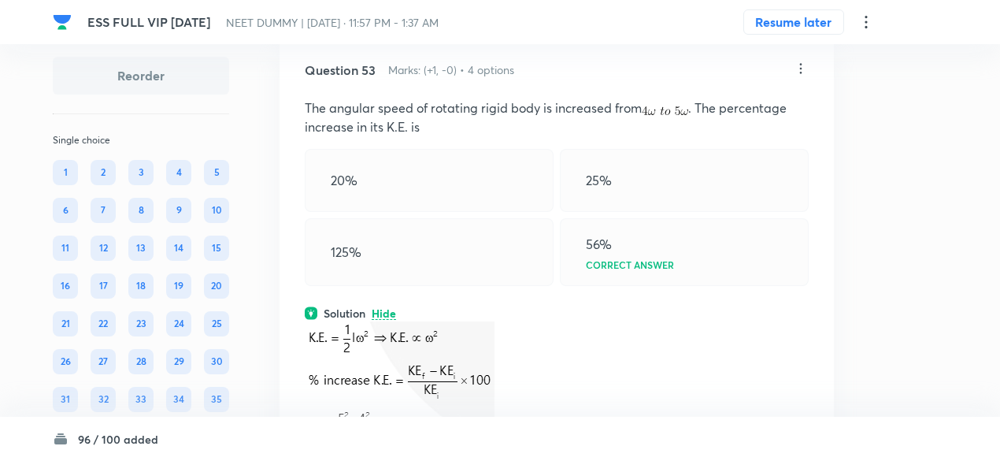
click at [800, 73] on icon at bounding box center [801, 68] width 2 height 10
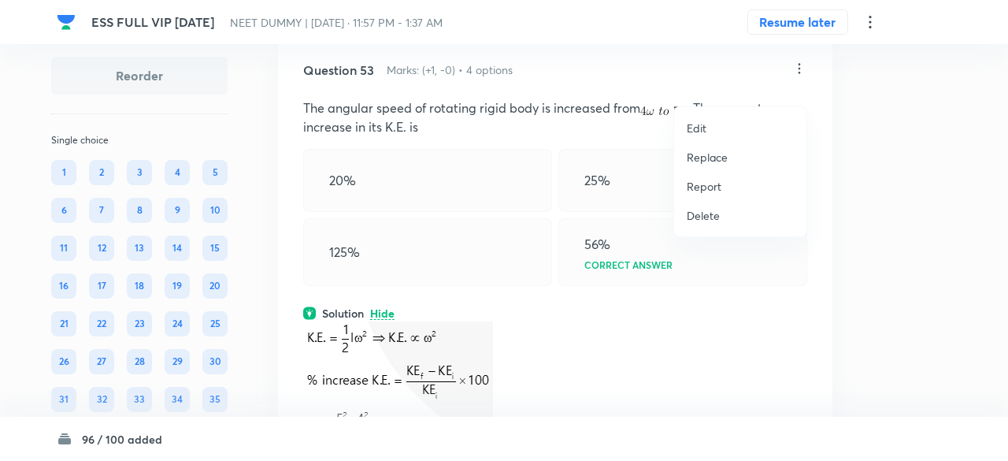
click at [709, 161] on p "Replace" at bounding box center [707, 157] width 41 height 17
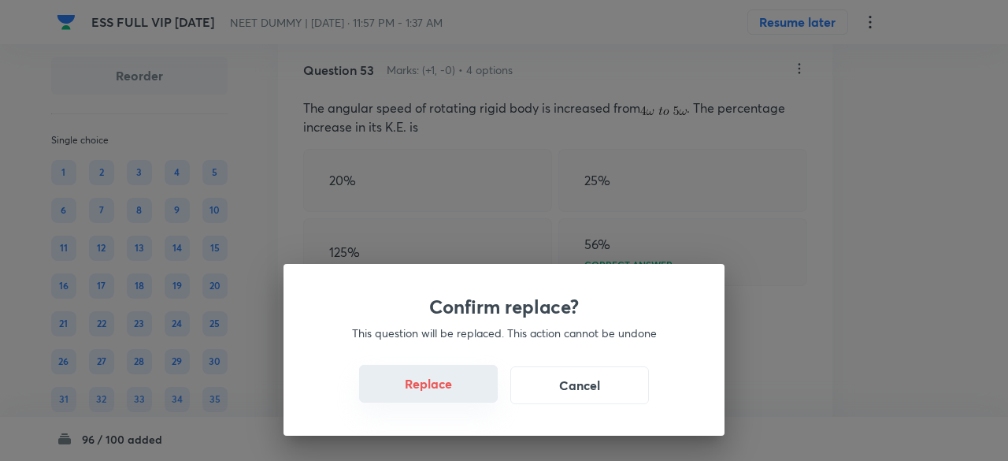
click at [433, 396] on button "Replace" at bounding box center [428, 384] width 139 height 38
click at [455, 391] on button "Replace" at bounding box center [428, 384] width 139 height 38
click at [455, 391] on button "Replace" at bounding box center [428, 385] width 139 height 38
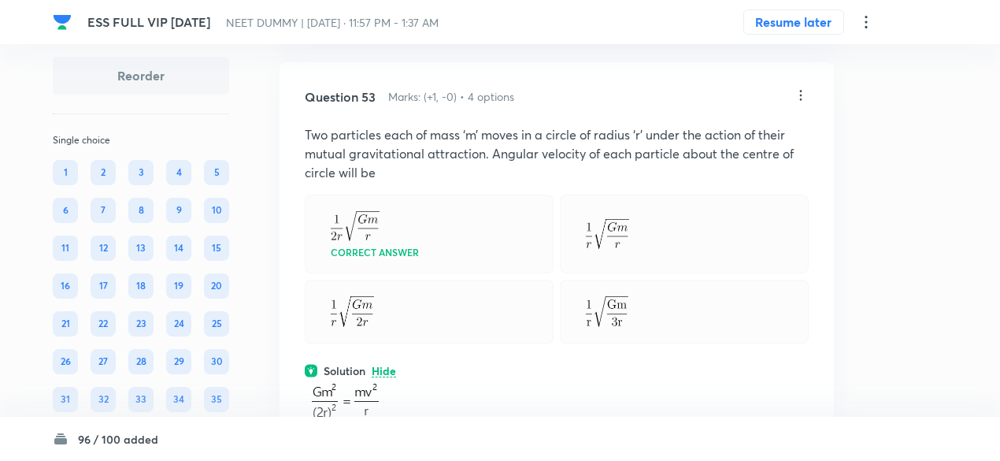
scroll to position [23987, 0]
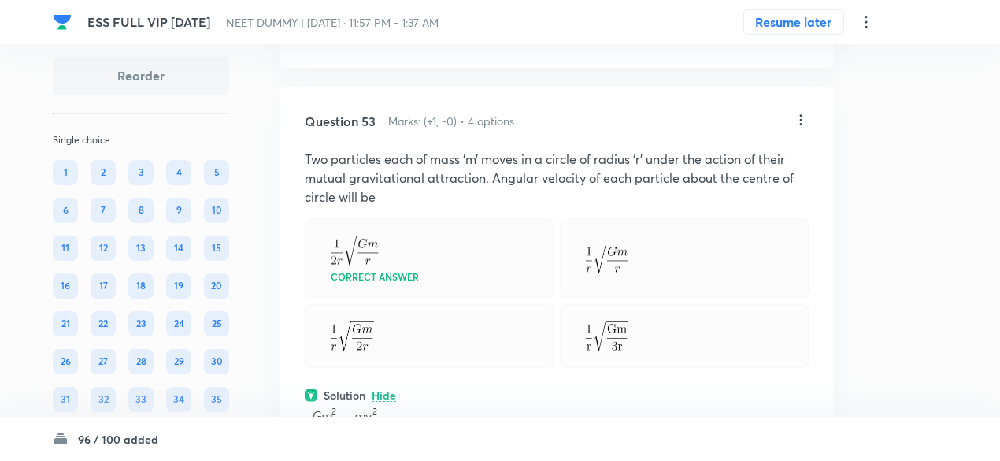
click at [802, 124] on icon at bounding box center [801, 119] width 2 height 10
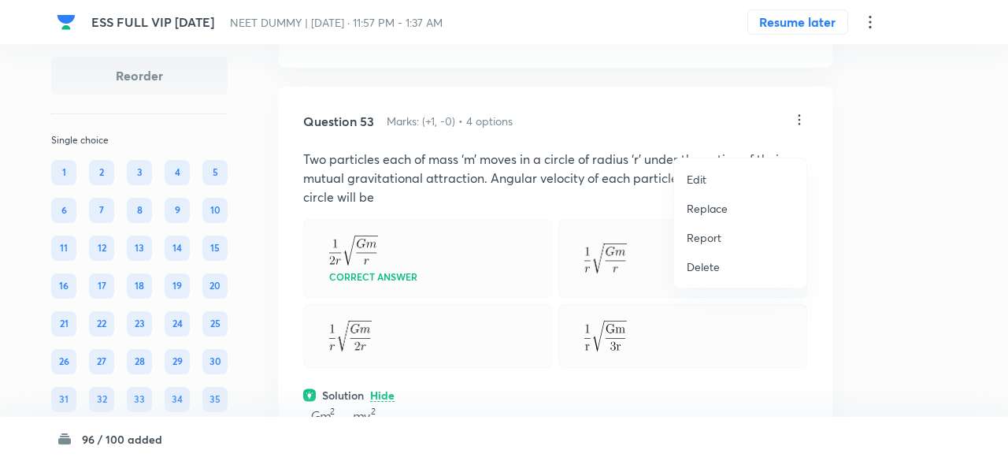
click at [712, 206] on p "Replace" at bounding box center [707, 208] width 41 height 17
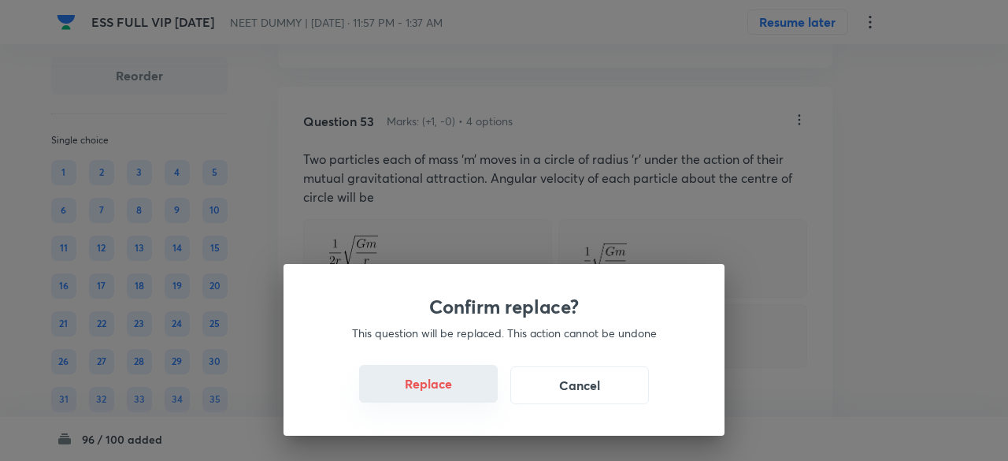
click at [424, 390] on button "Replace" at bounding box center [428, 384] width 139 height 38
click at [447, 390] on button "Replace" at bounding box center [428, 384] width 139 height 38
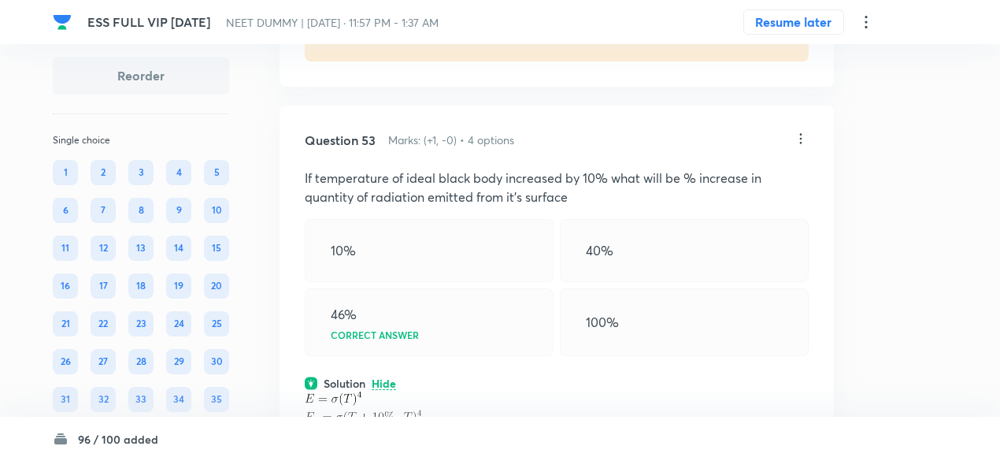
scroll to position [23965, 0]
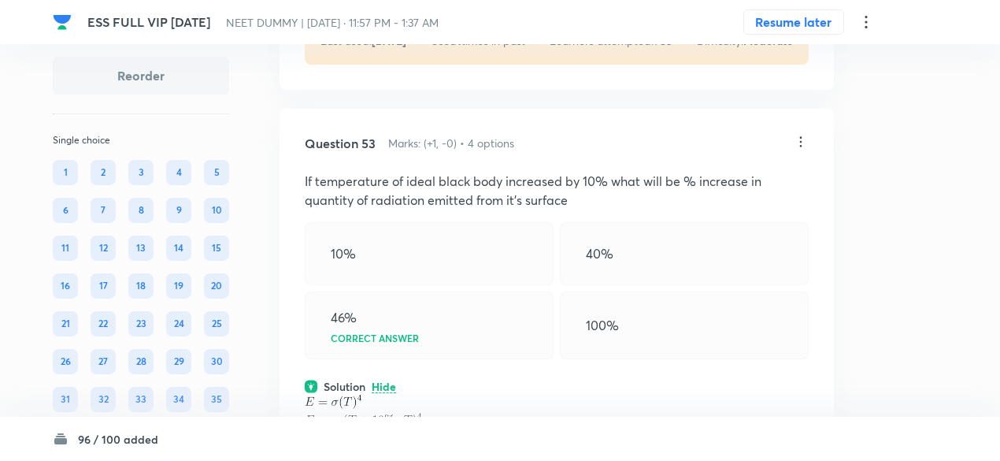
click at [795, 150] on icon at bounding box center [801, 142] width 16 height 16
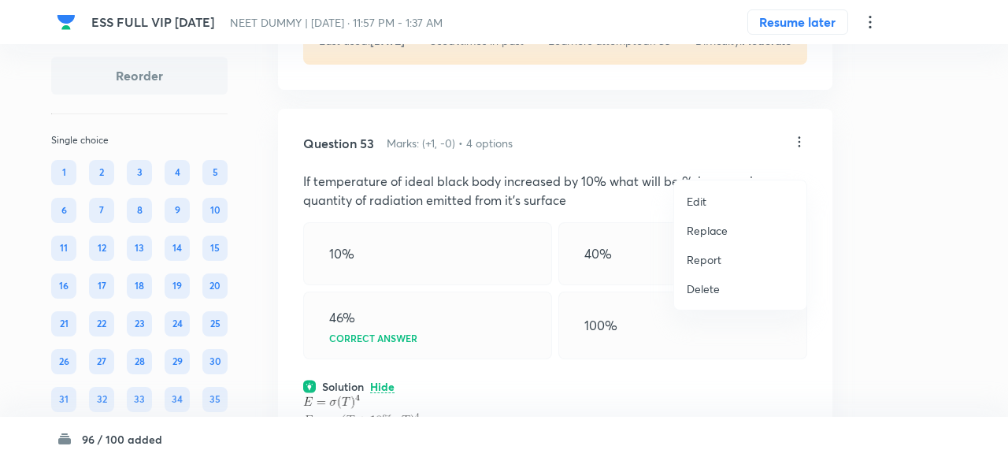
click at [704, 230] on p "Replace" at bounding box center [707, 230] width 41 height 17
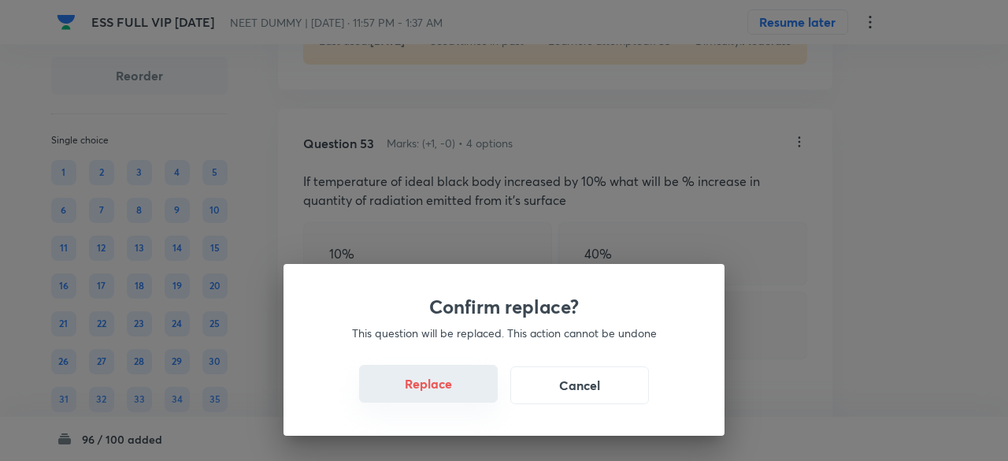
click at [435, 379] on button "Replace" at bounding box center [428, 384] width 139 height 38
click at [439, 394] on button "Replace" at bounding box center [428, 384] width 139 height 38
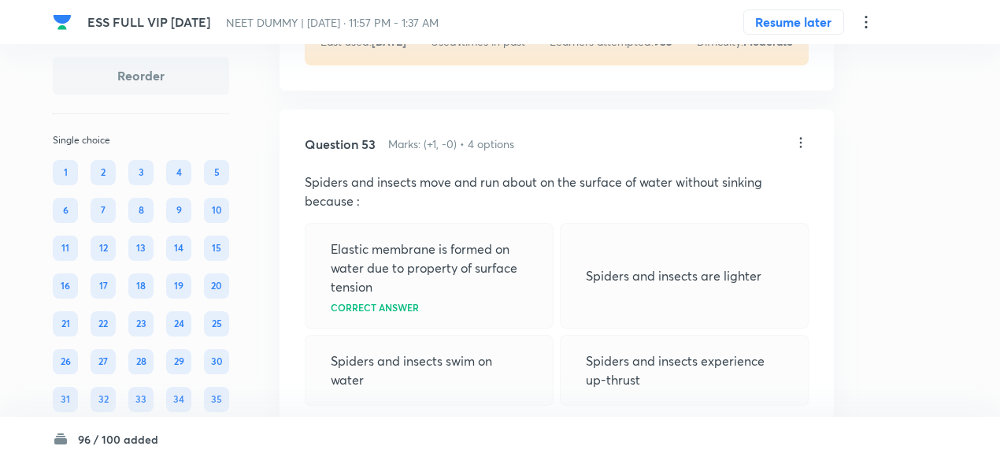
scroll to position [23952, 0]
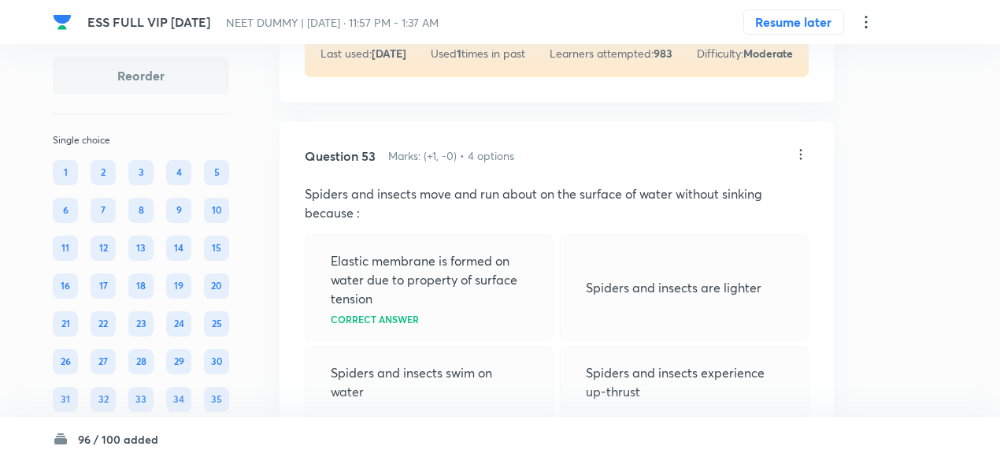
click at [797, 162] on icon at bounding box center [801, 154] width 16 height 16
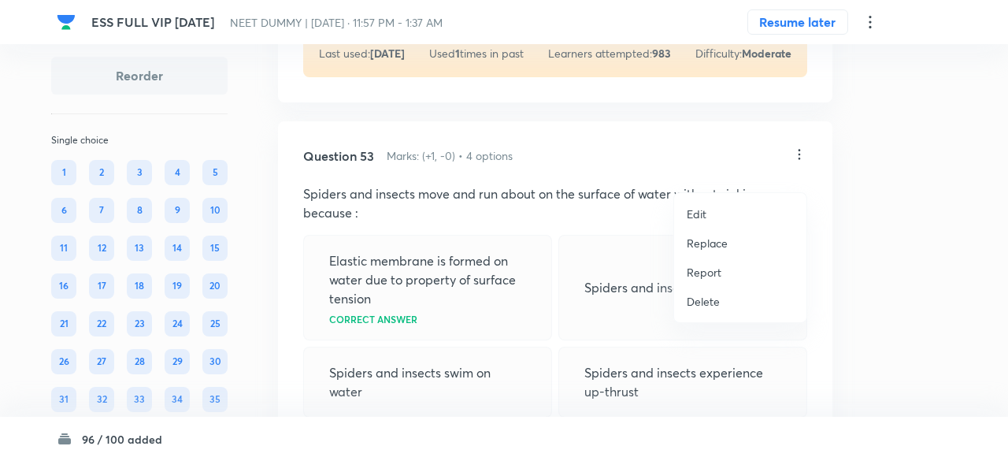
click at [708, 244] on p "Replace" at bounding box center [707, 243] width 41 height 17
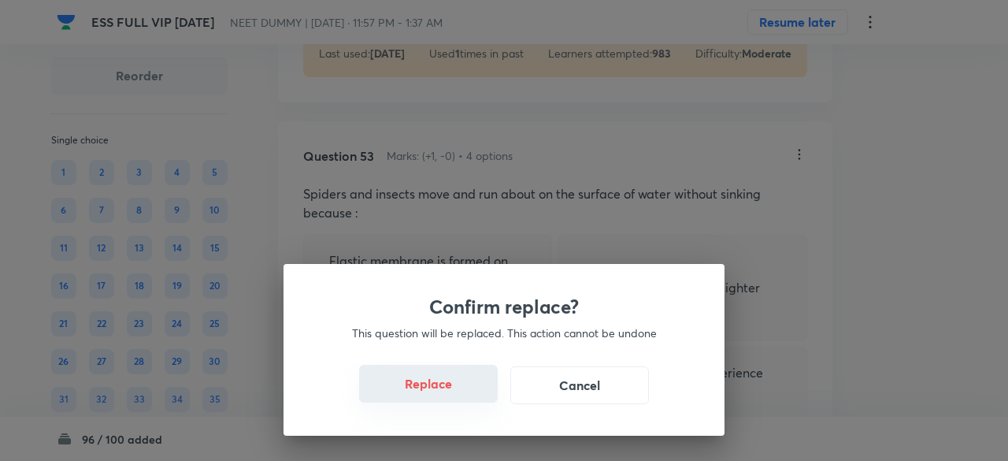
click at [444, 380] on button "Replace" at bounding box center [428, 384] width 139 height 38
click at [447, 392] on button "Replace" at bounding box center [428, 384] width 139 height 38
click at [447, 392] on button "Replace" at bounding box center [428, 385] width 139 height 38
click at [447, 392] on div "Confirm replace? This question will be replaced. This action cannot be undone R…" at bounding box center [503, 350] width 441 height 172
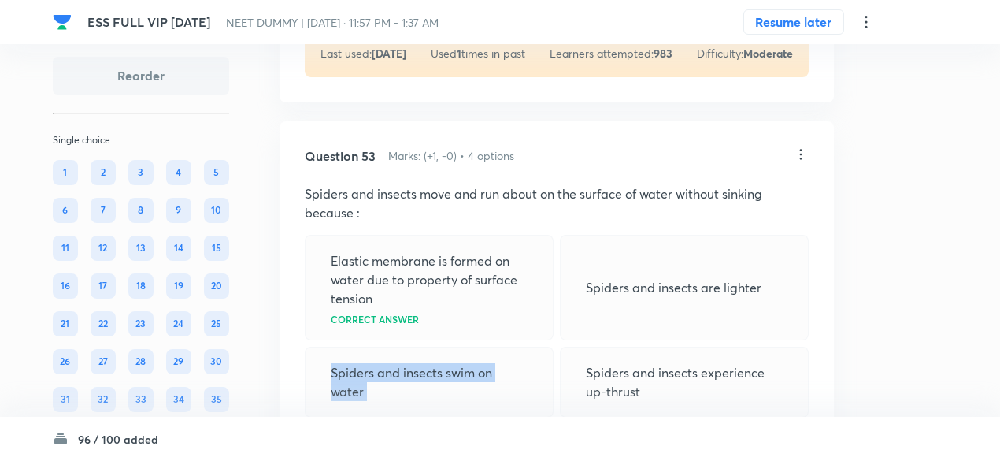
click at [447, 392] on p "Spiders and insects swim on water" at bounding box center [429, 382] width 197 height 38
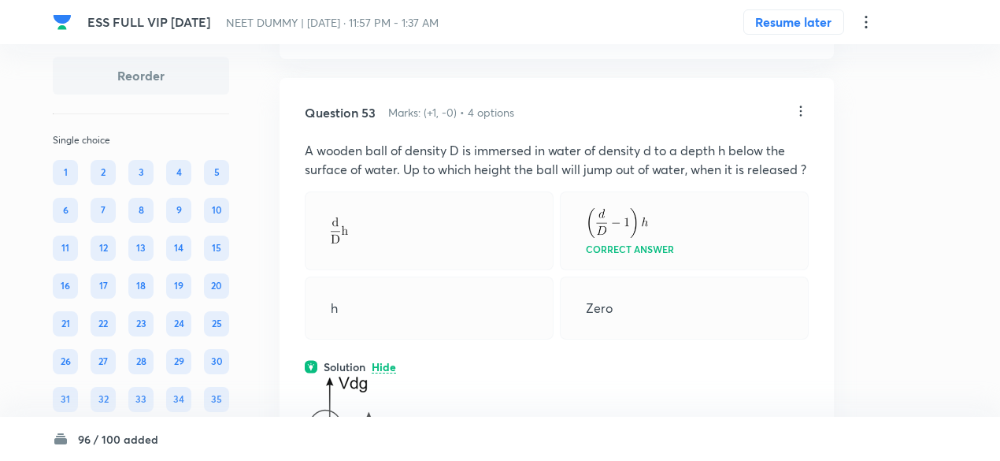
scroll to position [23992, 0]
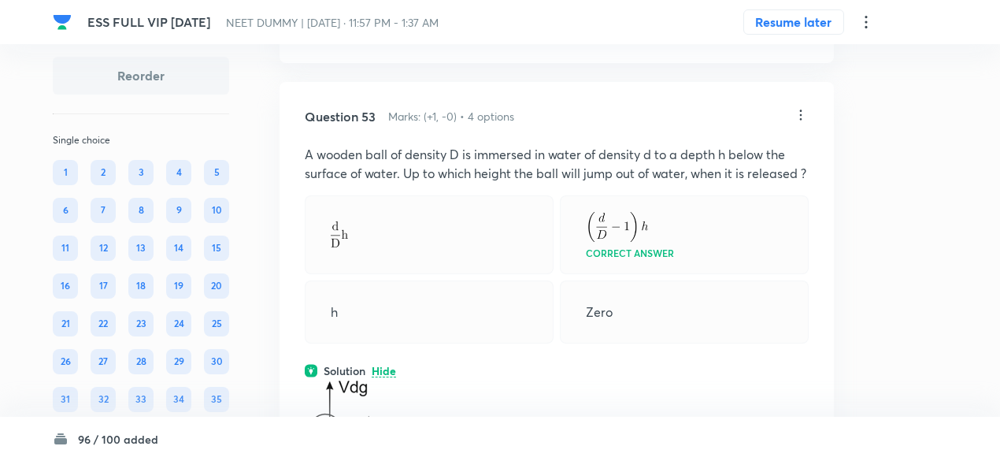
click at [805, 123] on icon at bounding box center [801, 115] width 16 height 16
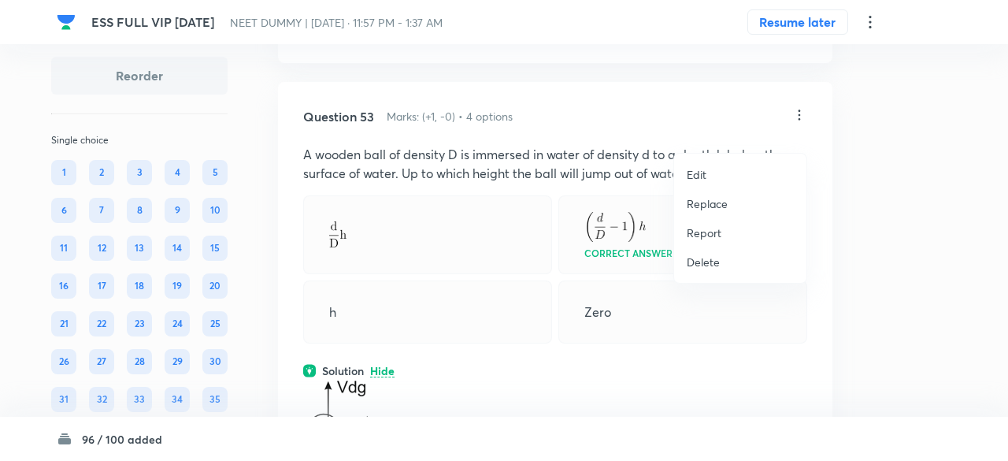
click at [721, 206] on p "Replace" at bounding box center [707, 203] width 41 height 17
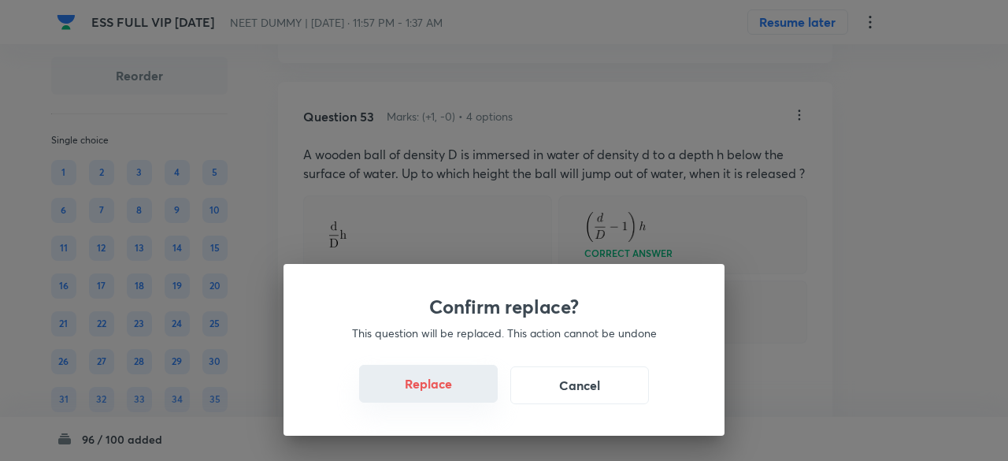
click at [453, 387] on button "Replace" at bounding box center [428, 384] width 139 height 38
click at [455, 391] on button "Replace" at bounding box center [428, 384] width 139 height 38
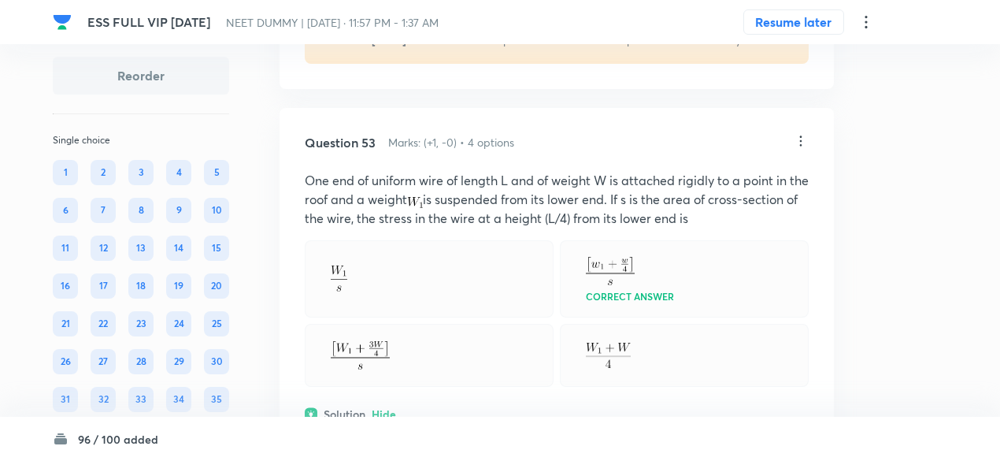
scroll to position [23960, 0]
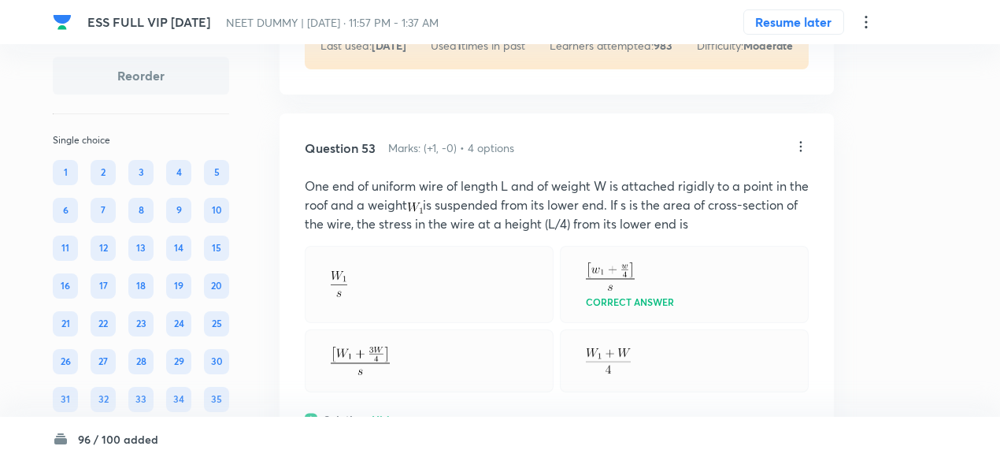
click at [802, 154] on icon at bounding box center [801, 147] width 16 height 16
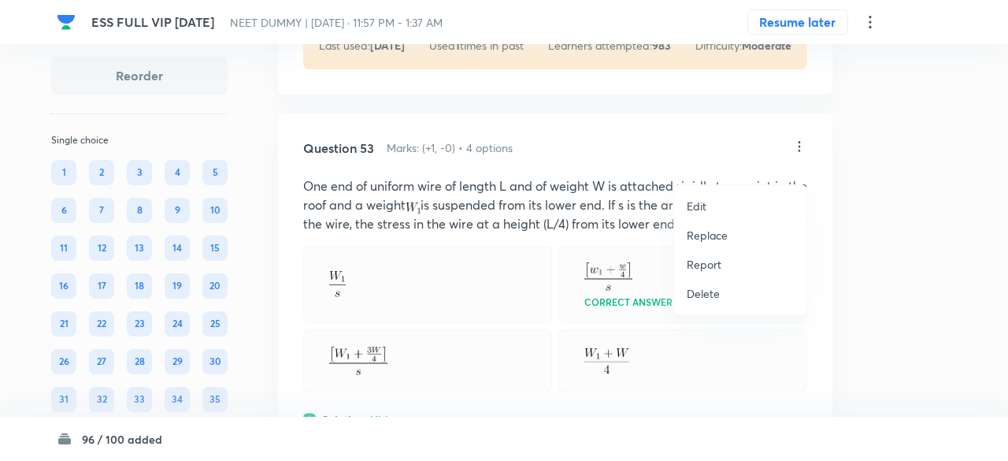
click at [707, 240] on p "Replace" at bounding box center [707, 235] width 41 height 17
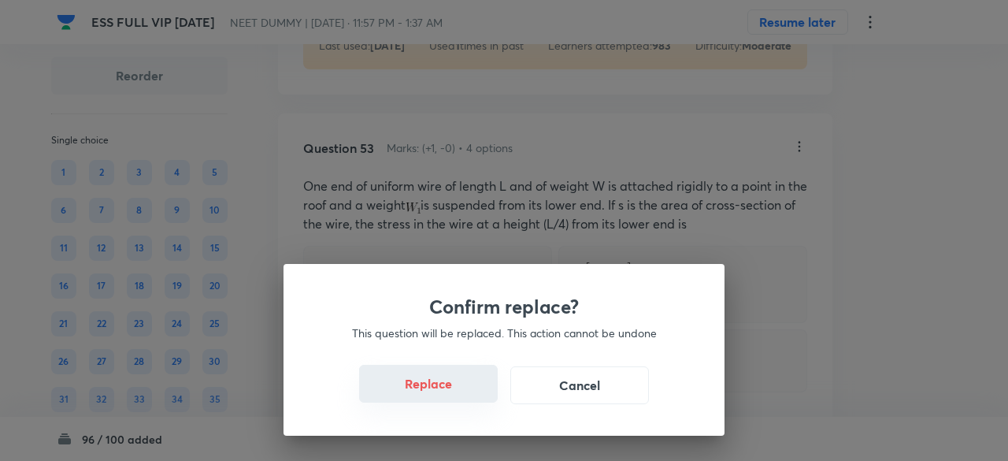
click at [437, 388] on button "Replace" at bounding box center [428, 384] width 139 height 38
click at [437, 388] on button "Replace" at bounding box center [428, 385] width 139 height 38
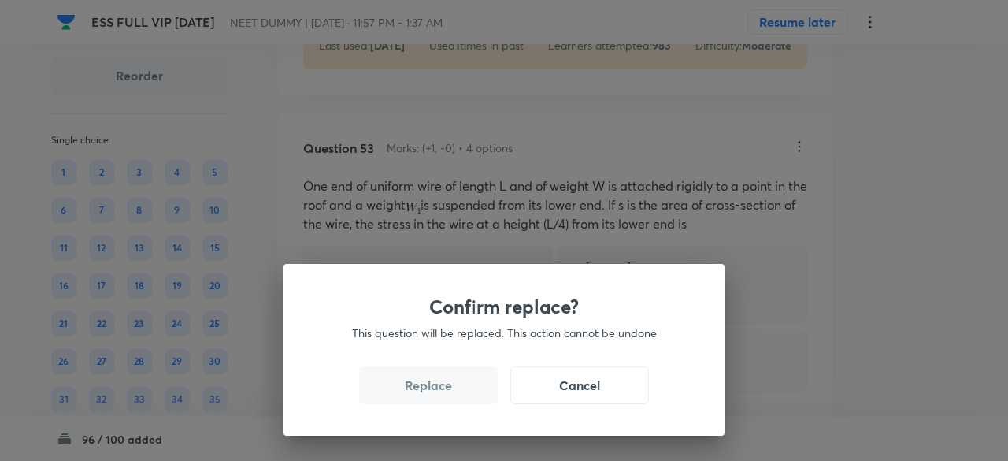
click at [437, 388] on button "Replace" at bounding box center [428, 385] width 139 height 38
click at [437, 388] on div "Confirm replace? This question will be replaced. This action cannot be undone R…" at bounding box center [503, 350] width 441 height 172
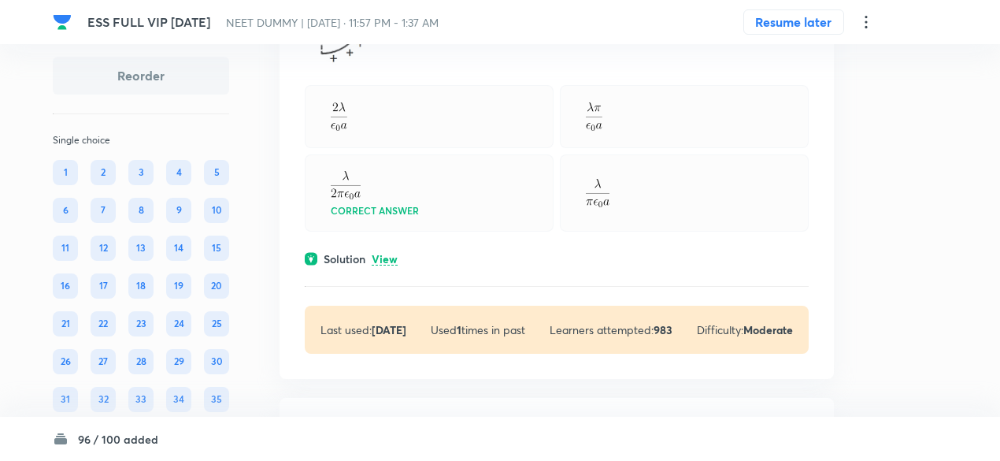
scroll to position [23664, 0]
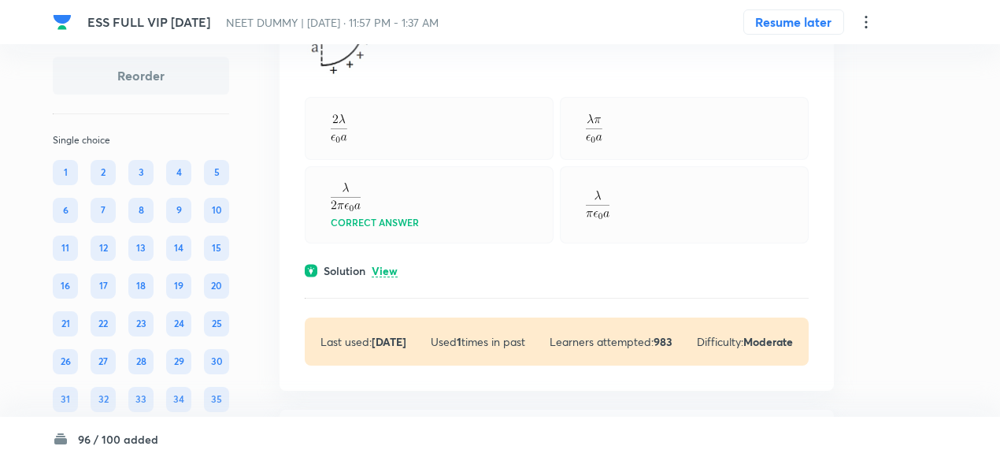
click at [383, 277] on p "View" at bounding box center [385, 271] width 26 height 12
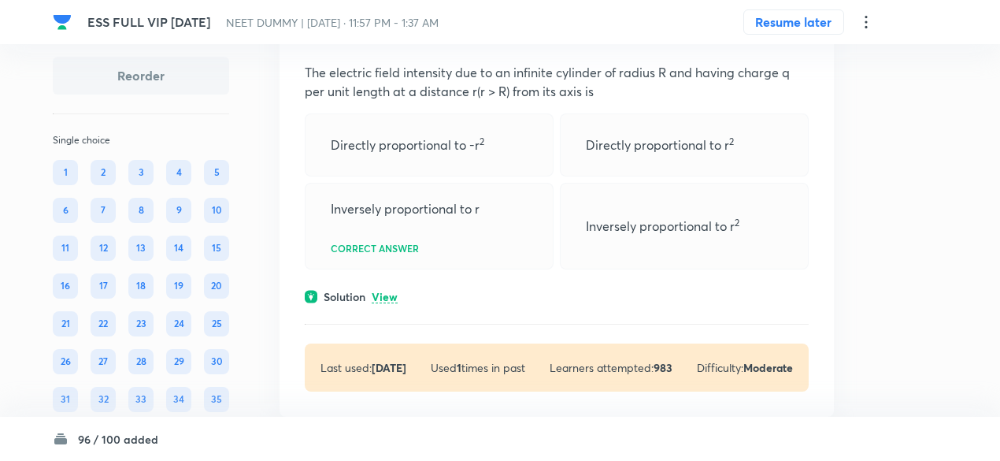
scroll to position [23101, 0]
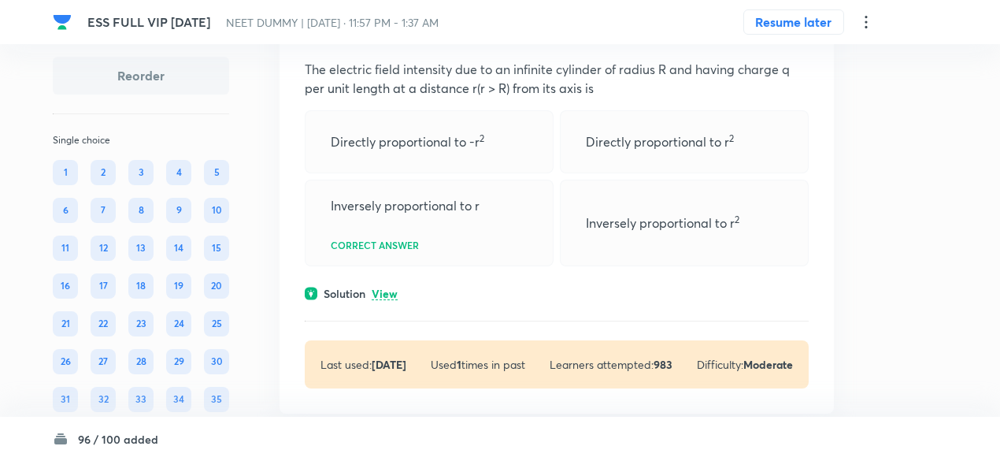
click at [383, 300] on p "View" at bounding box center [385, 294] width 26 height 12
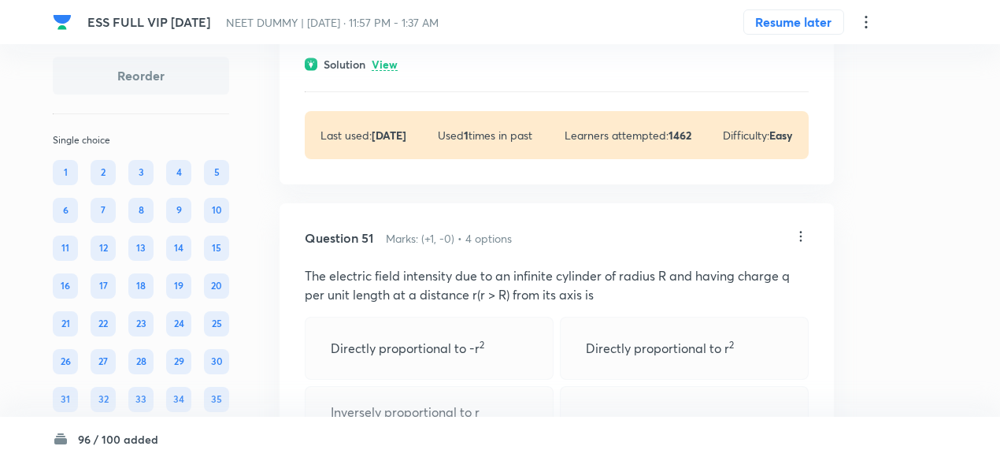
scroll to position [22894, 0]
click at [802, 245] on icon at bounding box center [801, 237] width 16 height 16
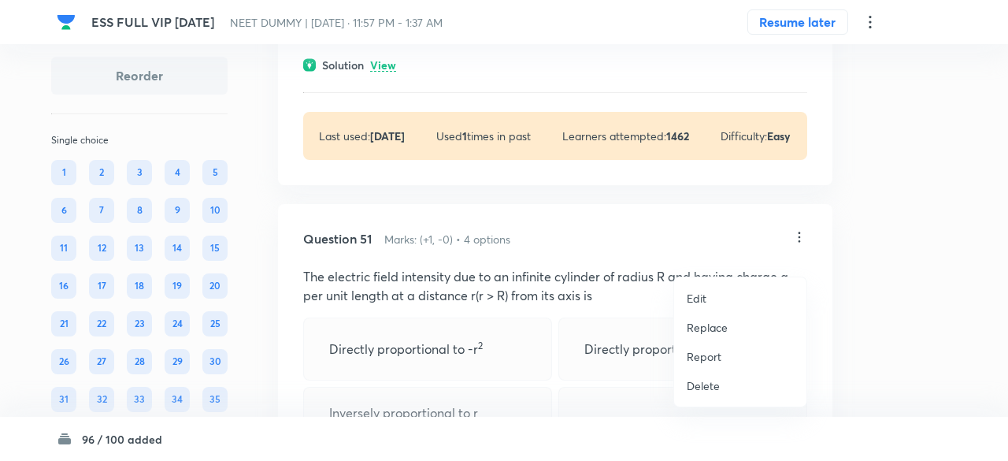
click at [705, 327] on p "Replace" at bounding box center [707, 327] width 41 height 17
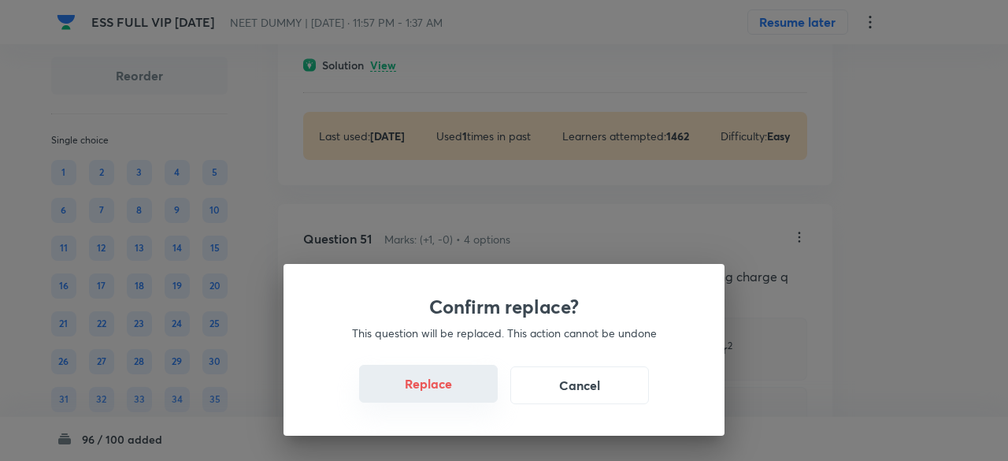
click at [426, 380] on button "Replace" at bounding box center [428, 384] width 139 height 38
click at [434, 389] on button "Replace" at bounding box center [428, 384] width 139 height 38
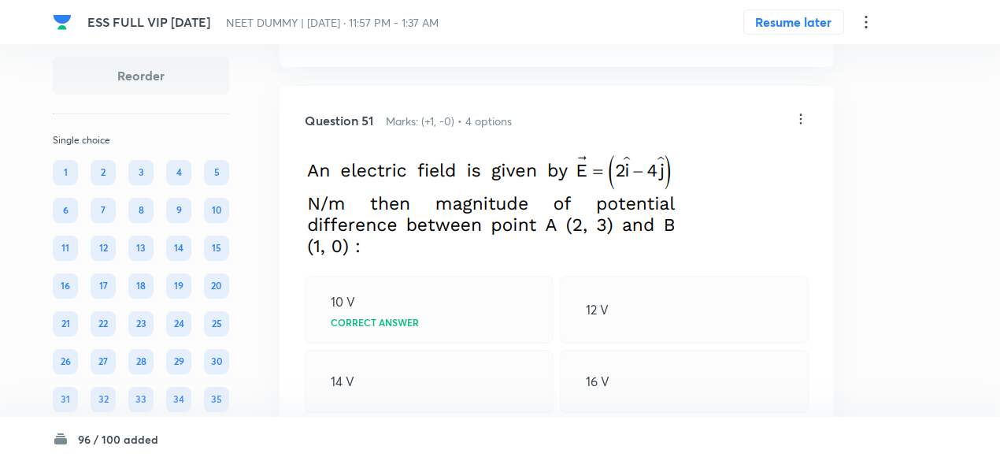
scroll to position [23011, 0]
click at [802, 128] on icon at bounding box center [801, 120] width 16 height 16
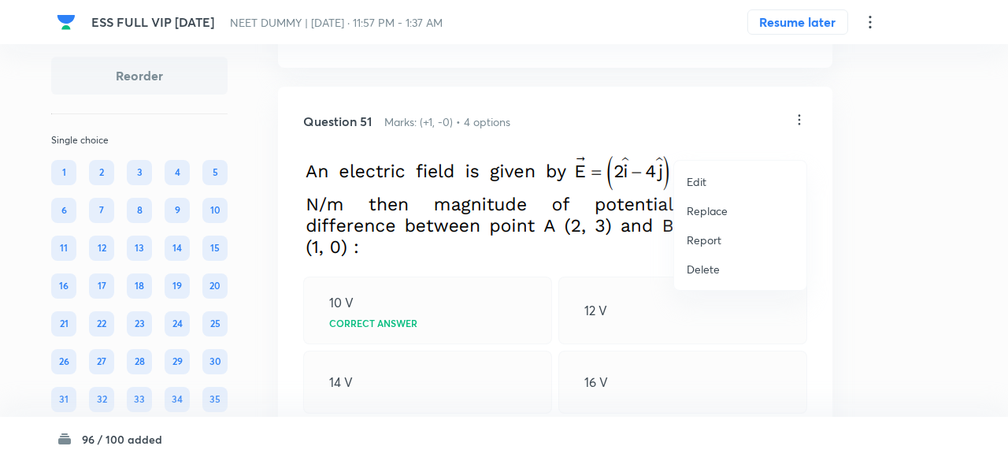
click at [694, 225] on li "Report" at bounding box center [740, 239] width 132 height 29
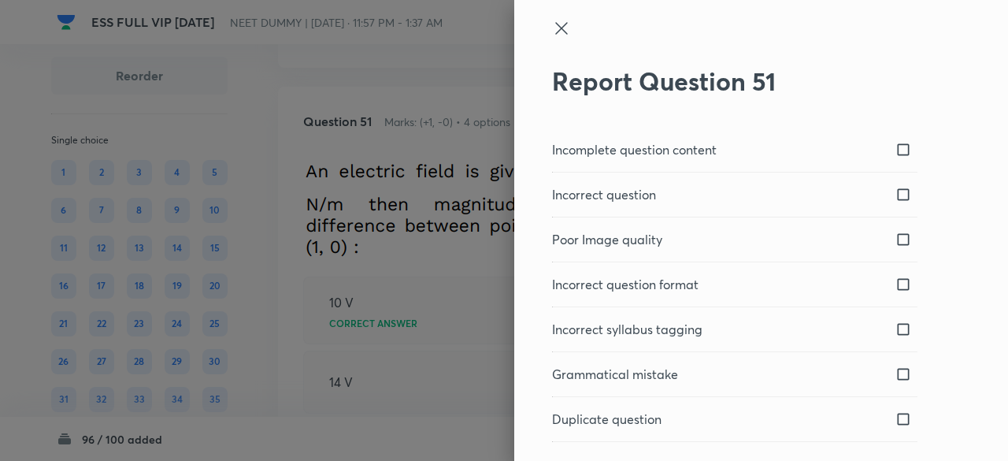
click at [552, 31] on icon at bounding box center [561, 28] width 19 height 19
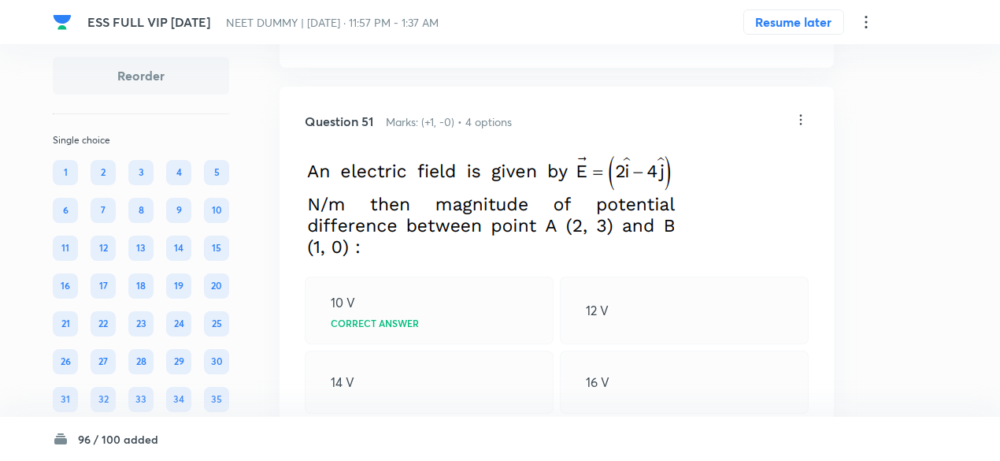
click at [811, 135] on div "Question 51 Marks: (+1, -0) • 4 options 10 V Correct answer 12 V 14 V 16 V Solu…" at bounding box center [557, 357] width 554 height 541
click at [802, 128] on icon at bounding box center [801, 120] width 16 height 16
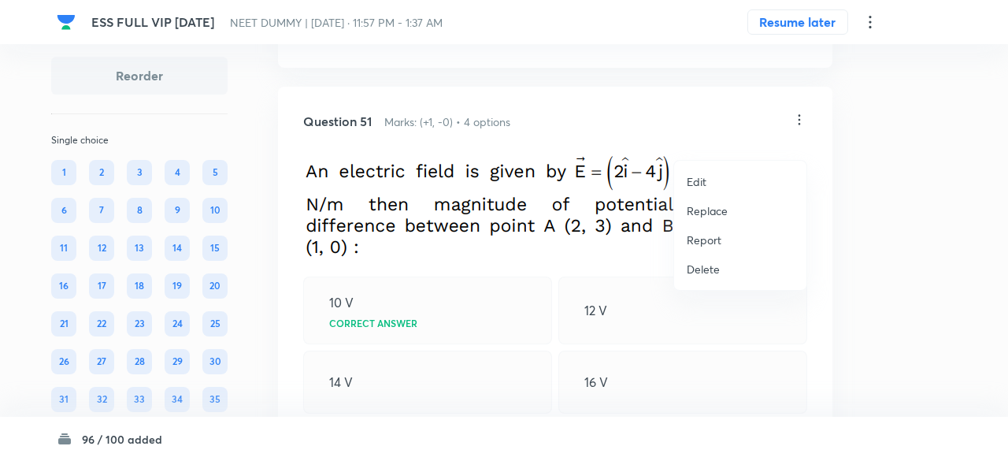
click at [691, 221] on li "Replace" at bounding box center [740, 210] width 132 height 29
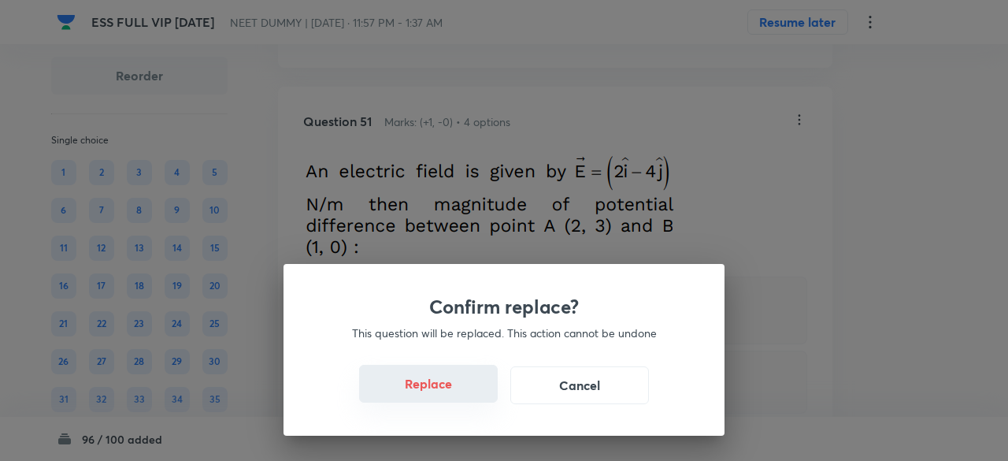
click at [431, 383] on button "Replace" at bounding box center [428, 384] width 139 height 38
click at [435, 387] on button "Replace" at bounding box center [428, 384] width 139 height 38
click at [435, 387] on button "Replace" at bounding box center [428, 385] width 139 height 38
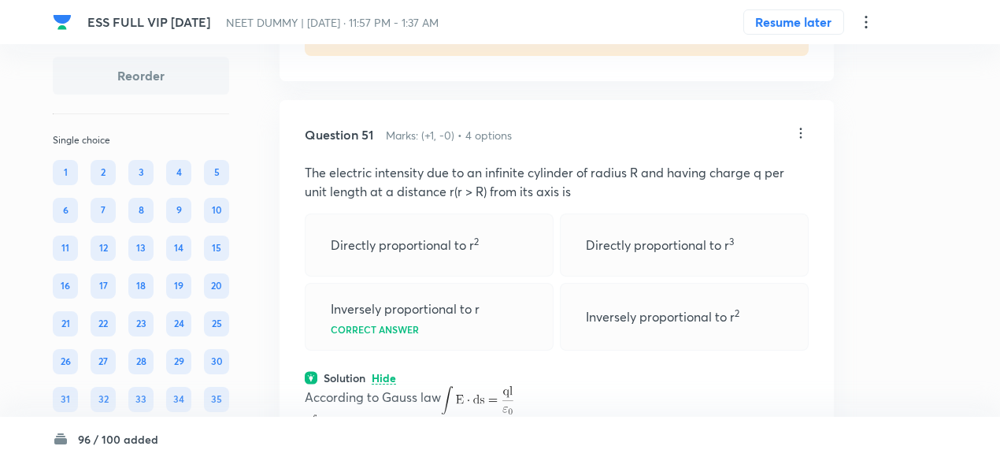
scroll to position [22997, 0]
click at [800, 142] on icon at bounding box center [801, 134] width 16 height 16
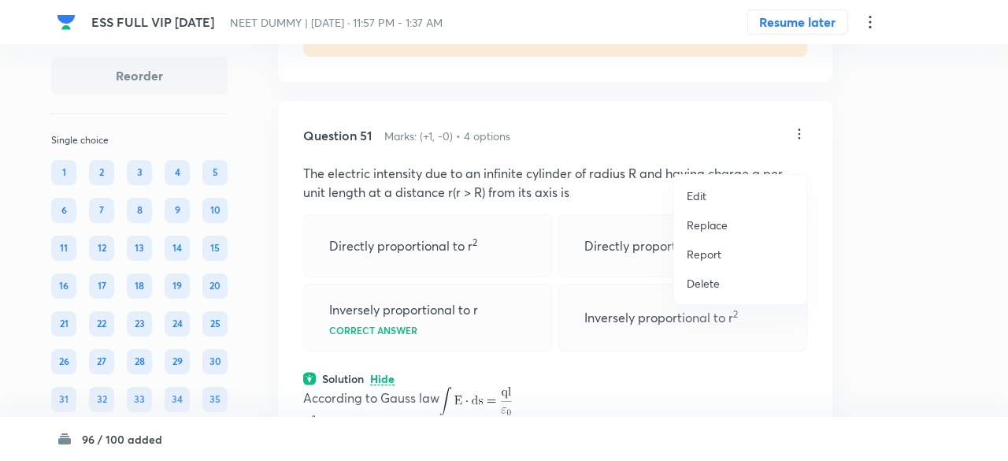
click at [695, 224] on p "Replace" at bounding box center [707, 225] width 41 height 17
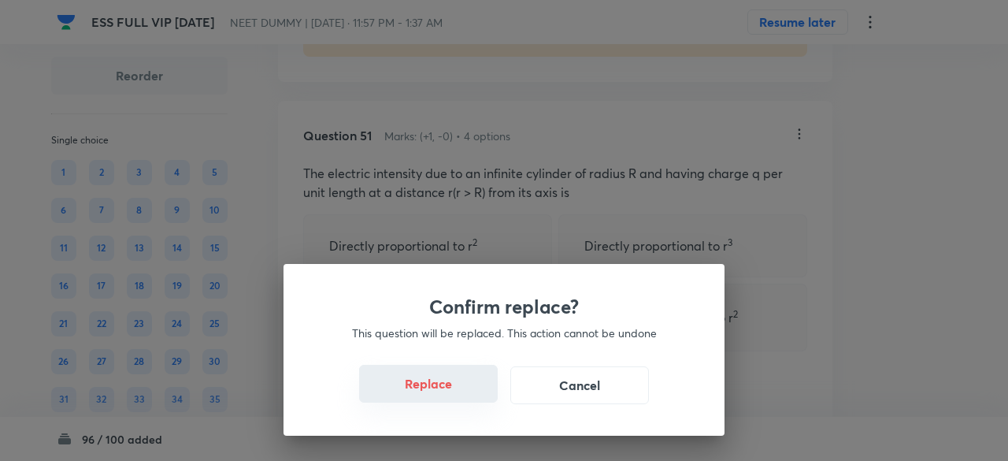
click at [439, 396] on button "Replace" at bounding box center [428, 384] width 139 height 38
click at [439, 396] on button "Replace" at bounding box center [428, 385] width 139 height 38
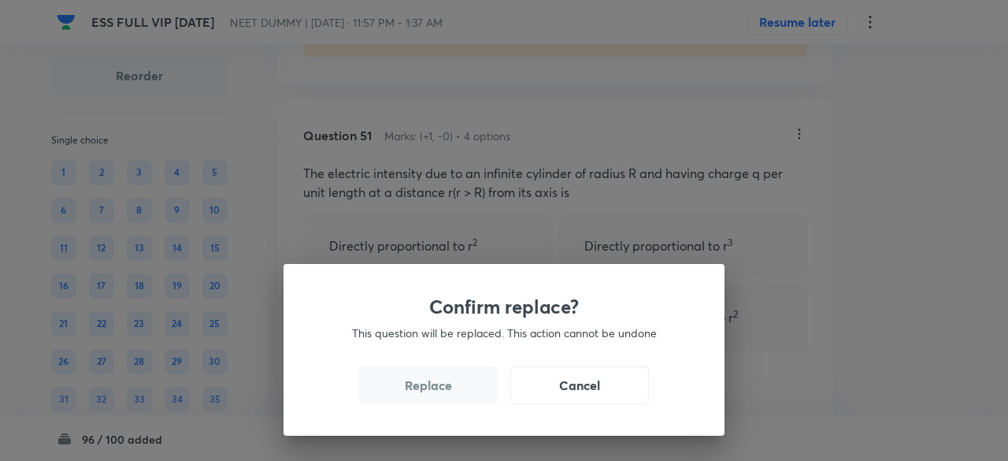
click at [439, 396] on button "Replace" at bounding box center [428, 385] width 139 height 38
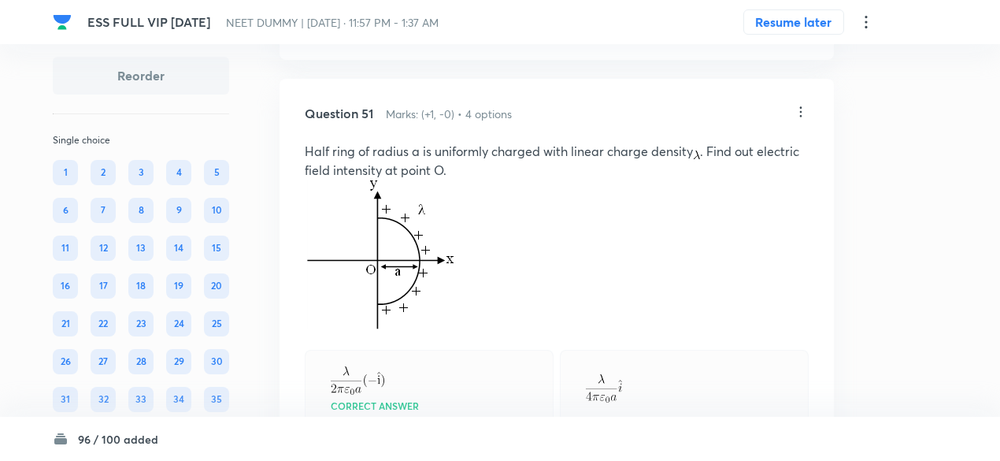
scroll to position [23003, 0]
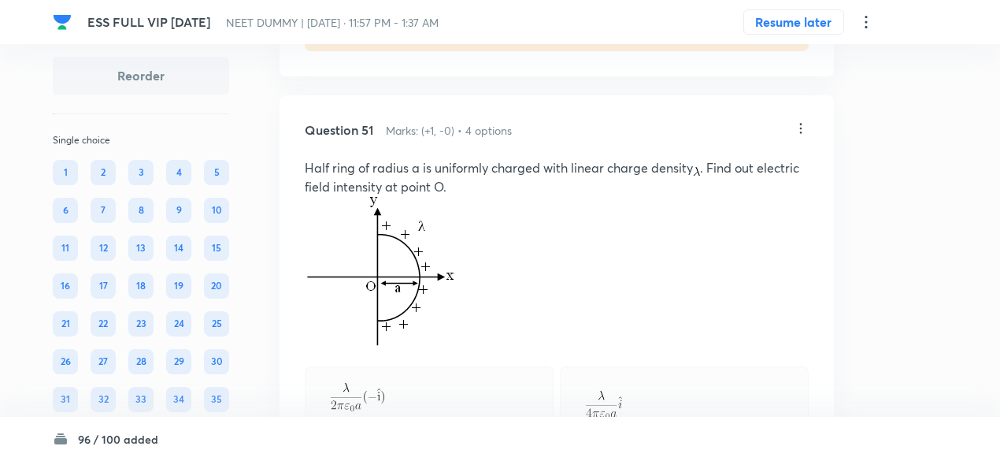
click at [798, 136] on icon at bounding box center [801, 128] width 16 height 16
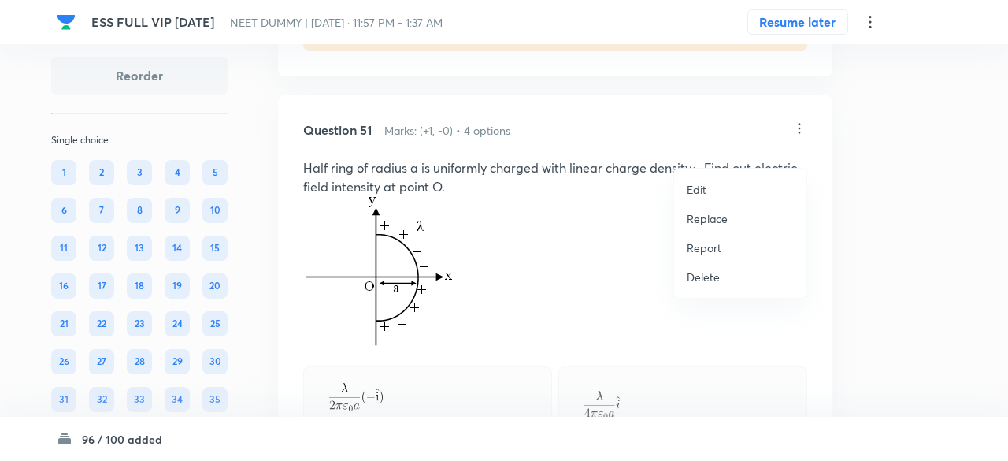
click at [709, 216] on p "Replace" at bounding box center [707, 218] width 41 height 17
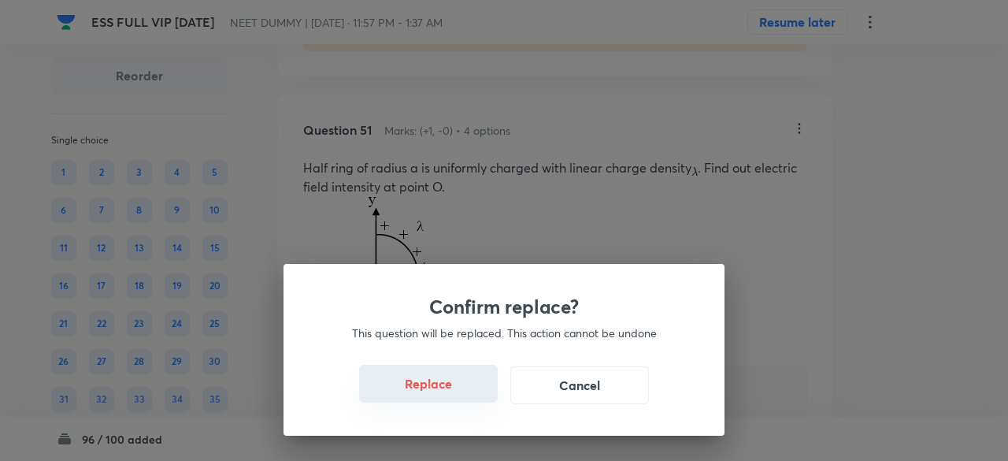
click at [440, 391] on button "Replace" at bounding box center [428, 384] width 139 height 38
click at [456, 394] on button "Replace" at bounding box center [428, 384] width 139 height 38
click at [456, 394] on button "Replace" at bounding box center [428, 385] width 139 height 38
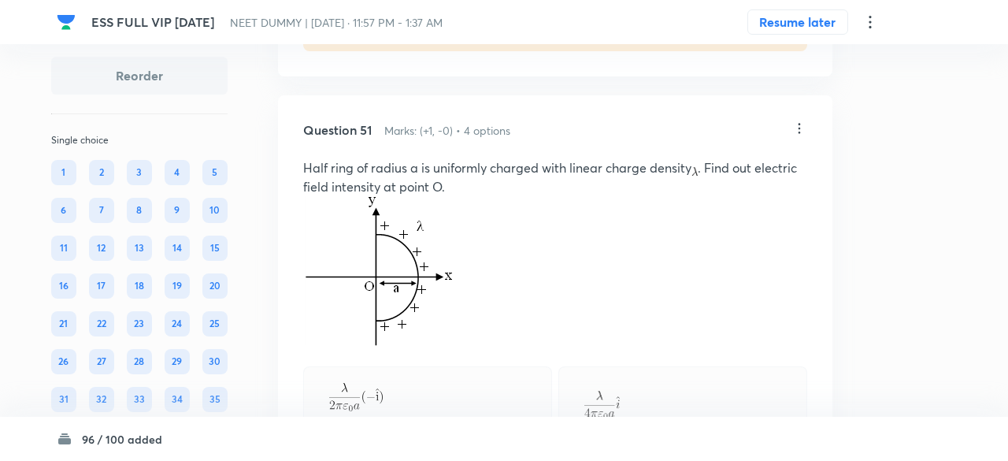
click at [456, 394] on div "Confirm replace? This question will be replaced. This action cannot be undone R…" at bounding box center [504, 230] width 1008 height 461
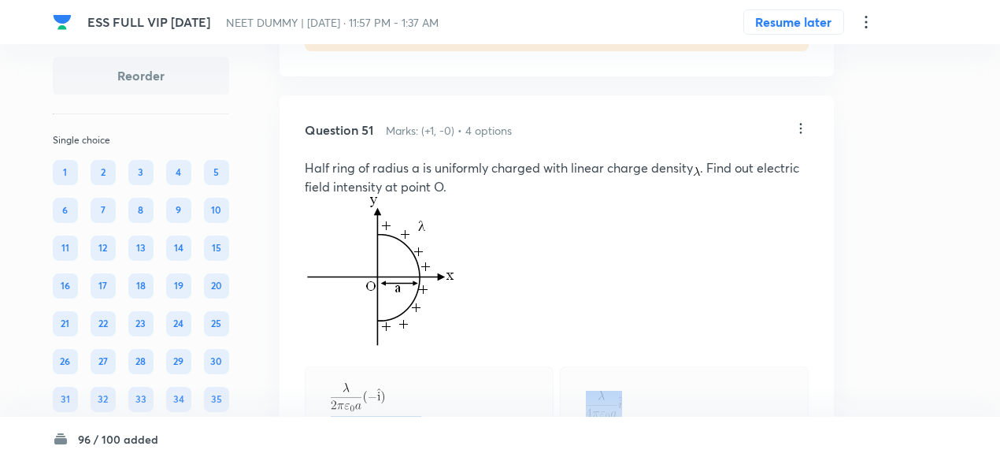
click at [456, 394] on div "Correct answer" at bounding box center [429, 404] width 249 height 77
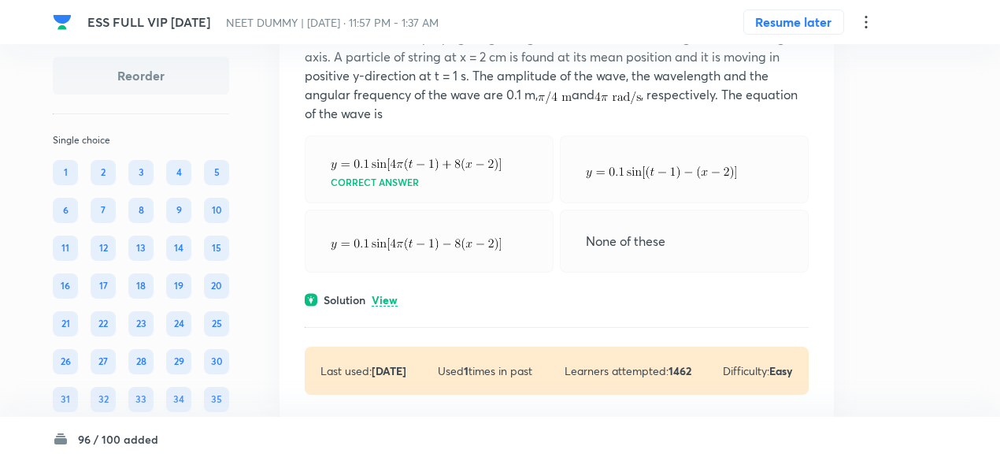
scroll to position [22654, 0]
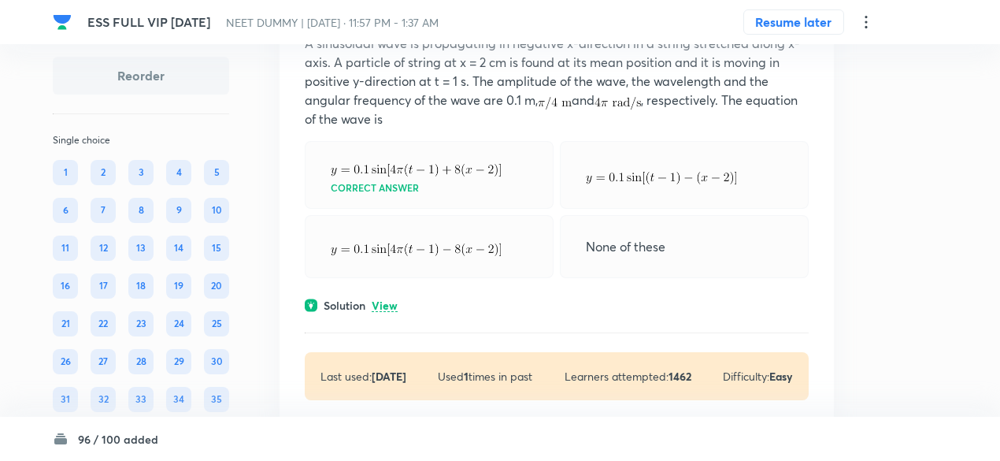
click at [400, 313] on div "Solution View" at bounding box center [557, 305] width 504 height 17
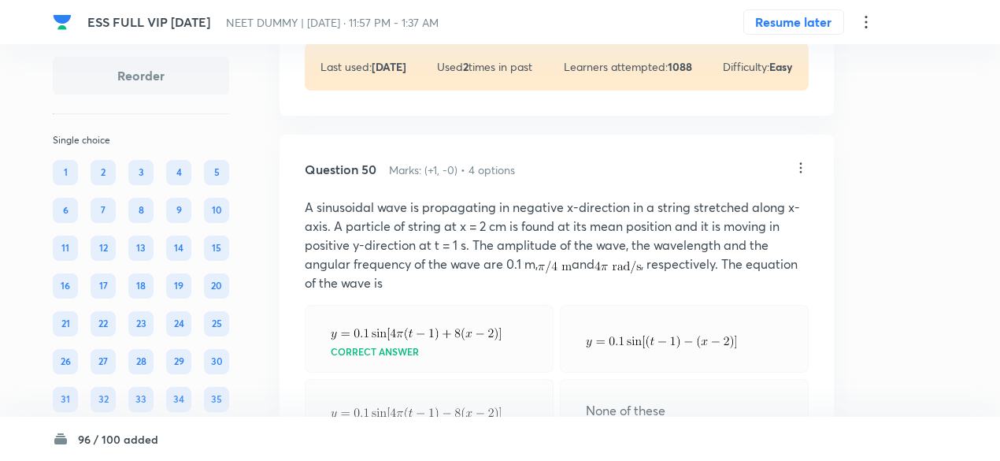
scroll to position [22471, 0]
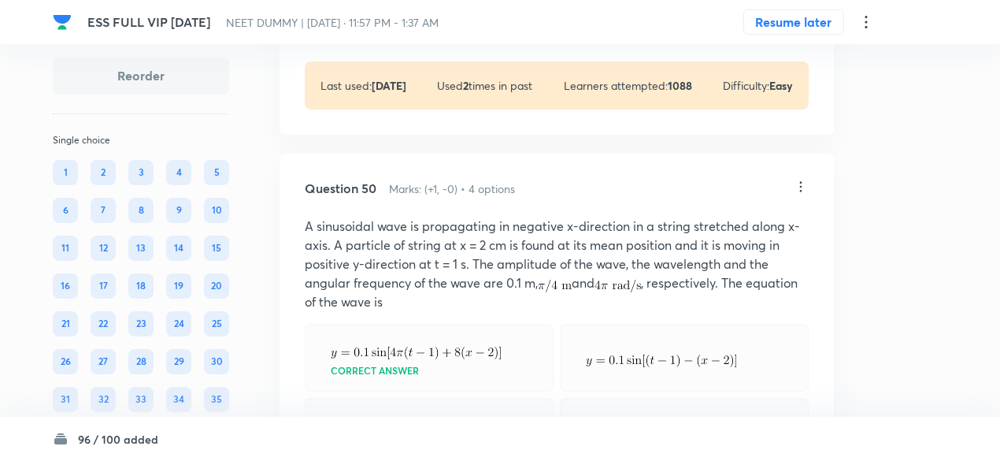
click at [802, 194] on icon at bounding box center [801, 187] width 16 height 16
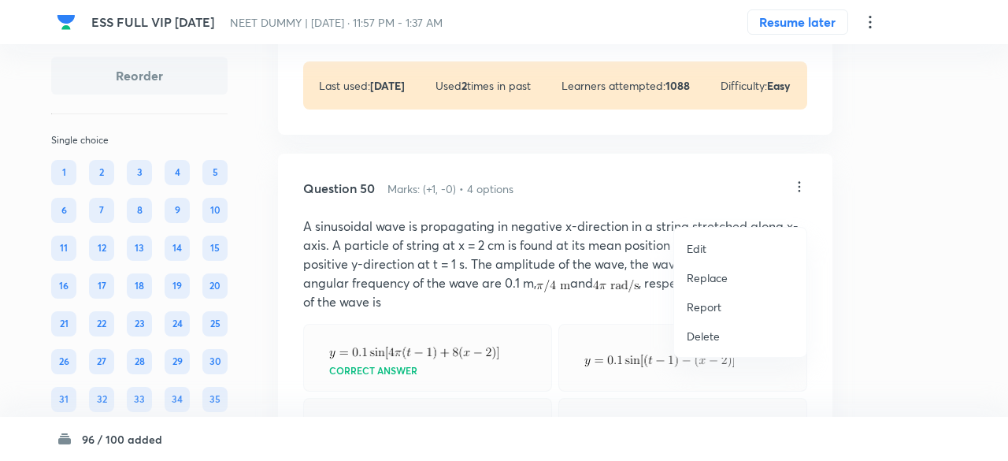
click at [715, 275] on p "Replace" at bounding box center [707, 277] width 41 height 17
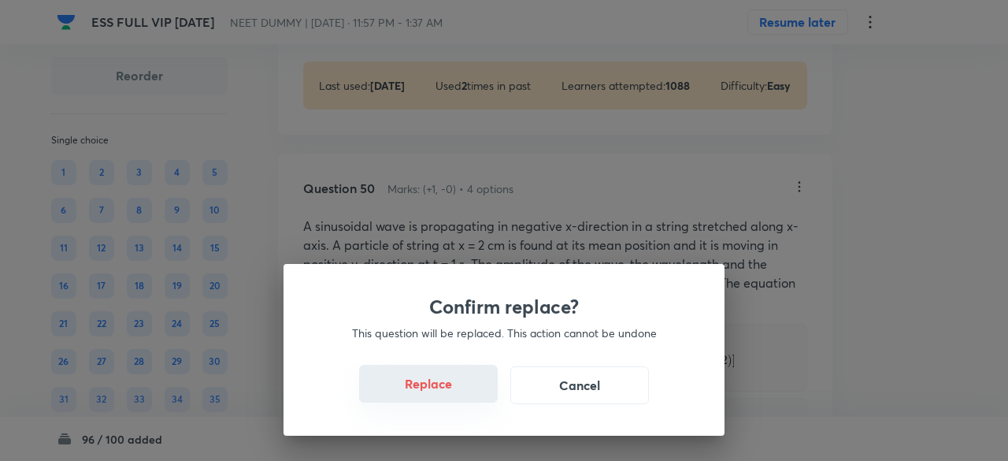
click at [443, 387] on button "Replace" at bounding box center [428, 384] width 139 height 38
click at [446, 391] on button "Replace" at bounding box center [428, 384] width 139 height 38
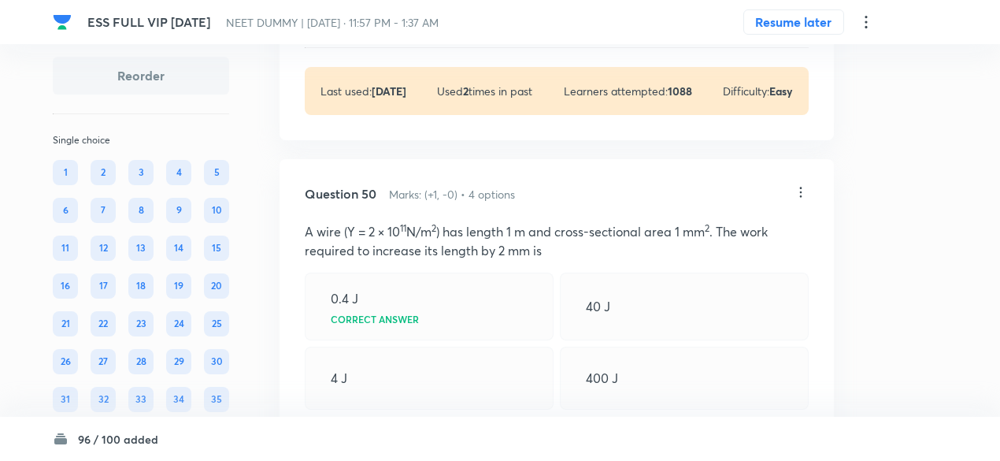
scroll to position [22465, 0]
click at [800, 201] on icon at bounding box center [801, 193] width 16 height 16
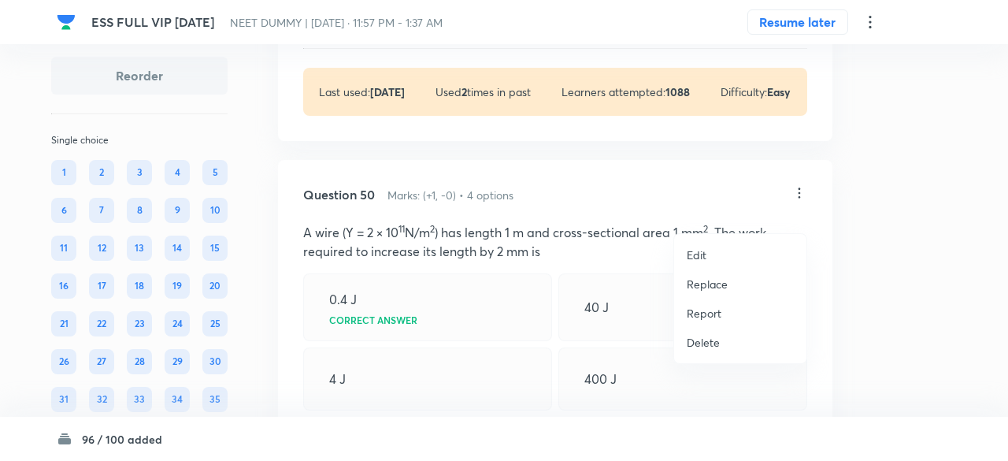
click at [707, 287] on p "Replace" at bounding box center [707, 284] width 41 height 17
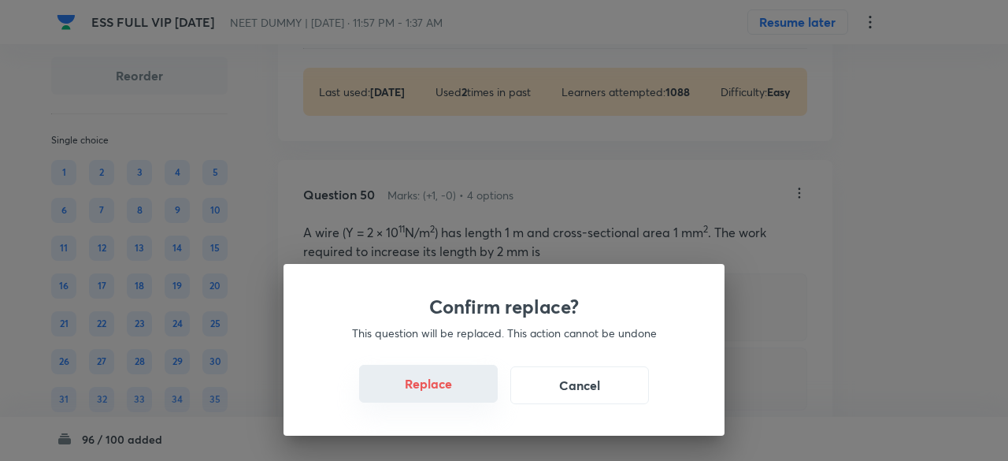
click at [439, 390] on button "Replace" at bounding box center [428, 384] width 139 height 38
click at [454, 394] on button "Replace" at bounding box center [428, 384] width 139 height 38
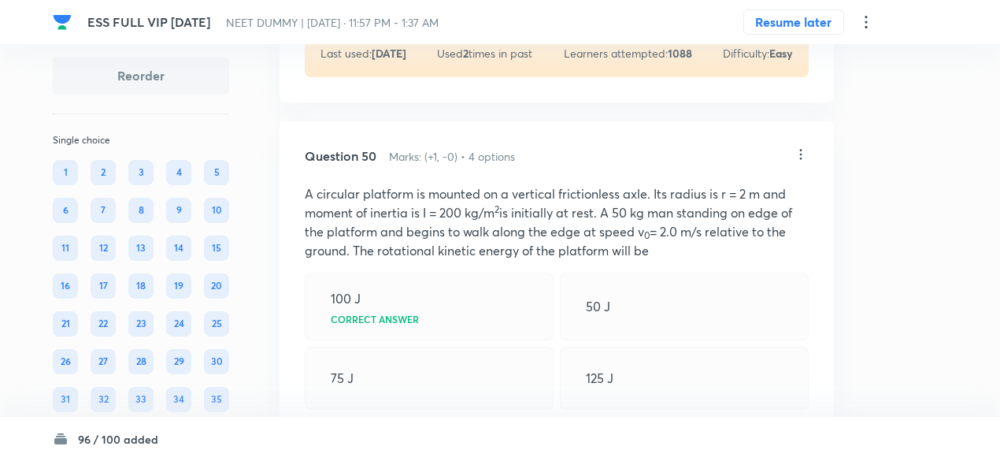
scroll to position [22503, 0]
click at [803, 163] on icon at bounding box center [801, 155] width 16 height 16
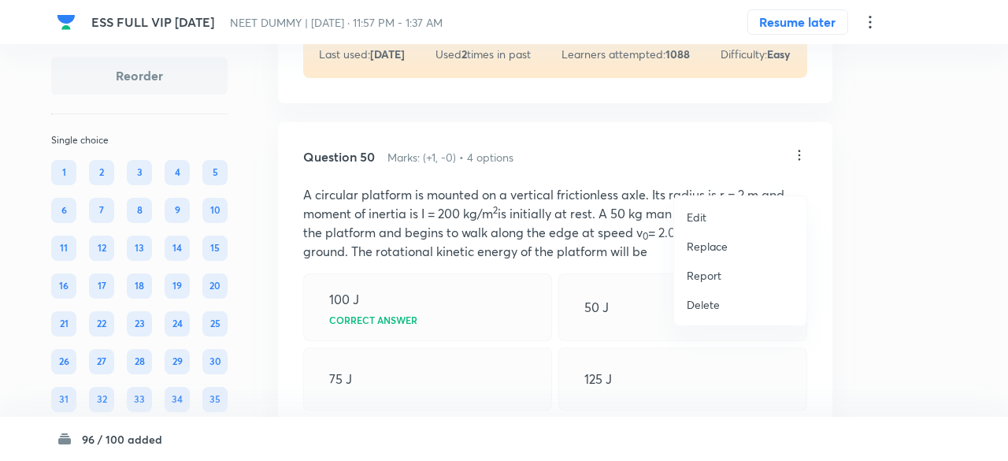
click at [710, 254] on li "Replace" at bounding box center [740, 245] width 132 height 29
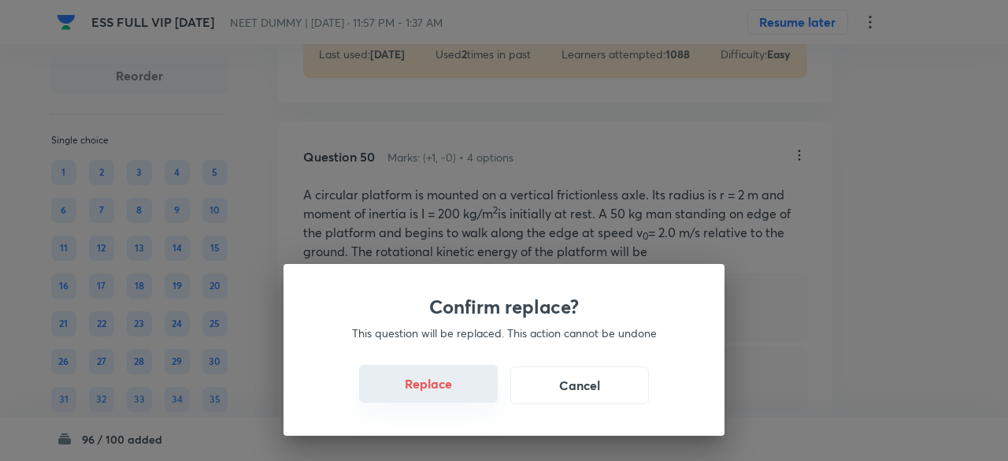
click at [457, 387] on button "Replace" at bounding box center [428, 384] width 139 height 38
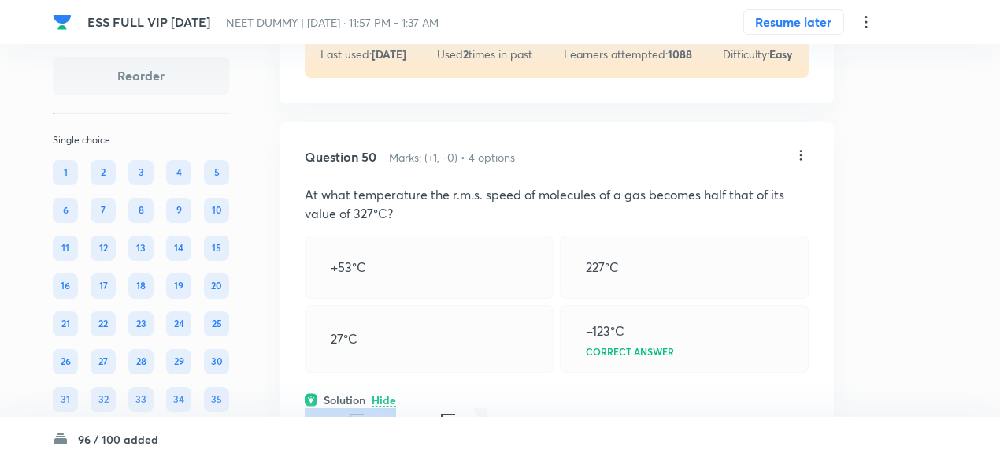
click at [461, 394] on div "Question 50 Marks: (+1, -0) • 4 options At what temperature the r.m.s. speed of…" at bounding box center [557, 419] width 554 height 594
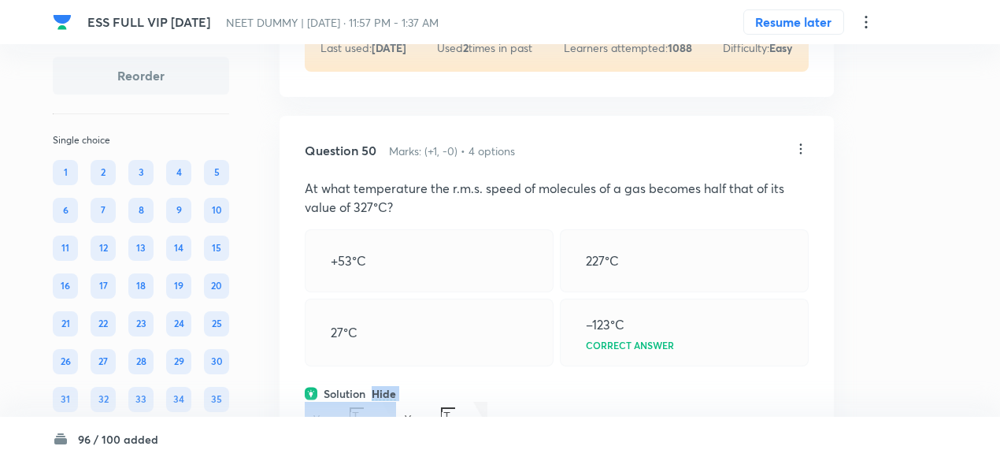
scroll to position [22504, 0]
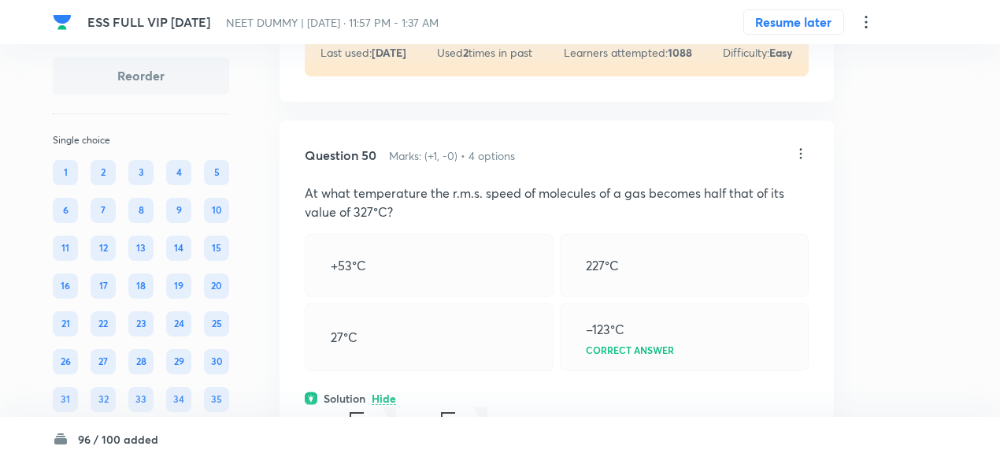
click at [806, 161] on icon at bounding box center [801, 154] width 16 height 16
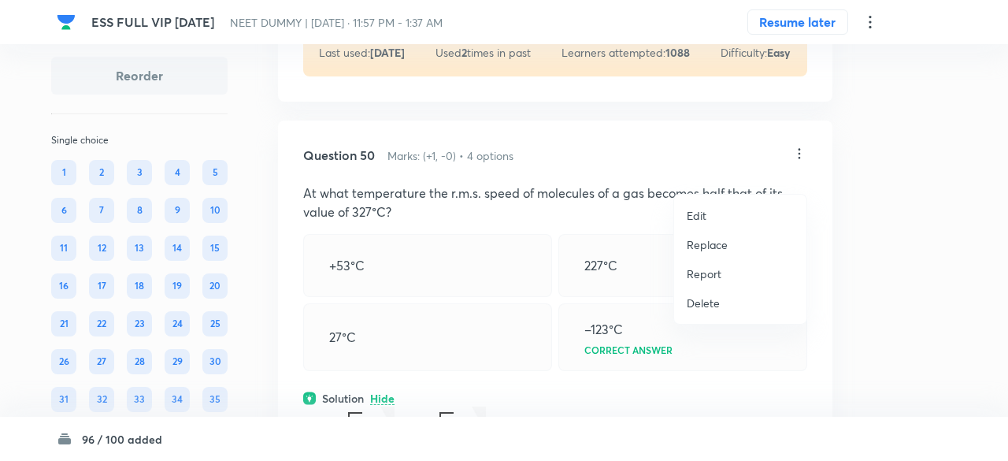
click at [710, 249] on p "Replace" at bounding box center [707, 244] width 41 height 17
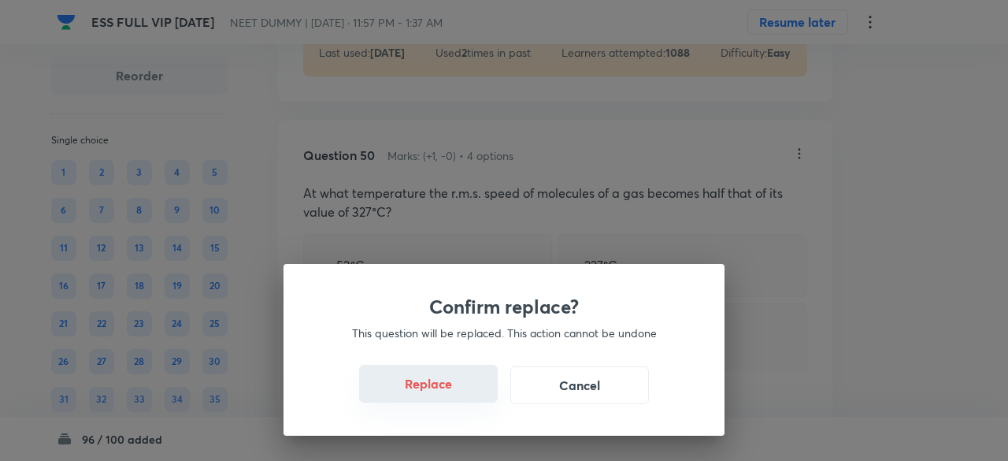
click at [450, 383] on button "Replace" at bounding box center [428, 384] width 139 height 38
click at [455, 397] on button "Replace" at bounding box center [428, 384] width 139 height 38
click at [455, 397] on button "Replace" at bounding box center [428, 385] width 139 height 38
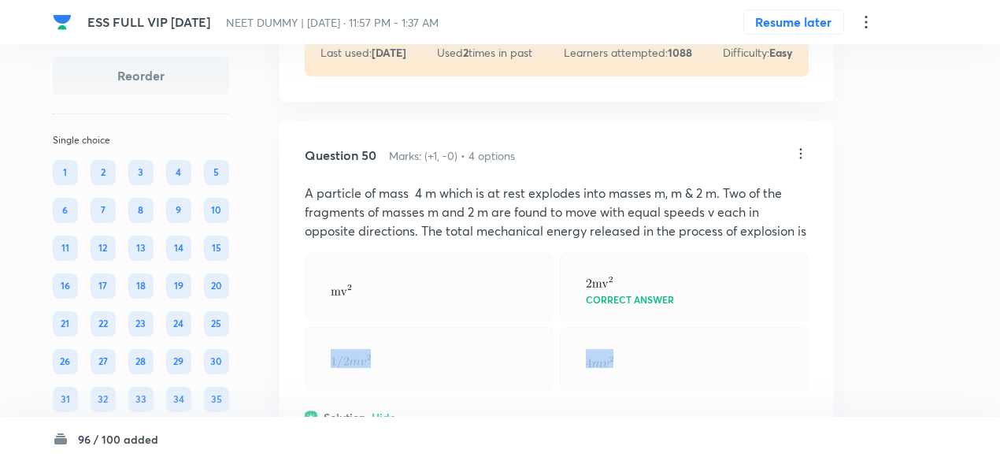
click at [455, 390] on div at bounding box center [429, 358] width 249 height 63
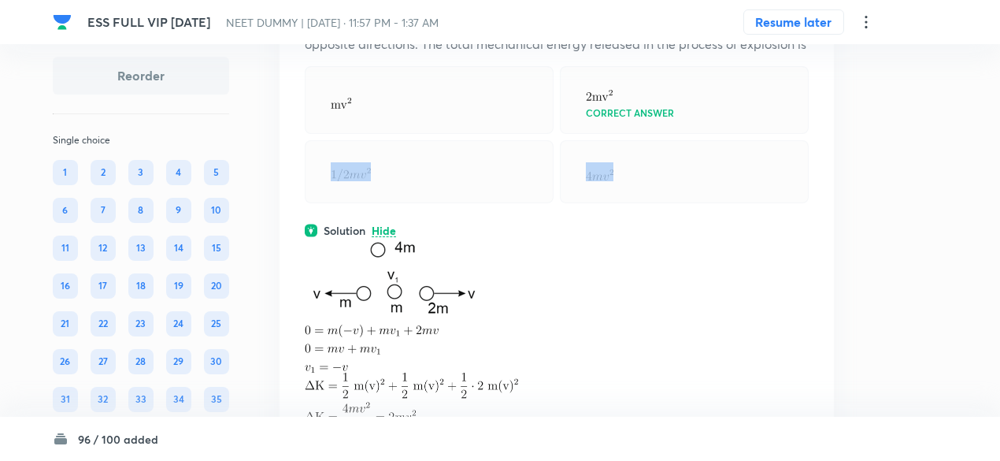
scroll to position [22692, 0]
click at [469, 290] on img at bounding box center [392, 277] width 174 height 81
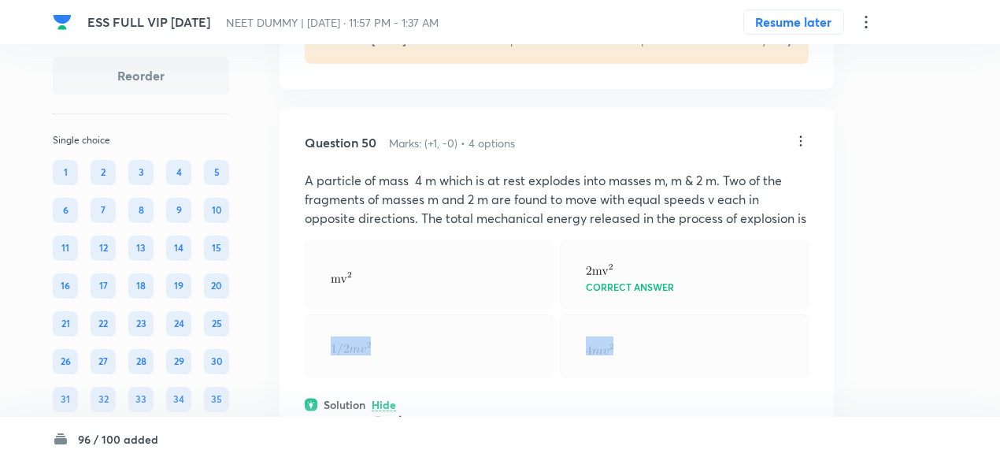
scroll to position [22516, 0]
click at [802, 150] on icon at bounding box center [801, 142] width 16 height 16
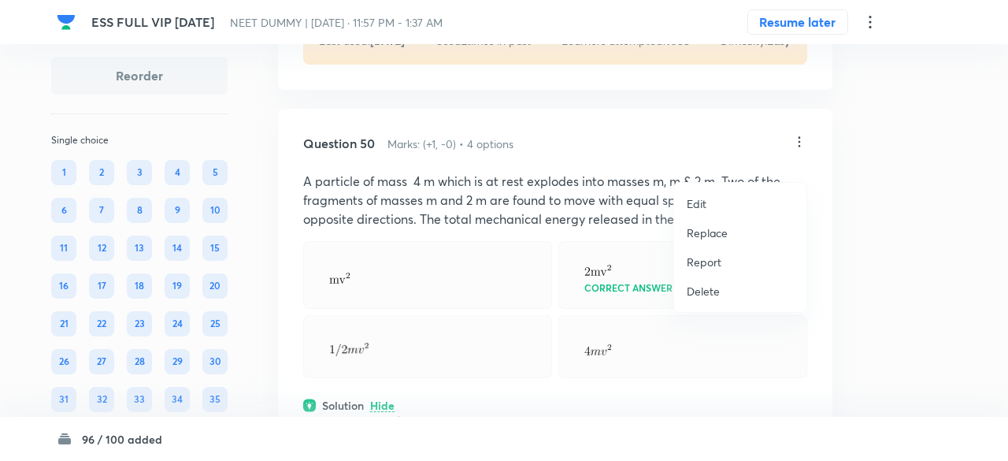
click at [716, 231] on p "Replace" at bounding box center [707, 232] width 41 height 17
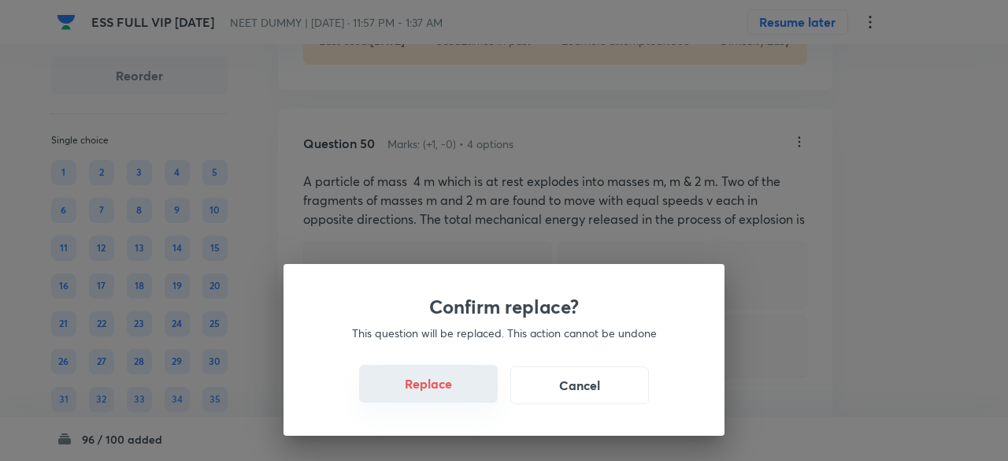
click at [443, 385] on button "Replace" at bounding box center [428, 384] width 139 height 38
click at [446, 394] on button "Replace" at bounding box center [428, 384] width 139 height 38
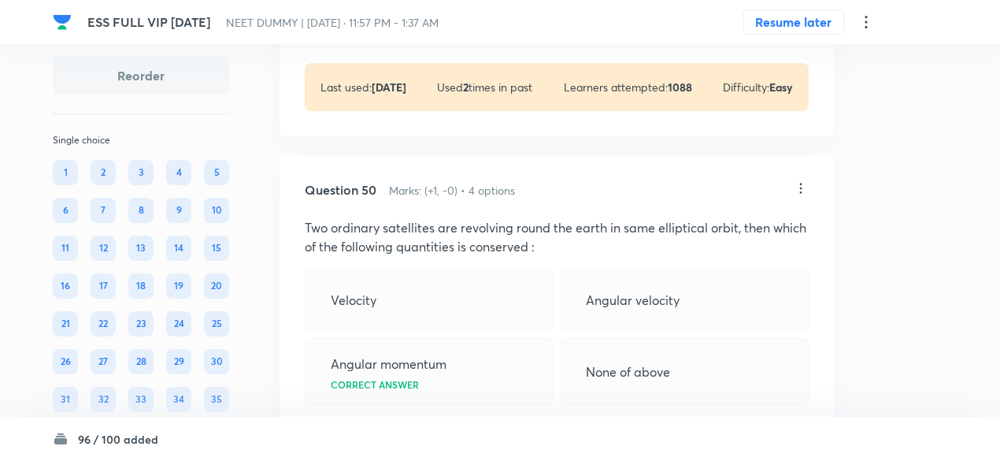
scroll to position [22467, 0]
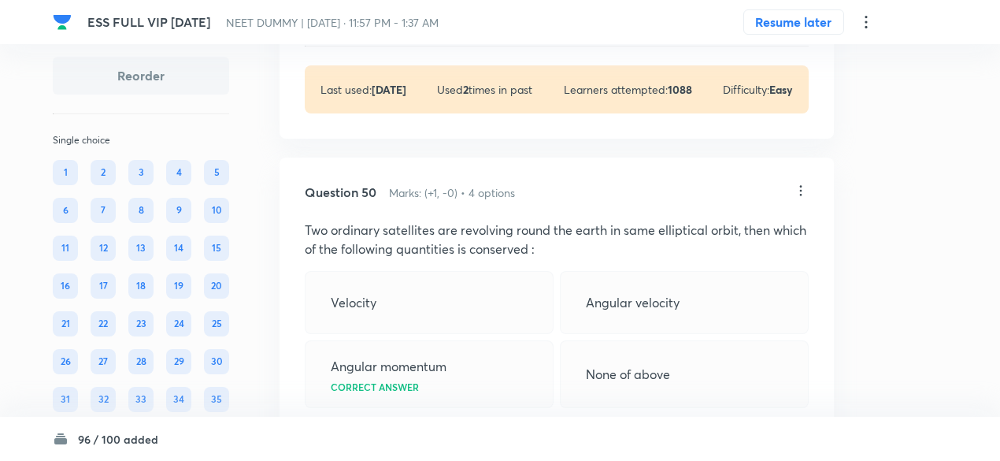
click at [805, 198] on icon at bounding box center [801, 191] width 16 height 16
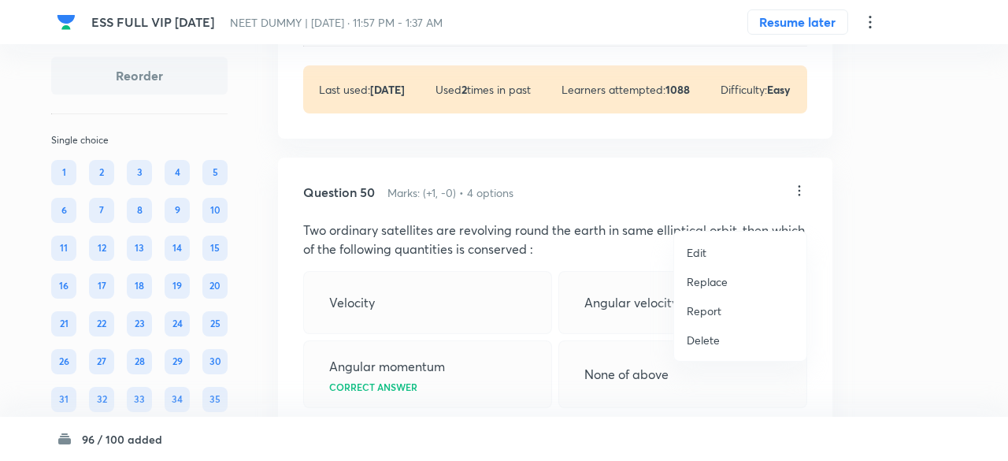
click at [713, 280] on p "Replace" at bounding box center [707, 281] width 41 height 17
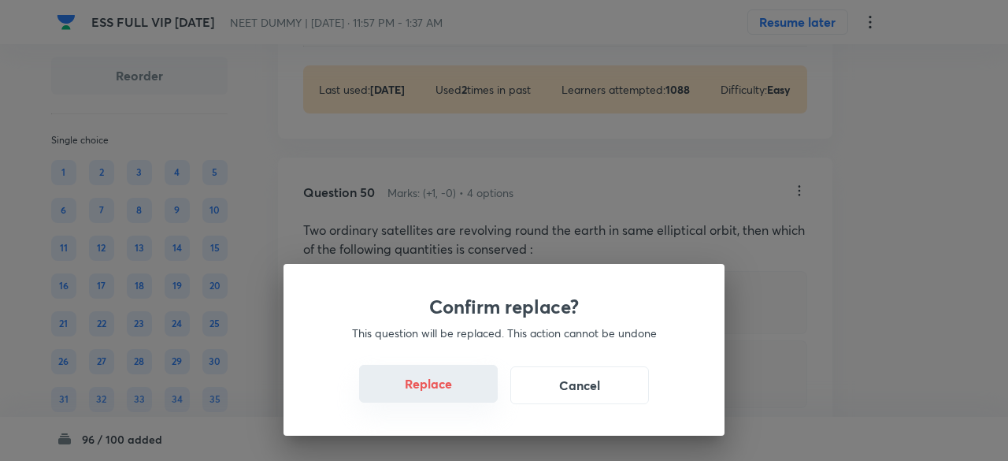
click at [446, 385] on button "Replace" at bounding box center [428, 384] width 139 height 38
click at [443, 398] on button "Replace" at bounding box center [428, 384] width 139 height 38
click at [443, 398] on button "Replace" at bounding box center [428, 385] width 139 height 38
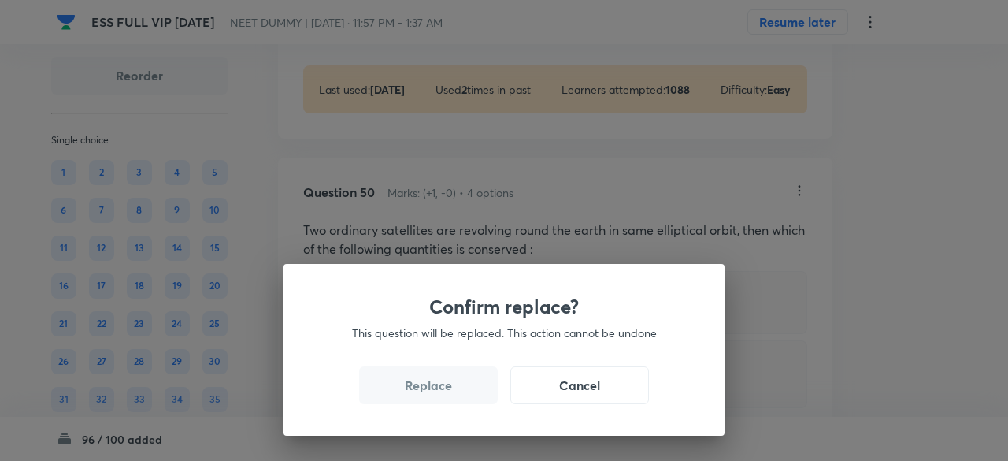
click at [443, 398] on button "Replace" at bounding box center [428, 385] width 139 height 38
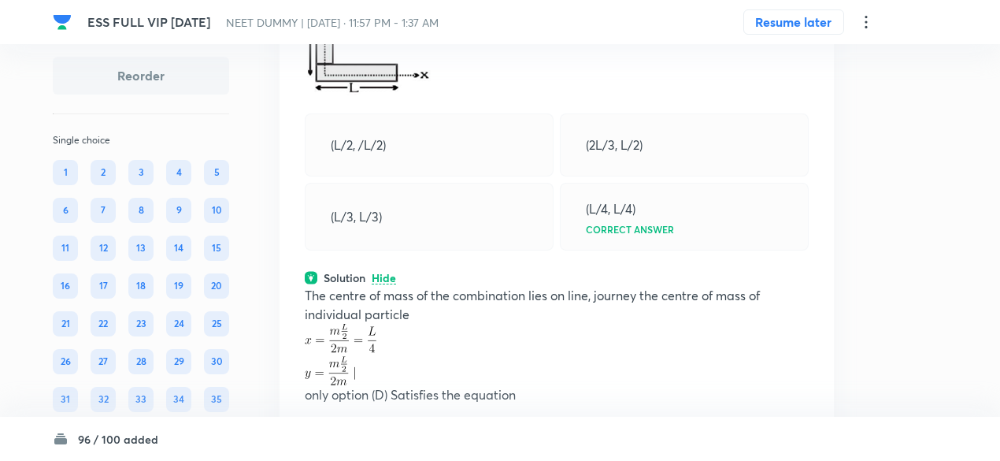
click at [449, 322] on p "The centre of mass of the combination lies on line, journey the centre of mass …" at bounding box center [557, 305] width 504 height 38
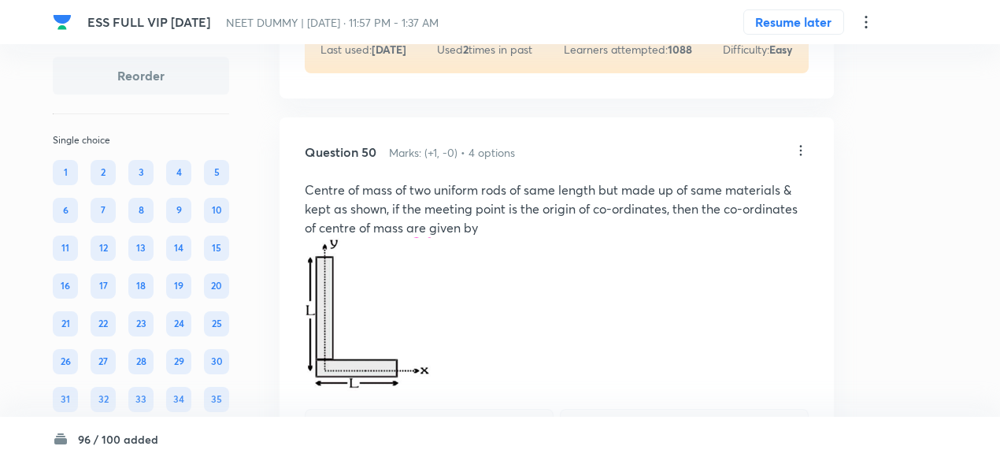
scroll to position [22507, 0]
click at [799, 159] on icon at bounding box center [801, 151] width 16 height 16
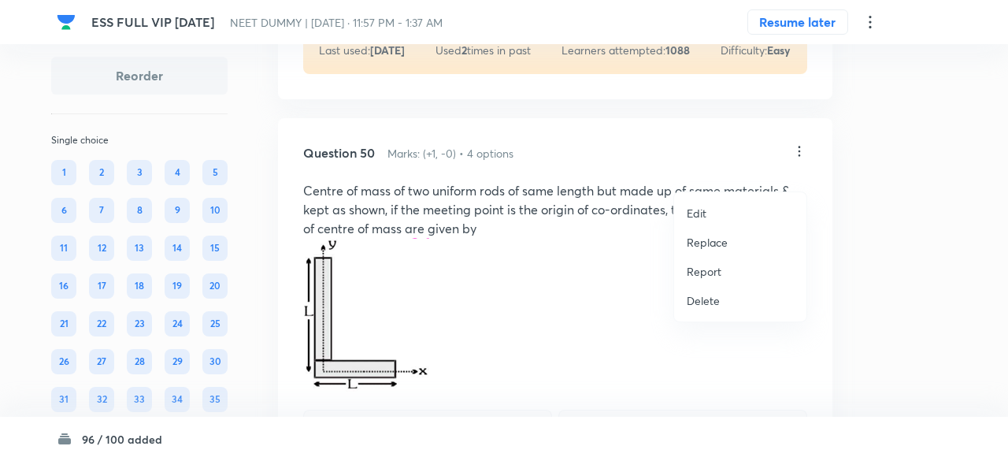
click at [701, 243] on p "Replace" at bounding box center [707, 242] width 41 height 17
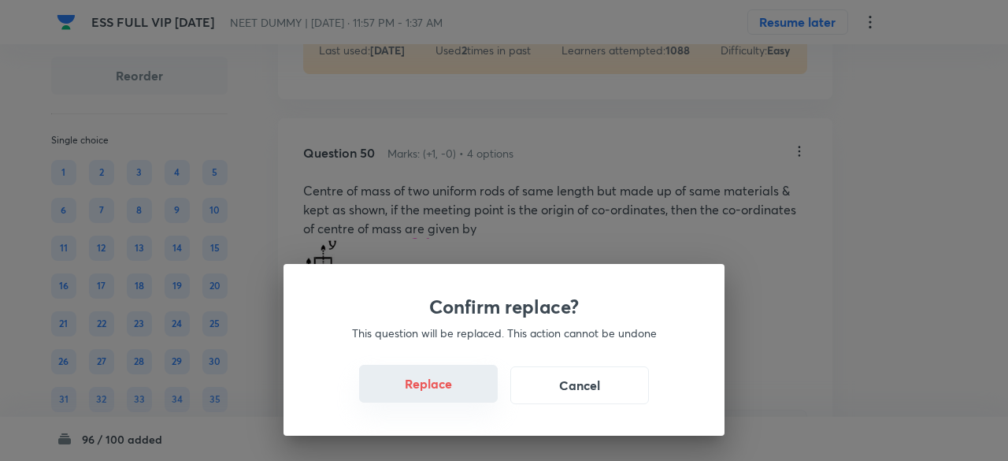
click at [443, 394] on button "Replace" at bounding box center [428, 384] width 139 height 38
click at [443, 394] on button "Replace" at bounding box center [428, 385] width 139 height 38
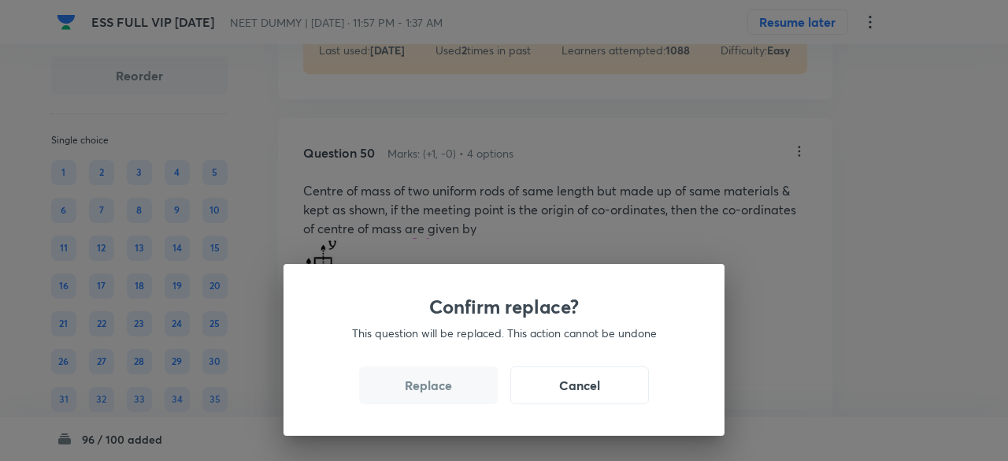
click at [443, 394] on button "Replace" at bounding box center [428, 385] width 139 height 38
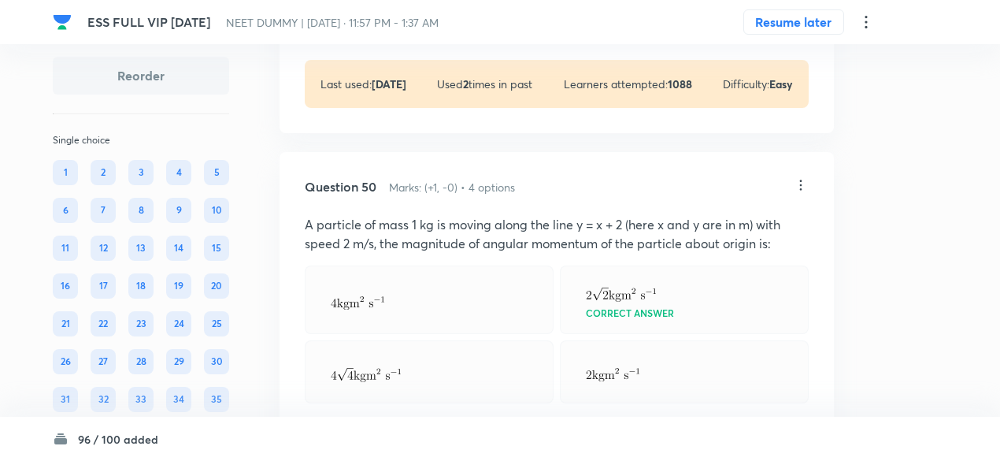
scroll to position [22466, 0]
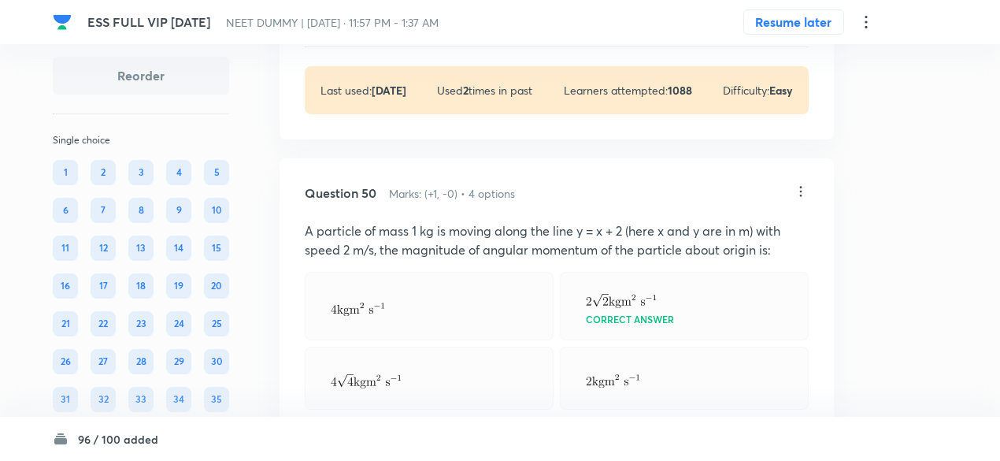
click at [801, 196] on icon at bounding box center [801, 191] width 2 height 10
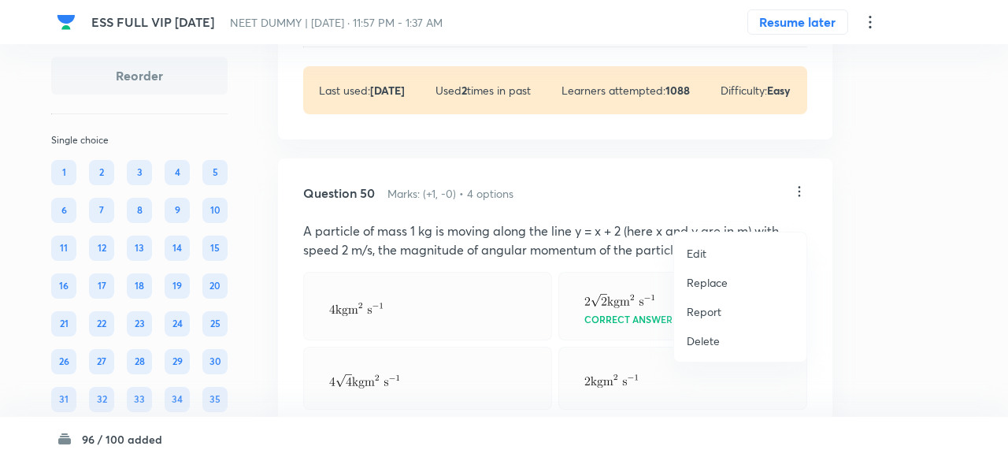
click at [710, 280] on p "Replace" at bounding box center [707, 282] width 41 height 17
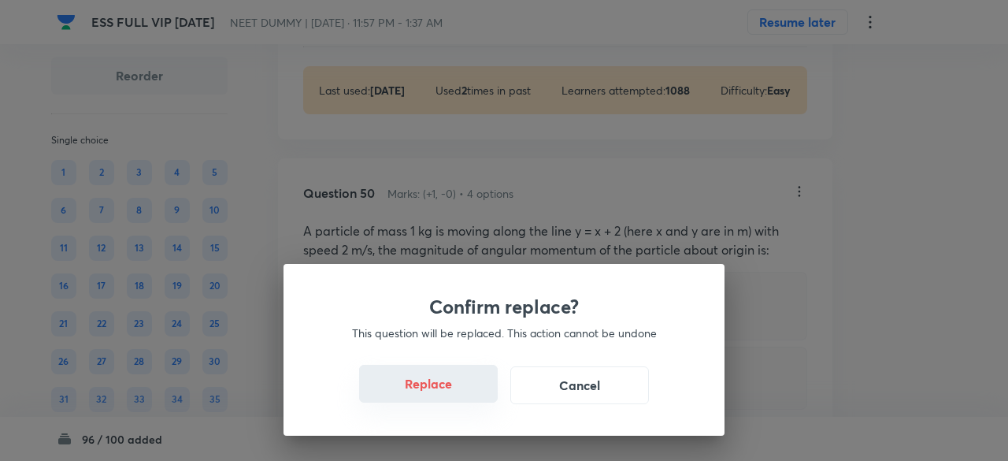
click at [446, 388] on button "Replace" at bounding box center [428, 384] width 139 height 38
click at [454, 393] on button "Replace" at bounding box center [428, 384] width 139 height 38
click at [454, 393] on button "Replace" at bounding box center [428, 385] width 139 height 38
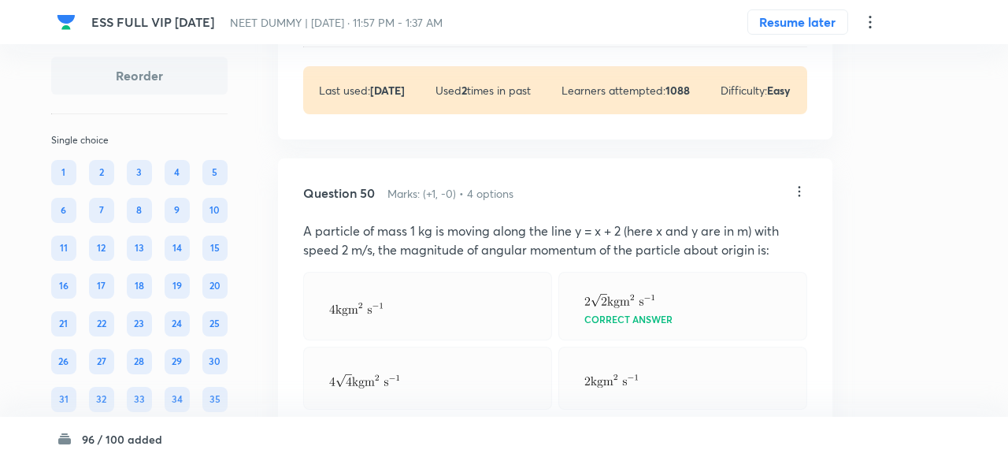
click at [454, 393] on div at bounding box center [427, 377] width 249 height 63
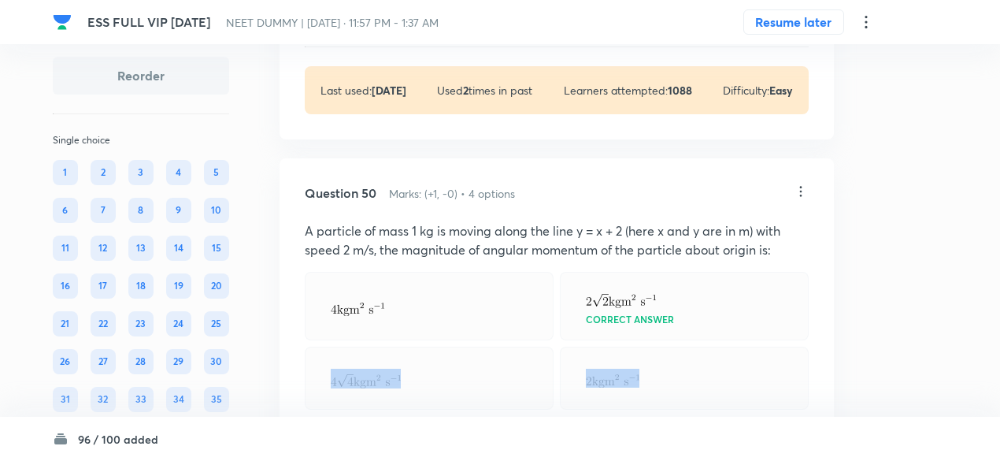
click at [454, 393] on div at bounding box center [429, 377] width 249 height 63
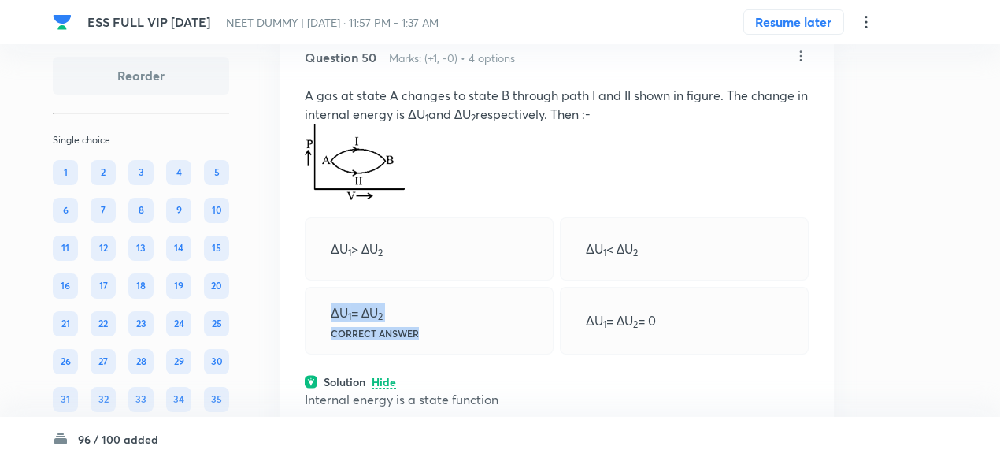
click at [463, 325] on div "ΔU 1 = ΔU 2 Correct answer" at bounding box center [429, 321] width 249 height 68
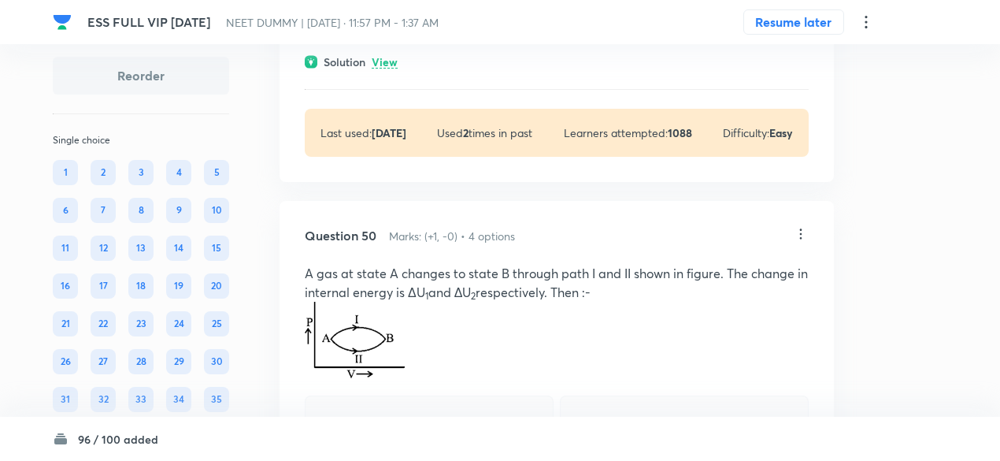
scroll to position [22422, 0]
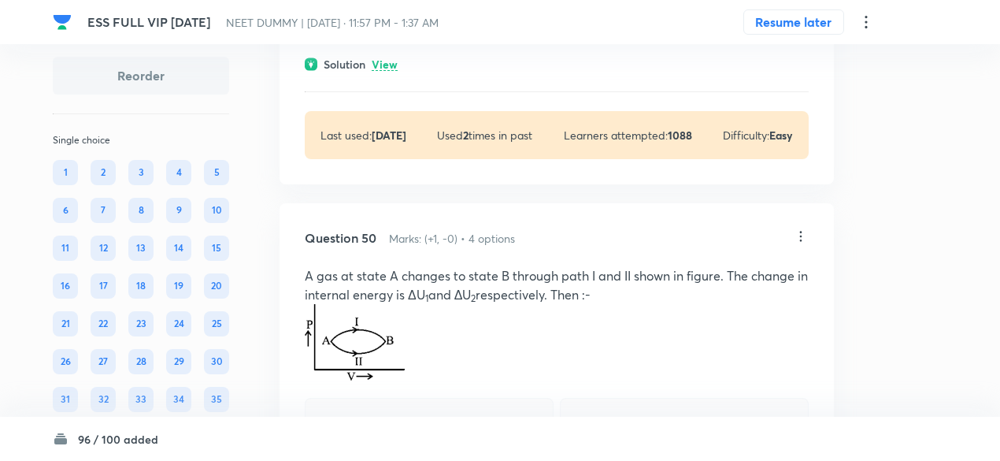
click at [803, 244] on icon at bounding box center [801, 236] width 16 height 16
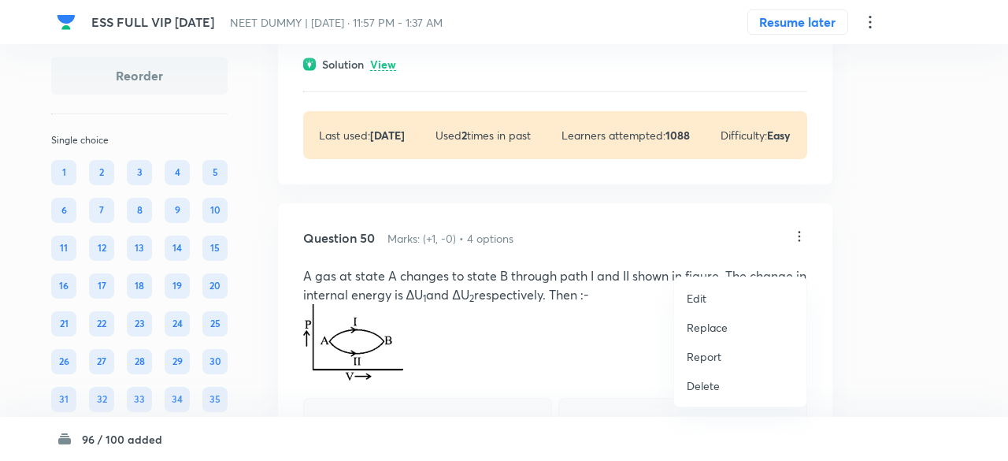
click at [713, 323] on p "Replace" at bounding box center [707, 327] width 41 height 17
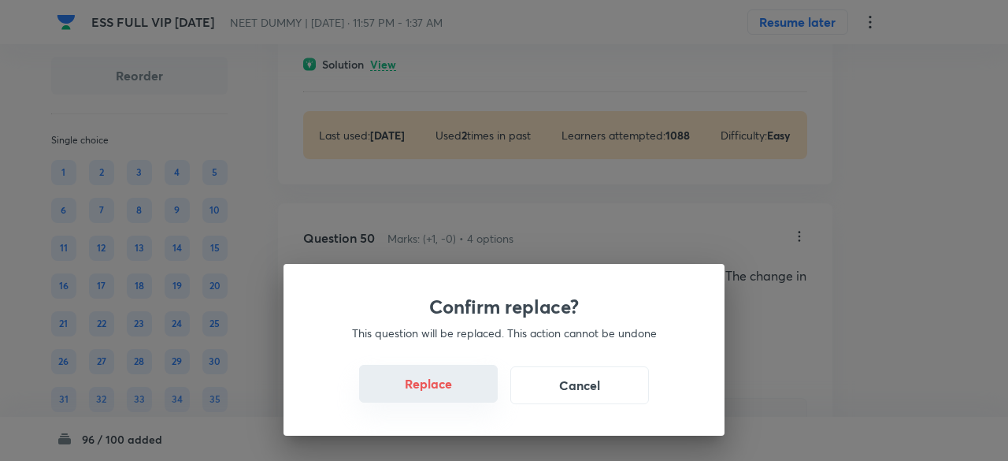
click at [433, 389] on button "Replace" at bounding box center [428, 384] width 139 height 38
click at [449, 393] on button "Replace" at bounding box center [428, 384] width 139 height 38
click at [449, 393] on button "Replace" at bounding box center [428, 385] width 139 height 38
click at [449, 393] on div "Confirm replace? This question will be replaced. This action cannot be undone R…" at bounding box center [503, 350] width 441 height 172
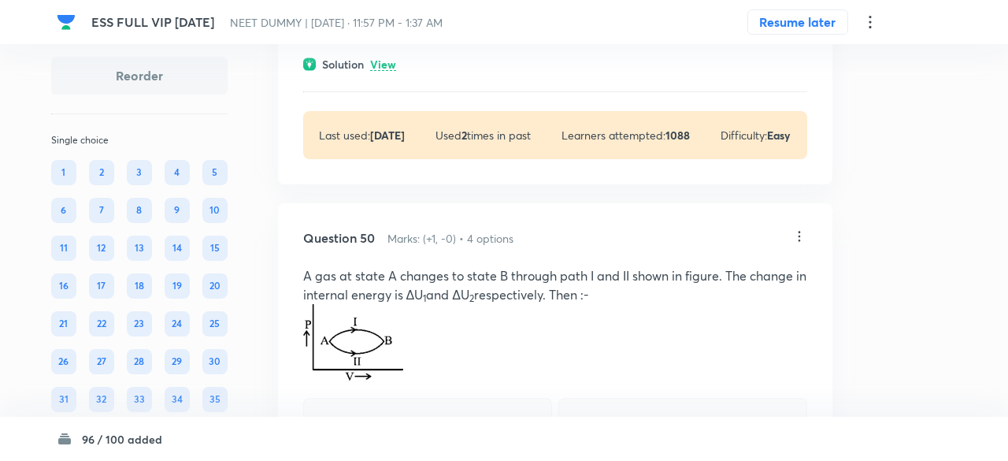
click at [449, 393] on div "Confirm replace? This question will be replaced. This action cannot be undone R…" at bounding box center [504, 230] width 1008 height 461
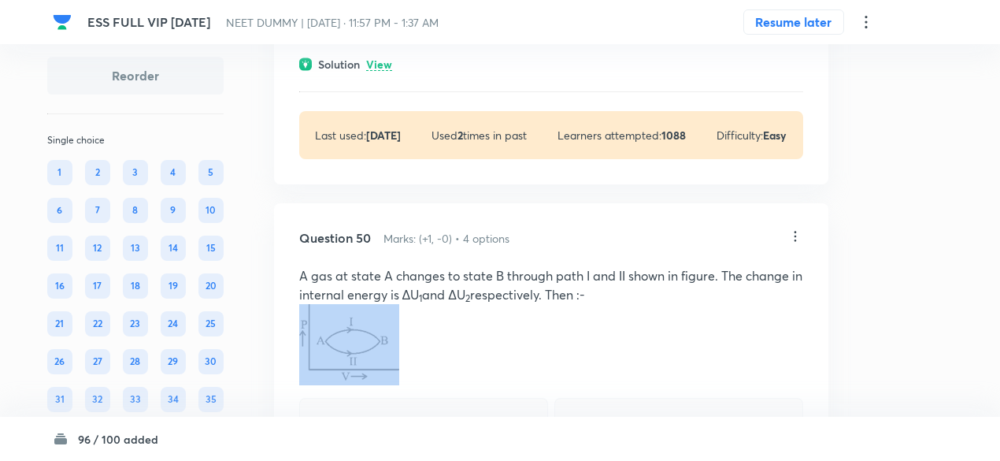
click at [449, 385] on p at bounding box center [551, 344] width 504 height 81
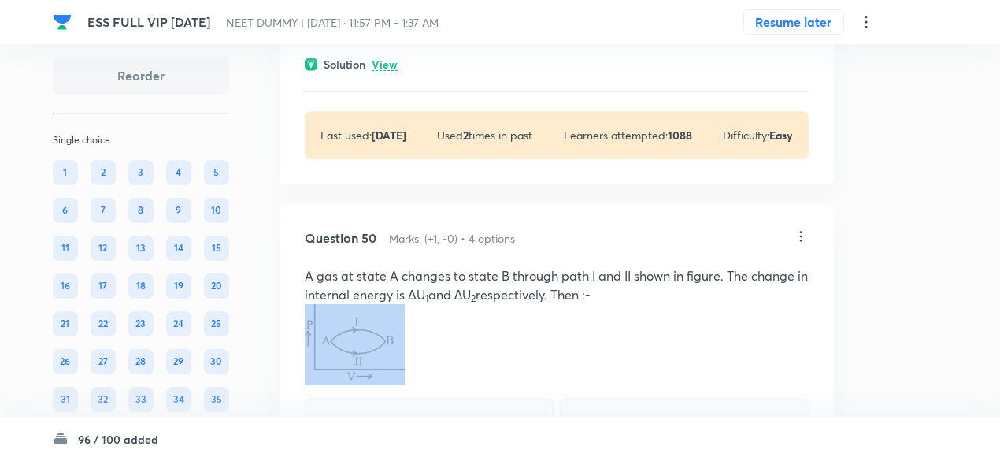
click at [449, 385] on p at bounding box center [557, 344] width 504 height 81
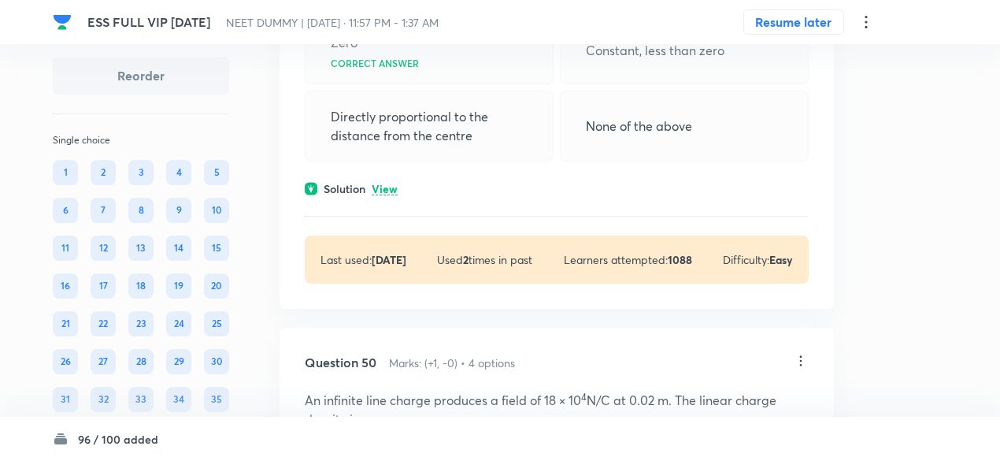
scroll to position [22296, 0]
click at [391, 196] on p "View" at bounding box center [385, 190] width 26 height 12
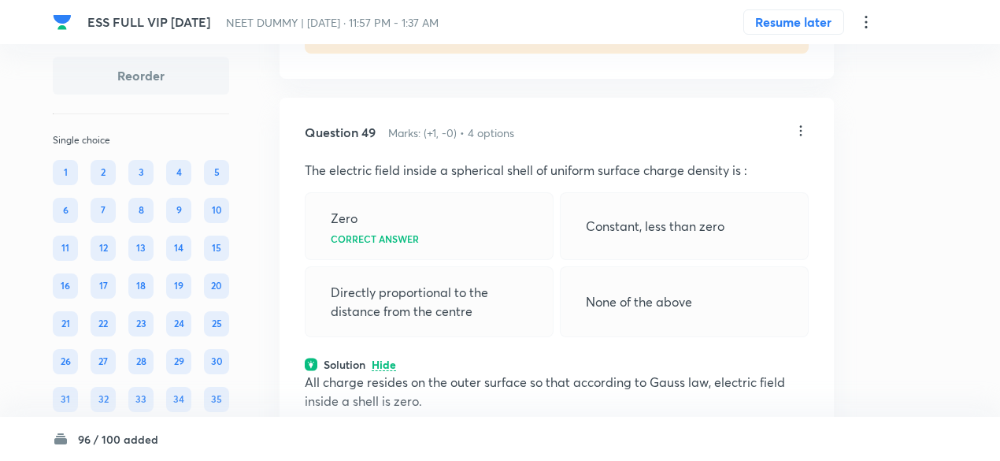
scroll to position [22107, 0]
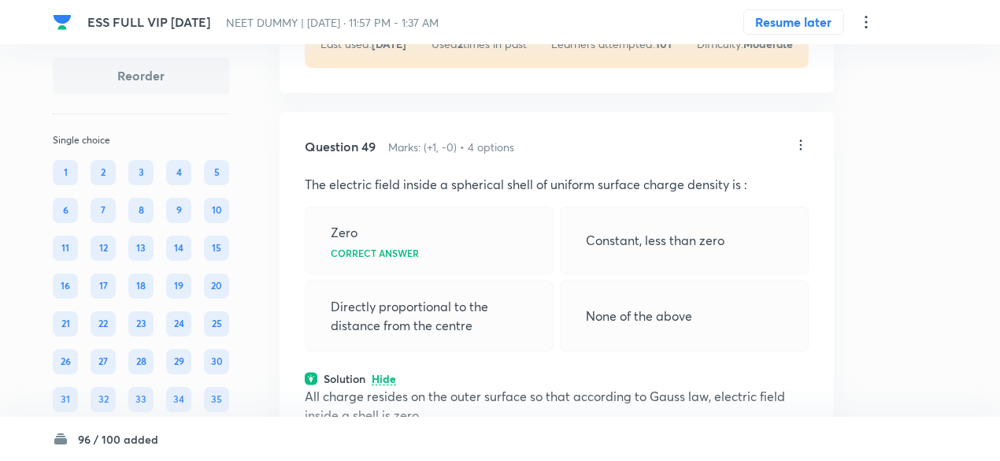
click at [803, 153] on icon at bounding box center [801, 145] width 16 height 16
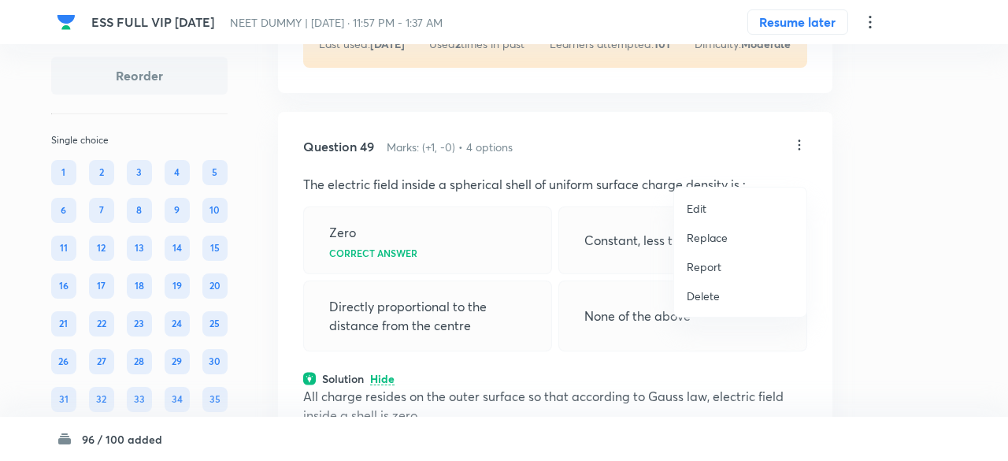
click at [700, 243] on p "Replace" at bounding box center [707, 237] width 41 height 17
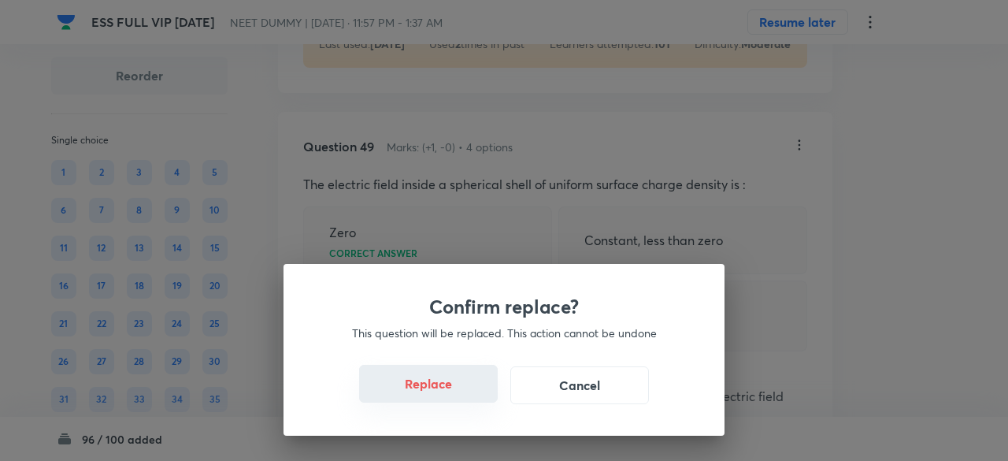
click at [461, 374] on button "Replace" at bounding box center [428, 384] width 139 height 38
click at [463, 385] on button "Replace" at bounding box center [428, 384] width 139 height 38
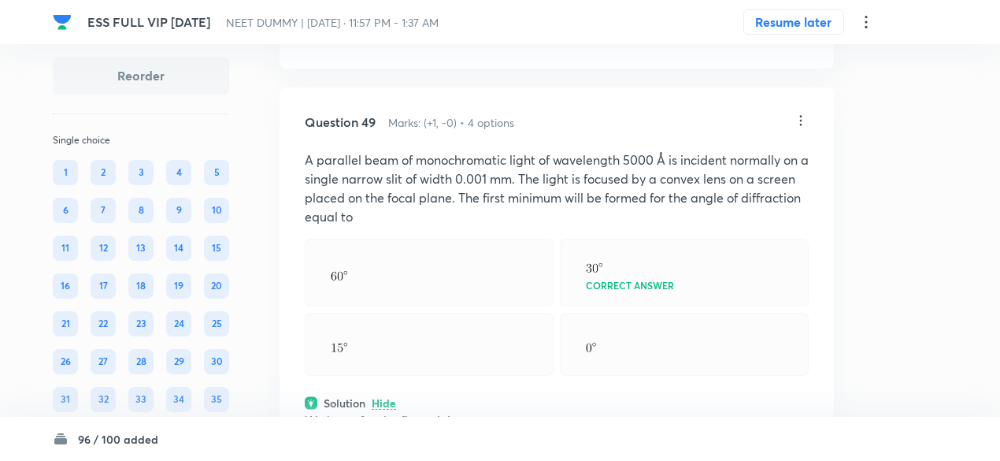
scroll to position [22130, 0]
click at [801, 130] on icon at bounding box center [801, 122] width 16 height 16
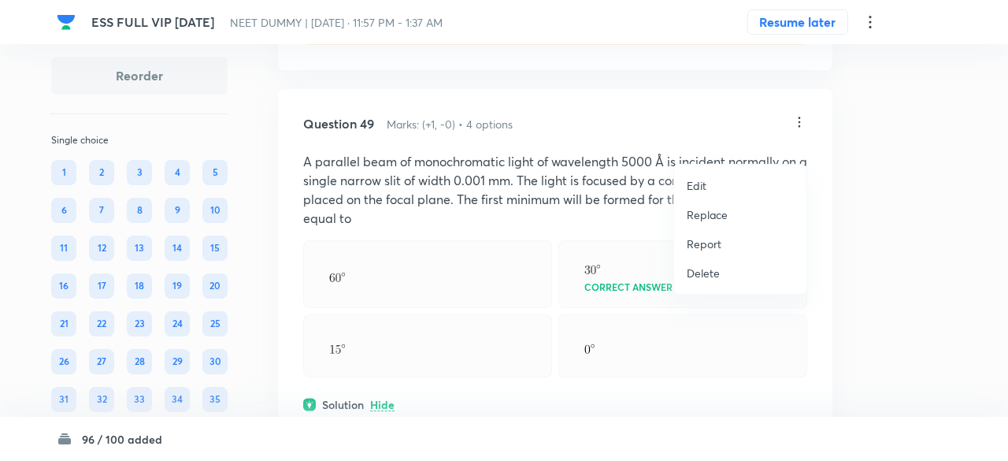
click at [721, 211] on p "Replace" at bounding box center [707, 214] width 41 height 17
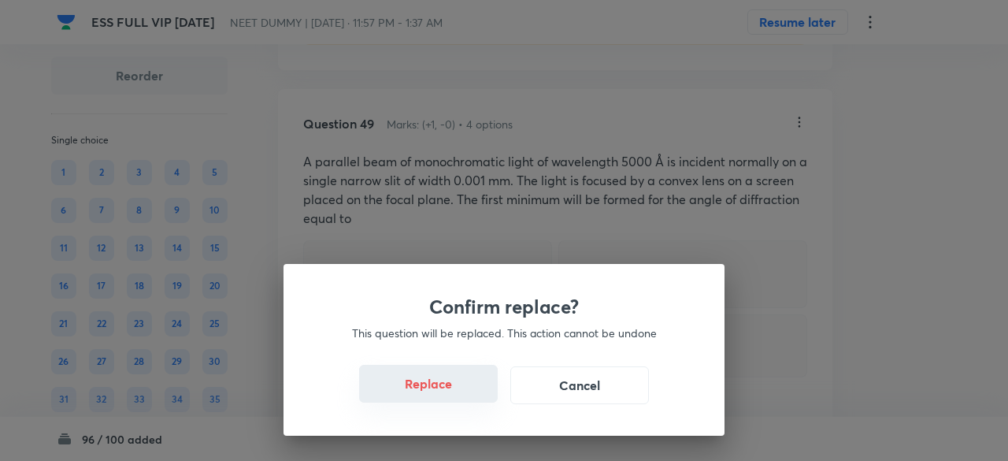
click at [441, 390] on button "Replace" at bounding box center [428, 384] width 139 height 38
click at [441, 390] on button "Replace" at bounding box center [428, 385] width 139 height 38
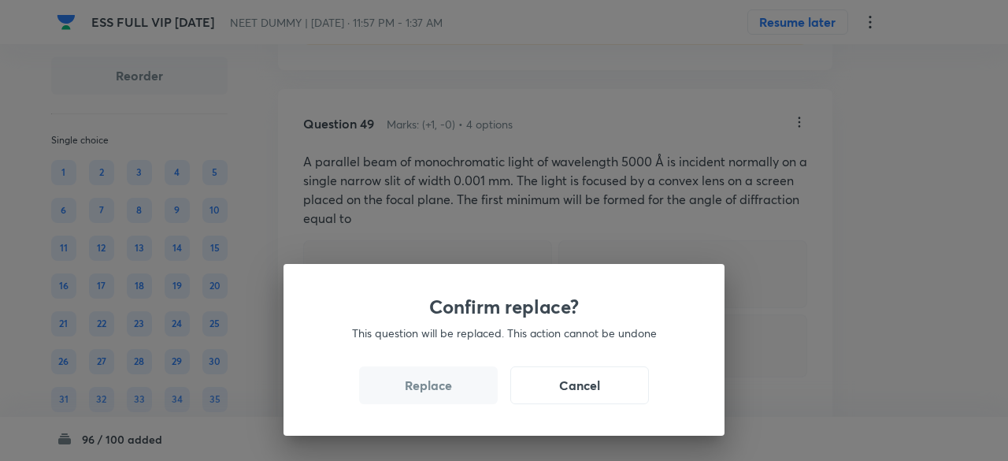
click at [441, 390] on button "Replace" at bounding box center [428, 385] width 139 height 38
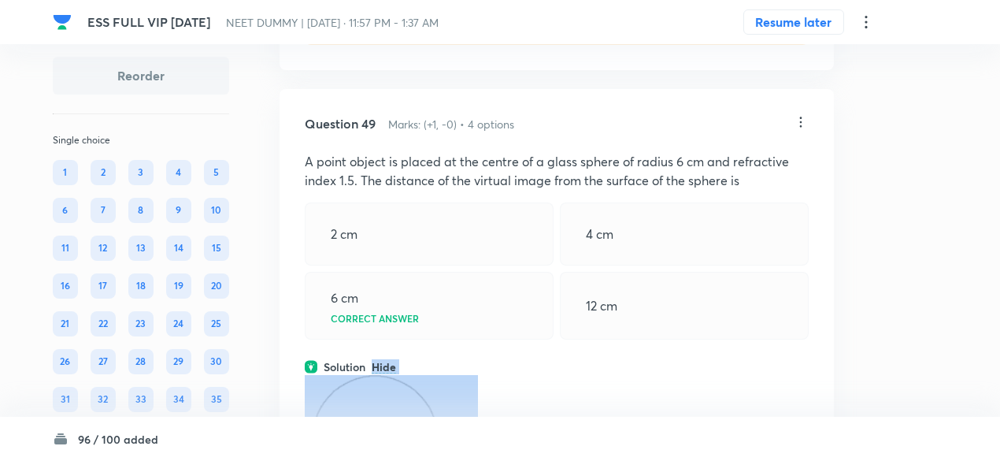
click at [441, 375] on div "Solution Hide" at bounding box center [557, 366] width 504 height 17
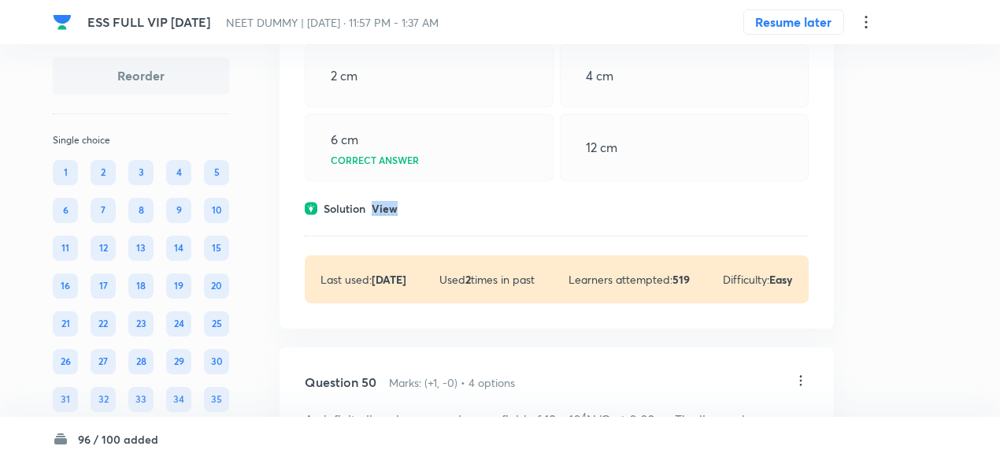
scroll to position [22290, 0]
click at [387, 241] on div "Question 49 Marks: (+1, -0) • 4 options A point object is placed at the centre …" at bounding box center [557, 128] width 554 height 398
click at [390, 213] on p "View" at bounding box center [385, 208] width 26 height 12
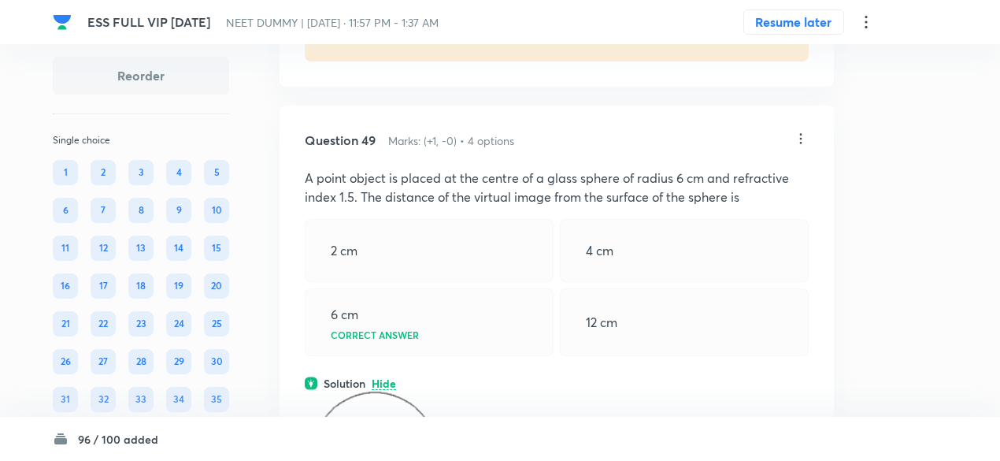
scroll to position [22107, 0]
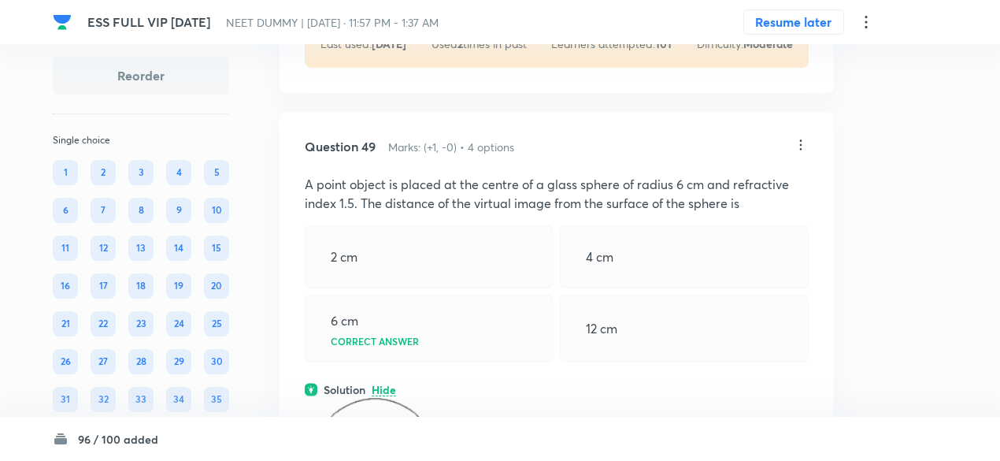
click at [805, 153] on icon at bounding box center [801, 145] width 16 height 16
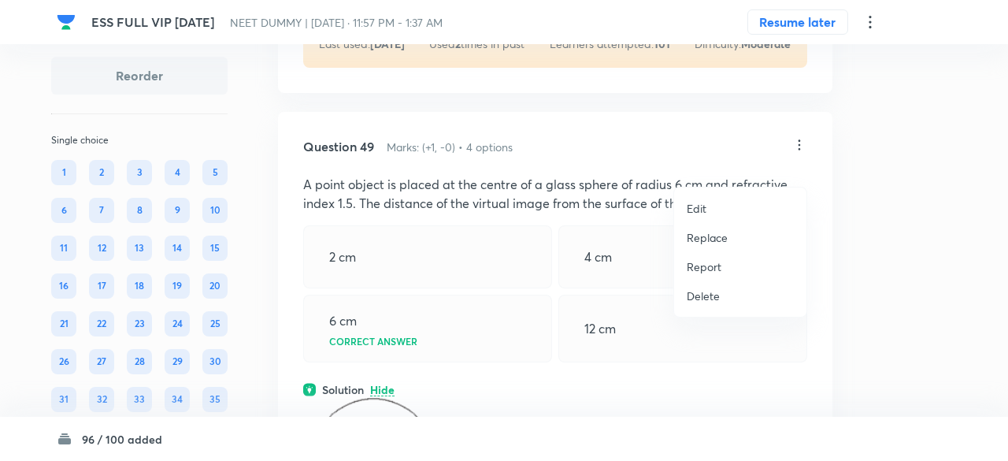
click at [703, 241] on p "Replace" at bounding box center [707, 237] width 41 height 17
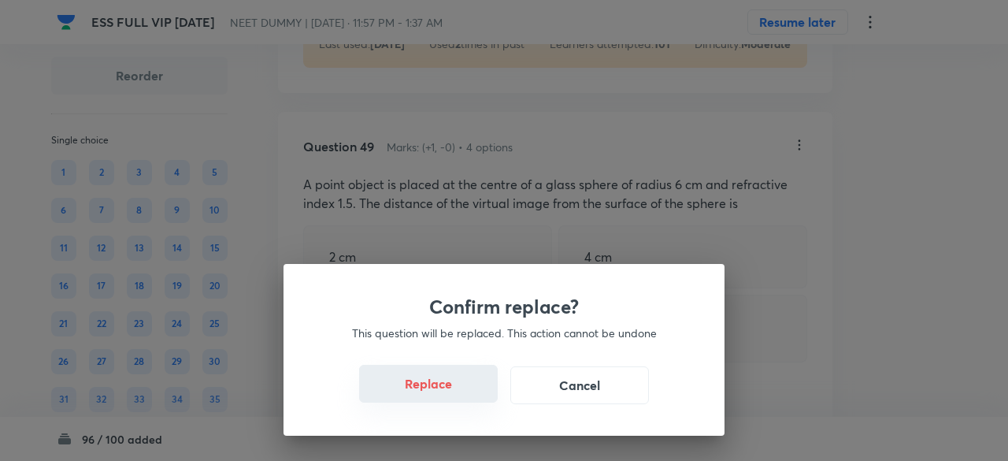
click at [436, 383] on button "Replace" at bounding box center [428, 384] width 139 height 38
click at [436, 383] on button "Replace" at bounding box center [428, 385] width 139 height 38
click at [436, 383] on div "Confirm replace? This question will be replaced. This action cannot be undone R…" at bounding box center [503, 350] width 441 height 172
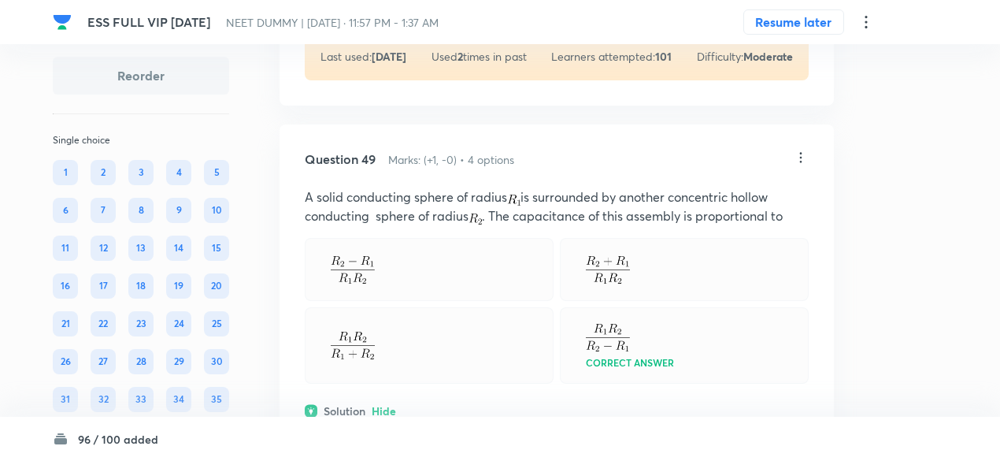
scroll to position [22094, 0]
click at [803, 166] on icon at bounding box center [801, 158] width 16 height 16
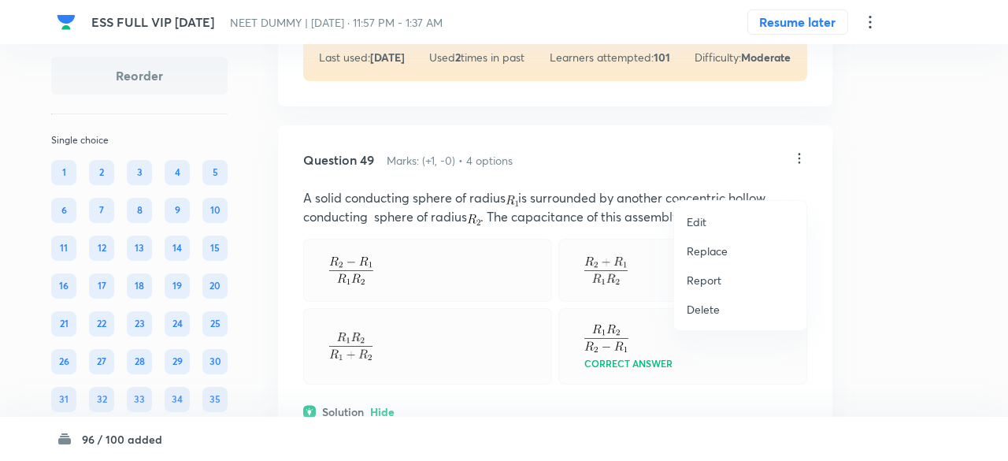
click at [723, 253] on p "Replace" at bounding box center [707, 251] width 41 height 17
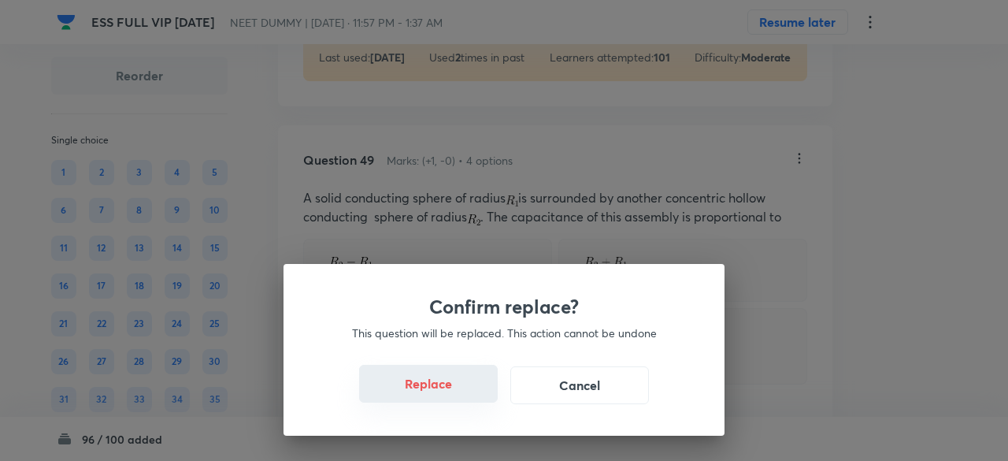
click at [441, 393] on button "Replace" at bounding box center [428, 384] width 139 height 38
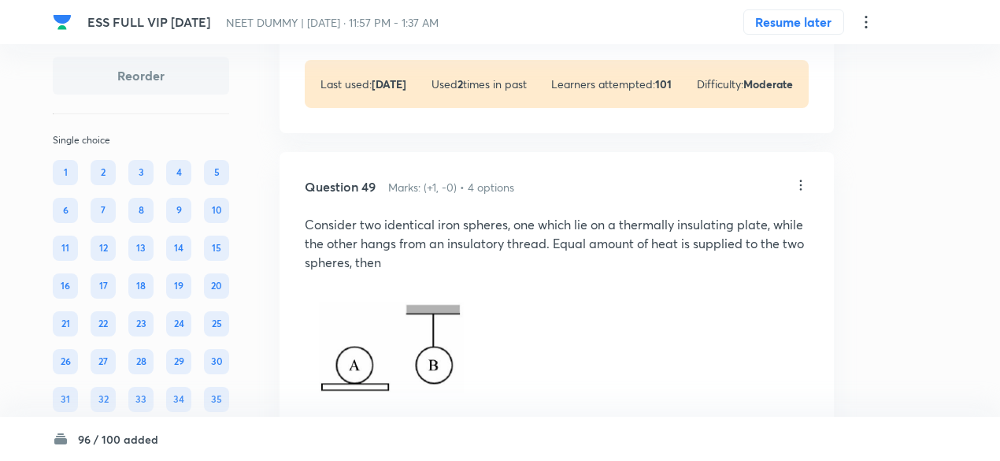
scroll to position [22066, 0]
click at [800, 194] on icon at bounding box center [801, 186] width 16 height 16
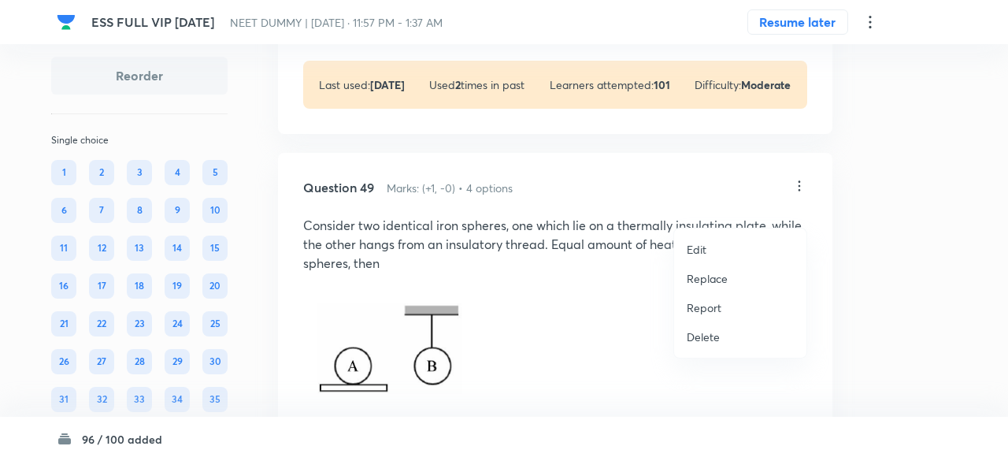
click at [712, 277] on p "Replace" at bounding box center [707, 278] width 41 height 17
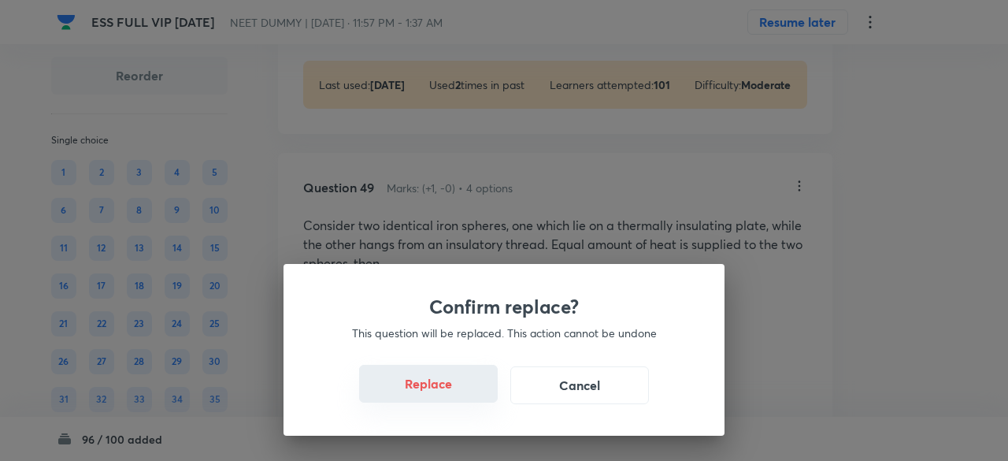
click at [444, 387] on button "Replace" at bounding box center [428, 384] width 139 height 38
click at [444, 389] on button "Replace" at bounding box center [428, 384] width 139 height 38
click at [444, 389] on button "Replace" at bounding box center [428, 385] width 139 height 38
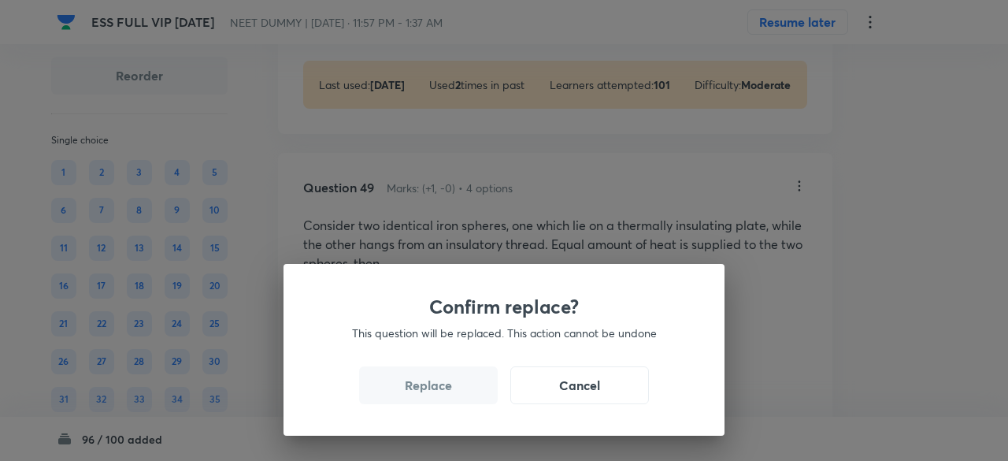
click at [444, 389] on button "Replace" at bounding box center [428, 385] width 139 height 38
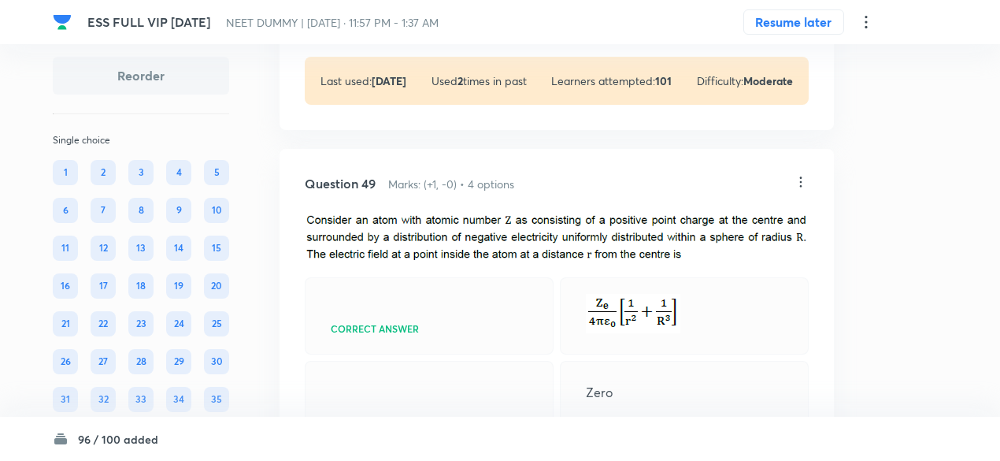
scroll to position [22070, 0]
click at [803, 191] on icon at bounding box center [801, 183] width 16 height 16
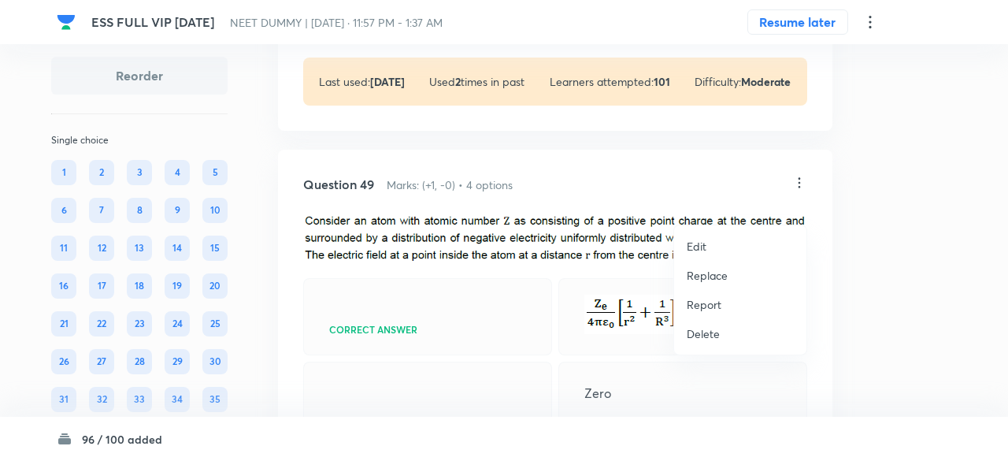
click at [705, 273] on p "Replace" at bounding box center [707, 275] width 41 height 17
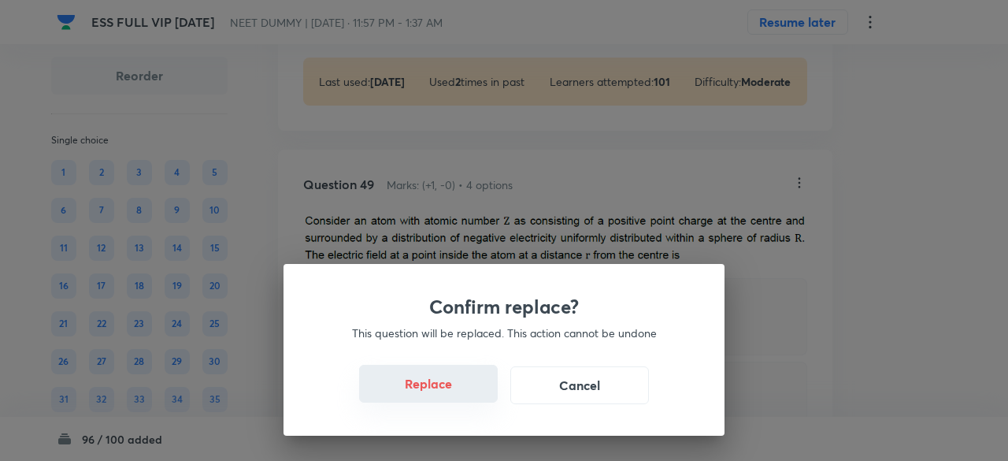
click at [444, 390] on button "Replace" at bounding box center [428, 384] width 139 height 38
click at [444, 390] on button "Replace" at bounding box center [428, 385] width 139 height 38
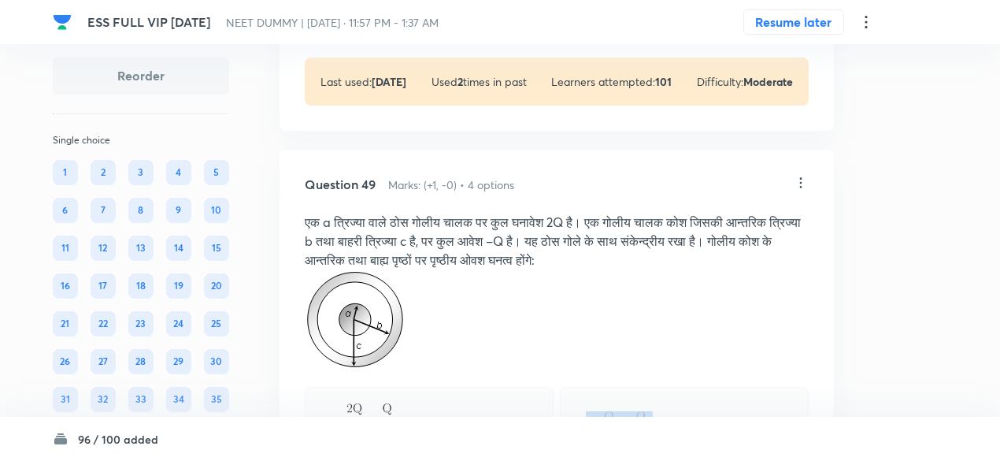
click at [444, 390] on div "Correct answer" at bounding box center [429, 424] width 249 height 75
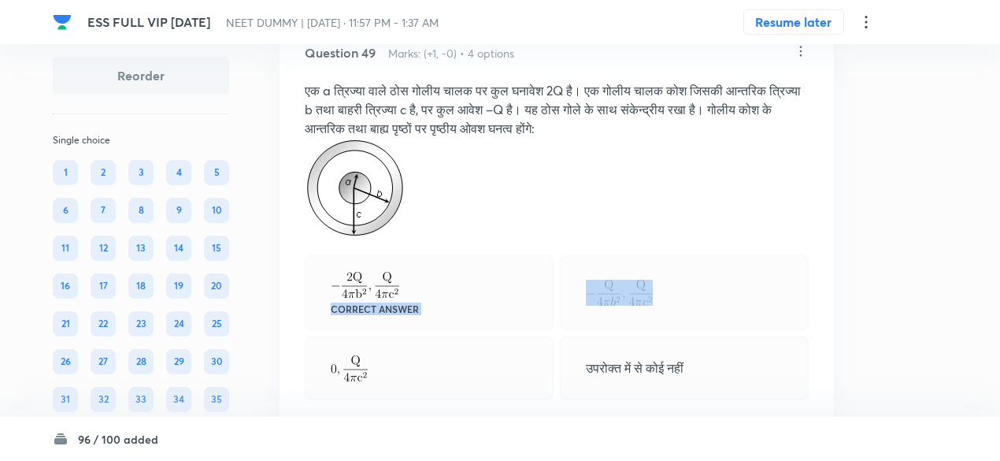
scroll to position [22194, 0]
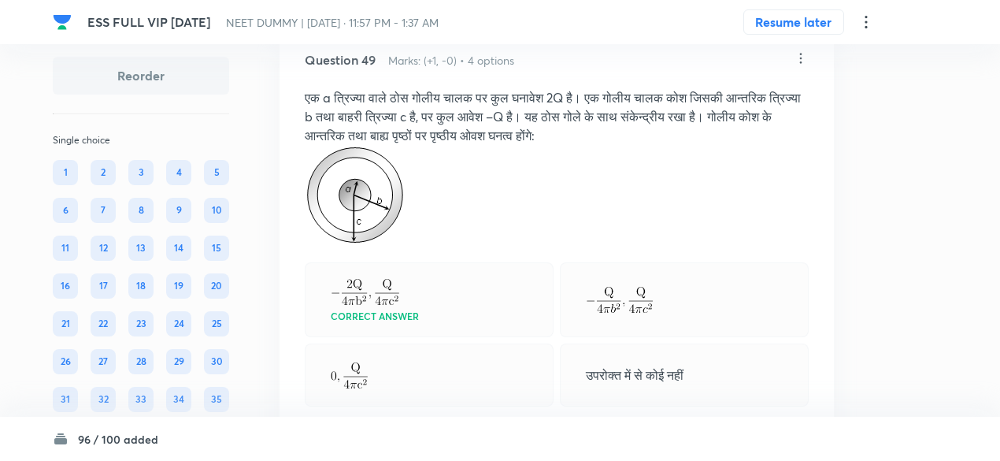
click at [471, 96] on div "Question 49 Marks: (+1, -0) • 4 options एक a त्रिज्या वाले ठोस गोलीय चालक पर कु…" at bounding box center [557, 433] width 554 height 816
click at [805, 66] on icon at bounding box center [801, 58] width 16 height 16
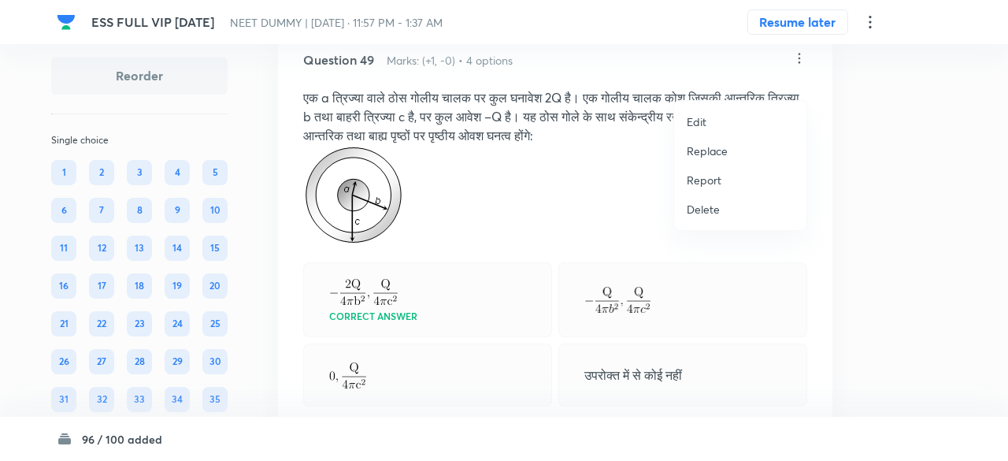
click at [704, 150] on p "Replace" at bounding box center [707, 151] width 41 height 17
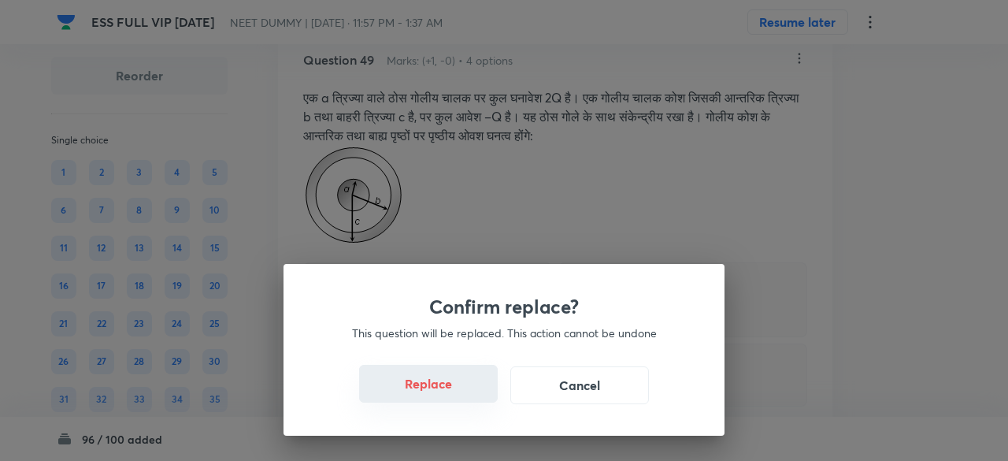
click at [436, 385] on button "Replace" at bounding box center [428, 384] width 139 height 38
click at [442, 394] on button "Replace" at bounding box center [428, 384] width 139 height 38
click at [442, 394] on button "Replace" at bounding box center [428, 385] width 139 height 38
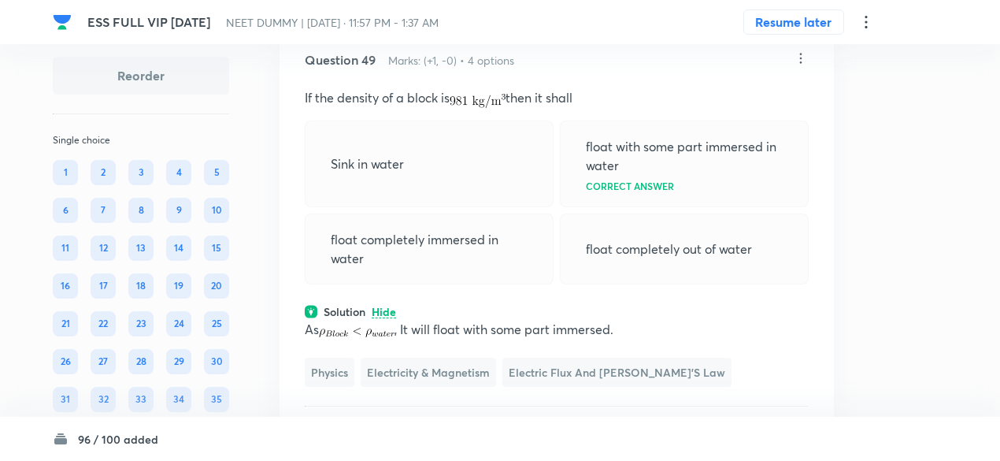
click at [800, 63] on icon at bounding box center [801, 58] width 2 height 10
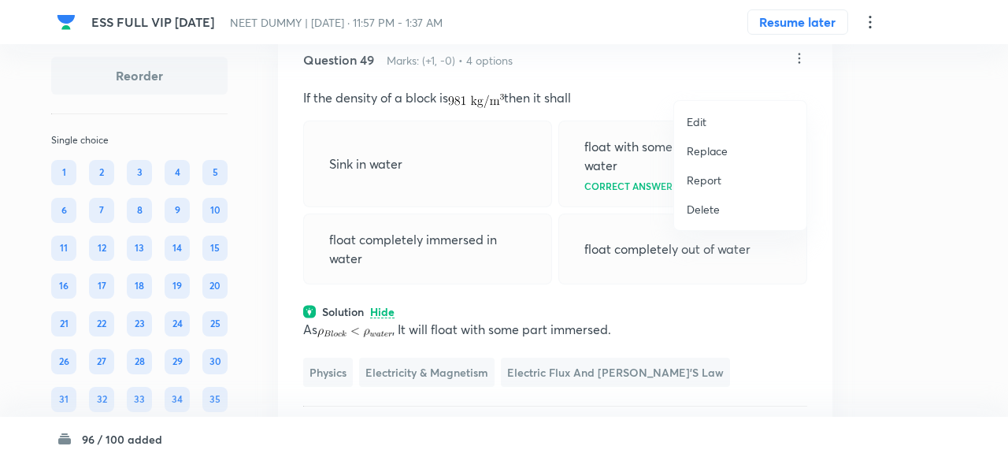
click at [724, 150] on p "Replace" at bounding box center [707, 151] width 41 height 17
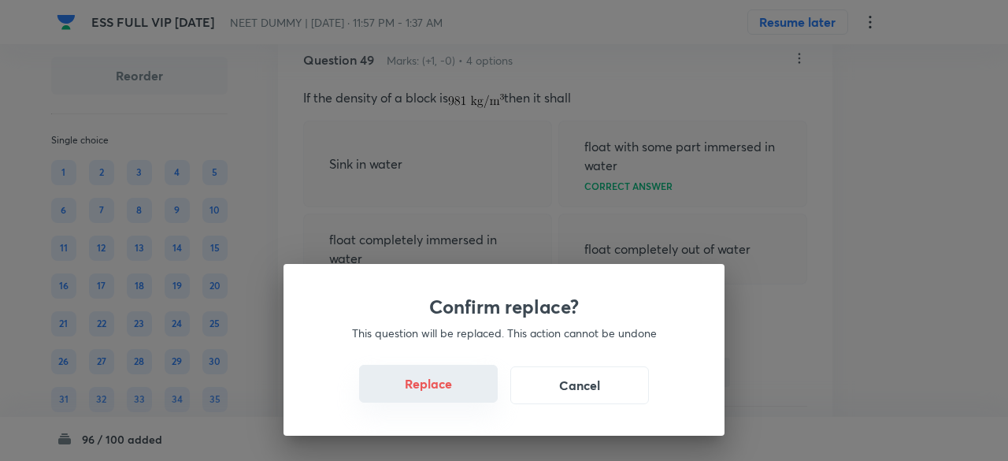
click at [445, 387] on button "Replace" at bounding box center [428, 384] width 139 height 38
click at [447, 392] on button "Replace" at bounding box center [428, 384] width 139 height 38
click at [447, 392] on button "Replace" at bounding box center [428, 385] width 139 height 38
click at [447, 392] on div "Confirm replace? This question will be replaced. This action cannot be undone R…" at bounding box center [503, 350] width 441 height 172
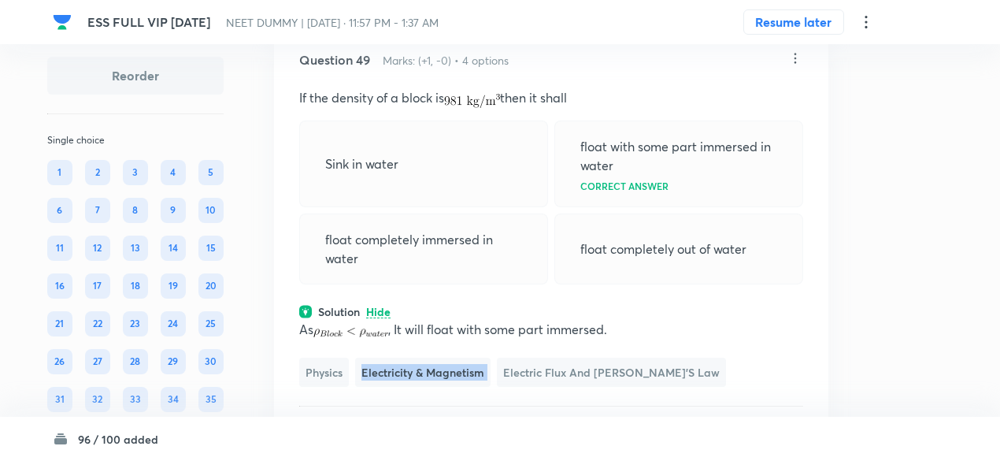
click at [447, 387] on span "Electricity & Magnetism" at bounding box center [422, 371] width 135 height 29
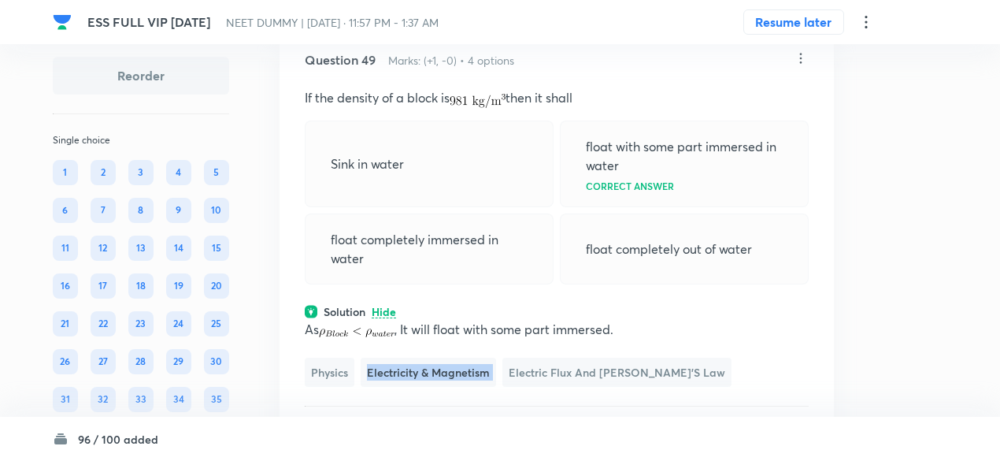
click at [447, 387] on span "Electricity & Magnetism" at bounding box center [428, 371] width 135 height 29
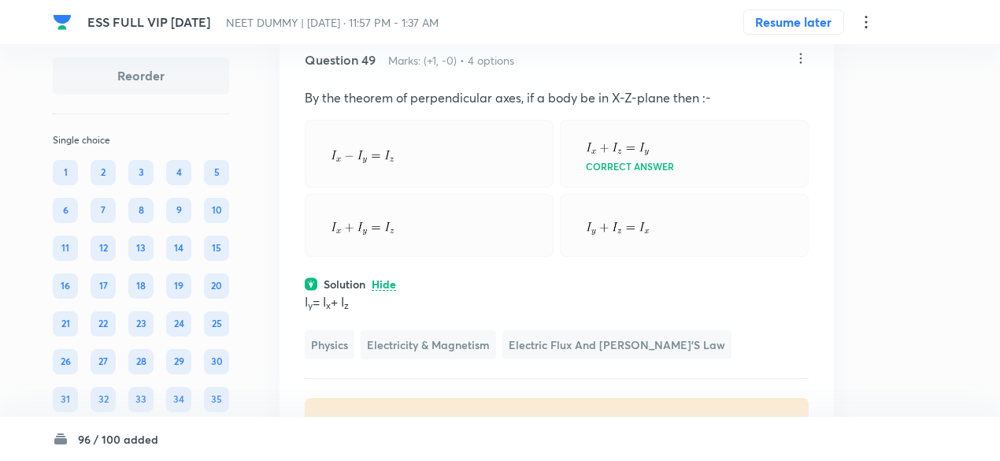
click at [802, 66] on icon at bounding box center [801, 58] width 16 height 16
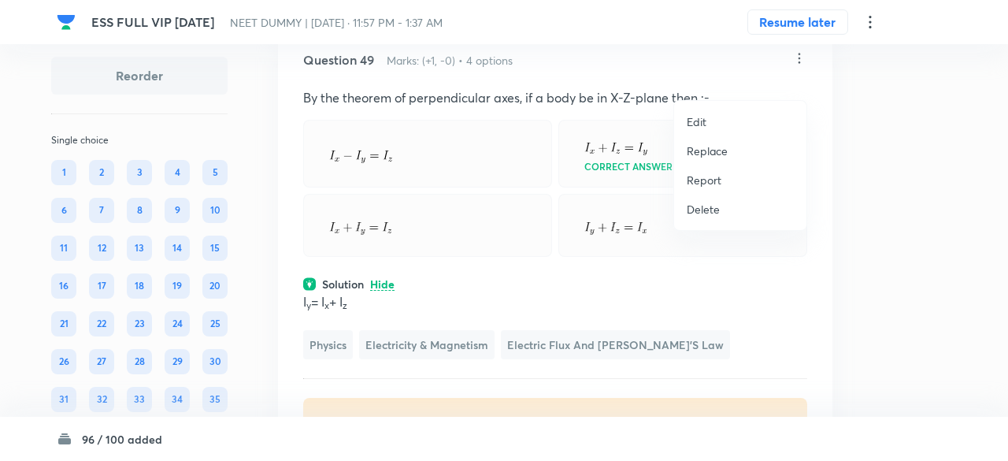
click at [713, 153] on p "Replace" at bounding box center [707, 151] width 41 height 17
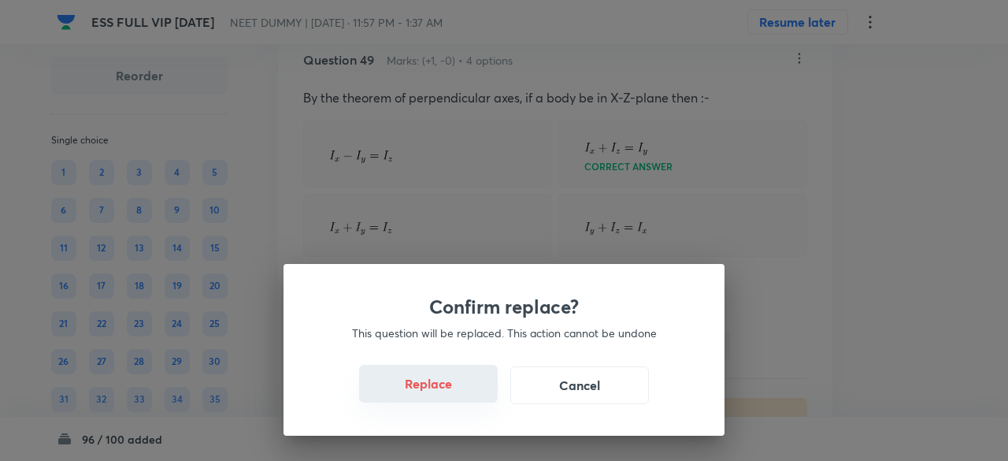
click at [439, 390] on button "Replace" at bounding box center [428, 384] width 139 height 38
click at [439, 390] on button "Replace" at bounding box center [428, 385] width 139 height 38
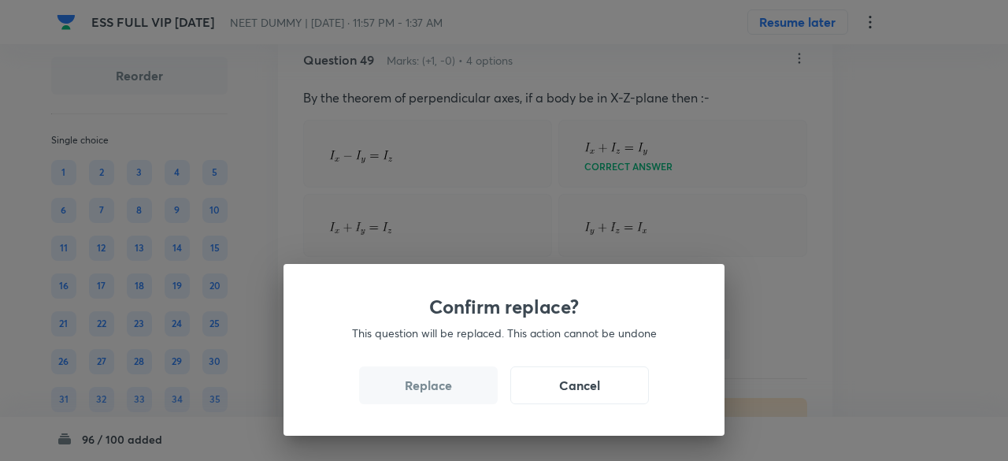
click at [439, 390] on button "Replace" at bounding box center [428, 385] width 139 height 38
click at [439, 390] on div "Confirm replace? This question will be replaced. This action cannot be undone R…" at bounding box center [503, 350] width 441 height 172
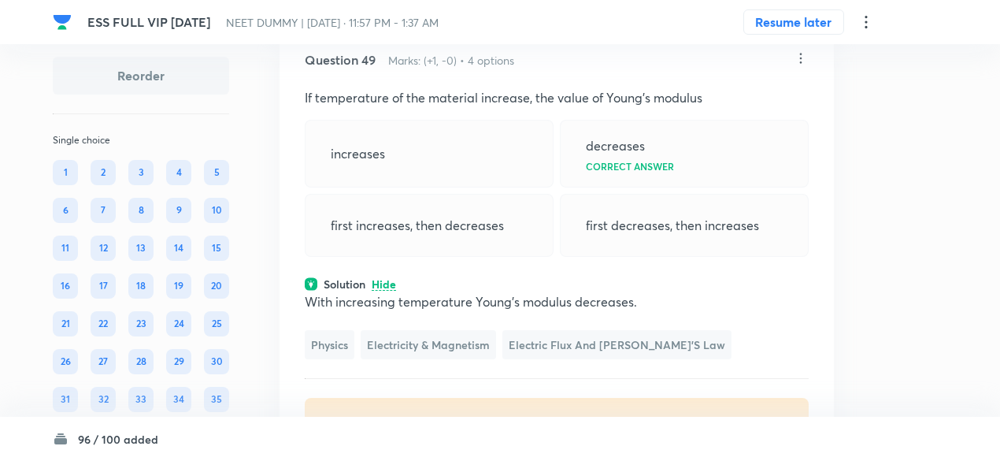
click at [804, 66] on icon at bounding box center [801, 58] width 16 height 16
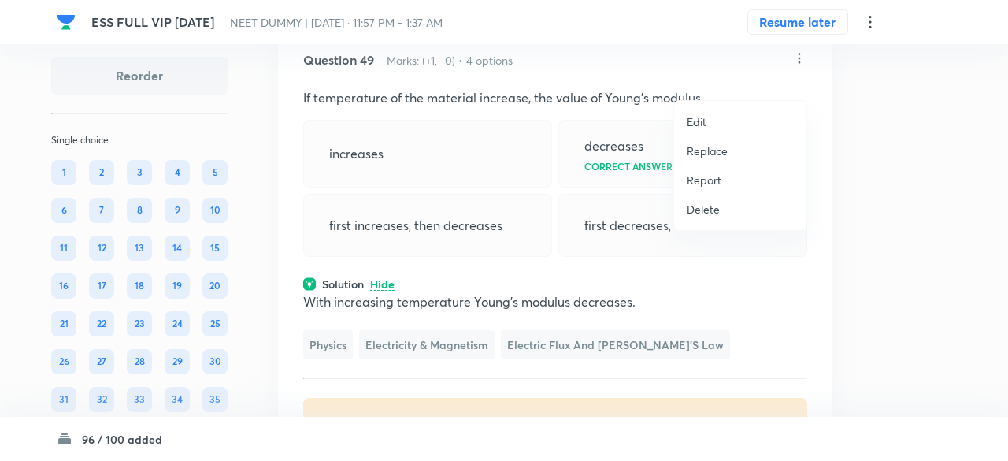
click at [712, 149] on p "Replace" at bounding box center [707, 151] width 41 height 17
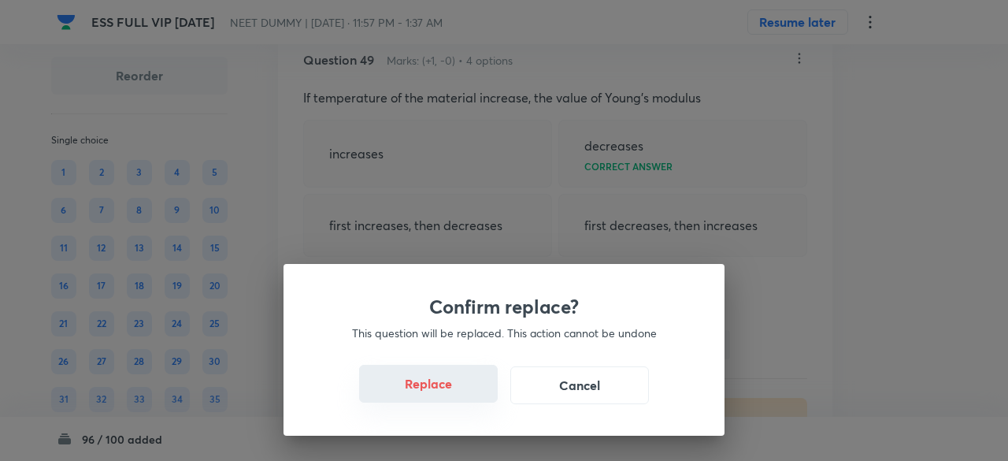
click at [440, 391] on button "Replace" at bounding box center [428, 384] width 139 height 38
click at [441, 384] on button "Replace" at bounding box center [428, 385] width 139 height 38
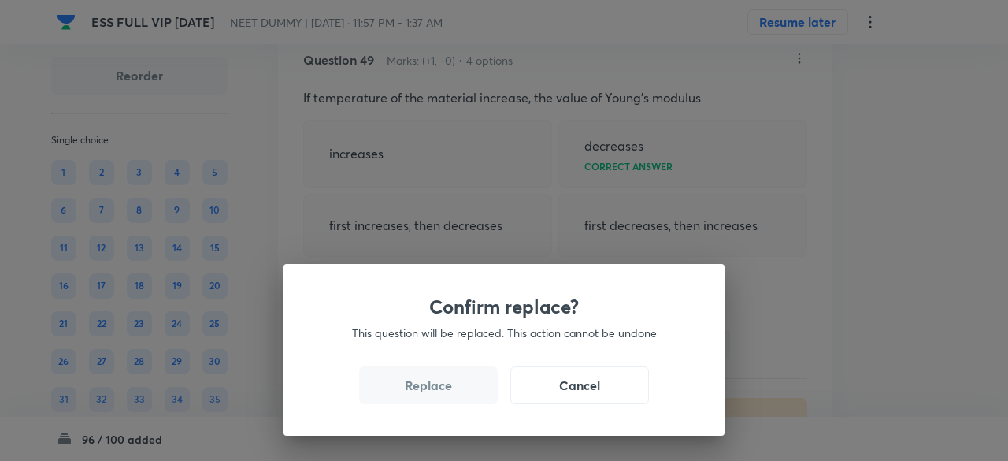
click at [441, 384] on button "Replace" at bounding box center [428, 385] width 139 height 38
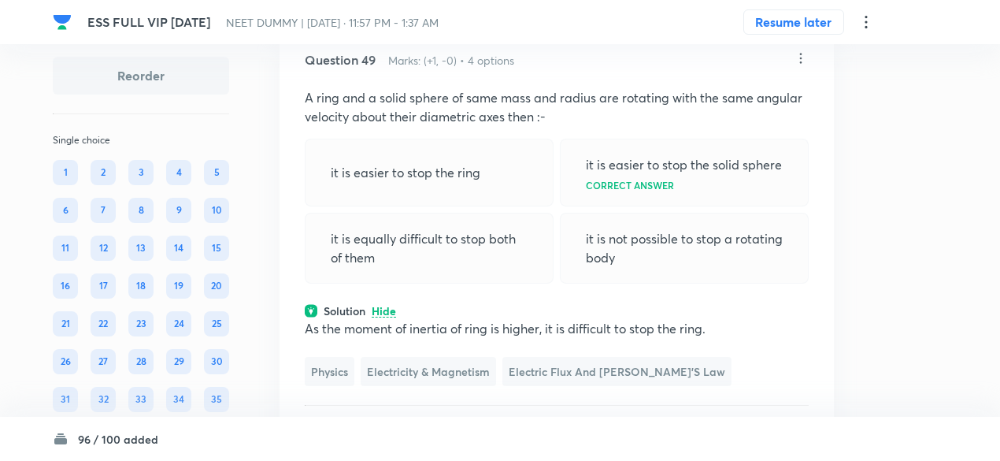
click at [802, 66] on icon at bounding box center [801, 58] width 16 height 16
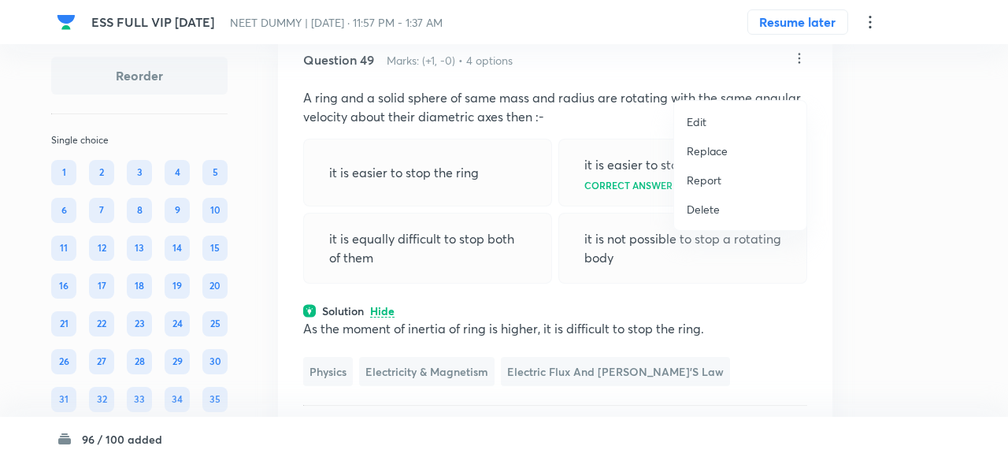
click at [700, 155] on p "Replace" at bounding box center [707, 151] width 41 height 17
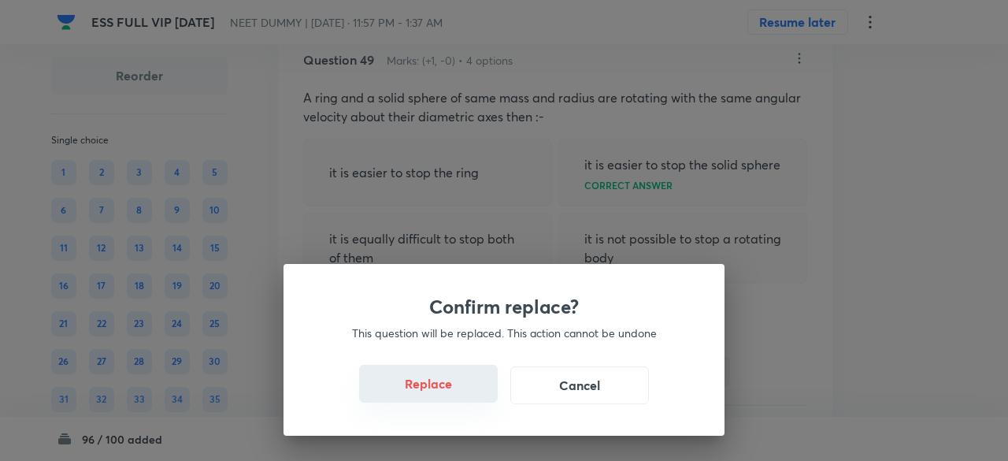
click at [435, 384] on button "Replace" at bounding box center [428, 384] width 139 height 38
click at [438, 388] on button "Replace" at bounding box center [428, 384] width 139 height 38
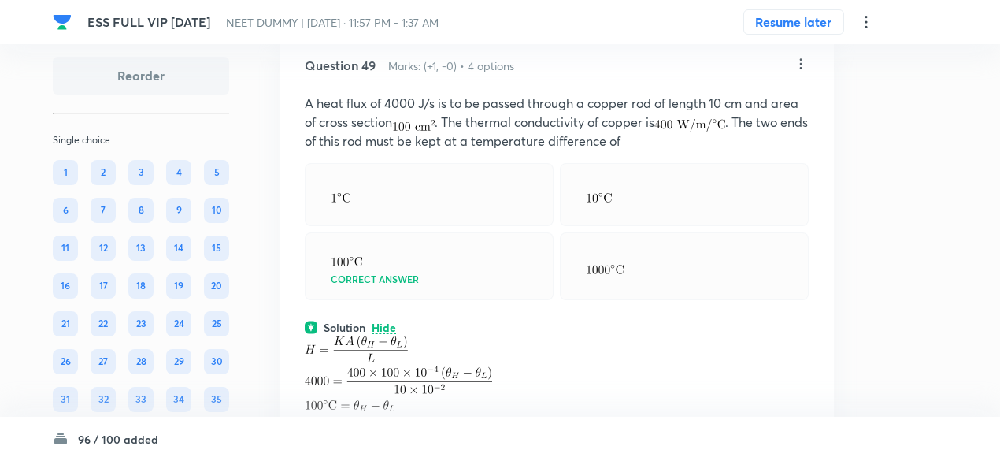
scroll to position [22186, 0]
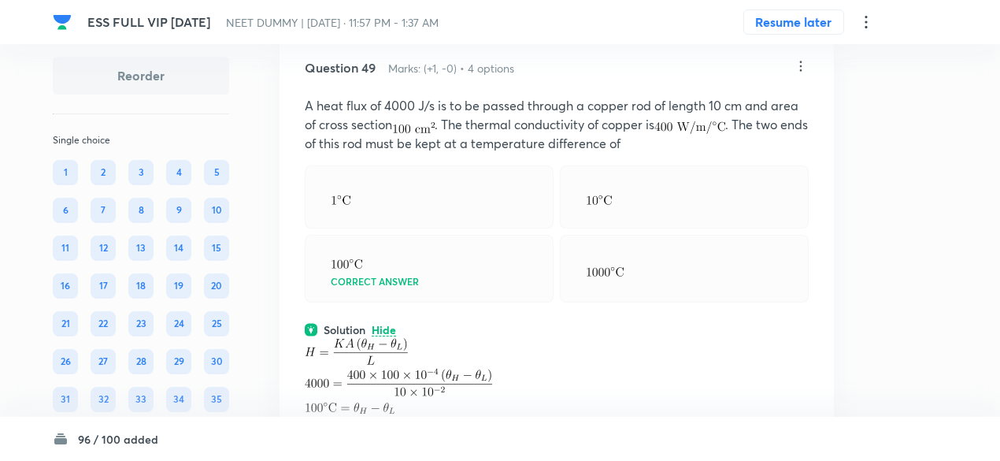
click at [802, 74] on icon at bounding box center [801, 66] width 16 height 16
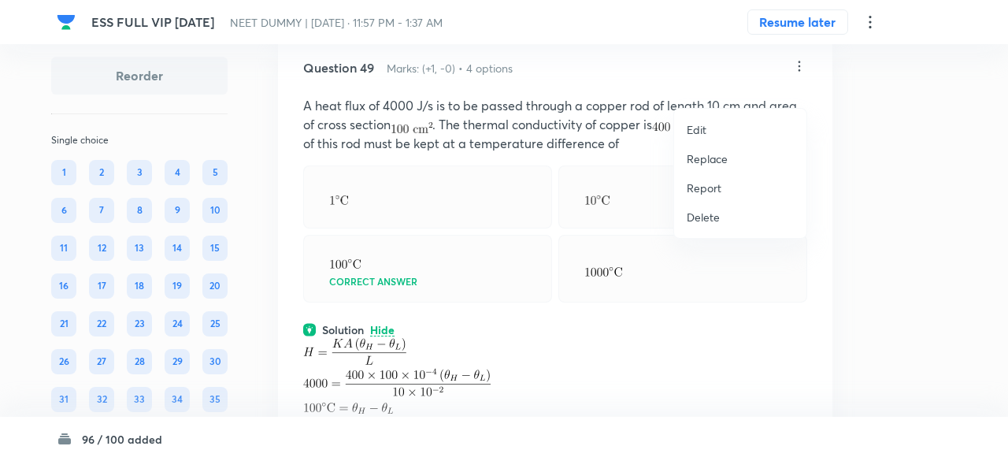
click at [710, 162] on p "Replace" at bounding box center [707, 158] width 41 height 17
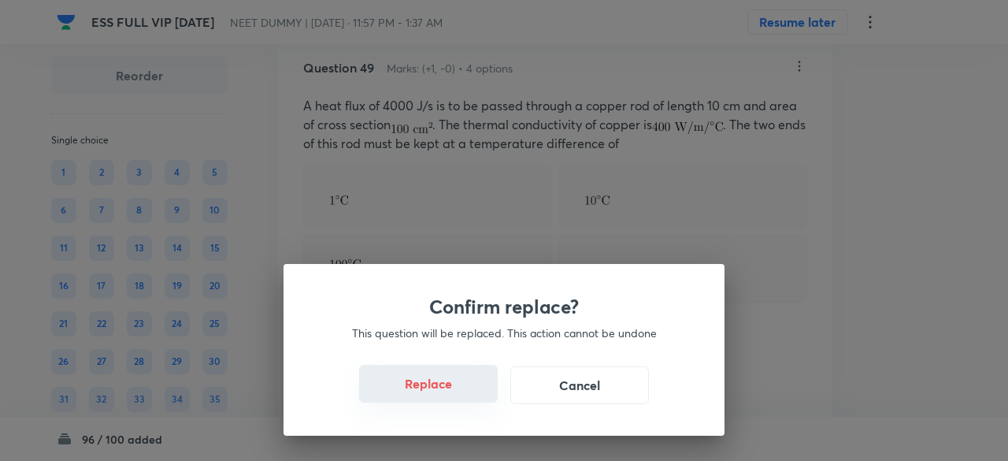
click at [442, 380] on button "Replace" at bounding box center [428, 384] width 139 height 38
click at [447, 394] on button "Replace" at bounding box center [428, 384] width 139 height 38
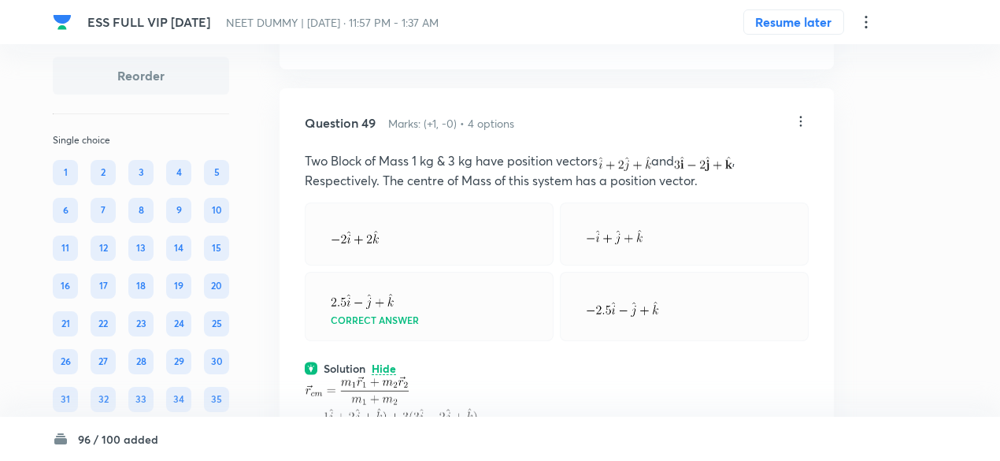
scroll to position [22103, 0]
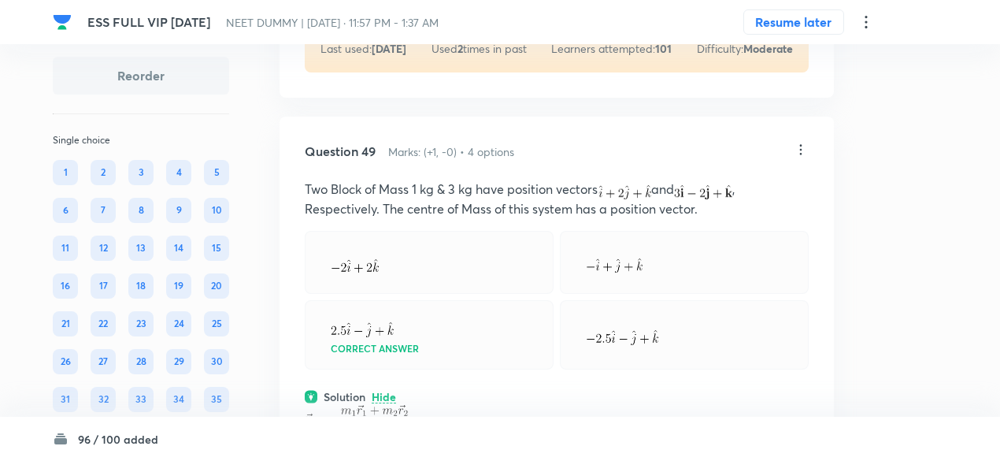
click at [802, 157] on icon at bounding box center [801, 150] width 16 height 16
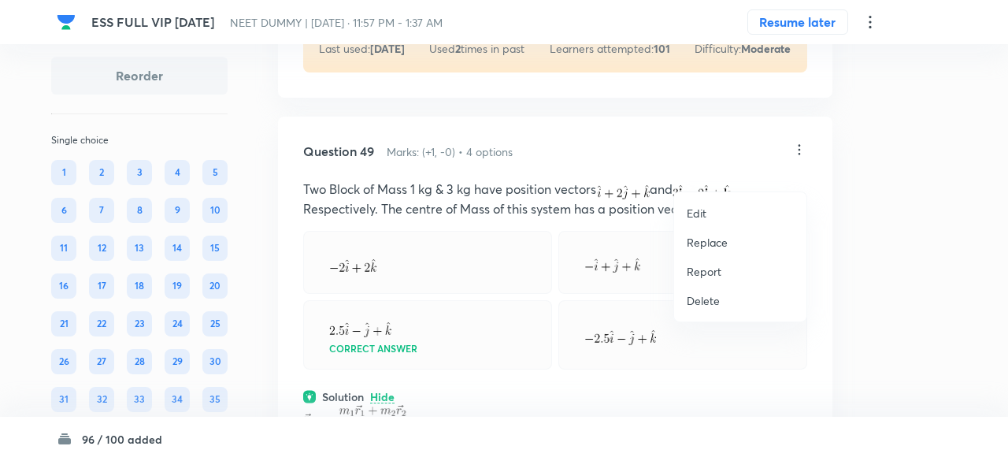
click at [716, 242] on p "Replace" at bounding box center [707, 242] width 41 height 17
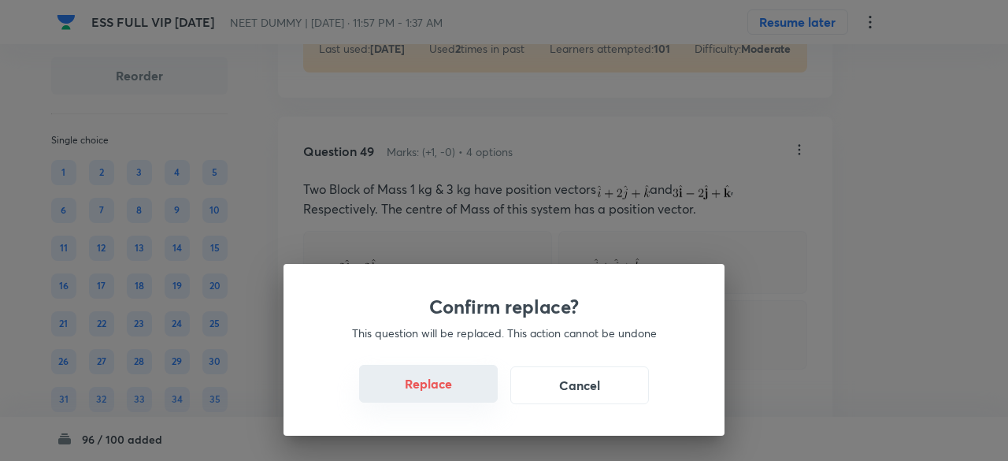
click at [431, 391] on button "Replace" at bounding box center [428, 384] width 139 height 38
click at [439, 391] on button "Replace" at bounding box center [428, 384] width 139 height 38
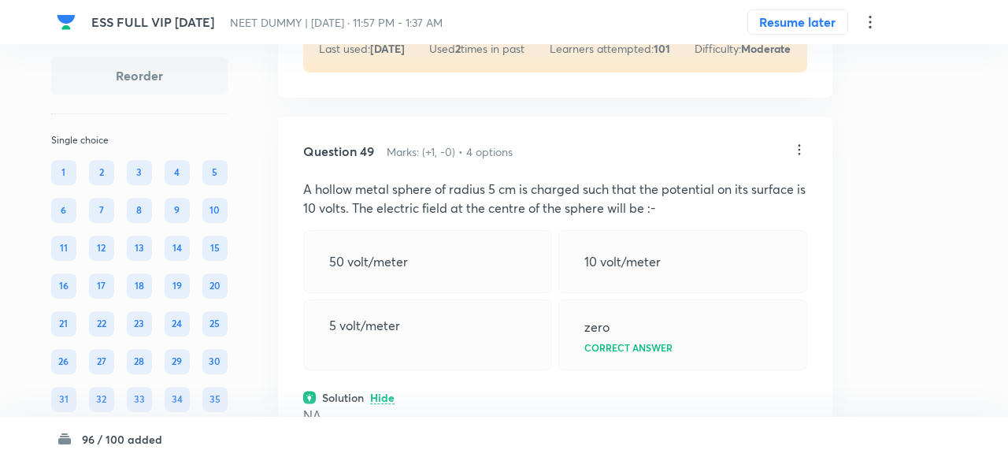
click at [439, 391] on div "Confirm replace? This question will be replaced. This action cannot be undone R…" at bounding box center [504, 230] width 1008 height 461
click at [439, 370] on div "5 volt/meter" at bounding box center [423, 334] width 249 height 71
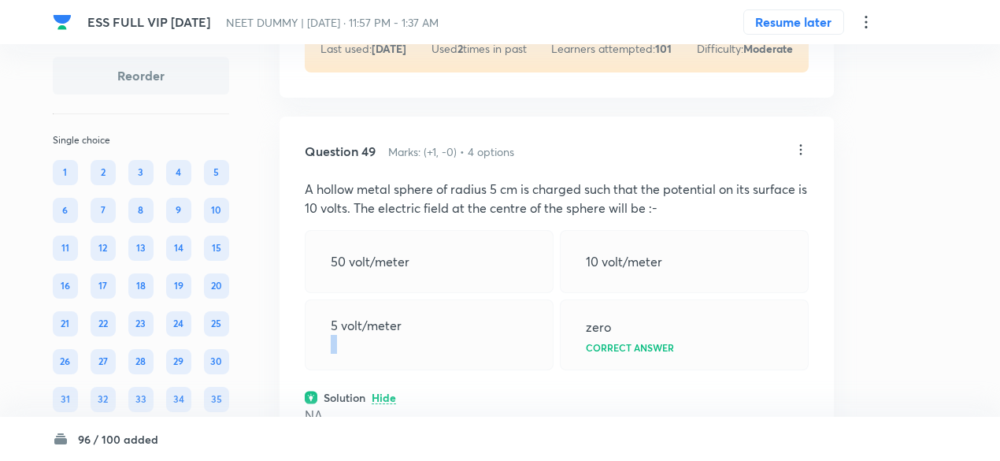
click at [439, 370] on div "5 volt/meter" at bounding box center [429, 334] width 249 height 71
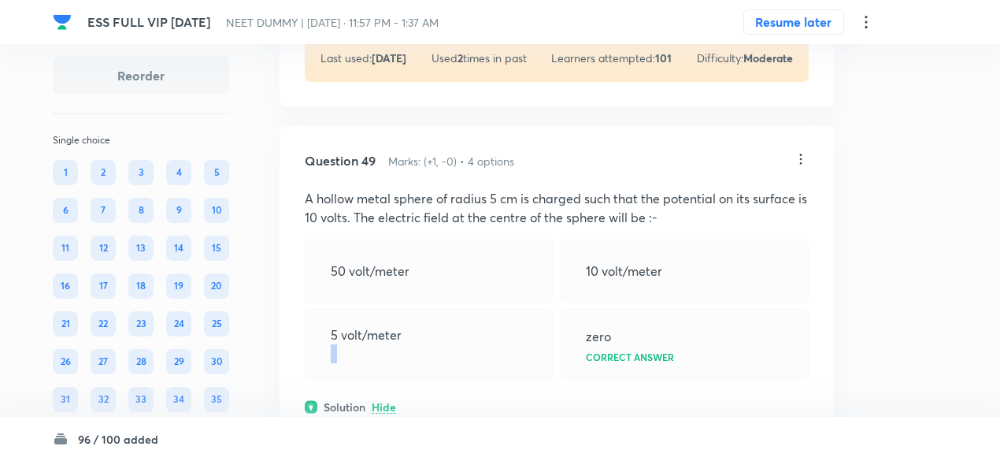
scroll to position [22092, 0]
click at [802, 168] on icon at bounding box center [801, 160] width 16 height 16
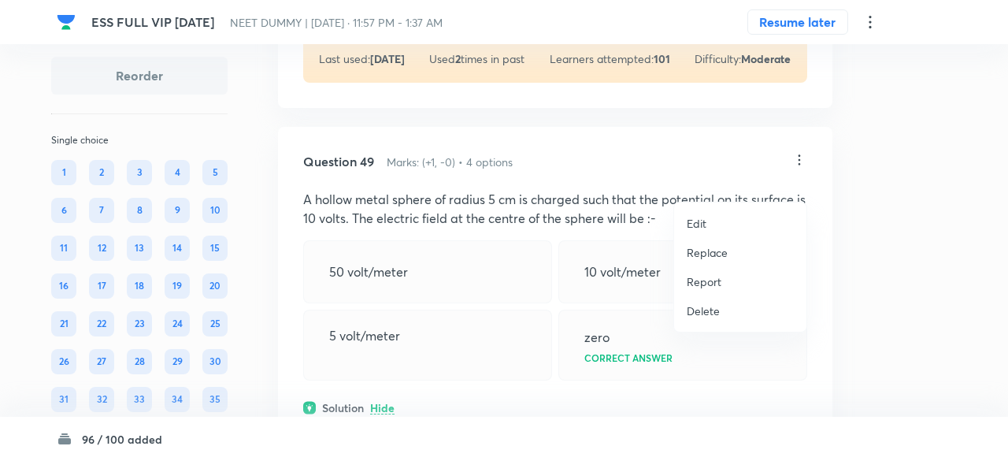
click at [713, 251] on p "Replace" at bounding box center [707, 252] width 41 height 17
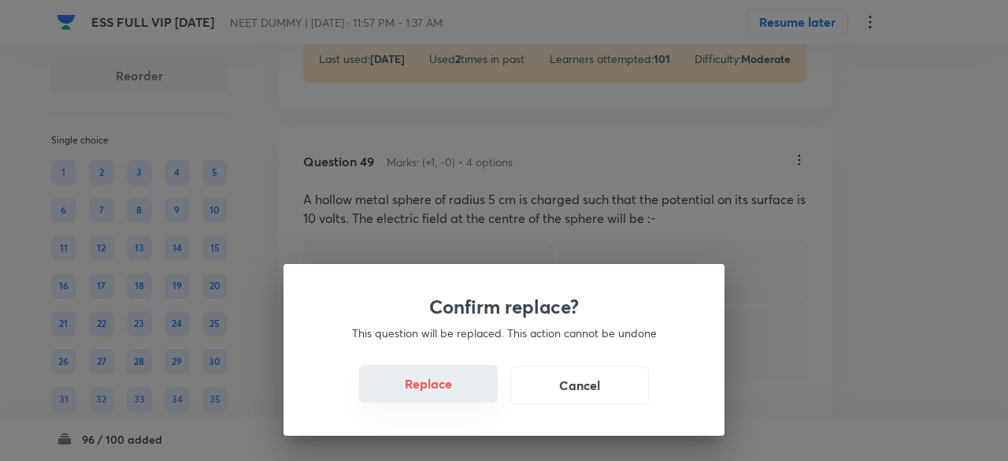
click at [449, 373] on button "Replace" at bounding box center [428, 384] width 139 height 38
click at [450, 394] on button "Replace" at bounding box center [428, 384] width 139 height 38
click at [450, 394] on button "Replace" at bounding box center [428, 385] width 139 height 38
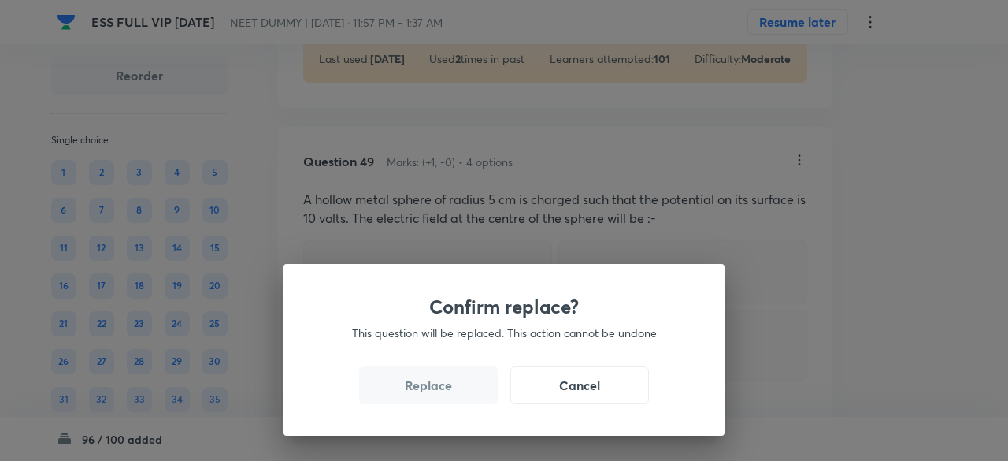
click at [450, 394] on button "Replace" at bounding box center [428, 385] width 139 height 38
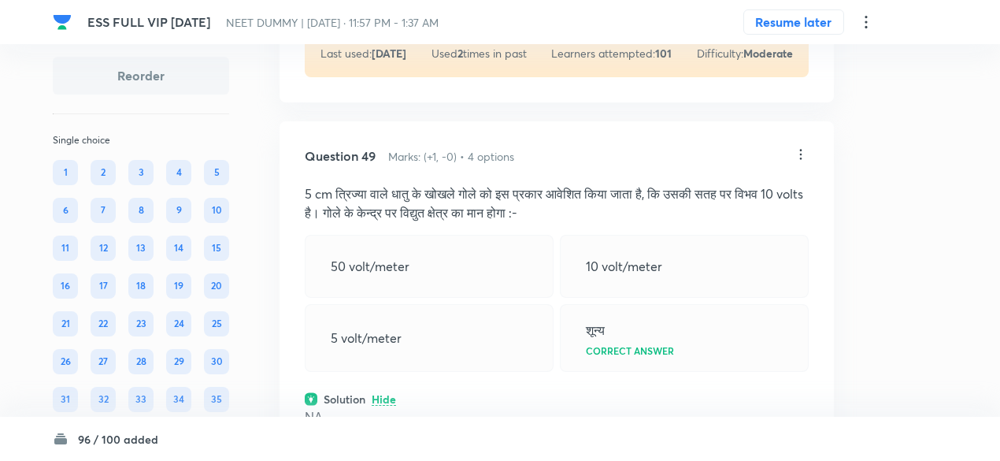
scroll to position [22096, 0]
click at [805, 164] on icon at bounding box center [801, 156] width 16 height 16
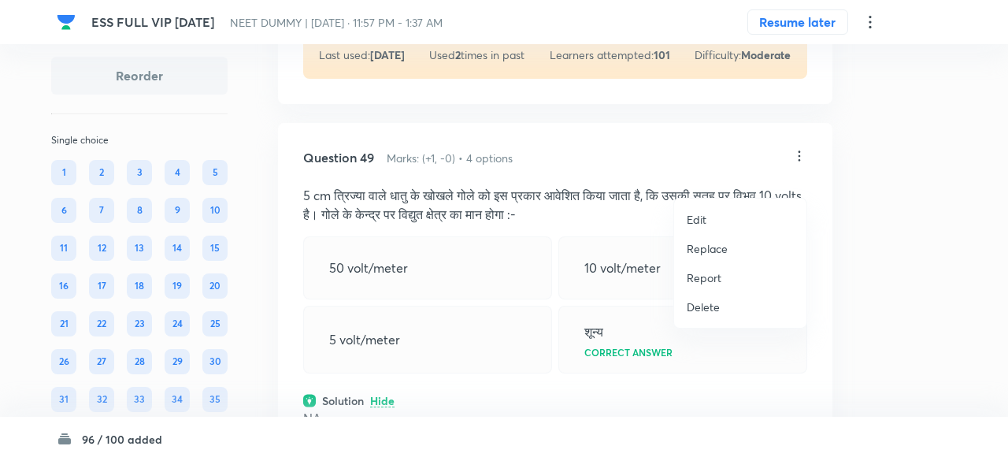
click at [707, 250] on p "Replace" at bounding box center [707, 248] width 41 height 17
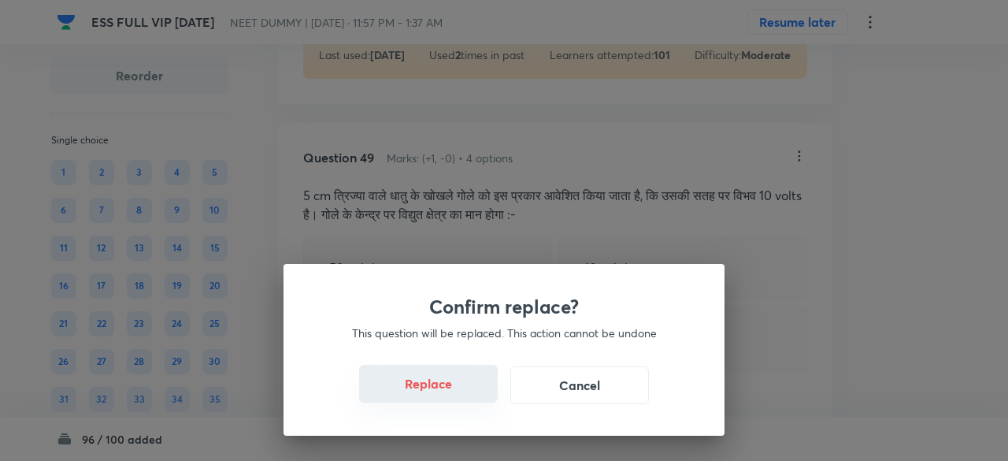
click at [433, 386] on button "Replace" at bounding box center [428, 384] width 139 height 38
click at [442, 393] on button "Replace" at bounding box center [428, 384] width 139 height 38
click at [442, 393] on button "Replace" at bounding box center [428, 385] width 139 height 38
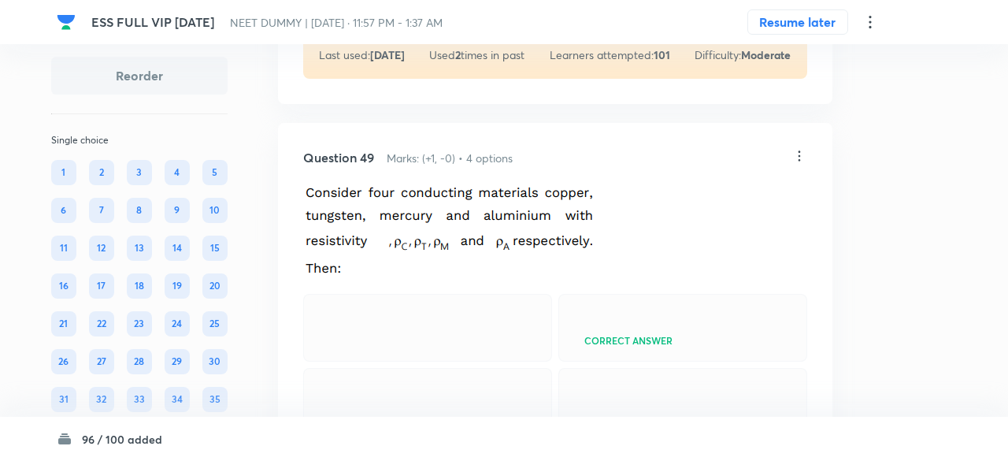
click at [442, 393] on div "Confirm replace? This question will be replaced. This action cannot be undone R…" at bounding box center [504, 230] width 1008 height 461
click at [442, 393] on div "Question 49 Marks: (+1, -0) • 4 options Correct answer Solution Hide Physics El…" at bounding box center [551, 464] width 554 height 682
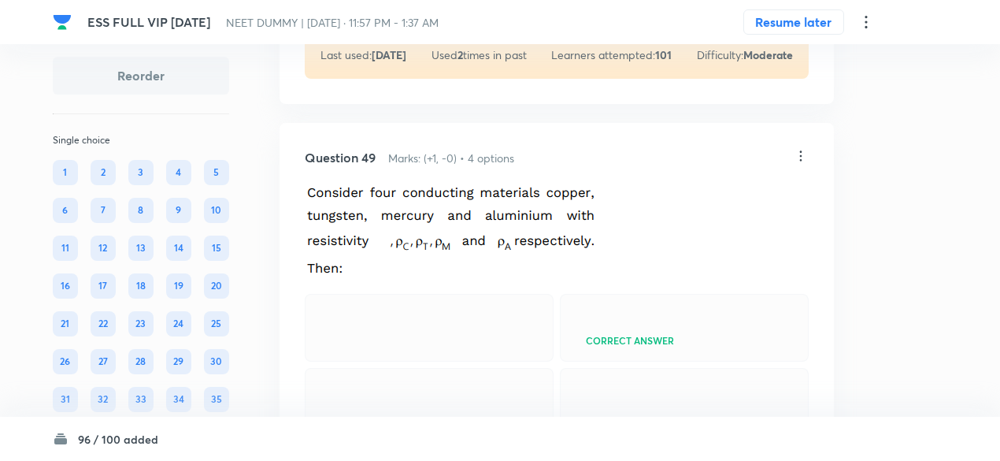
click at [442, 393] on div "Question 49 Marks: (+1, -0) • 4 options Correct answer Solution Hide Physics El…" at bounding box center [557, 464] width 554 height 682
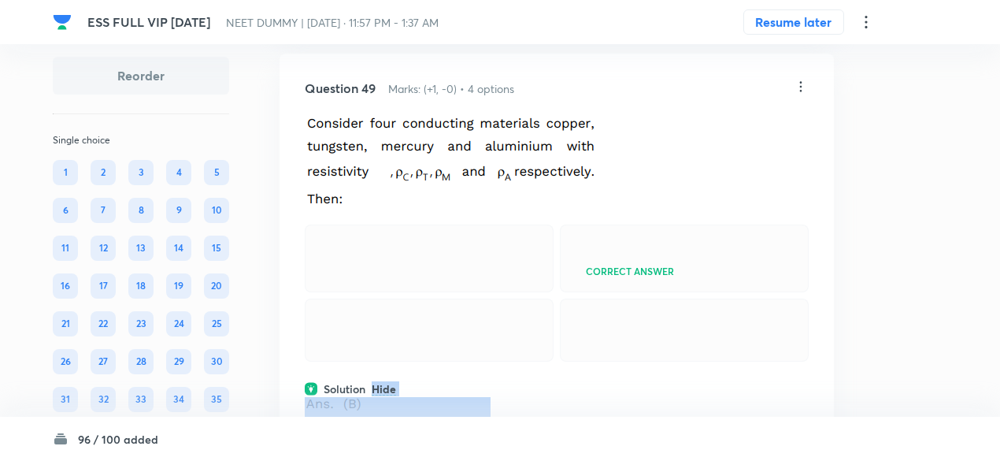
scroll to position [22156, 0]
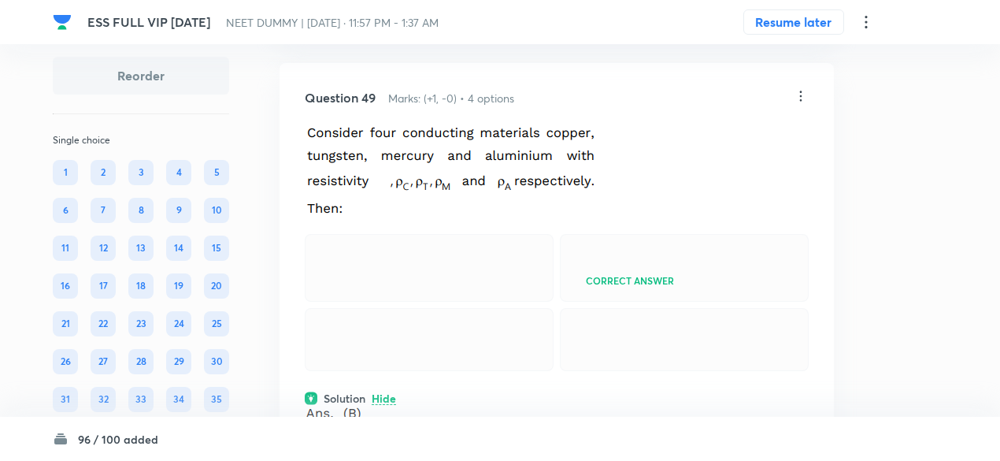
click at [800, 104] on icon at bounding box center [801, 96] width 16 height 16
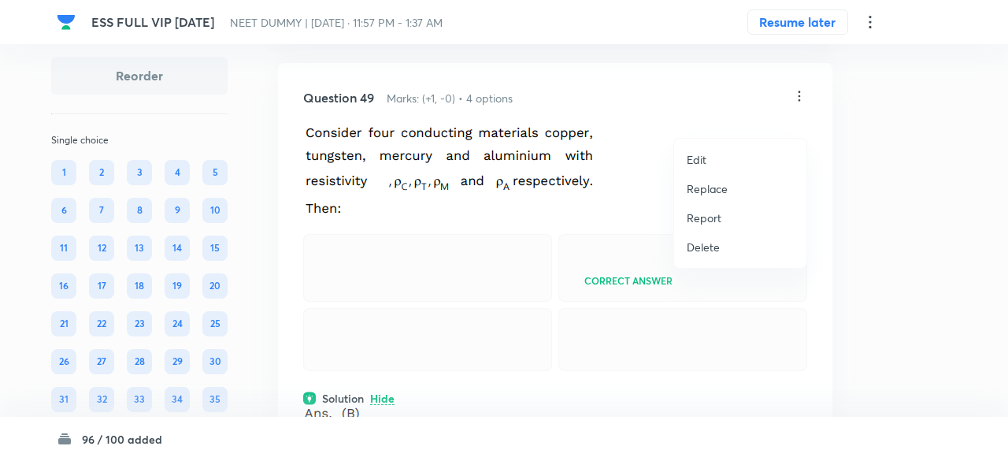
click at [709, 190] on p "Replace" at bounding box center [707, 188] width 41 height 17
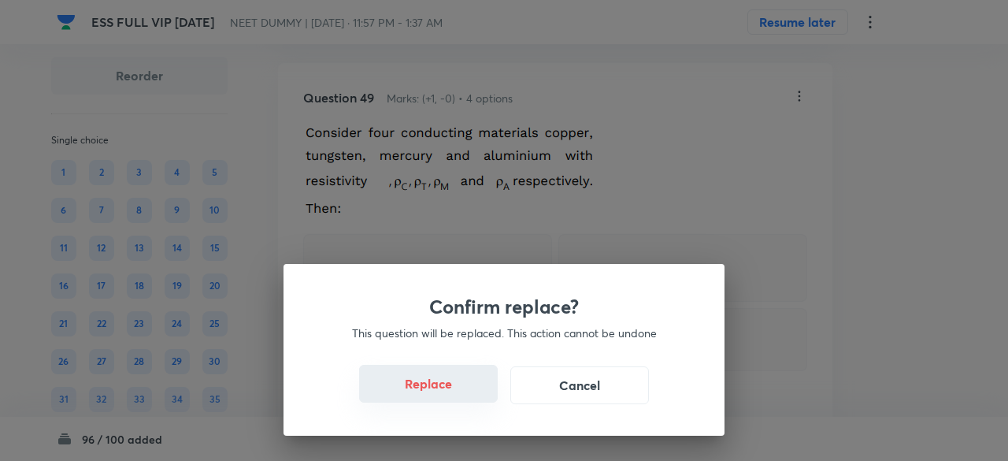
click at [446, 387] on button "Replace" at bounding box center [428, 384] width 139 height 38
click at [449, 392] on button "Replace" at bounding box center [428, 384] width 139 height 38
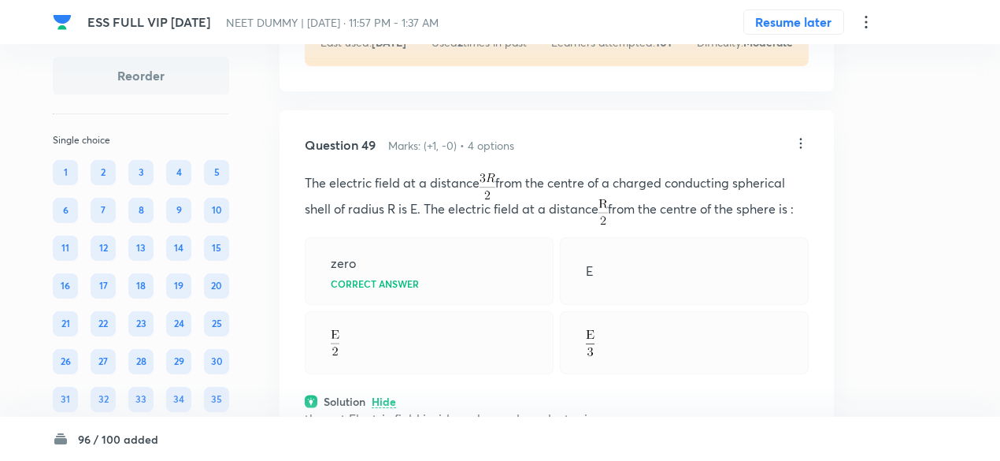
scroll to position [22089, 0]
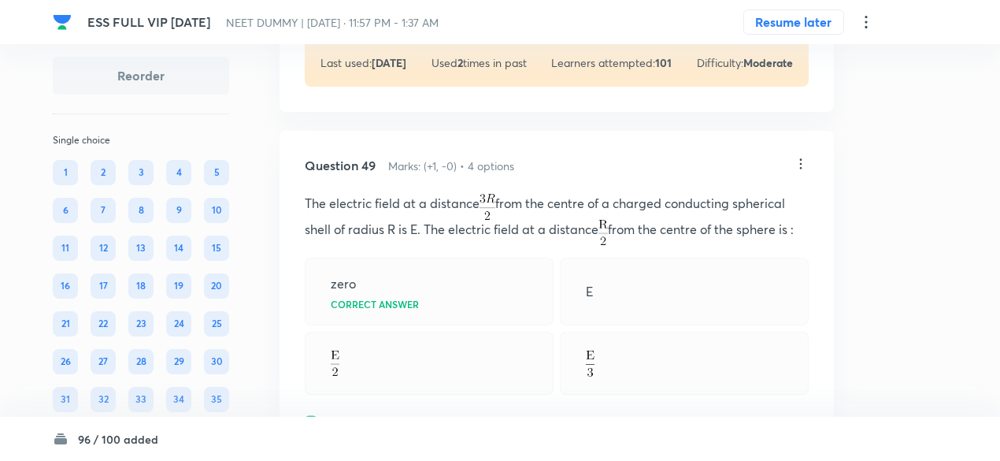
click at [803, 172] on icon at bounding box center [801, 164] width 16 height 16
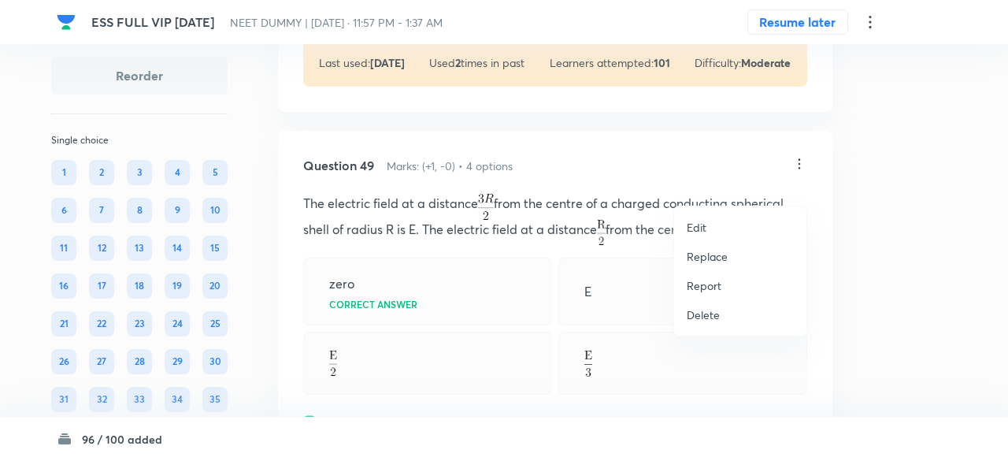
click at [712, 259] on p "Replace" at bounding box center [707, 256] width 41 height 17
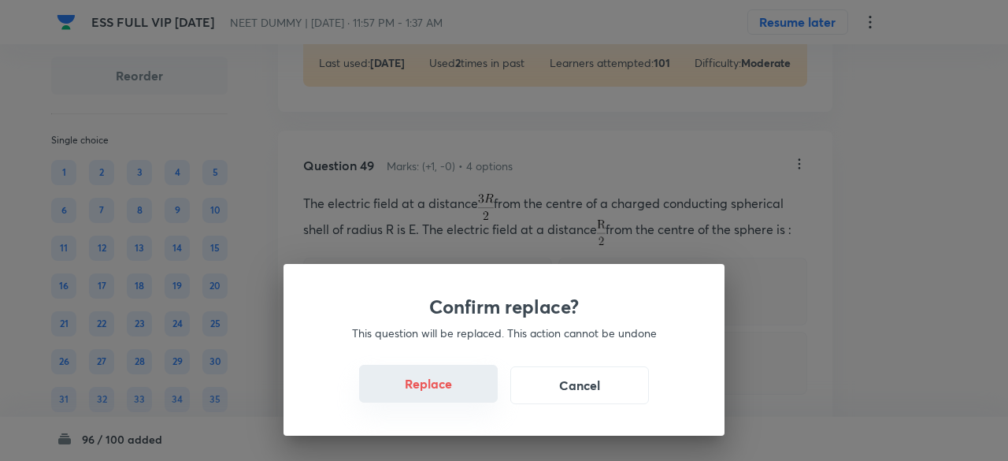
click at [434, 383] on button "Replace" at bounding box center [428, 384] width 139 height 38
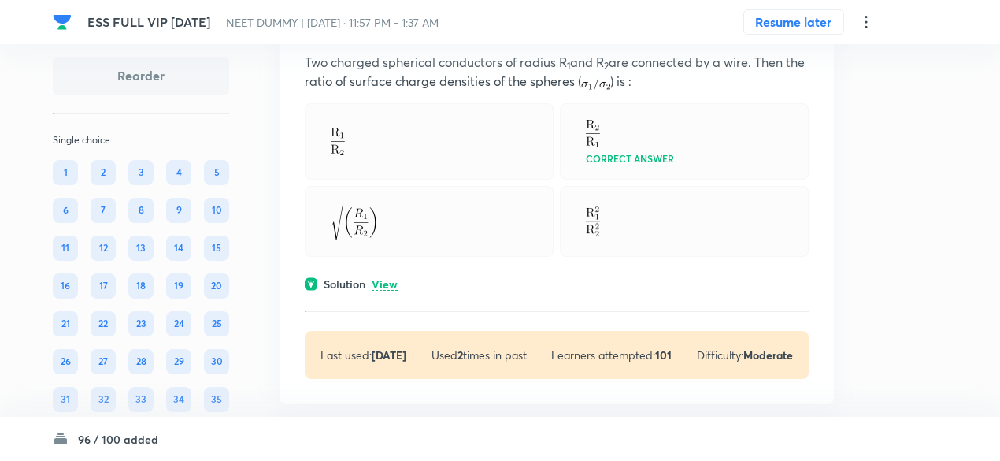
scroll to position [21796, 0]
click at [387, 291] on p "View" at bounding box center [385, 286] width 26 height 12
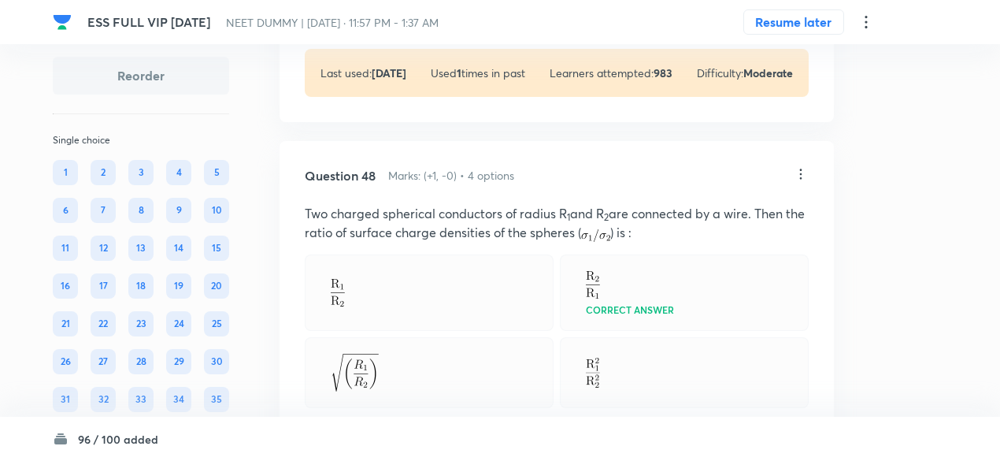
scroll to position [21644, 0]
click at [798, 183] on icon at bounding box center [801, 175] width 16 height 16
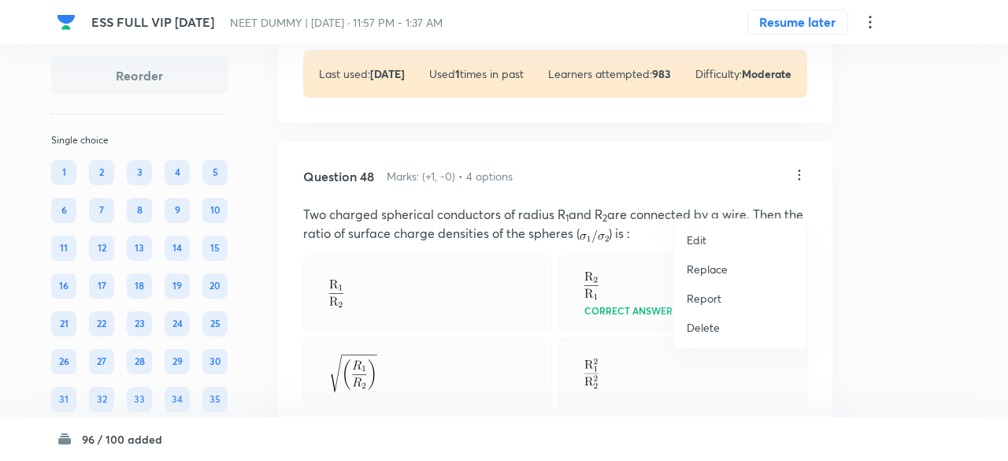
click at [714, 270] on p "Replace" at bounding box center [707, 269] width 41 height 17
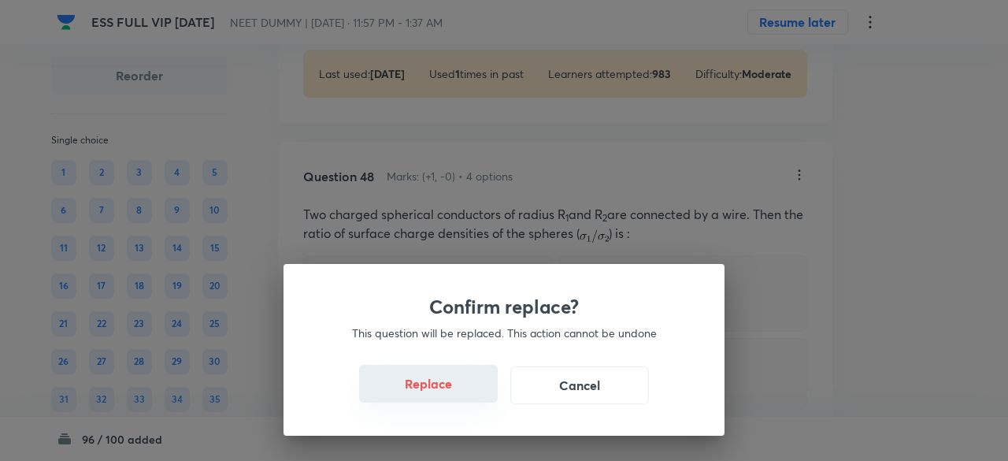
click at [454, 385] on button "Replace" at bounding box center [428, 384] width 139 height 38
click at [454, 395] on button "Replace" at bounding box center [428, 384] width 139 height 38
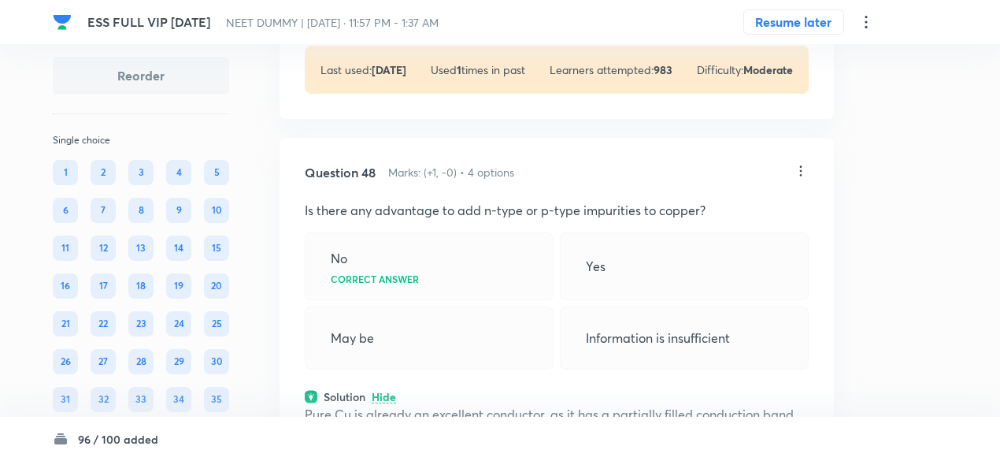
scroll to position [21648, 0]
click at [798, 180] on icon at bounding box center [801, 172] width 16 height 16
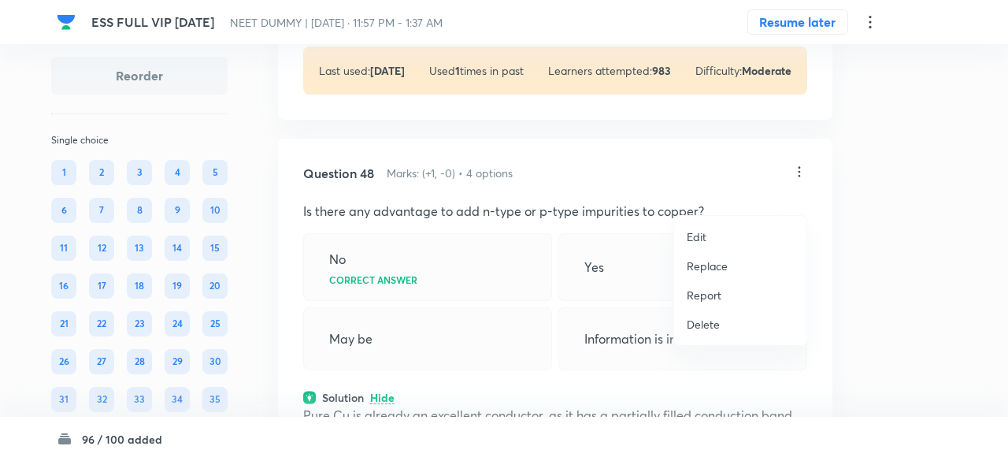
click at [724, 271] on p "Replace" at bounding box center [707, 265] width 41 height 17
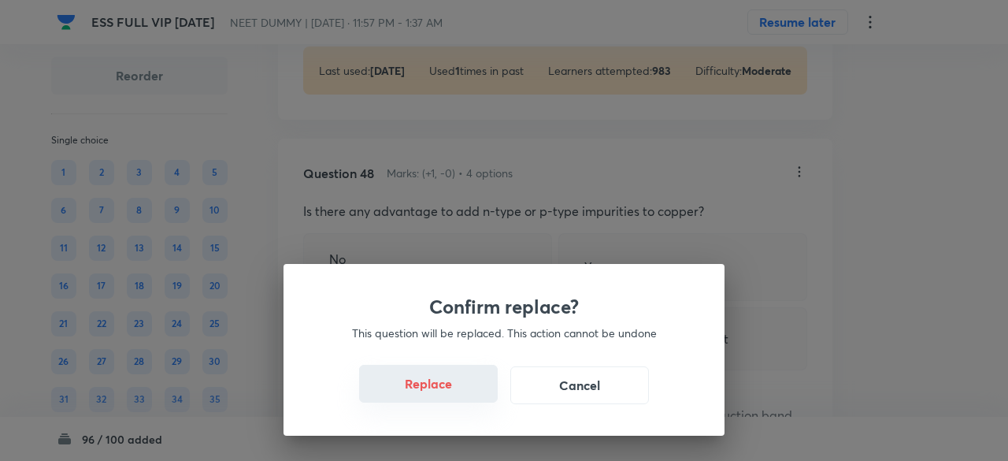
click at [452, 393] on button "Replace" at bounding box center [428, 384] width 139 height 38
click at [452, 393] on button "Replace" at bounding box center [428, 385] width 139 height 38
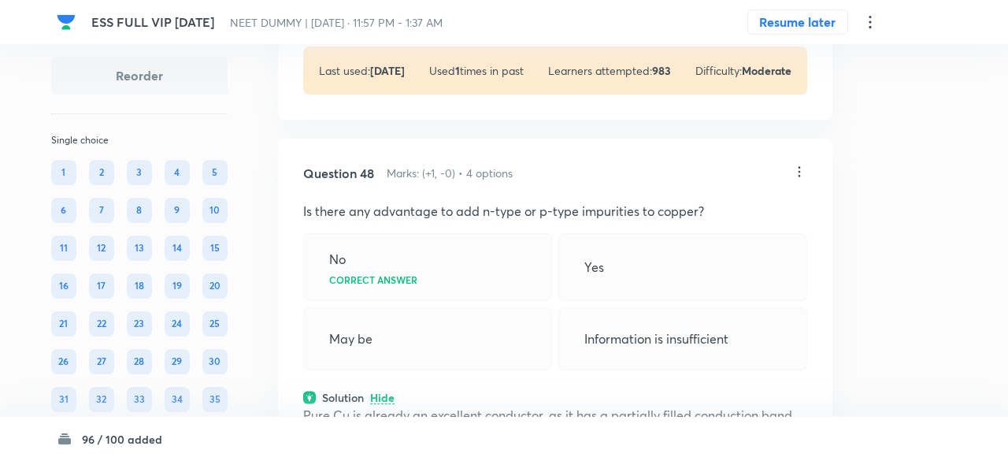
click at [452, 393] on div "Confirm replace? This question will be replaced. This action cannot be undone R…" at bounding box center [504, 230] width 1008 height 461
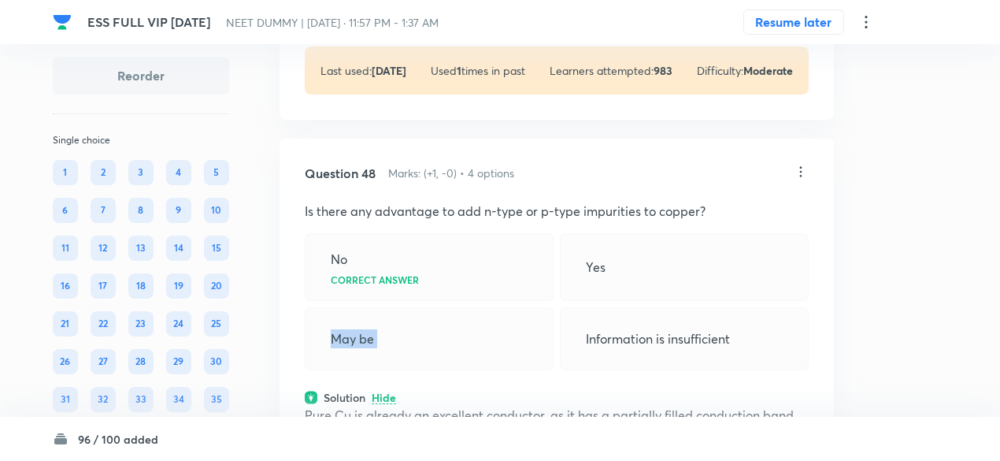
click at [452, 370] on div "May be" at bounding box center [429, 338] width 249 height 63
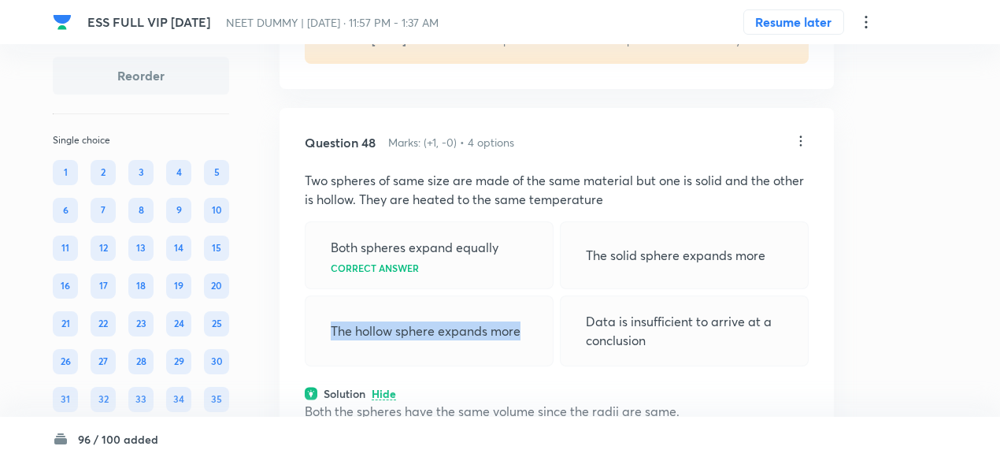
scroll to position [21679, 0]
click at [802, 148] on icon at bounding box center [801, 140] width 16 height 16
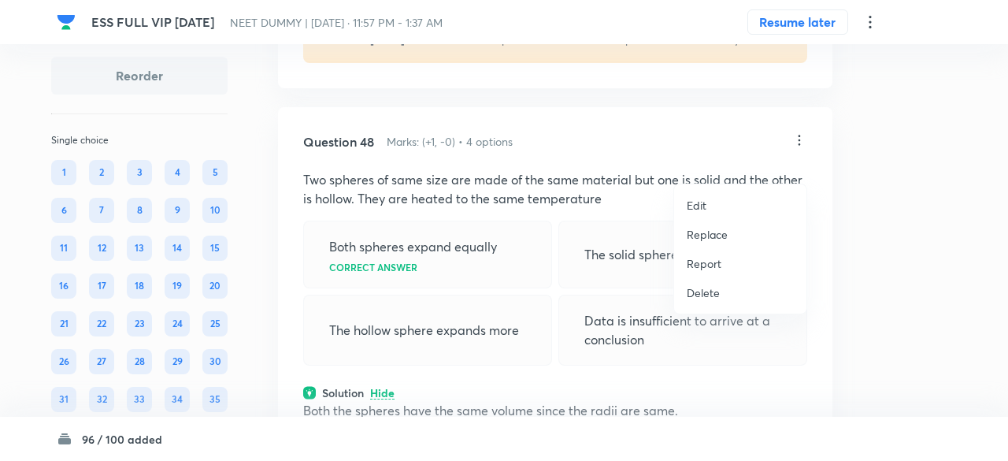
click at [719, 231] on p "Replace" at bounding box center [707, 234] width 41 height 17
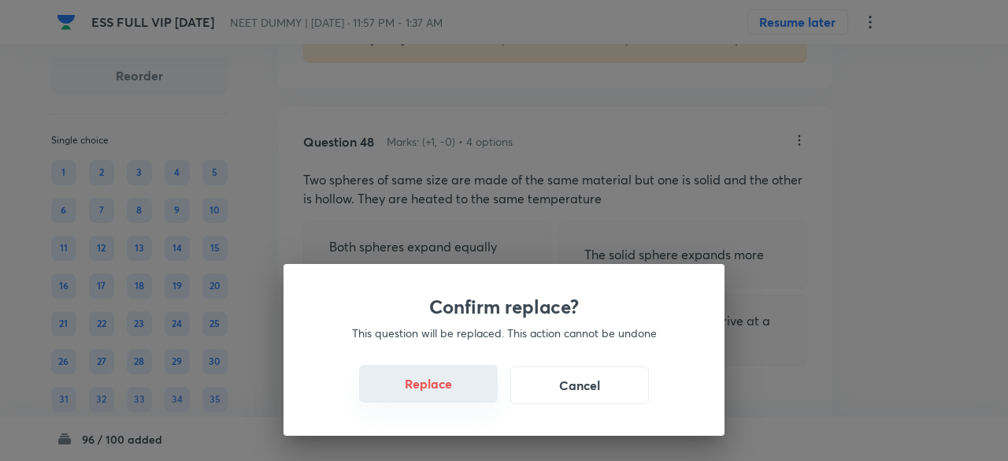
click at [446, 390] on button "Replace" at bounding box center [428, 384] width 139 height 38
click at [446, 390] on button "Replace" at bounding box center [428, 385] width 139 height 38
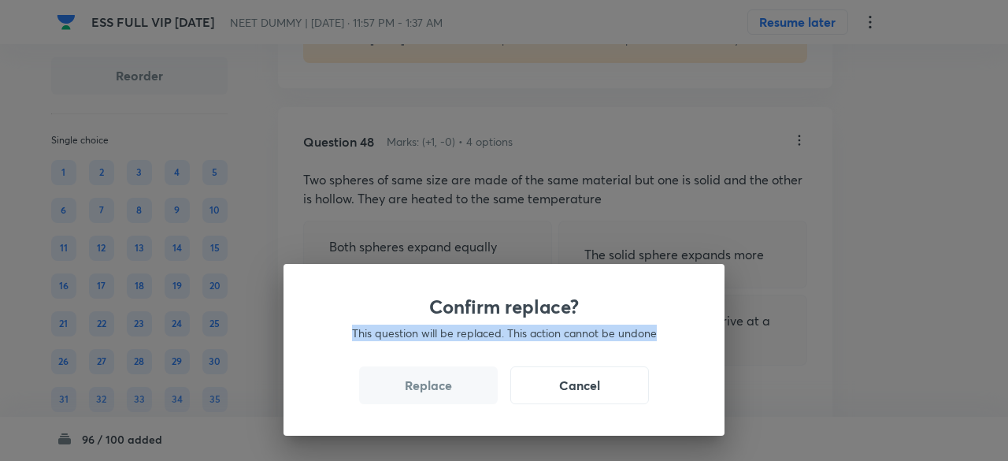
click at [446, 390] on div "Confirm replace? This question will be replaced. This action cannot be undone R…" at bounding box center [504, 230] width 1008 height 461
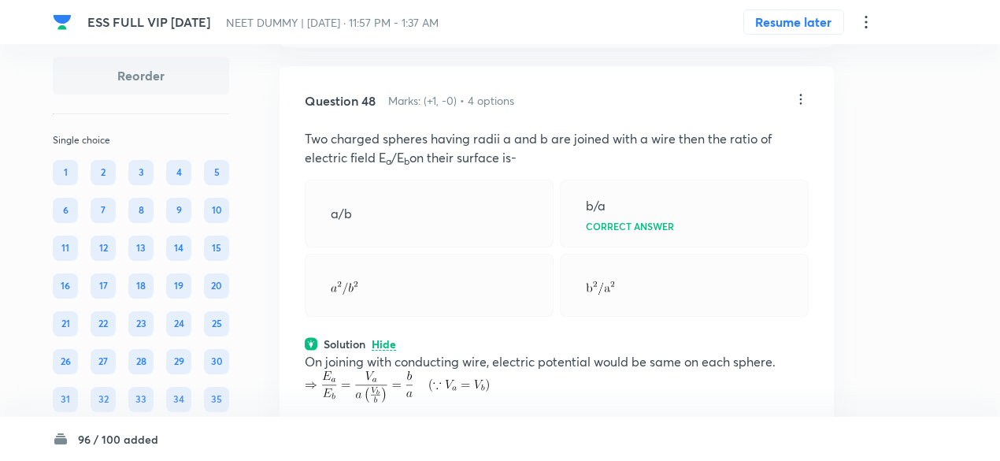
scroll to position [21718, 0]
click at [804, 109] on icon at bounding box center [801, 101] width 16 height 16
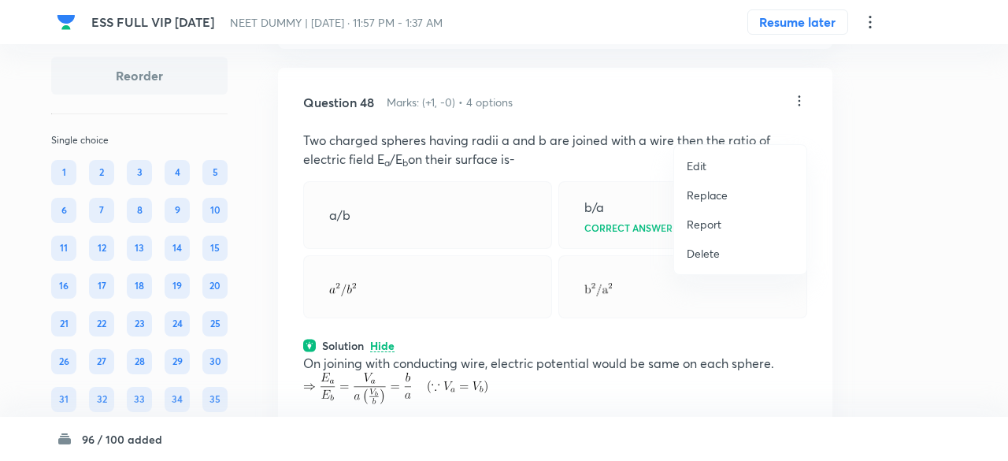
click at [712, 200] on p "Replace" at bounding box center [707, 195] width 41 height 17
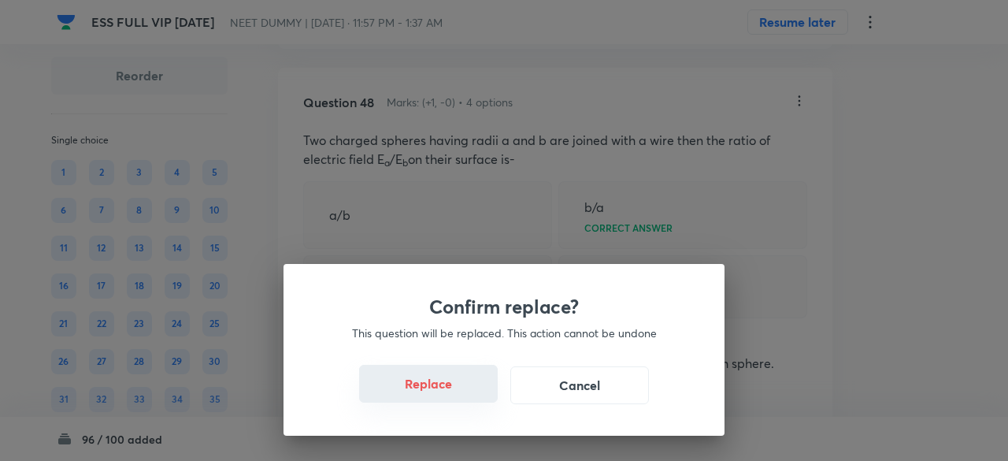
click at [434, 390] on button "Replace" at bounding box center [428, 384] width 139 height 38
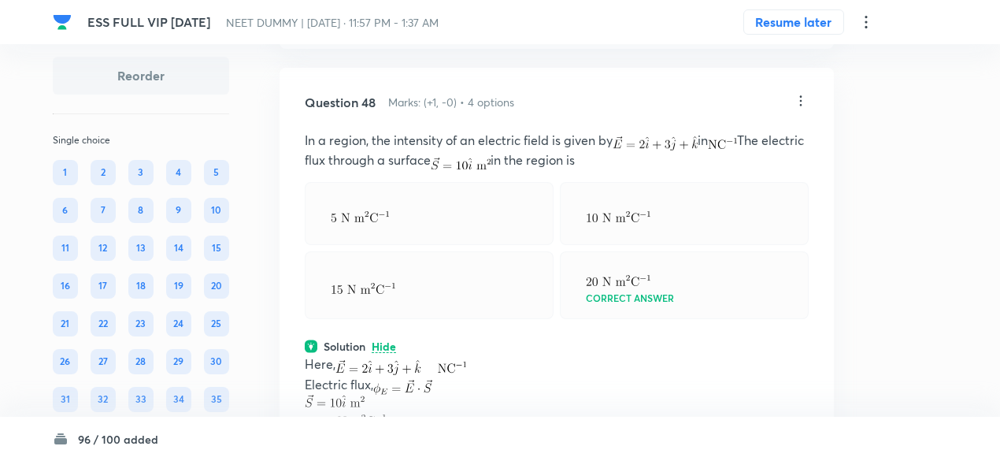
click at [434, 375] on img at bounding box center [400, 367] width 131 height 15
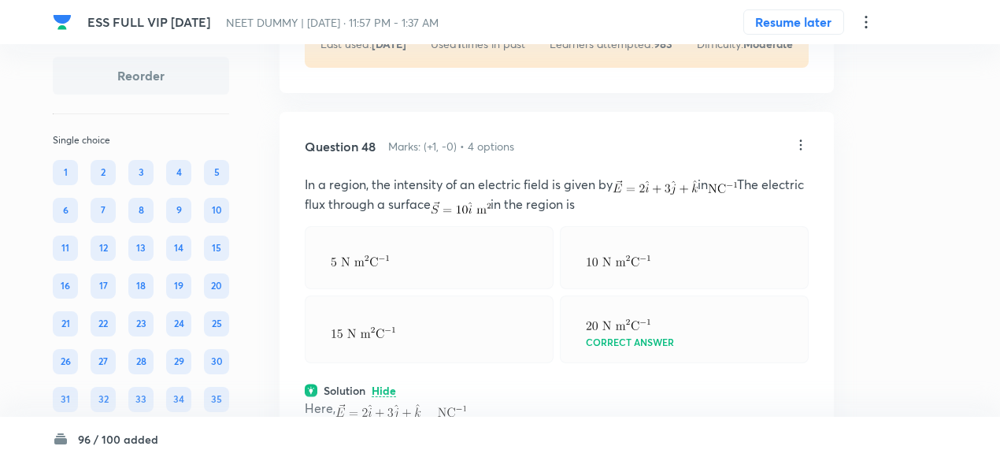
scroll to position [21665, 0]
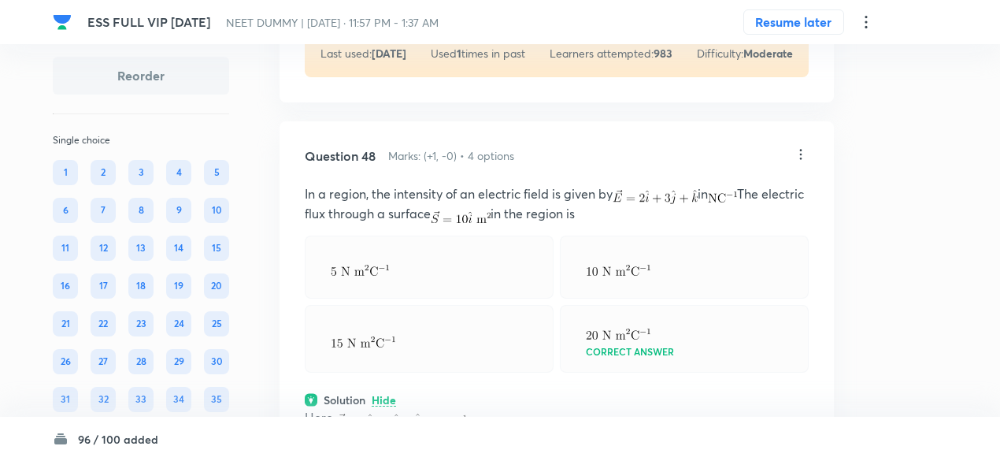
click at [803, 162] on icon at bounding box center [801, 154] width 16 height 16
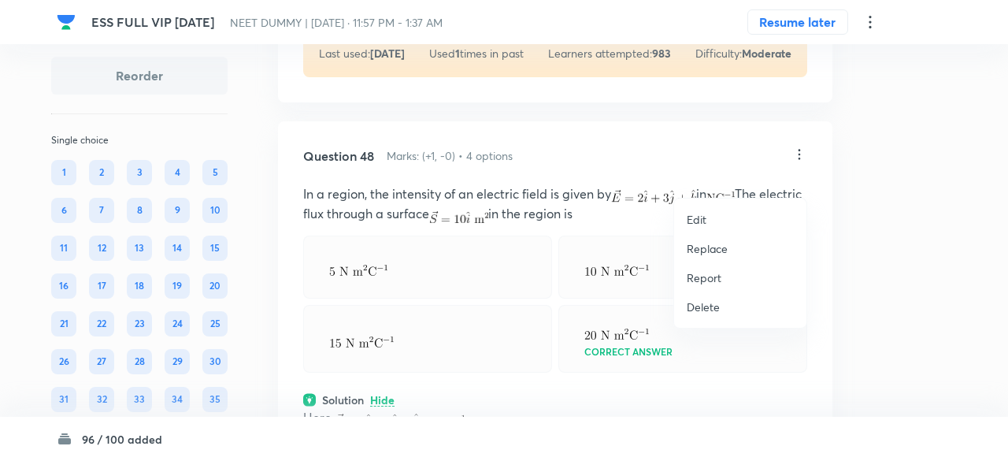
click at [716, 250] on p "Replace" at bounding box center [707, 248] width 41 height 17
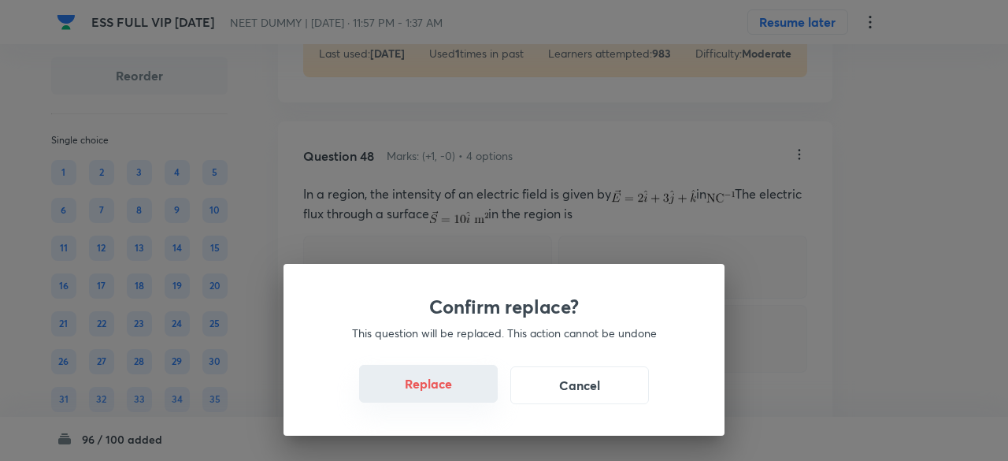
click at [449, 391] on button "Replace" at bounding box center [428, 384] width 139 height 38
click at [449, 391] on button "Replace" at bounding box center [428, 385] width 139 height 38
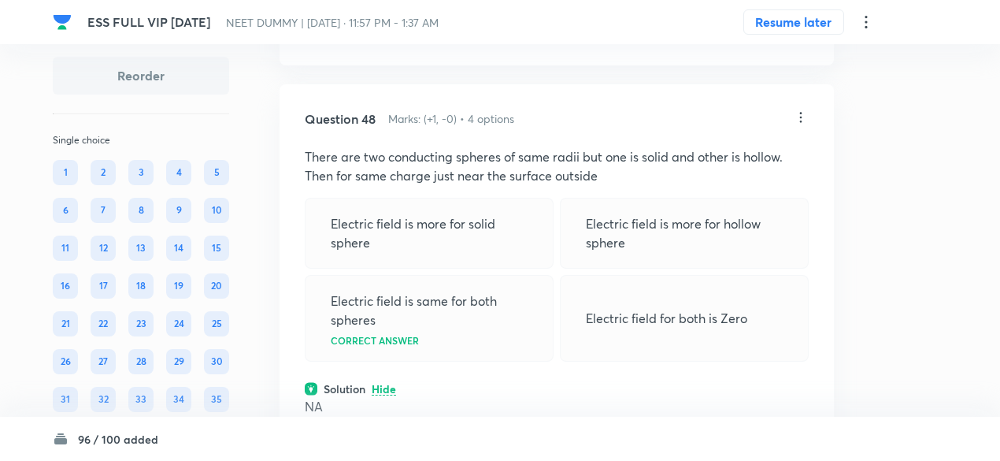
scroll to position [21681, 0]
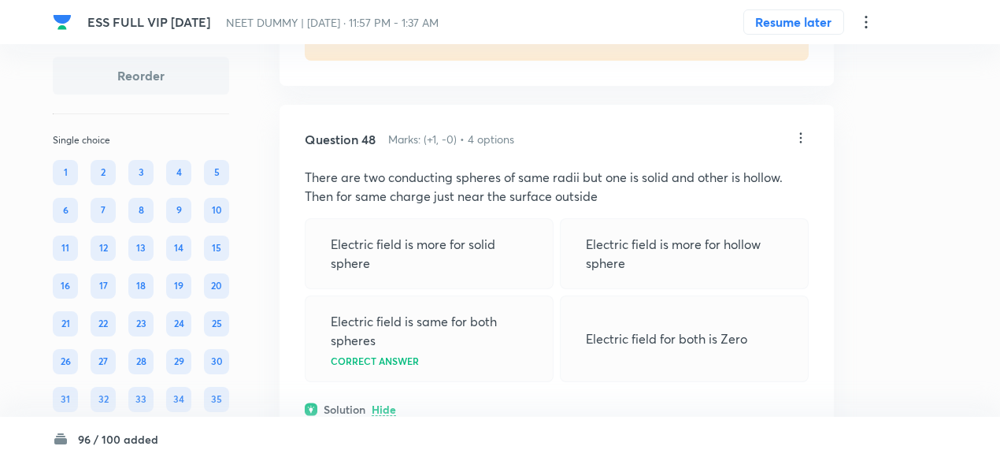
click at [799, 146] on icon at bounding box center [801, 138] width 16 height 16
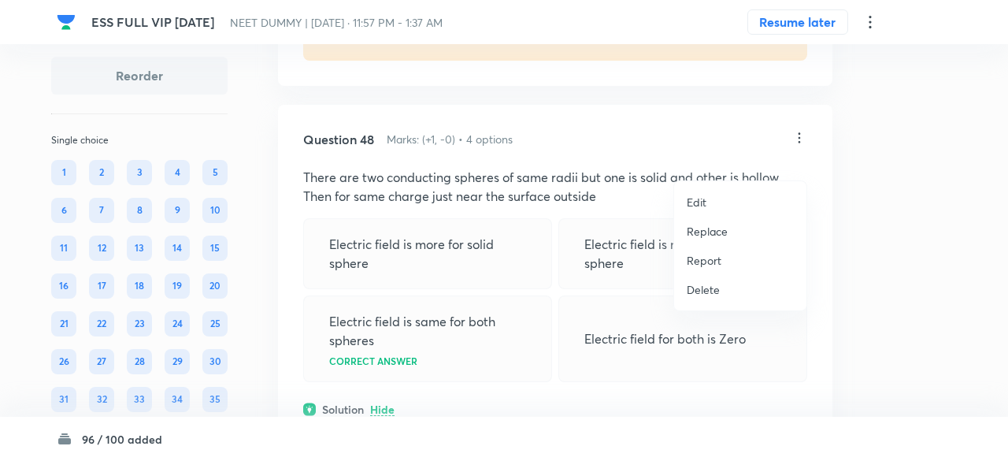
click at [711, 225] on p "Replace" at bounding box center [707, 231] width 41 height 17
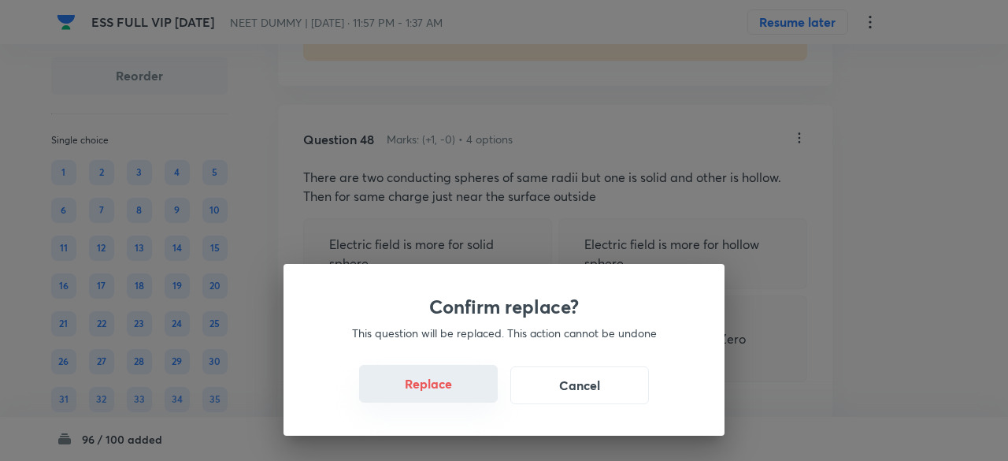
click at [442, 390] on button "Replace" at bounding box center [428, 384] width 139 height 38
click at [442, 390] on button "Replace" at bounding box center [428, 385] width 139 height 38
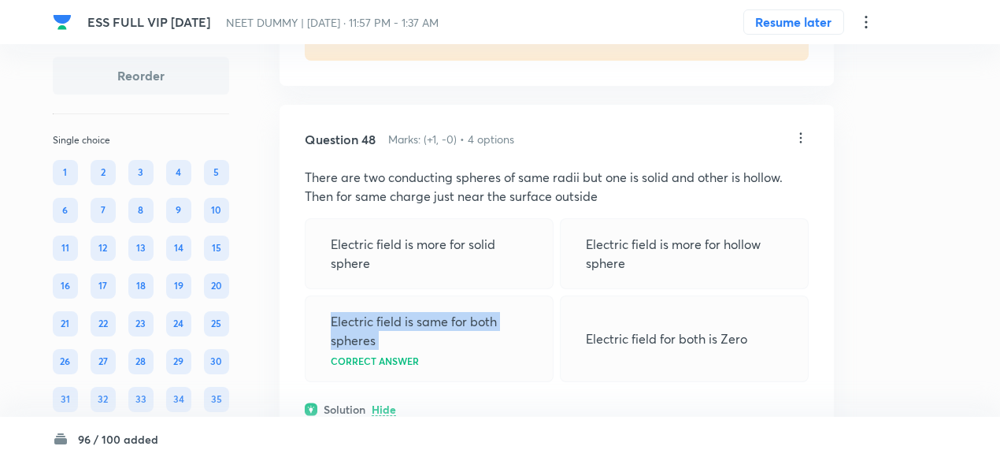
click at [442, 382] on div "Electric field is same for both spheres Correct answer" at bounding box center [429, 338] width 249 height 87
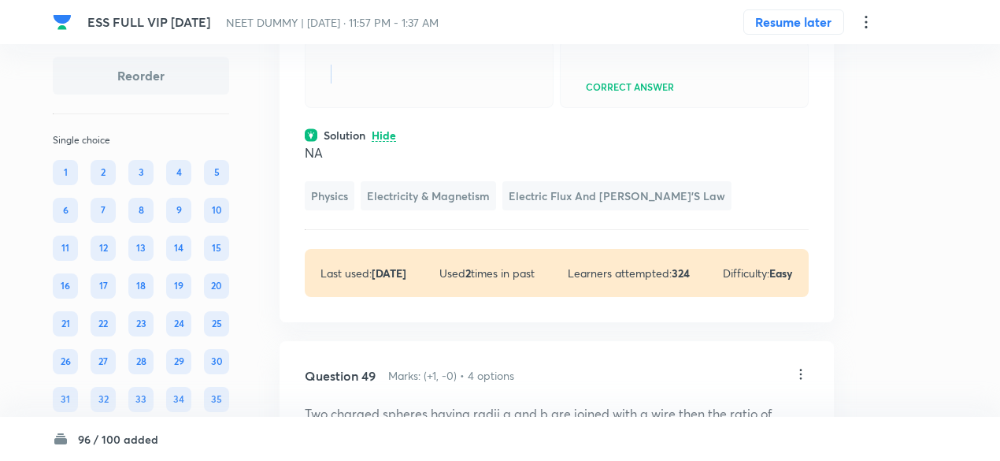
scroll to position [21929, 0]
